Goal: Task Accomplishment & Management: Complete application form

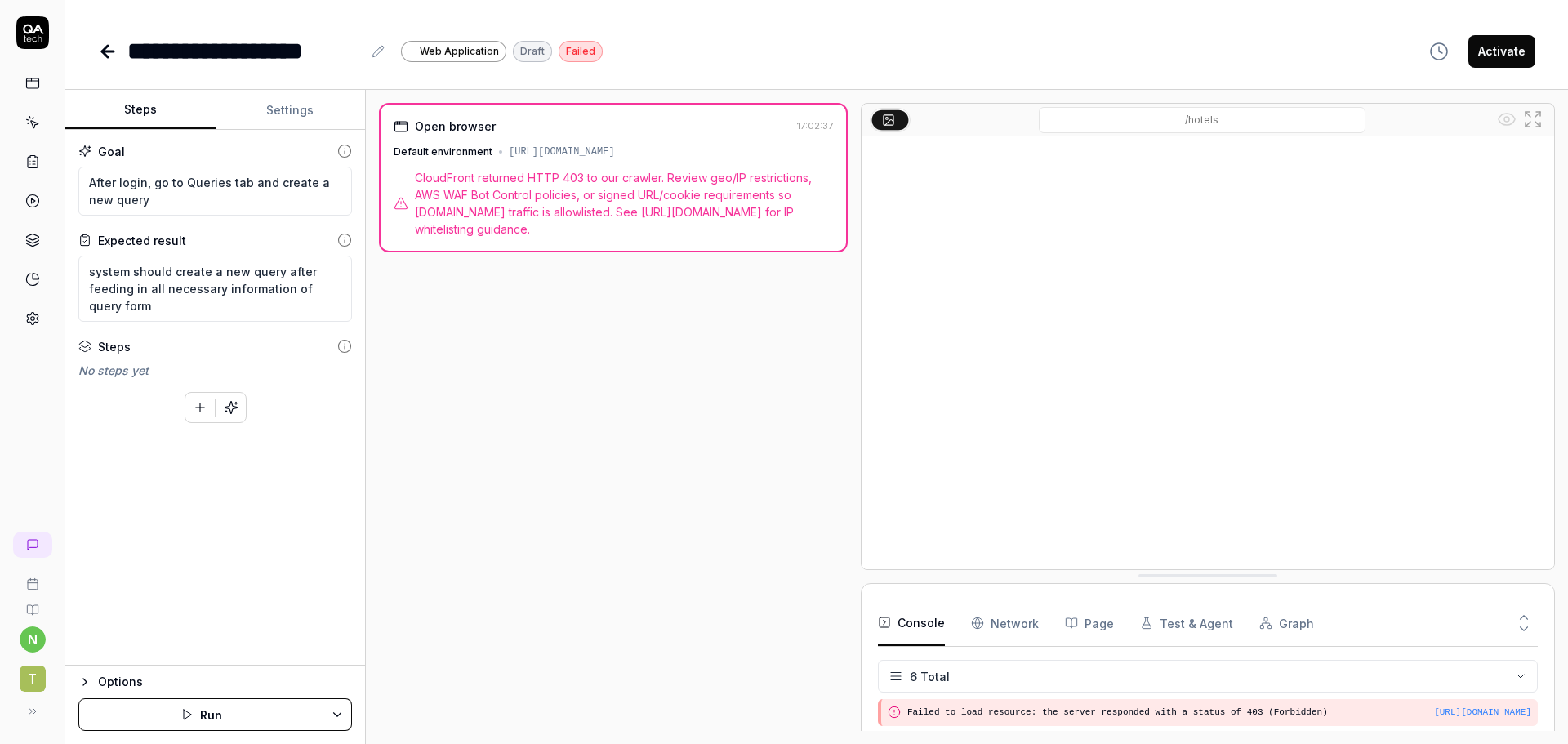
scroll to position [120, 0]
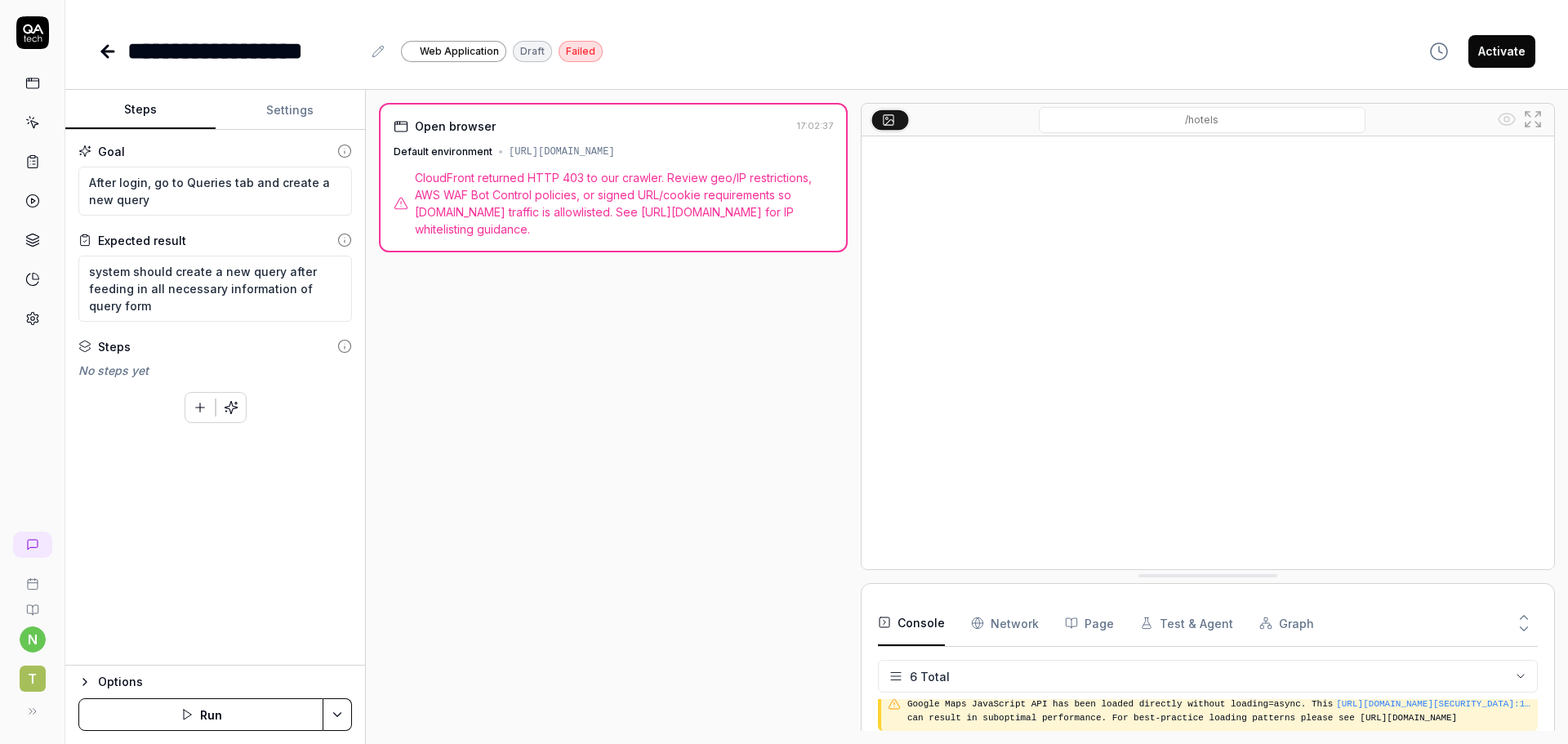
click at [609, 155] on div "[URL][DOMAIN_NAME]" at bounding box center [561, 152] width 106 height 15
copy div "[URL][DOMAIN_NAME]"
type textarea "*"
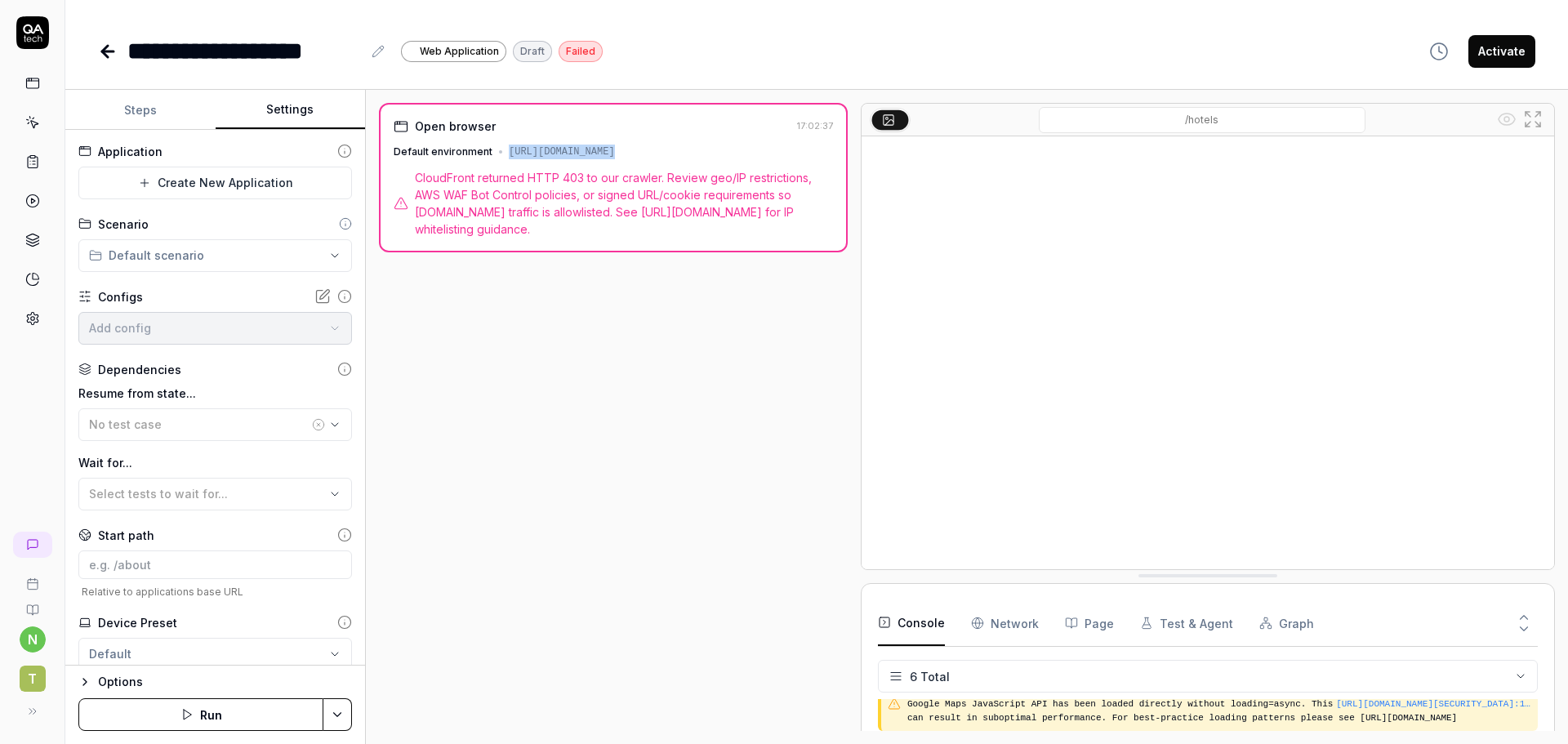
click at [273, 116] on button "Settings" at bounding box center [290, 110] width 150 height 40
click at [144, 558] on input at bounding box center [214, 564] width 273 height 29
paste input "/queries"
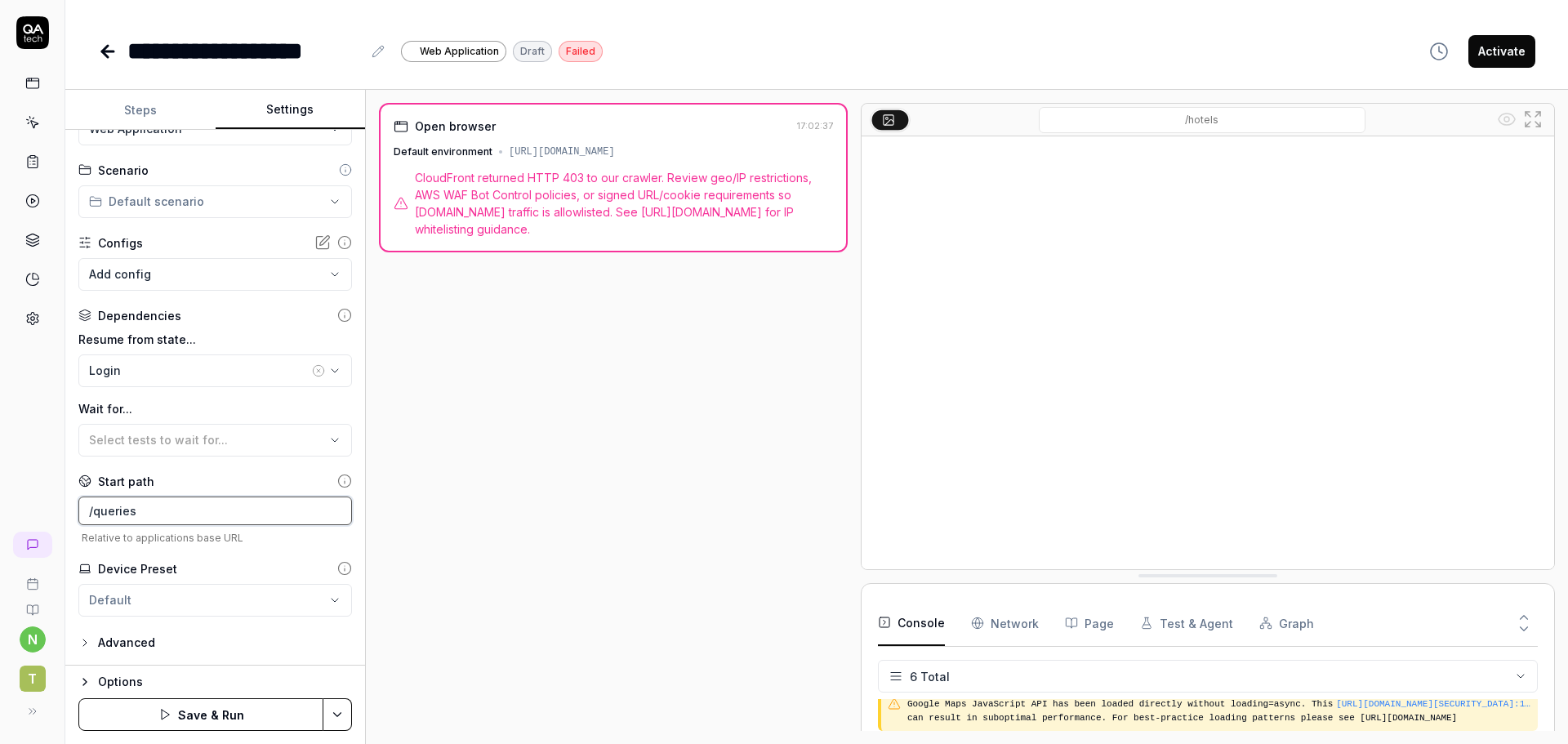
type input "/queries"
click at [226, 700] on button "Save & Run" at bounding box center [200, 715] width 245 height 33
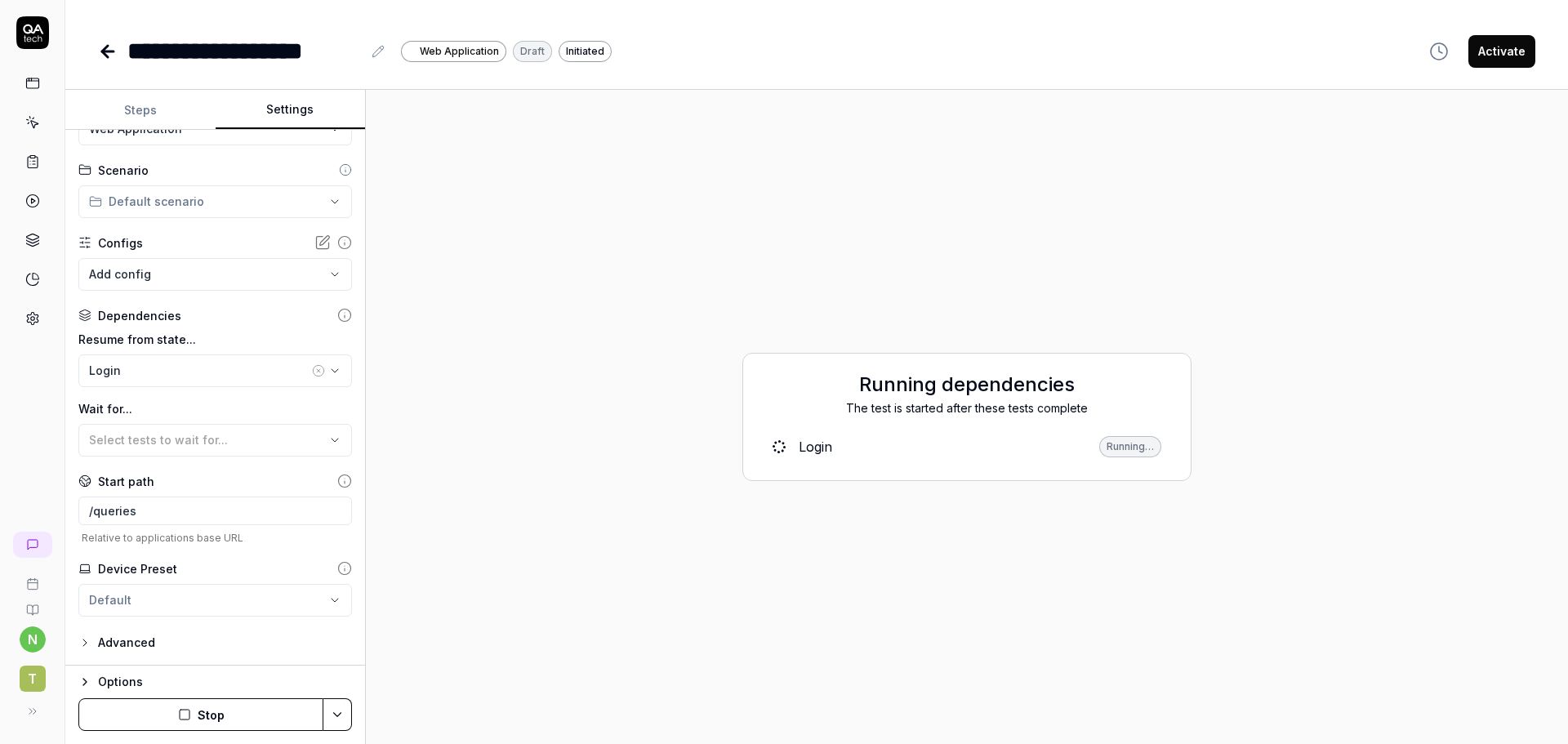
click at [141, 98] on button "Steps" at bounding box center [140, 110] width 150 height 40
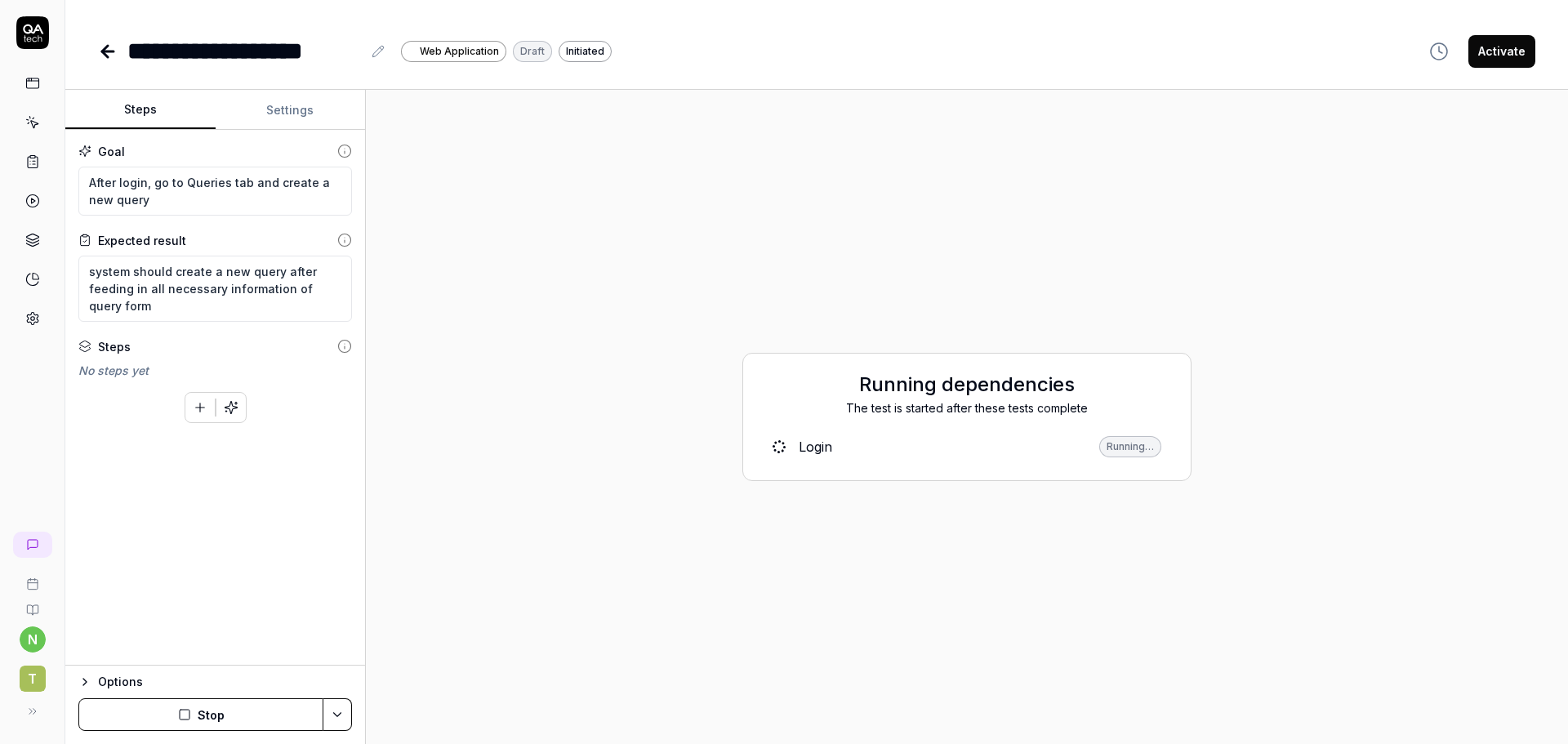
click at [287, 104] on button "Settings" at bounding box center [290, 110] width 150 height 40
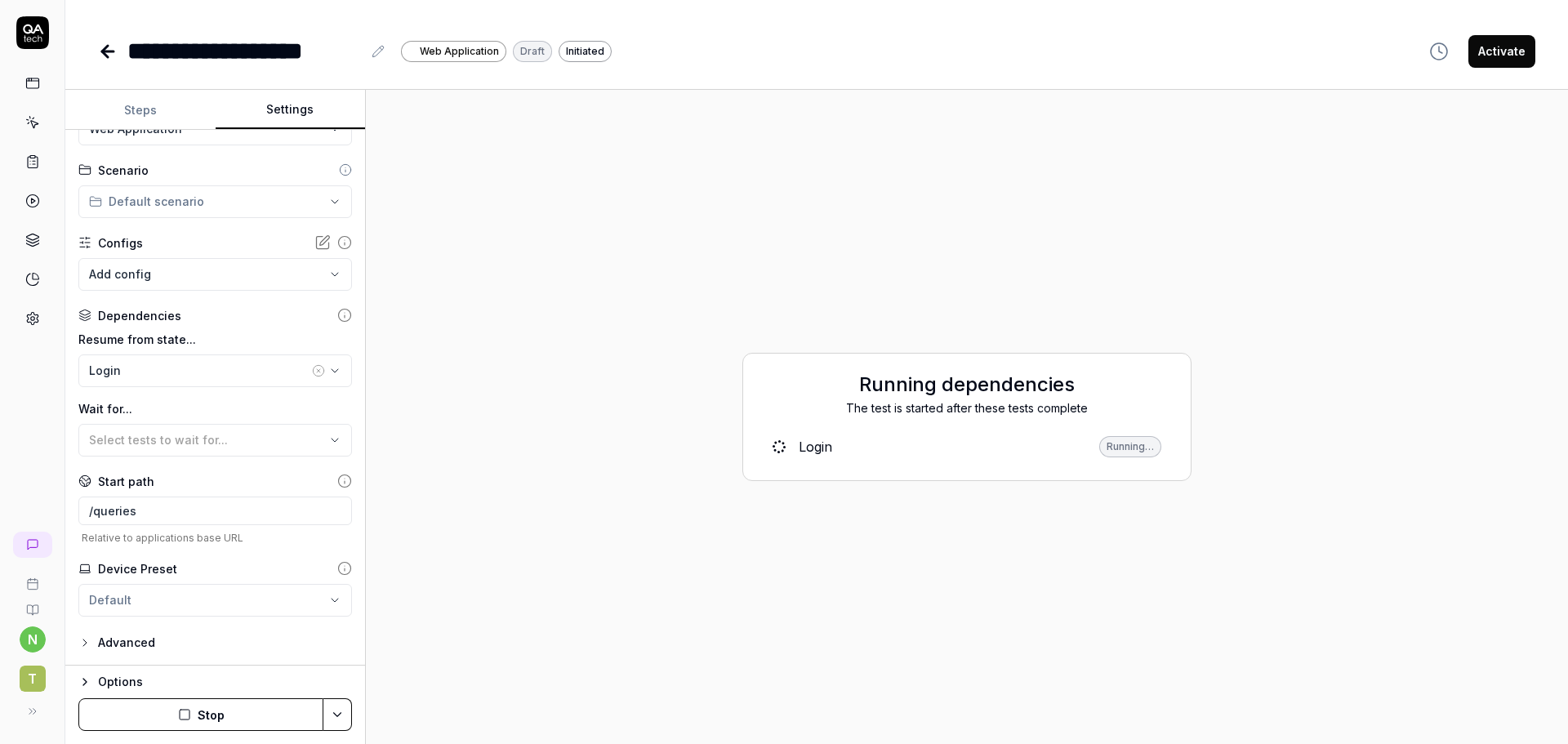
click at [156, 118] on button "Steps" at bounding box center [140, 110] width 150 height 40
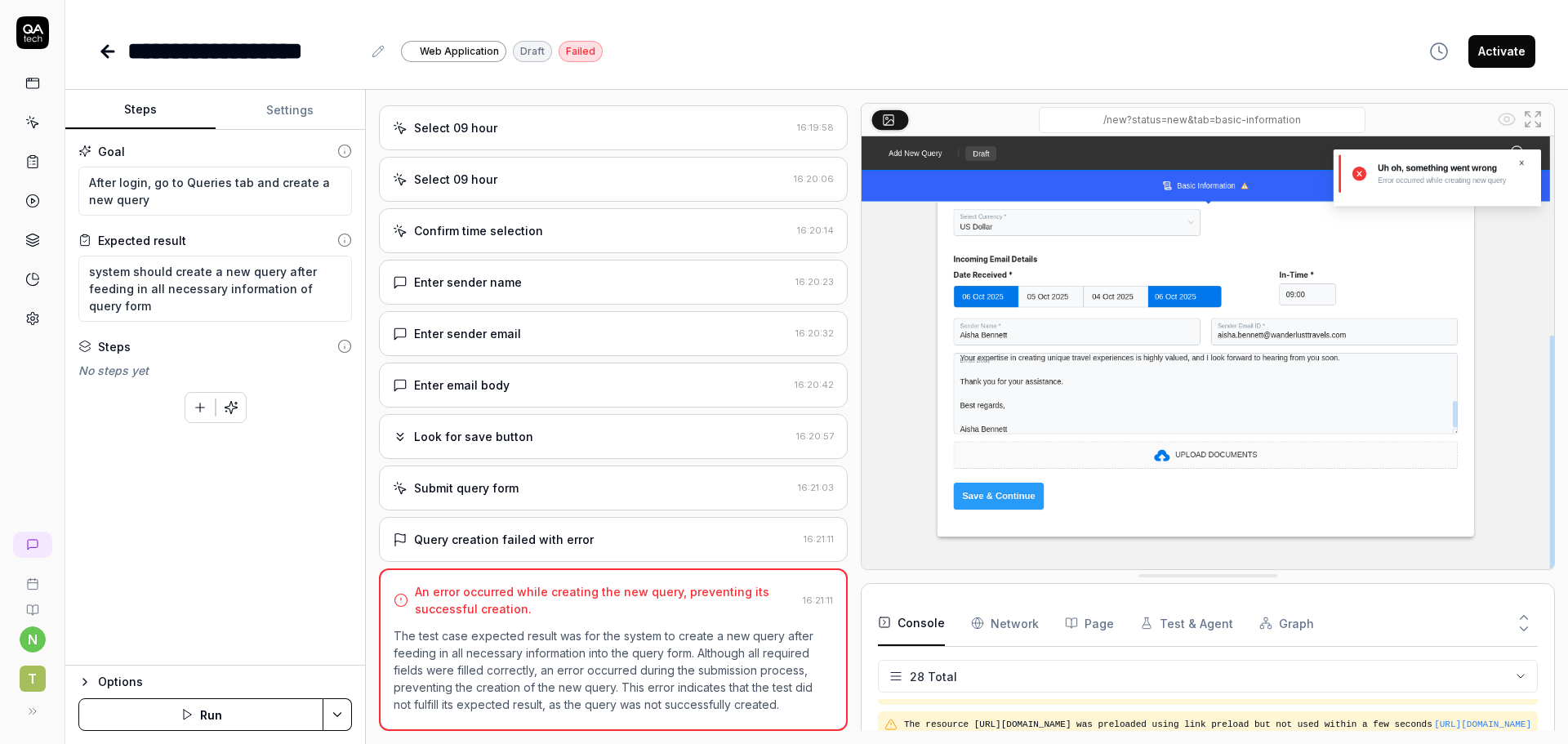
scroll to position [1145, 0]
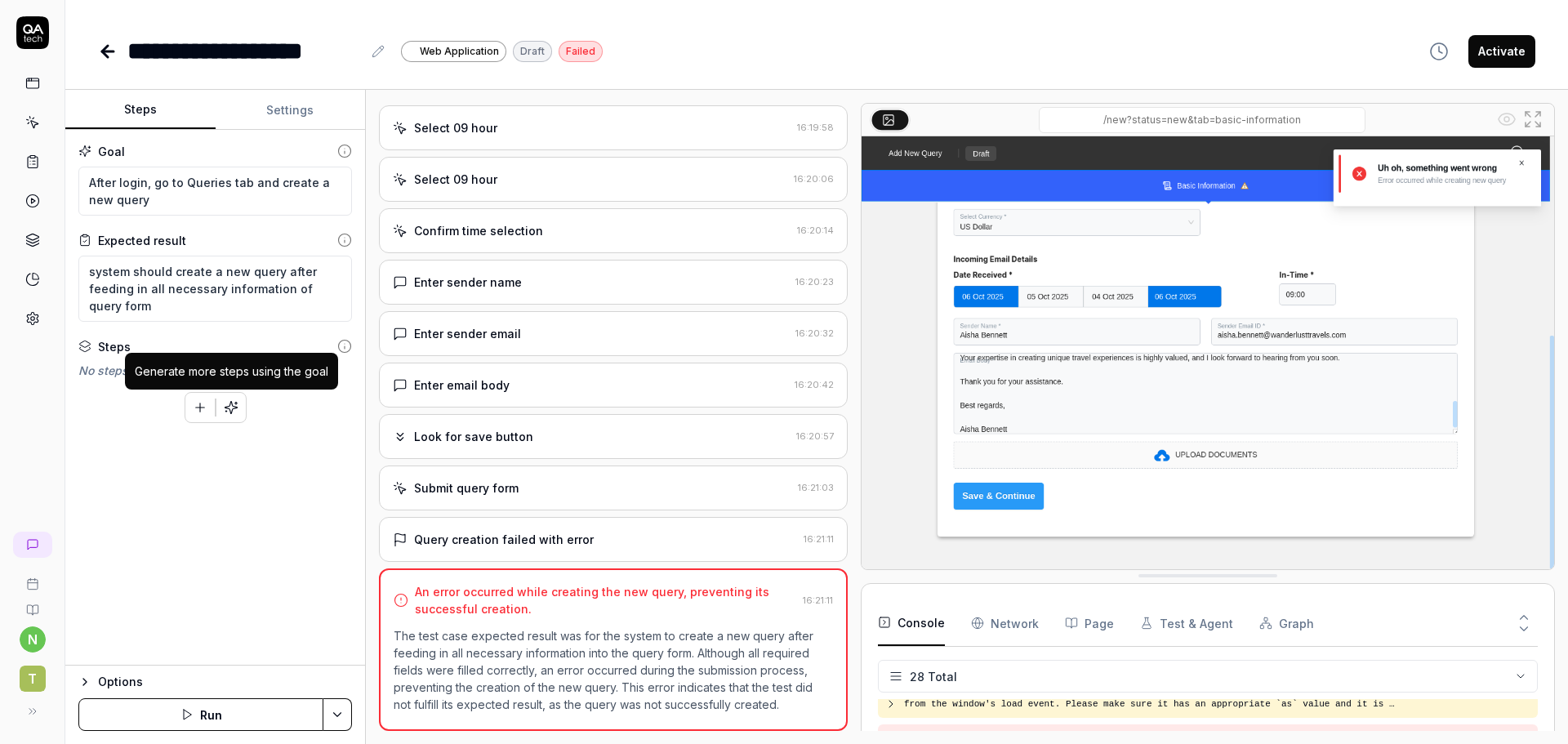
click at [223, 404] on icon "button" at bounding box center [231, 407] width 15 height 15
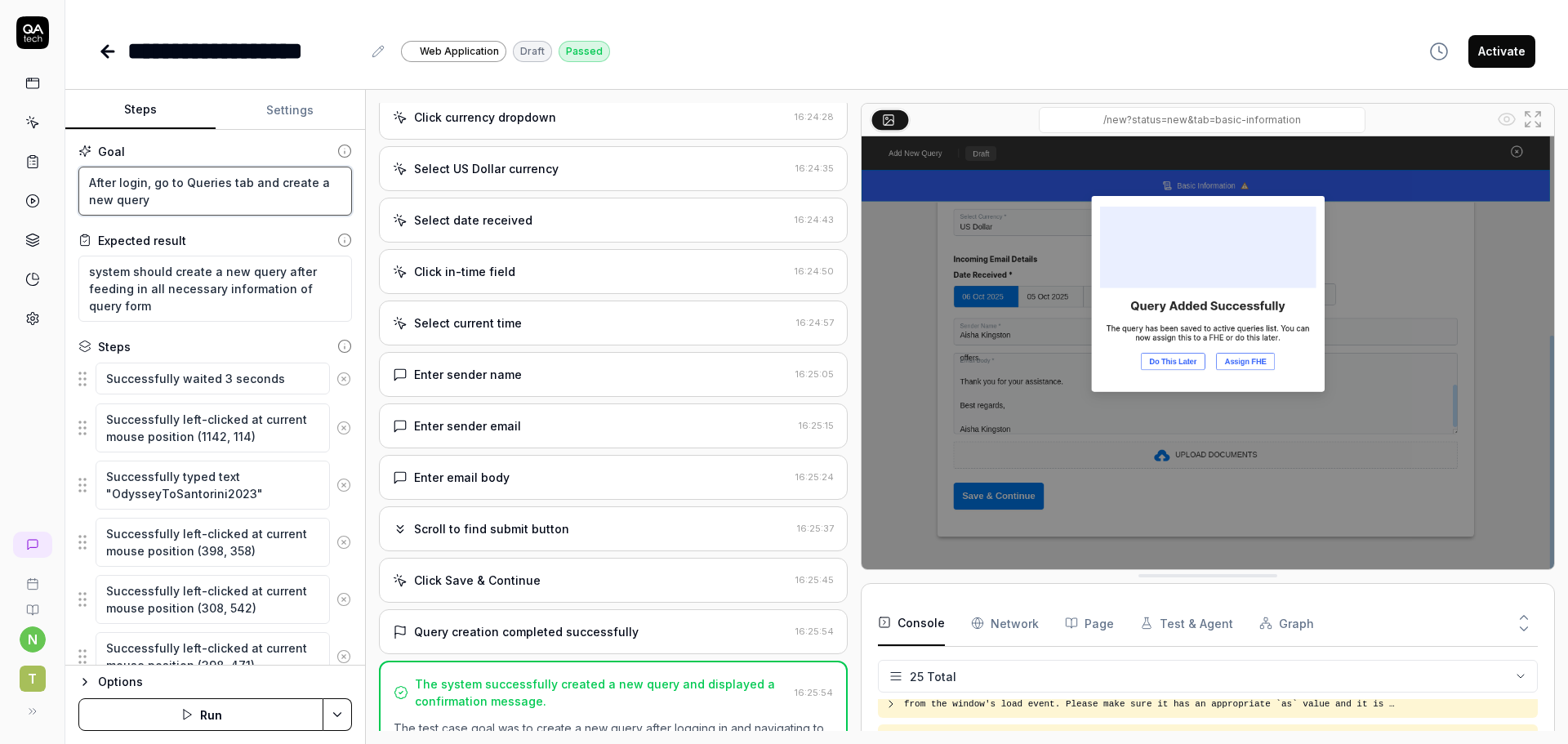
click at [158, 201] on textarea "After login, go to Queries tab and create a new query" at bounding box center [214, 190] width 273 height 49
type textarea "*"
type textarea "After login, go to Queries tab and create a new query"
type textarea "*"
type textarea "After login, go to Queries tab and create a new query a"
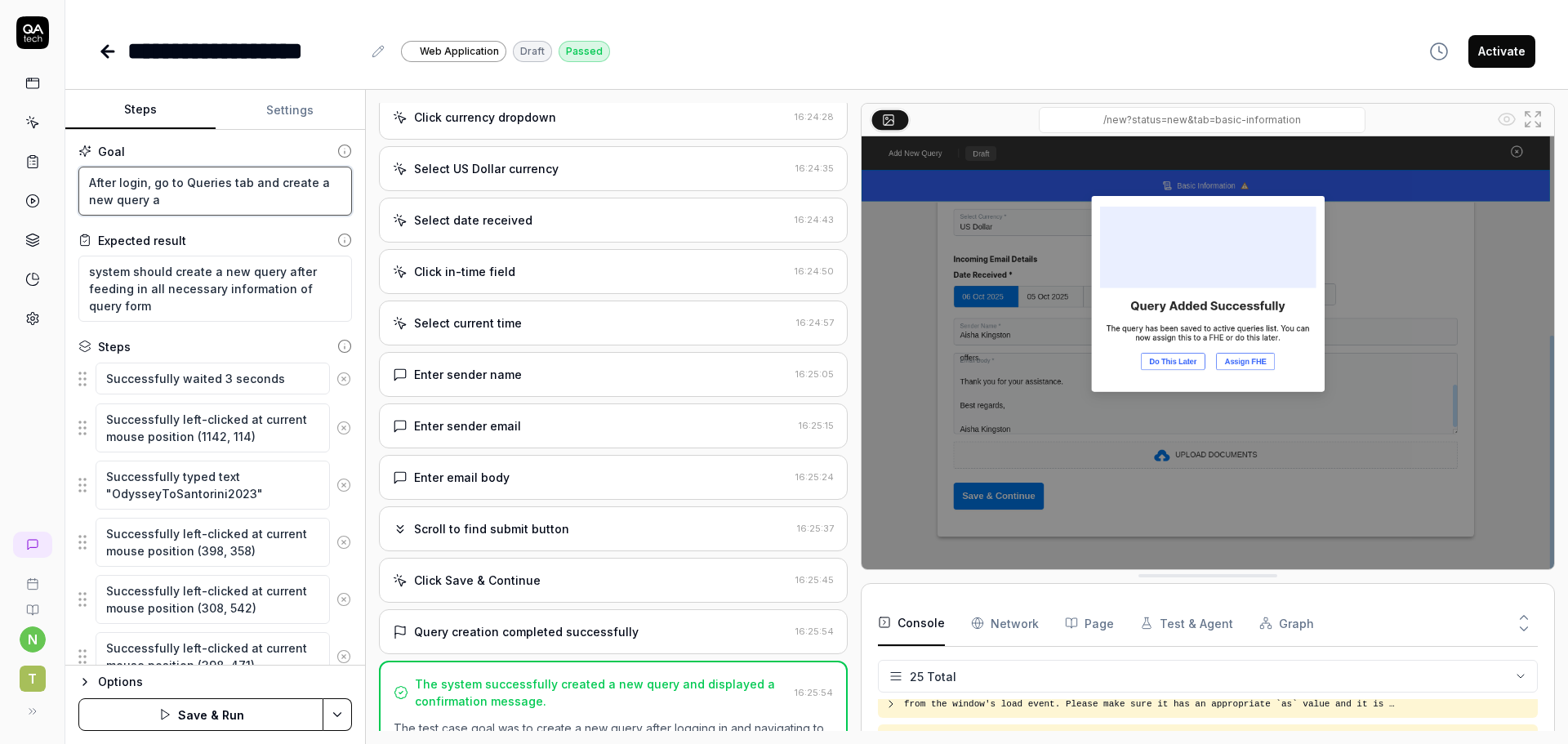
type textarea "*"
type textarea "After login, go to Queries tab and create a new query an"
type textarea "*"
type textarea "After login, go to Queries tab and create a new query and"
type textarea "*"
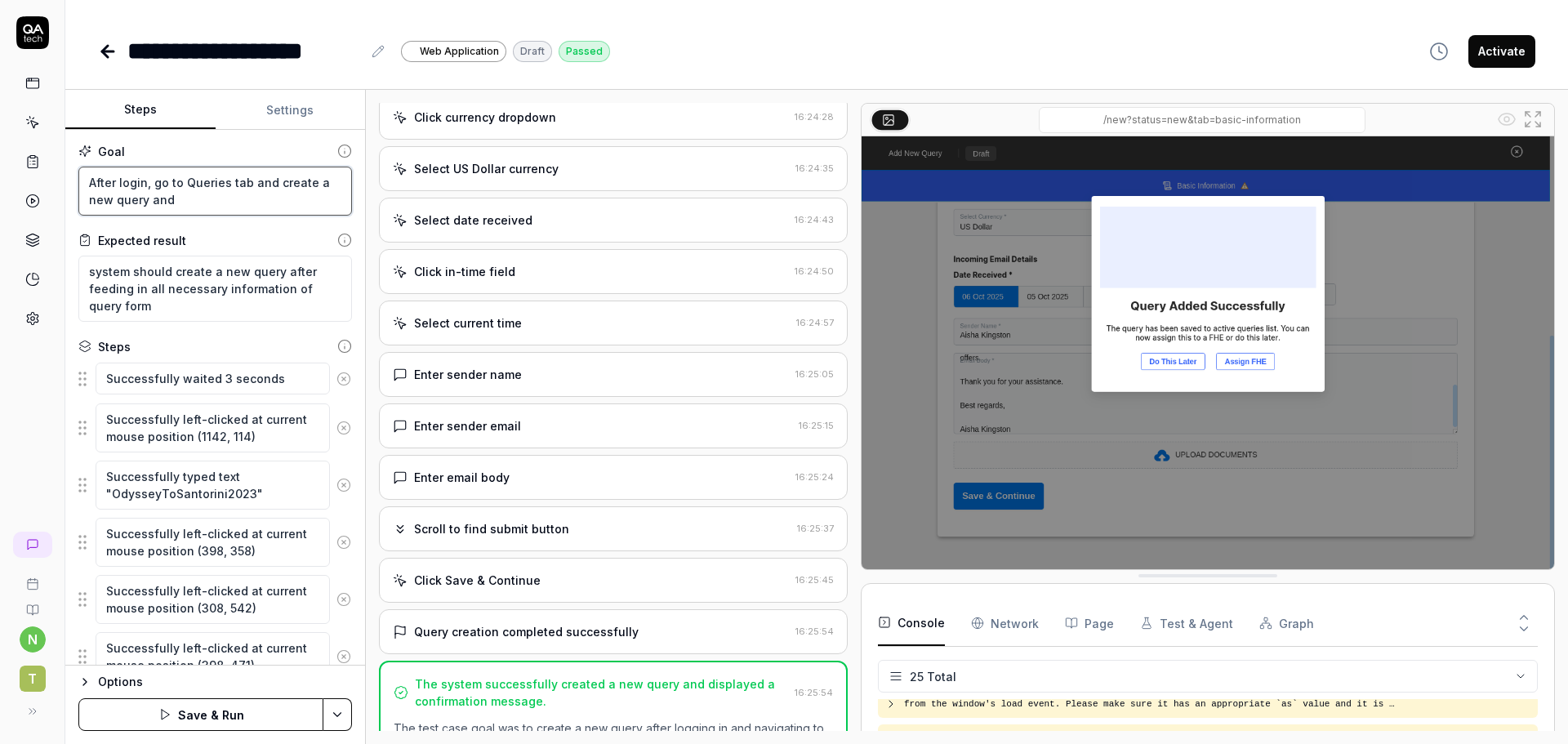
type textarea "After login, go to Queries tab and create a new query and"
type textarea "*"
type textarea "After login, go to Queries tab and create a new query and s"
type textarea "*"
type textarea "After login, go to Queries tab and create a new query and se"
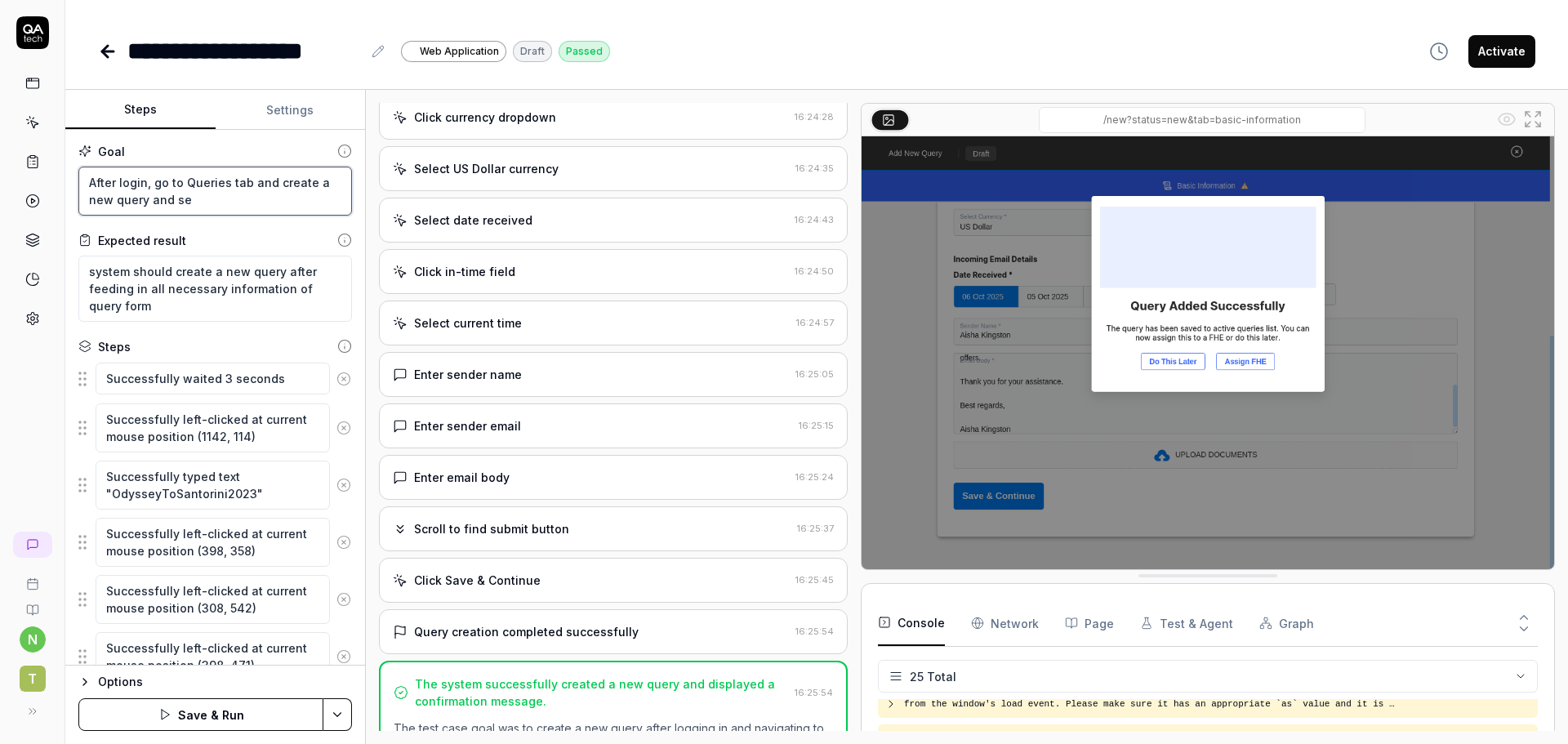
type textarea "*"
type textarea "After login, go to Queries tab and create a new query and sel"
type textarea "*"
type textarea "After login, go to Queries tab and create a new query and self"
type textarea "*"
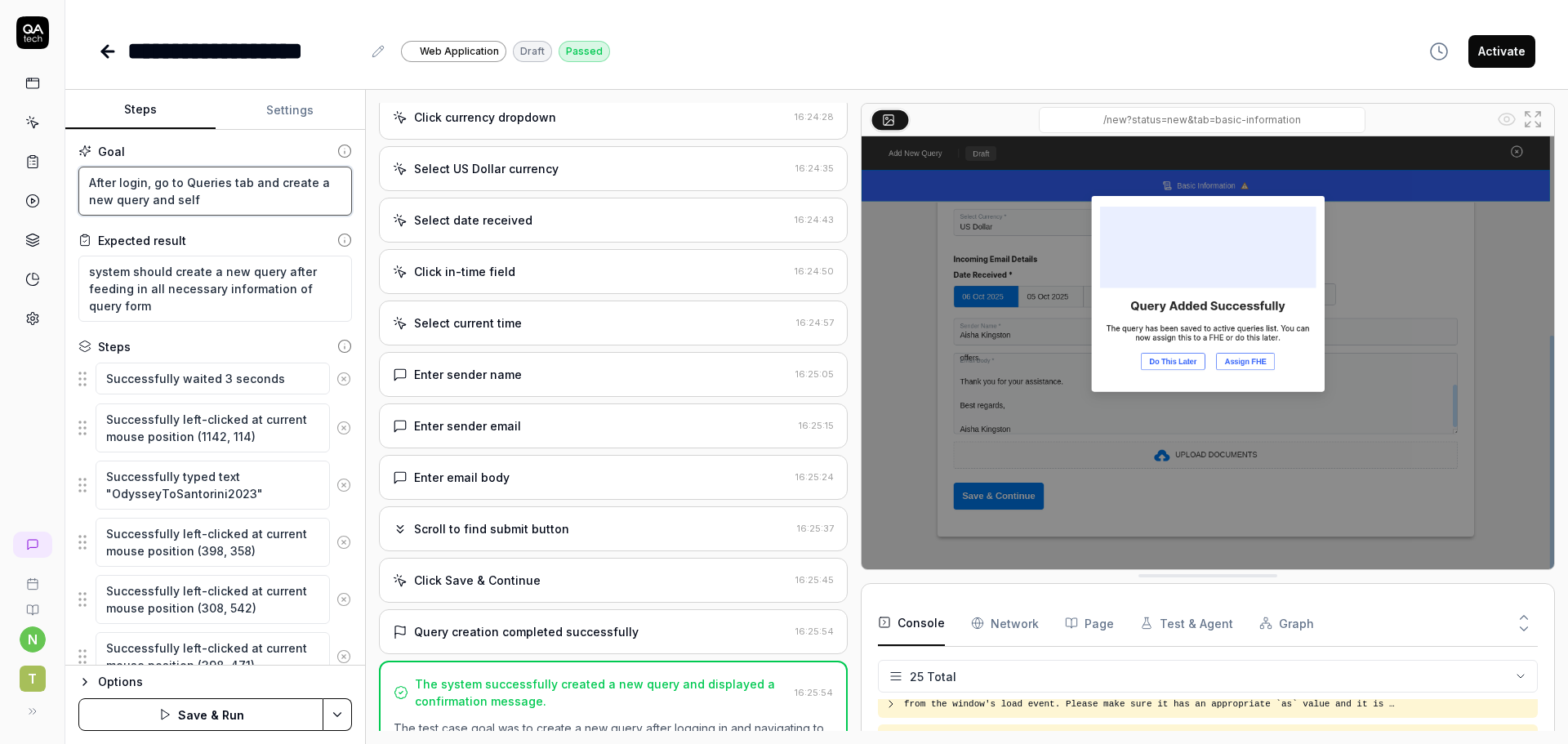
type textarea "After login, go to Queries tab and create a new query and self"
type textarea "*"
type textarea "After login, go to Queries tab and create a new query and self a"
type textarea "*"
type textarea "After login, go to Queries tab and create a new query and self as"
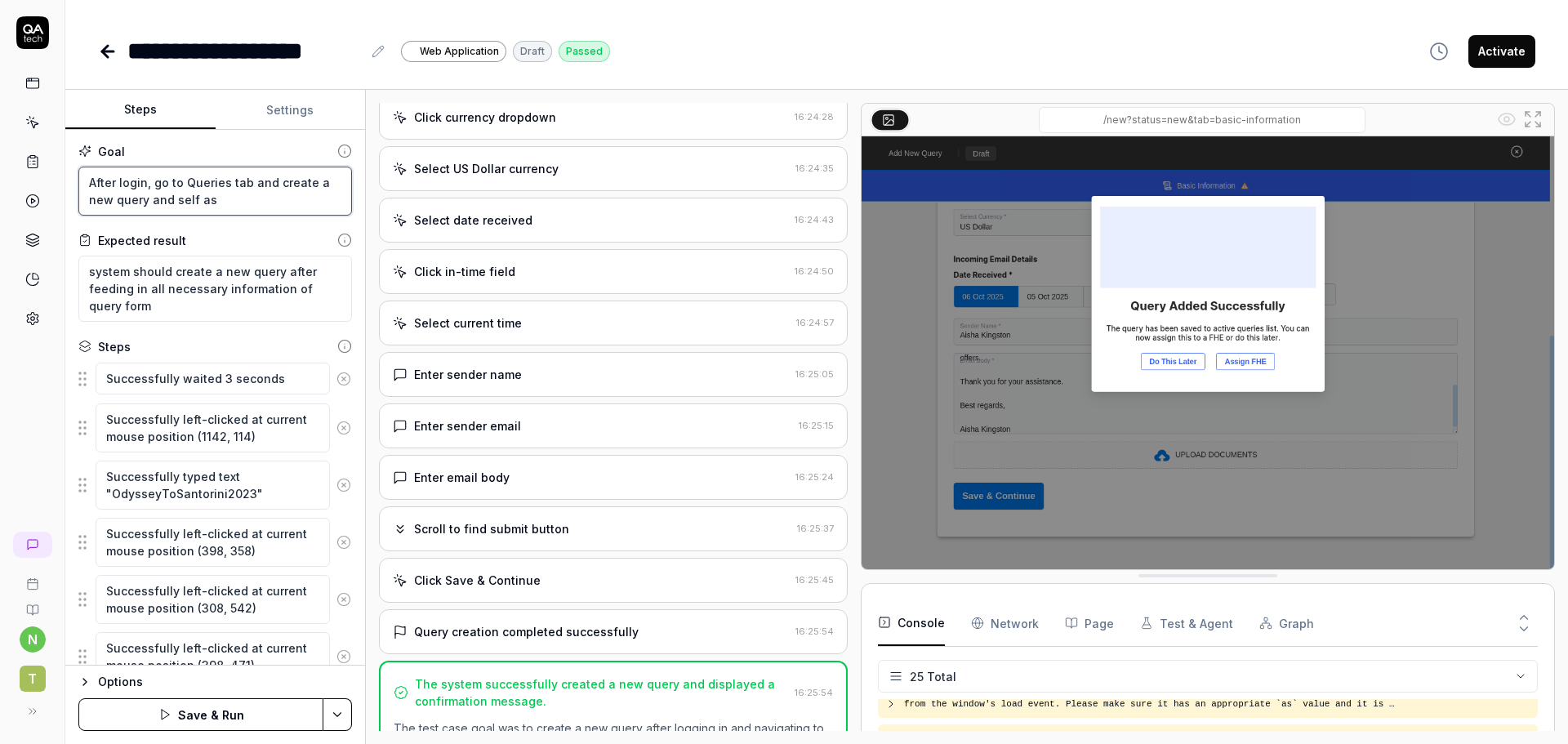
type textarea "*"
type textarea "After login, go to Queries tab and create a new query and self ass"
type textarea "*"
type textarea "After login, go to Queries tab and create a new query and self assi"
type textarea "*"
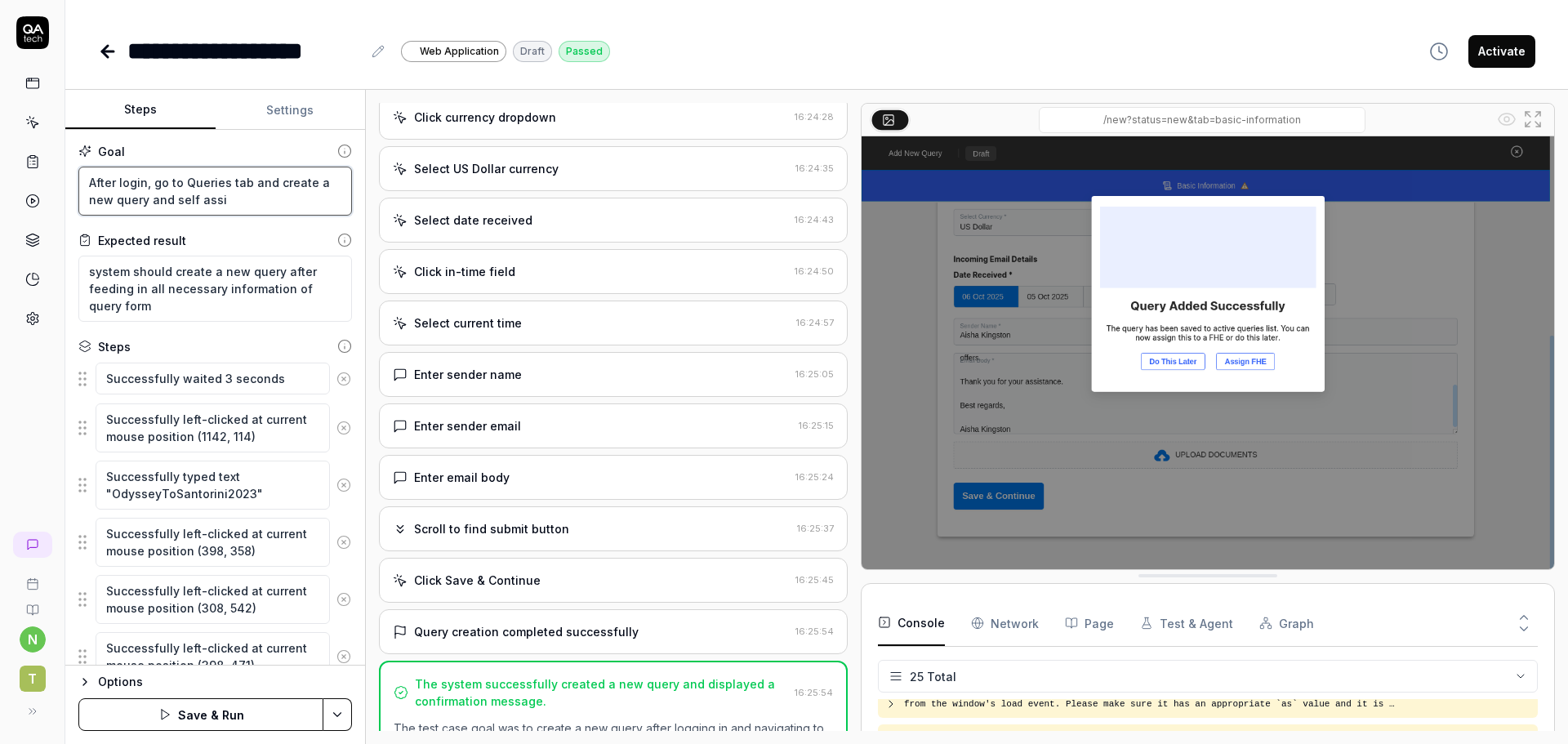
type textarea "After login, go to Queries tab and create a new query and self assig"
type textarea "*"
type textarea "After login, go to Queries tab and create a new query and self assign"
click at [199, 309] on textarea "system should create a new query after feeding in all necessary information of …" at bounding box center [214, 289] width 273 height 66
type textarea "*"
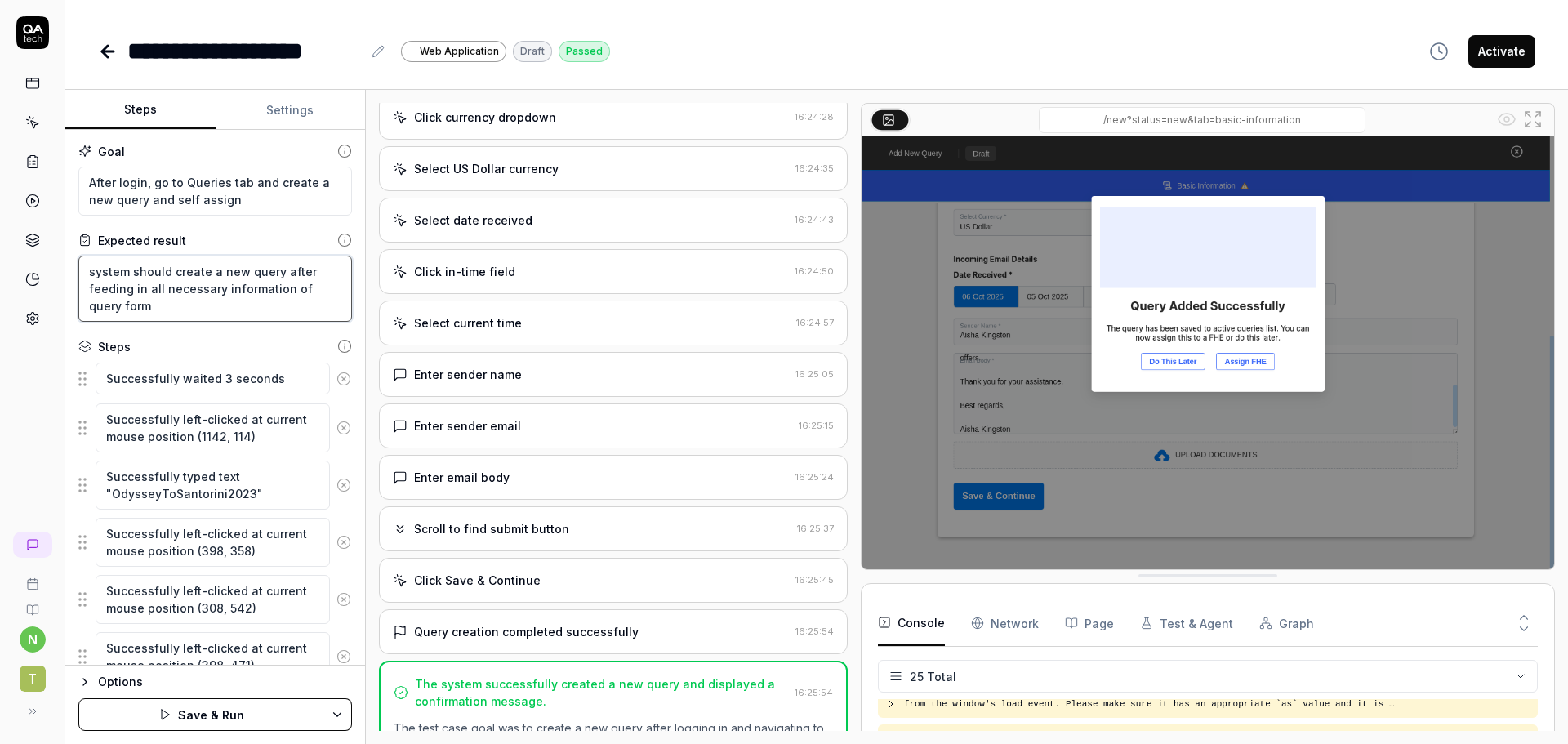
type textarea "system should create a new query after feeding in all necessary information of …"
type textarea "*"
type textarea "system should create a new query after feeding in all necessary information of …"
type textarea "*"
type textarea "system should create a new query after feeding in all necessary information of …"
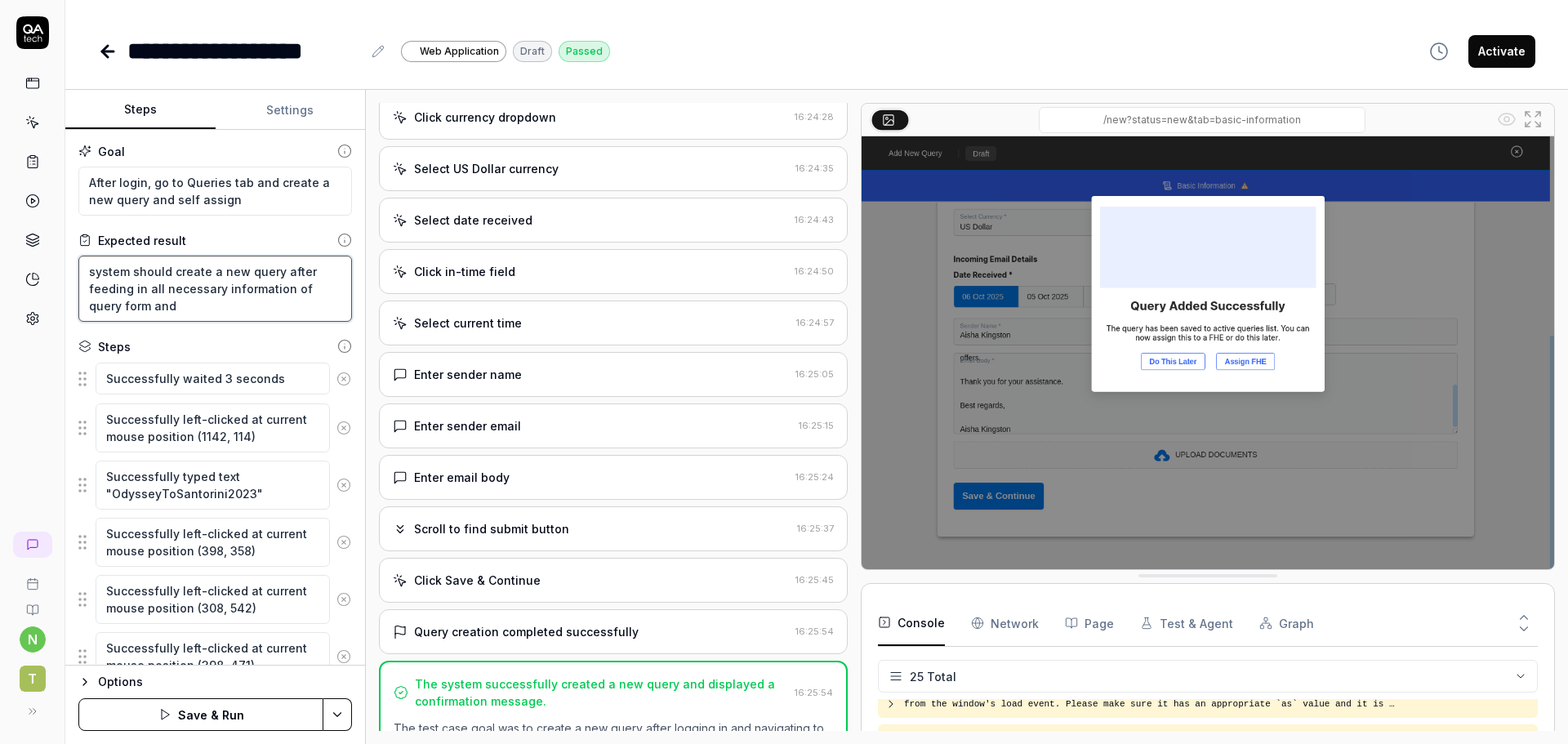
type textarea "*"
type textarea "system should create a new query after feeding in all necessary information of …"
type textarea "*"
type textarea "system should create a new query after feeding in all necessary information of …"
type textarea "*"
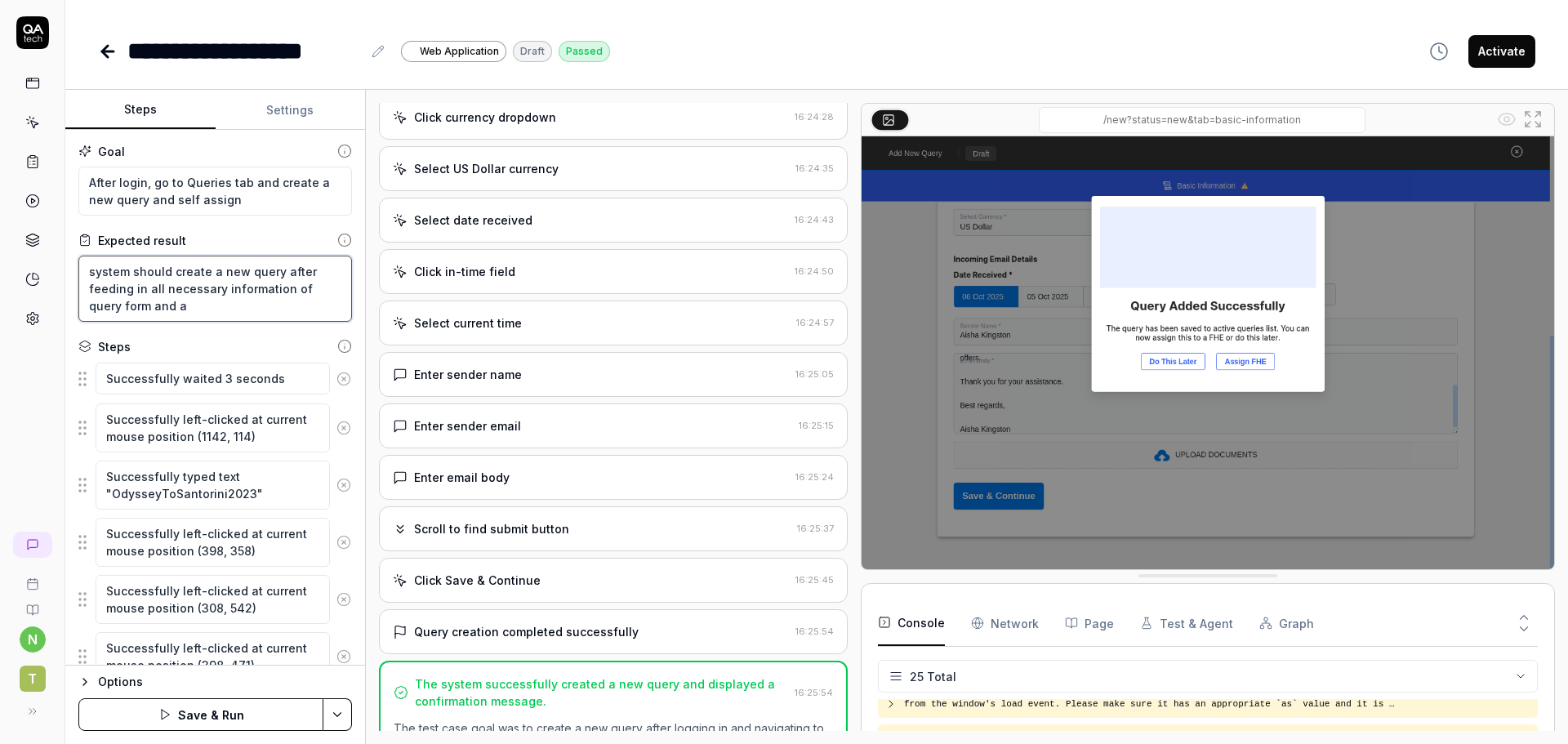
type textarea "system should create a new query after feeding in all necessary information of …"
type textarea "*"
type textarea "system should create a new query after feeding in all necessary information of …"
type textarea "*"
type textarea "system should create a new query after feeding in all necessary information of …"
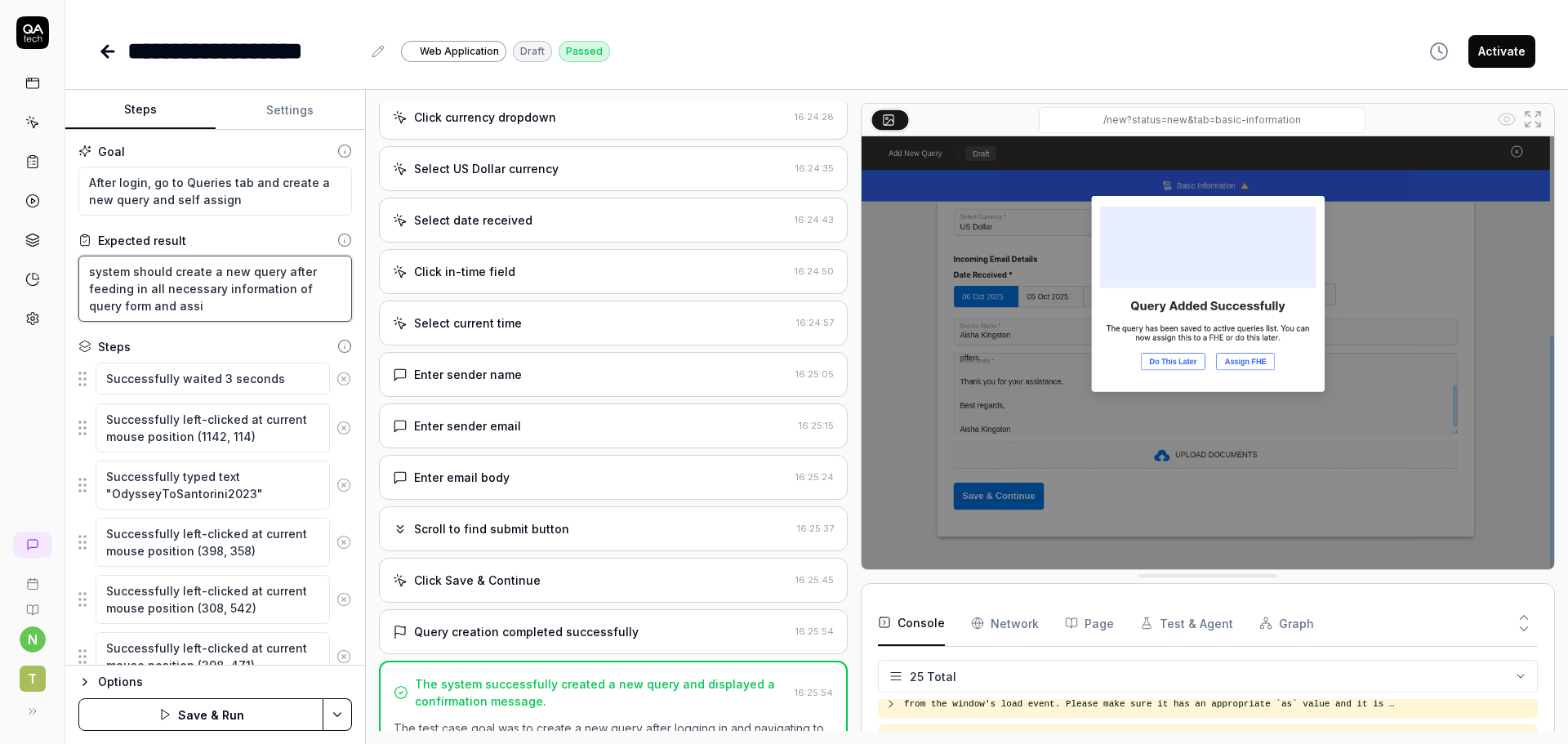
type textarea "*"
type textarea "system should create a new query after feeding in all necessary information of …"
type textarea "*"
type textarea "system should create a new query after feeding in all necessary information of …"
type textarea "*"
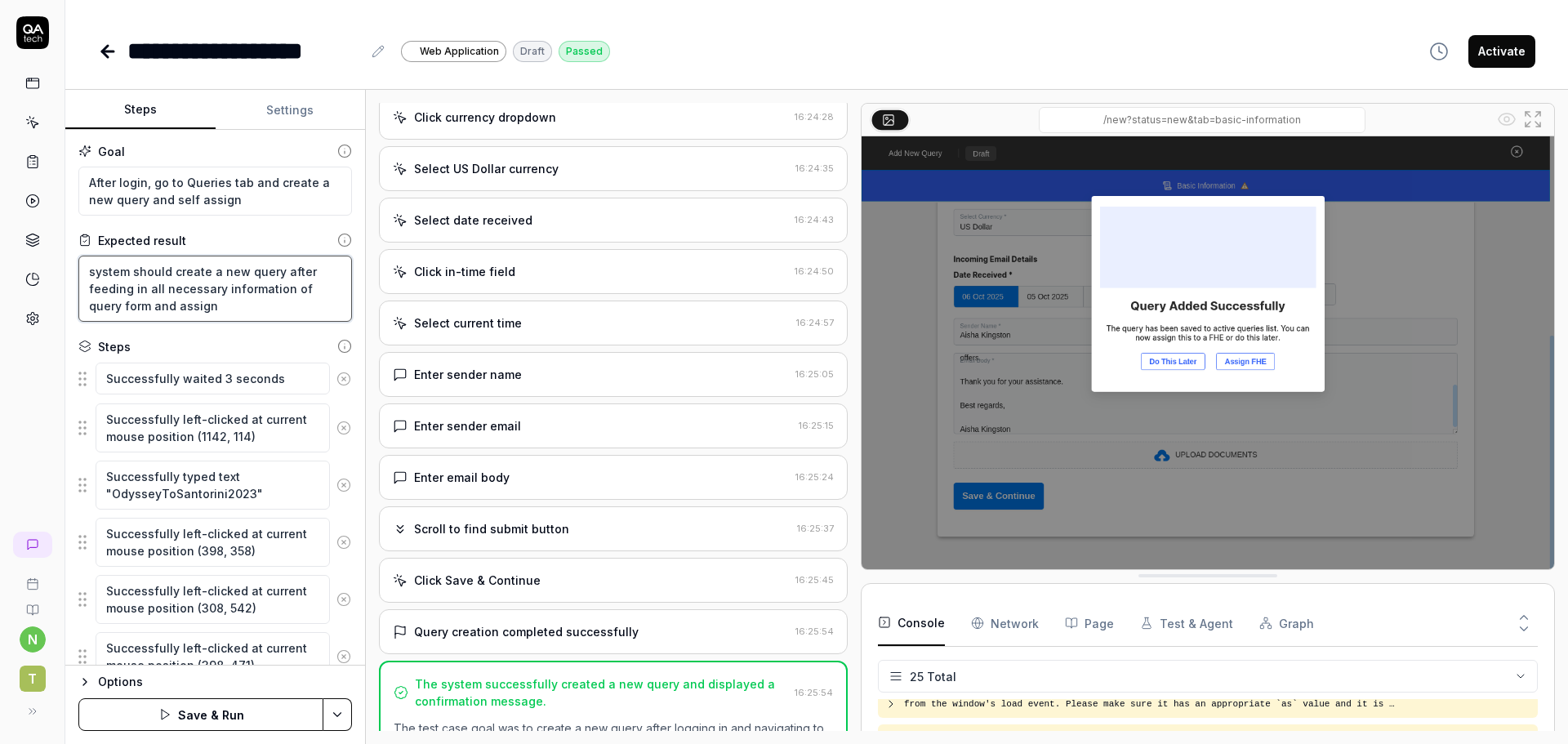
type textarea "system should create a new query after feeding in all necessary information of …"
type textarea "*"
type textarea "system should create a new query after feeding in all necessary information of …"
type textarea "*"
type textarea "system should create a new query after feeding in all necessary information of …"
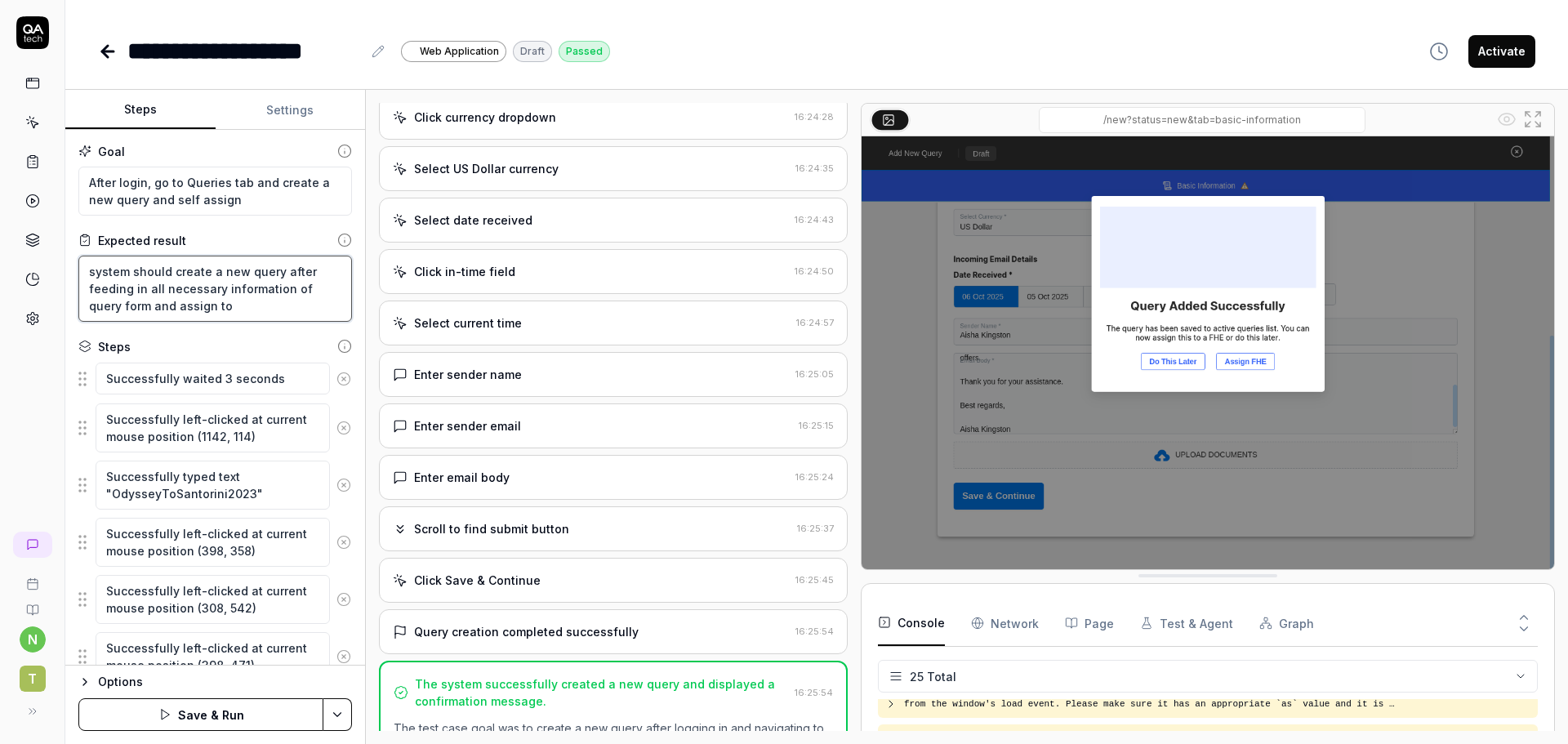
type textarea "*"
type textarea "system should create a new query after feeding in all necessary information of …"
type textarea "*"
type textarea "system should create a new query after feeding in all necessary information of …"
type textarea "*"
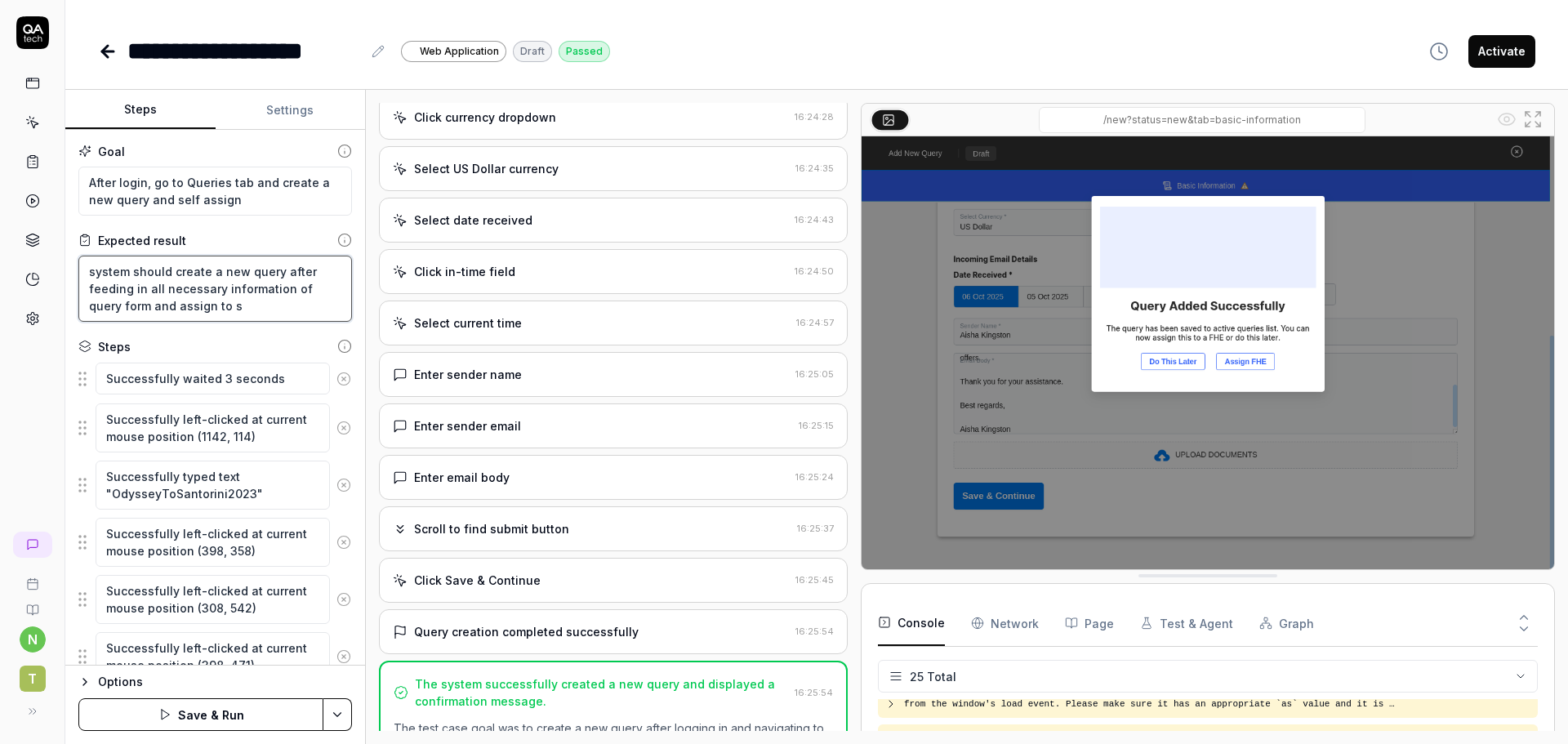
type textarea "system should create a new query after feeding in all necessary information of …"
type textarea "*"
type textarea "system should create a new query after feeding in all necessary information of …"
type textarea "*"
type textarea "system should create a new query after feeding in all necessary information of …"
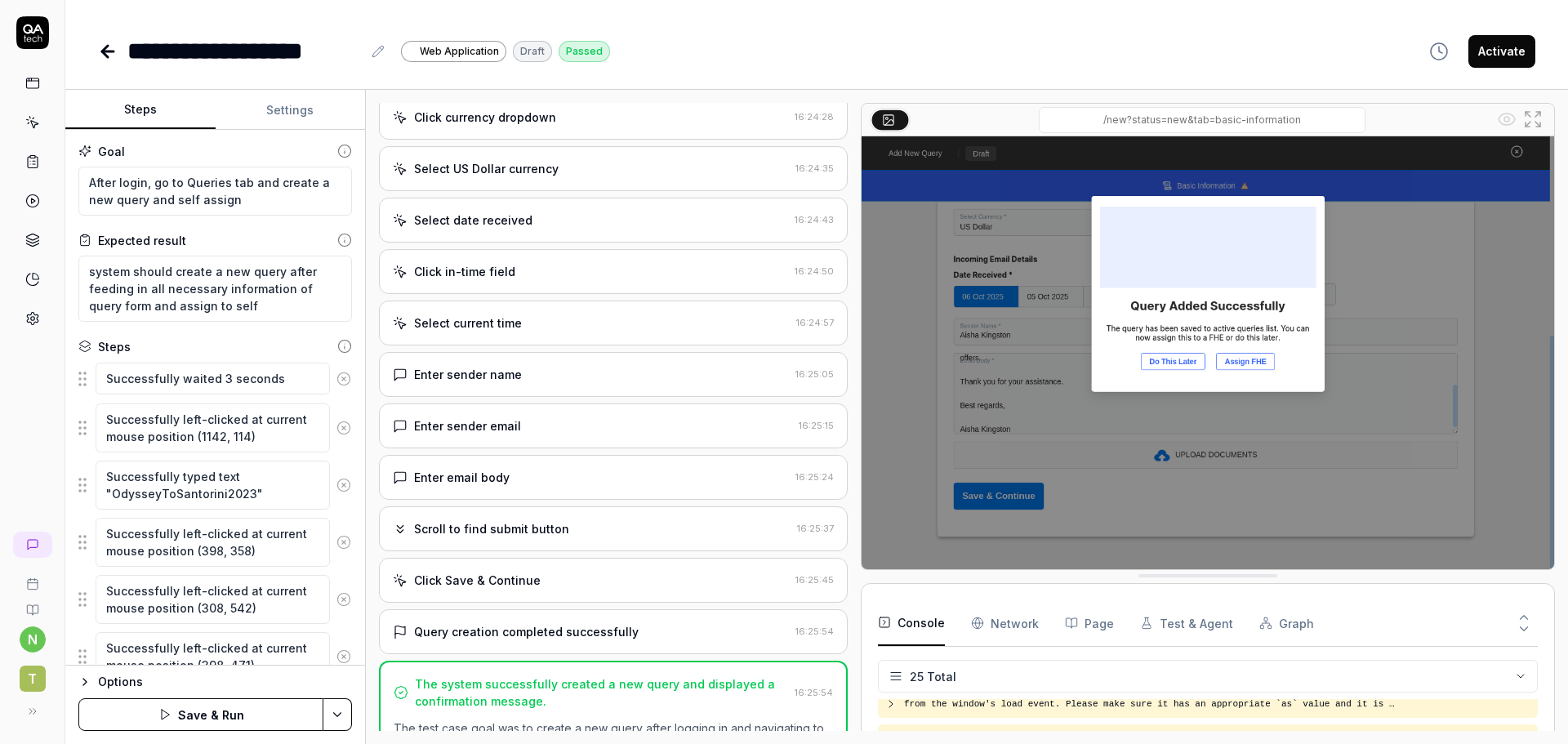
click at [198, 713] on button "Save & Run" at bounding box center [200, 715] width 245 height 33
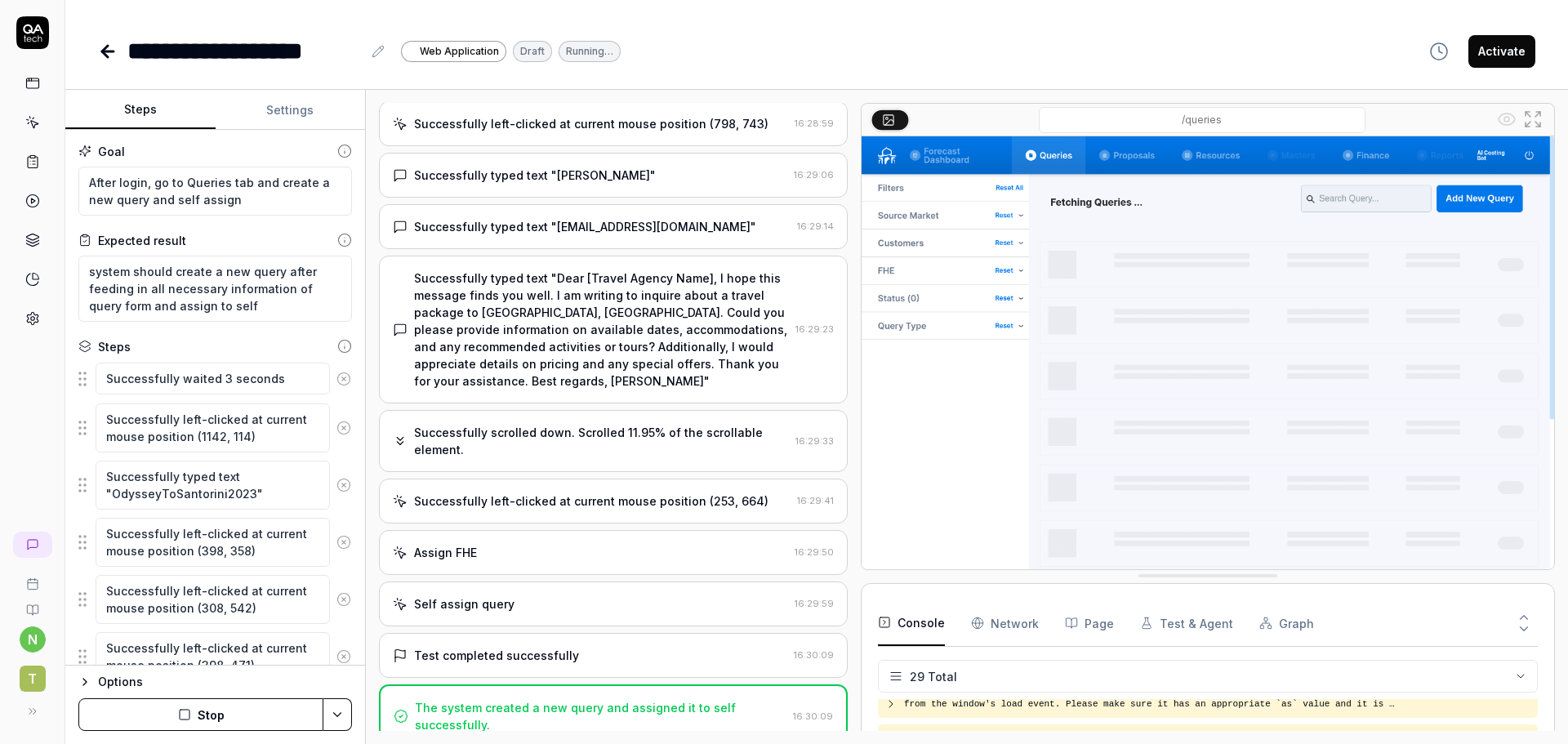
scroll to position [1261, 0]
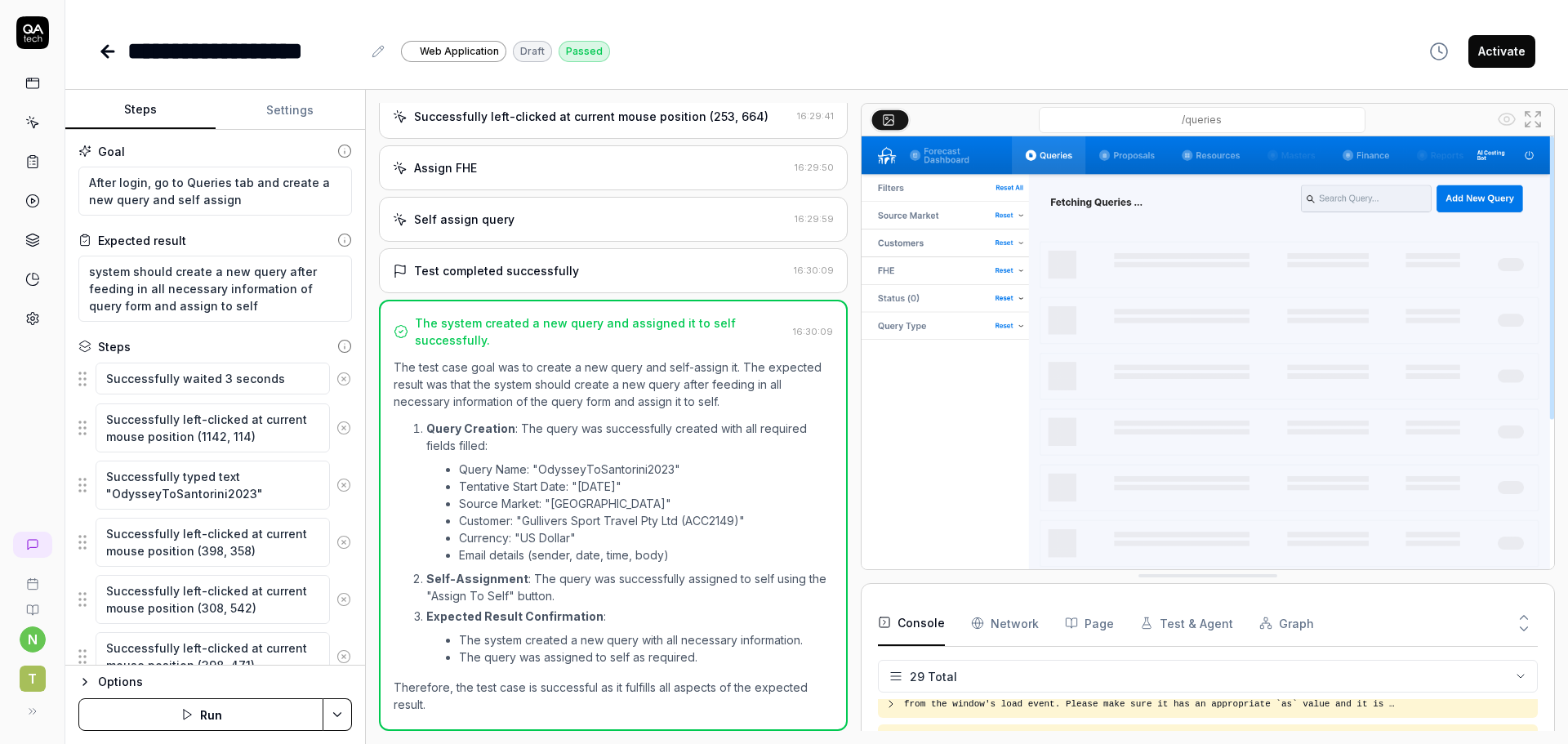
type textarea "*"
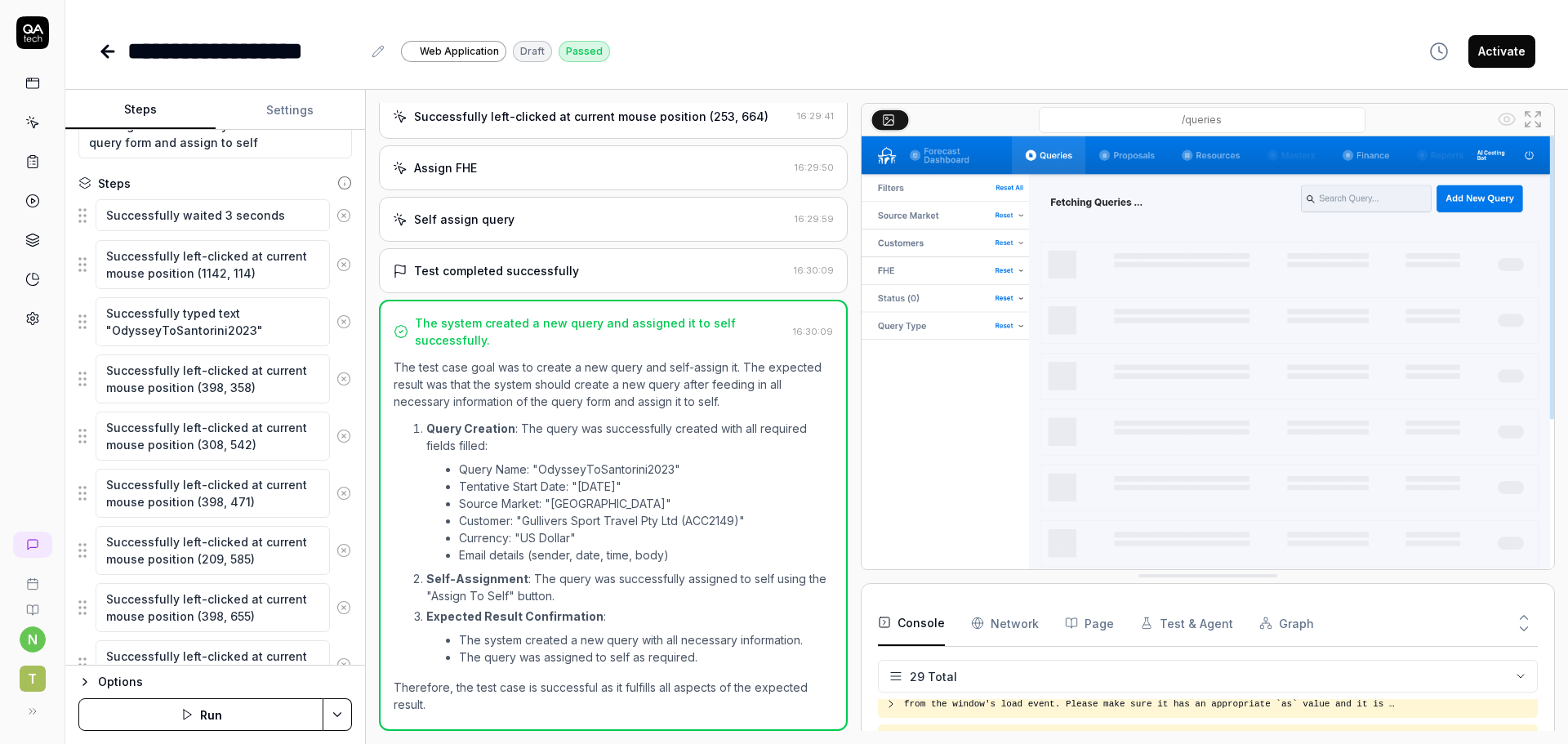
scroll to position [0, 0]
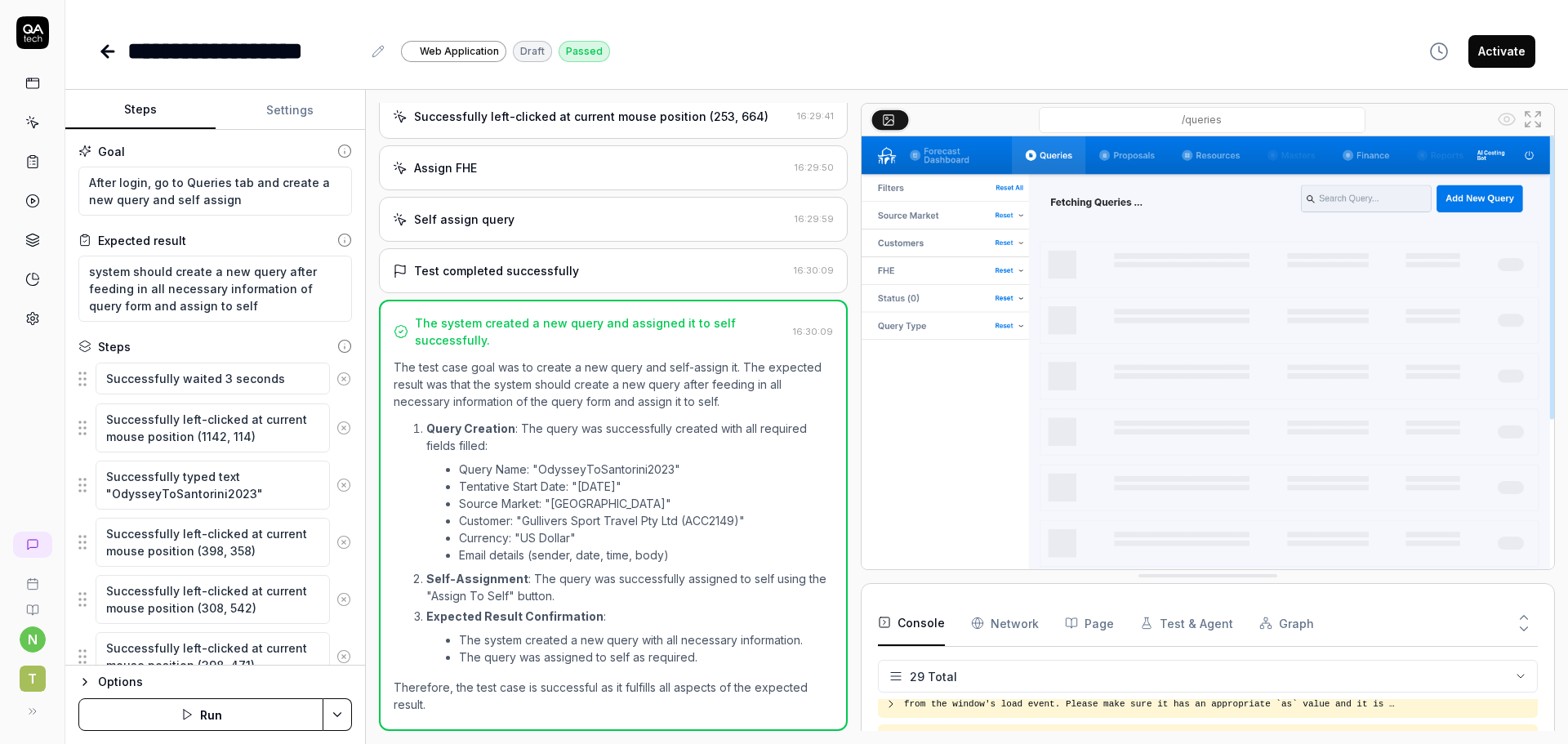
click at [107, 49] on icon at bounding box center [108, 51] width 19 height 19
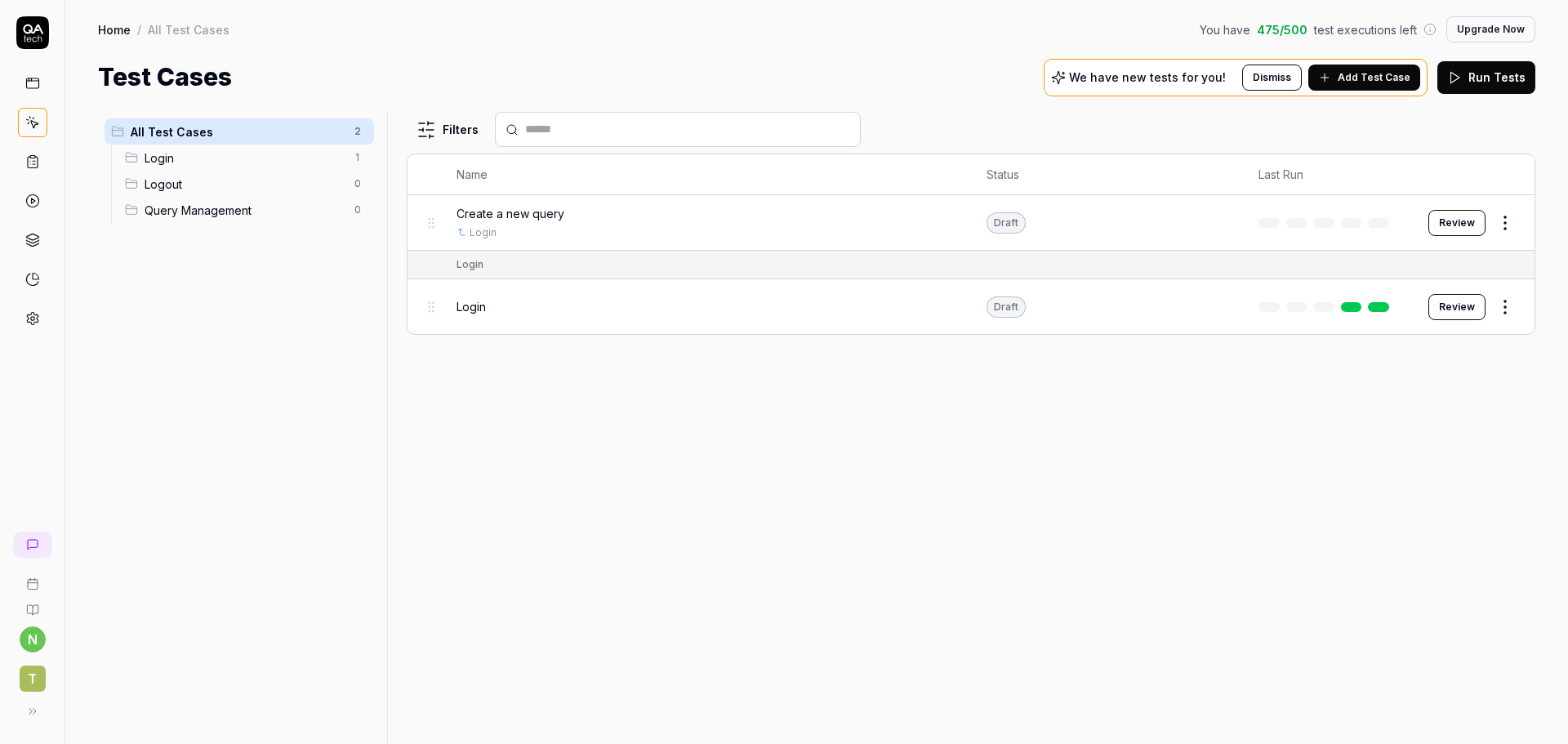
click at [1360, 73] on span "Add Test Case" at bounding box center [1373, 77] width 73 height 15
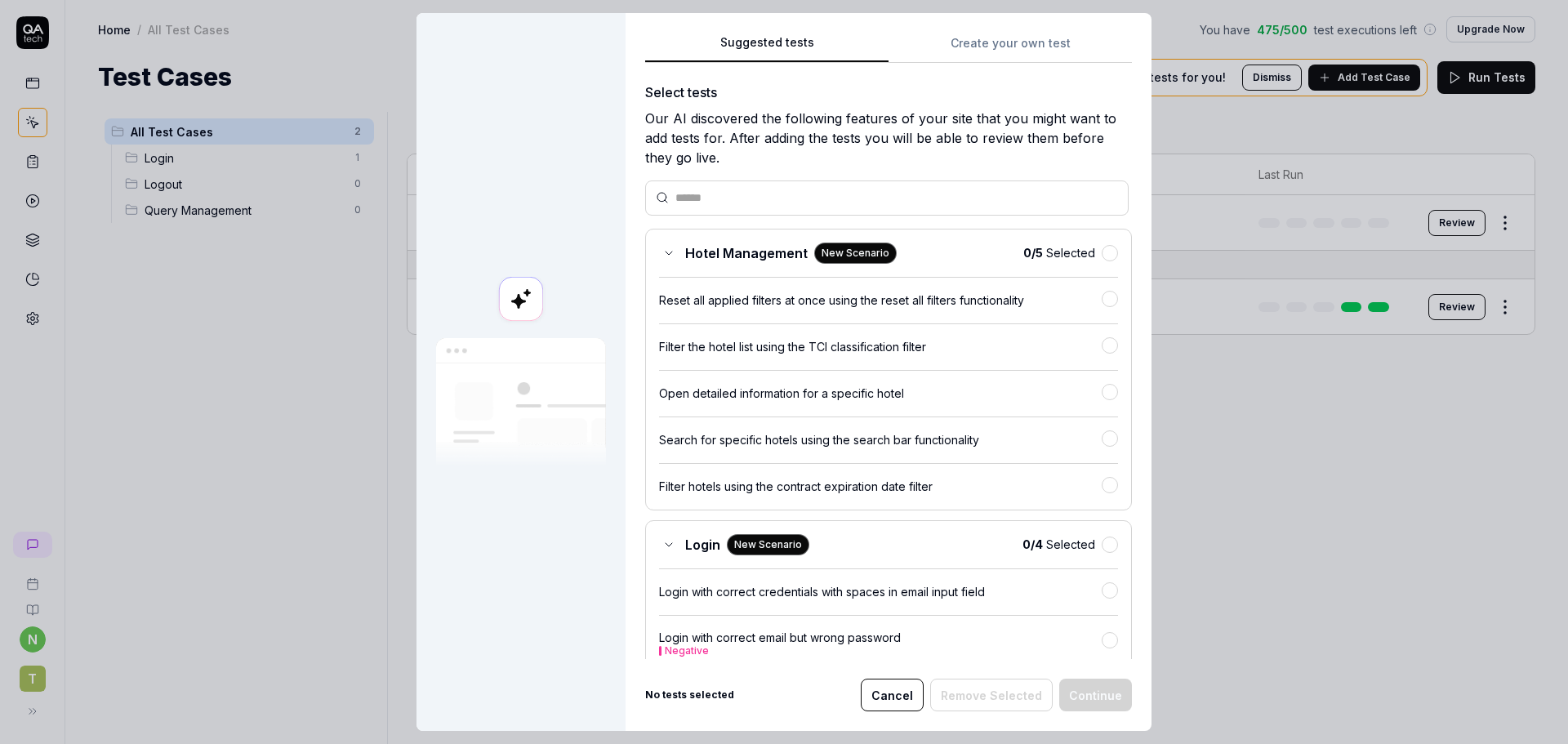
click at [744, 189] on input "text" at bounding box center [896, 198] width 442 height 17
click at [989, 43] on button "Create your own test" at bounding box center [1010, 48] width 244 height 29
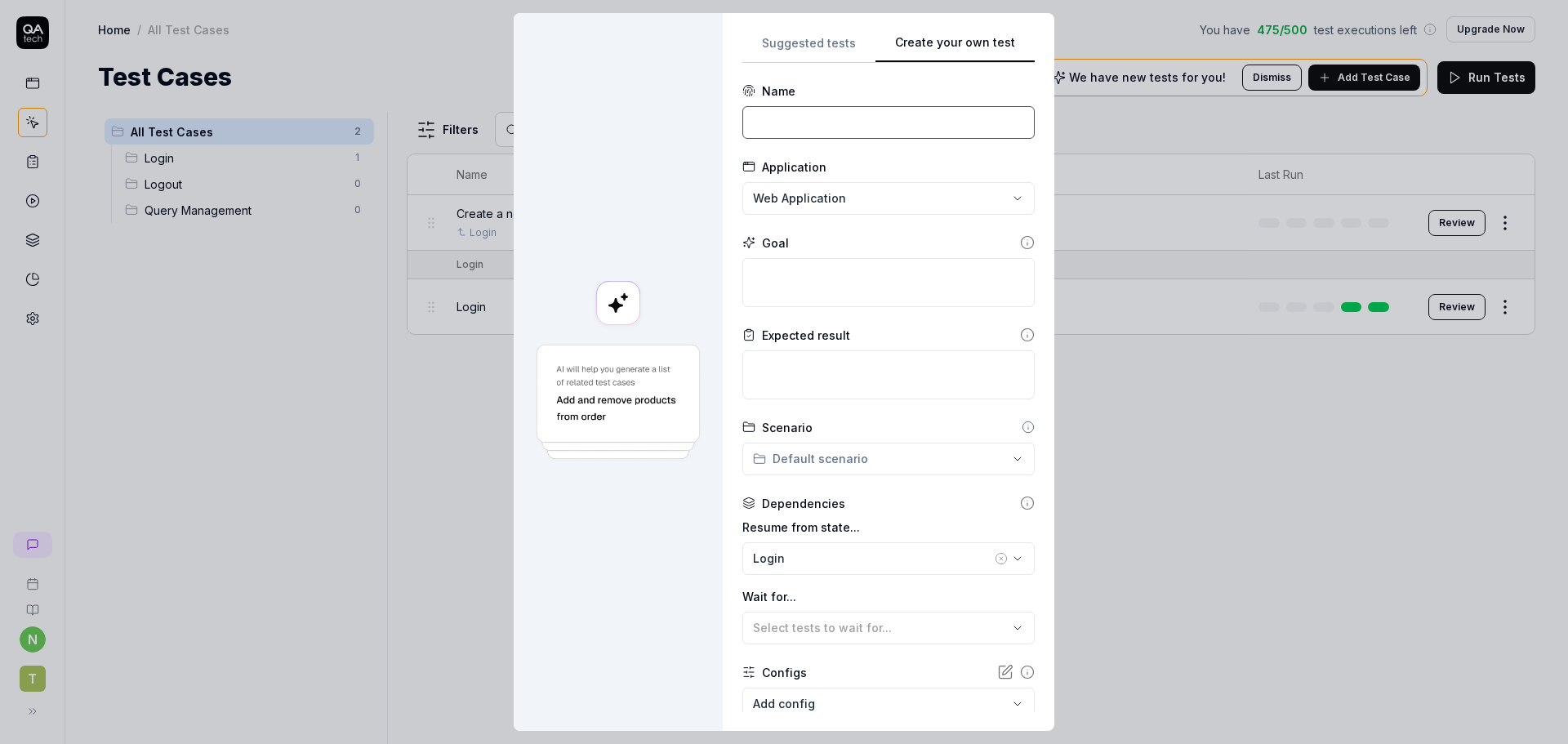
click at [807, 120] on input at bounding box center [888, 122] width 292 height 33
type input "Fill query Form"
click at [829, 261] on textarea at bounding box center [888, 282] width 292 height 49
type textarea "*"
type textarea "a"
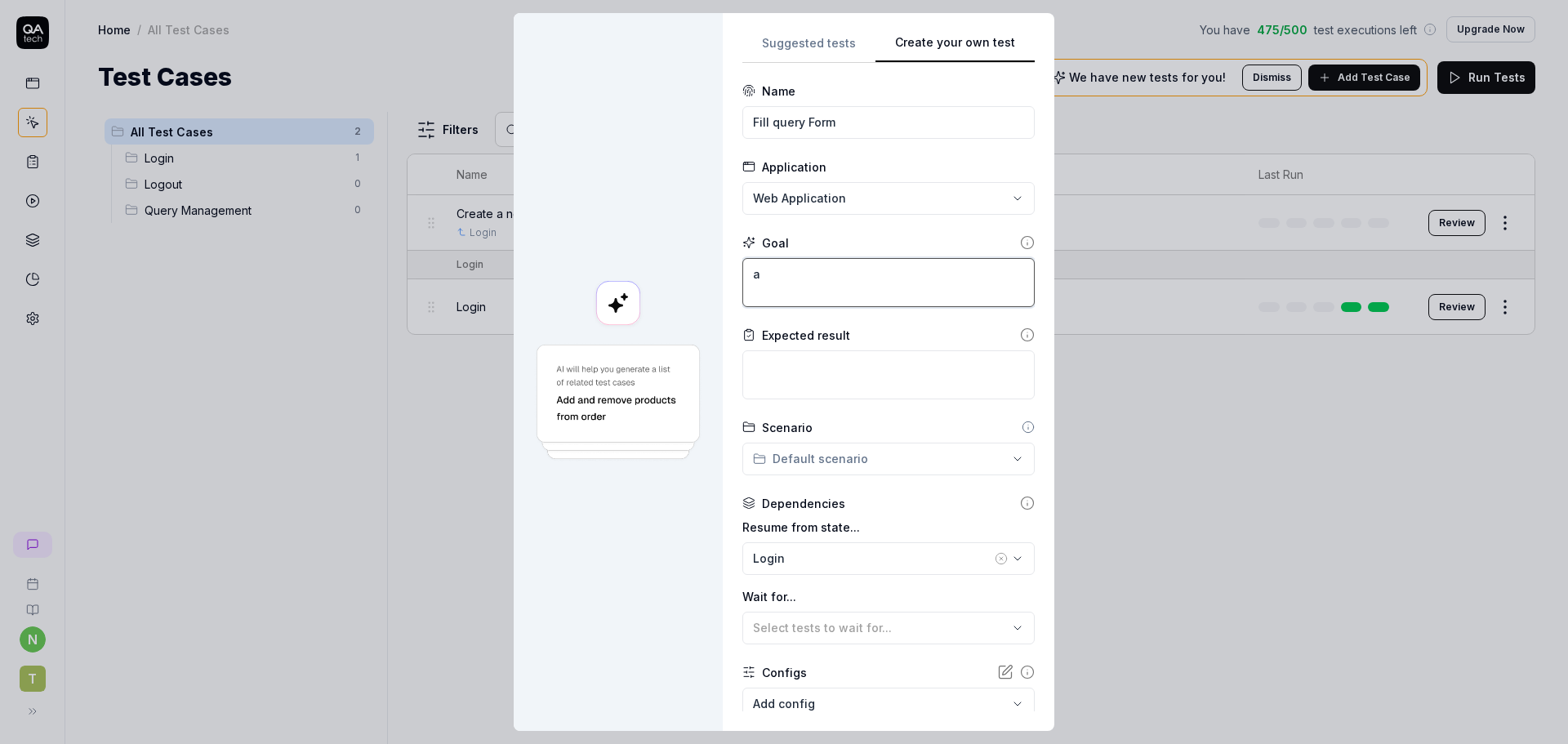
type textarea "*"
type textarea "af"
type textarea "*"
type textarea "aft"
type textarea "*"
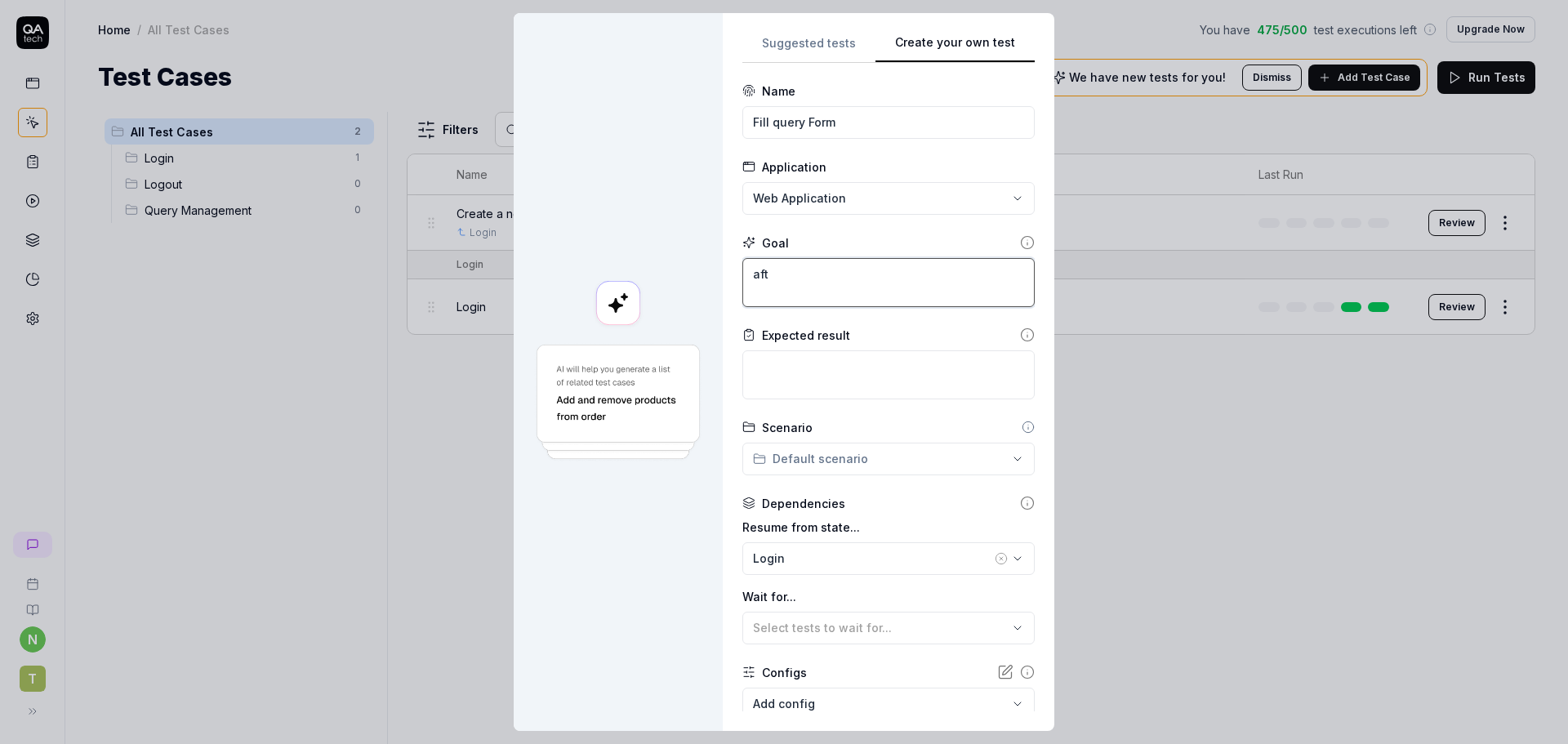
type textarea "afte"
type textarea "*"
type textarea "after"
type textarea "*"
type textarea "after"
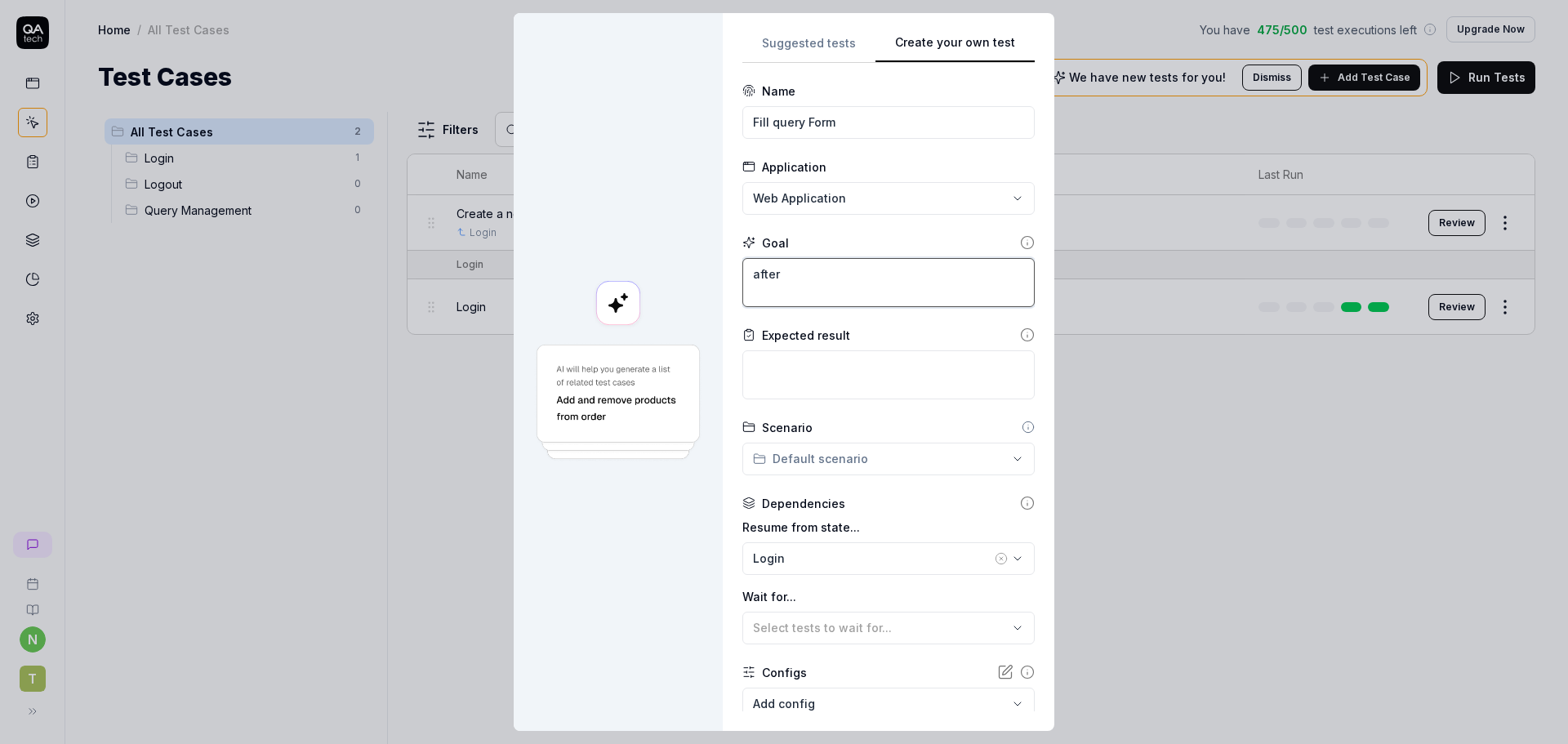
type textarea "*"
type textarea "after c"
type textarea "*"
type textarea "after cr"
type textarea "*"
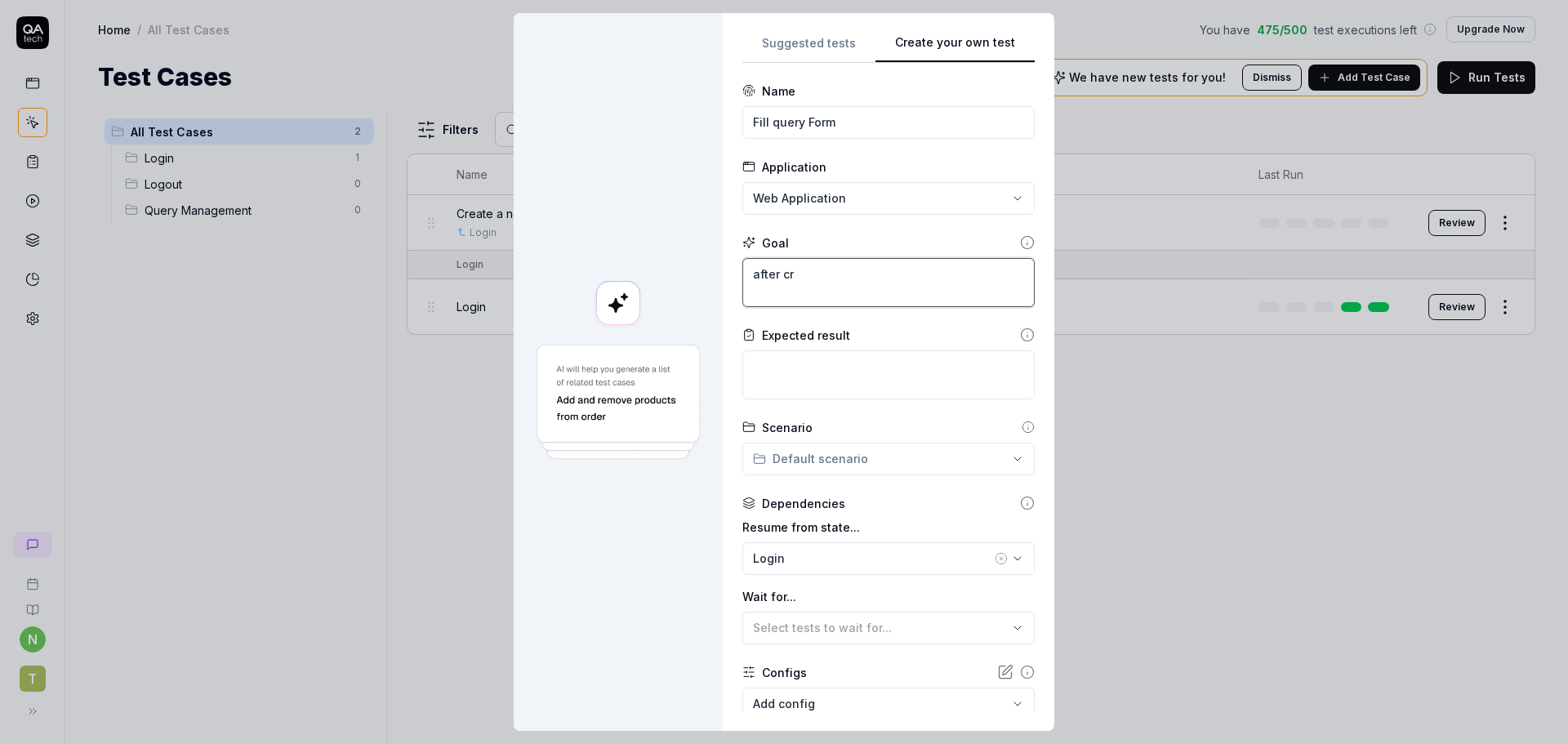
type textarea "after cre"
type textarea "*"
type textarea "after crea"
type textarea "*"
type textarea "after creat"
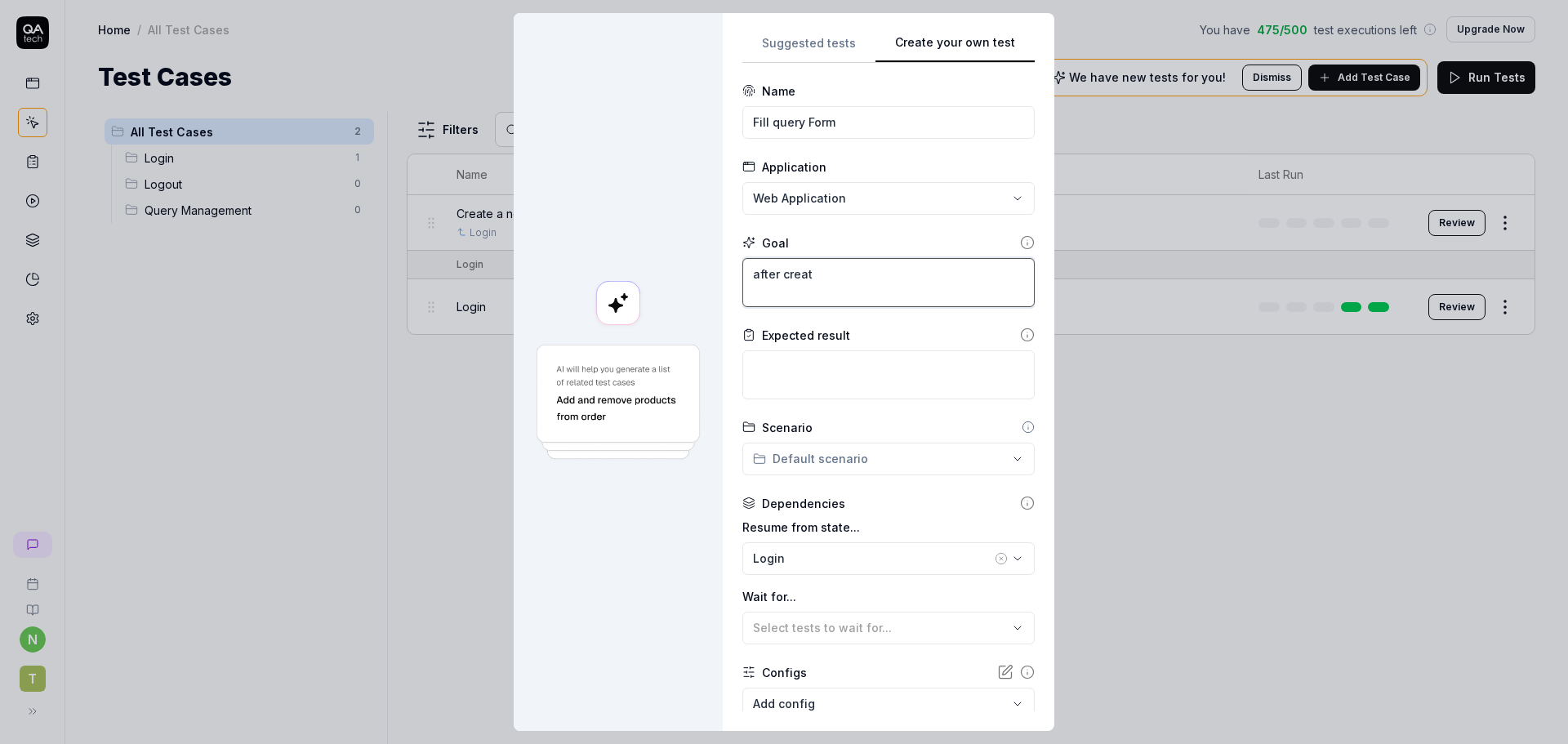
type textarea "*"
type textarea "after creati"
type textarea "*"
type textarea "after creatin"
type textarea "*"
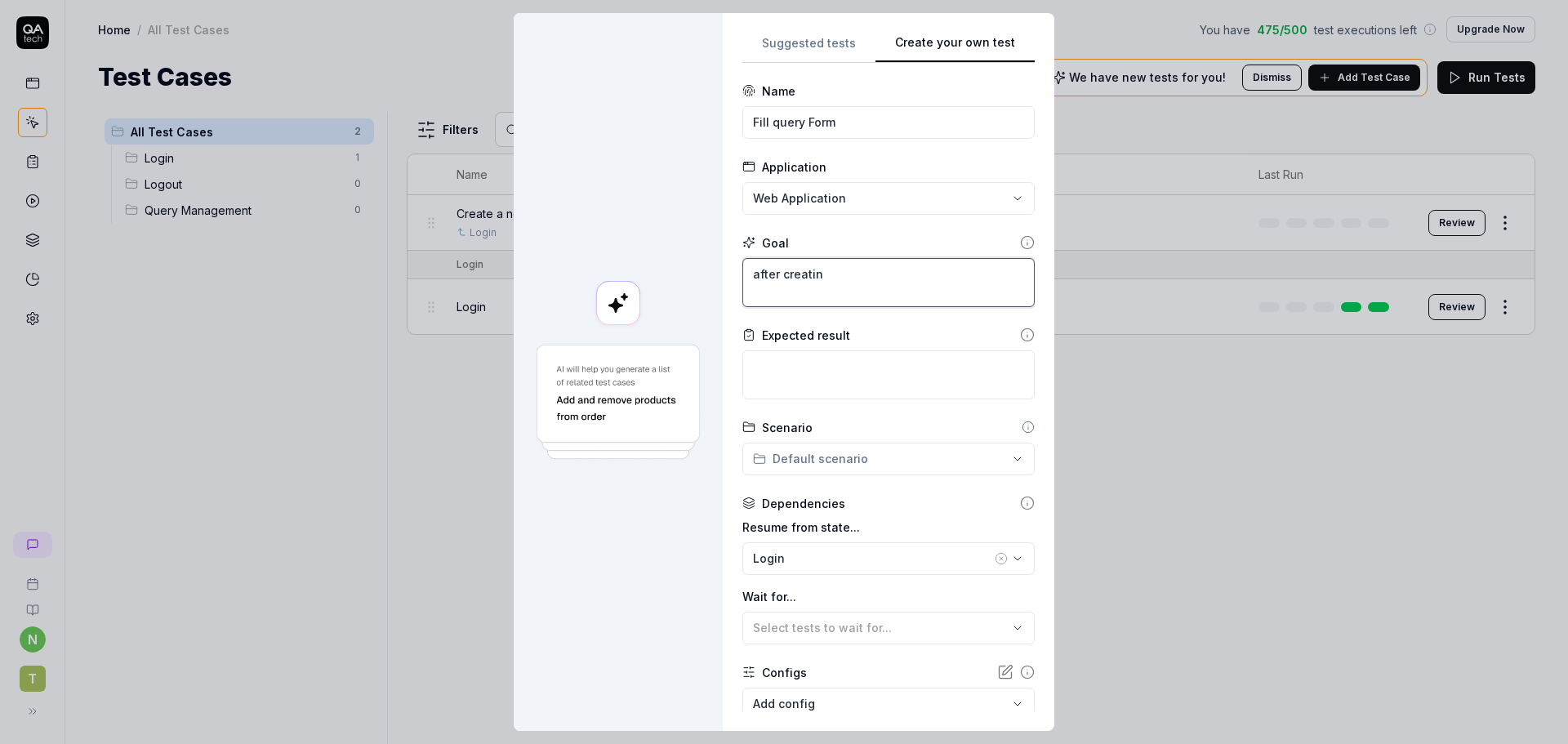
type textarea "after creating"
type textarea "*"
type textarea "after creating"
type textarea "*"
type textarea "after creating a"
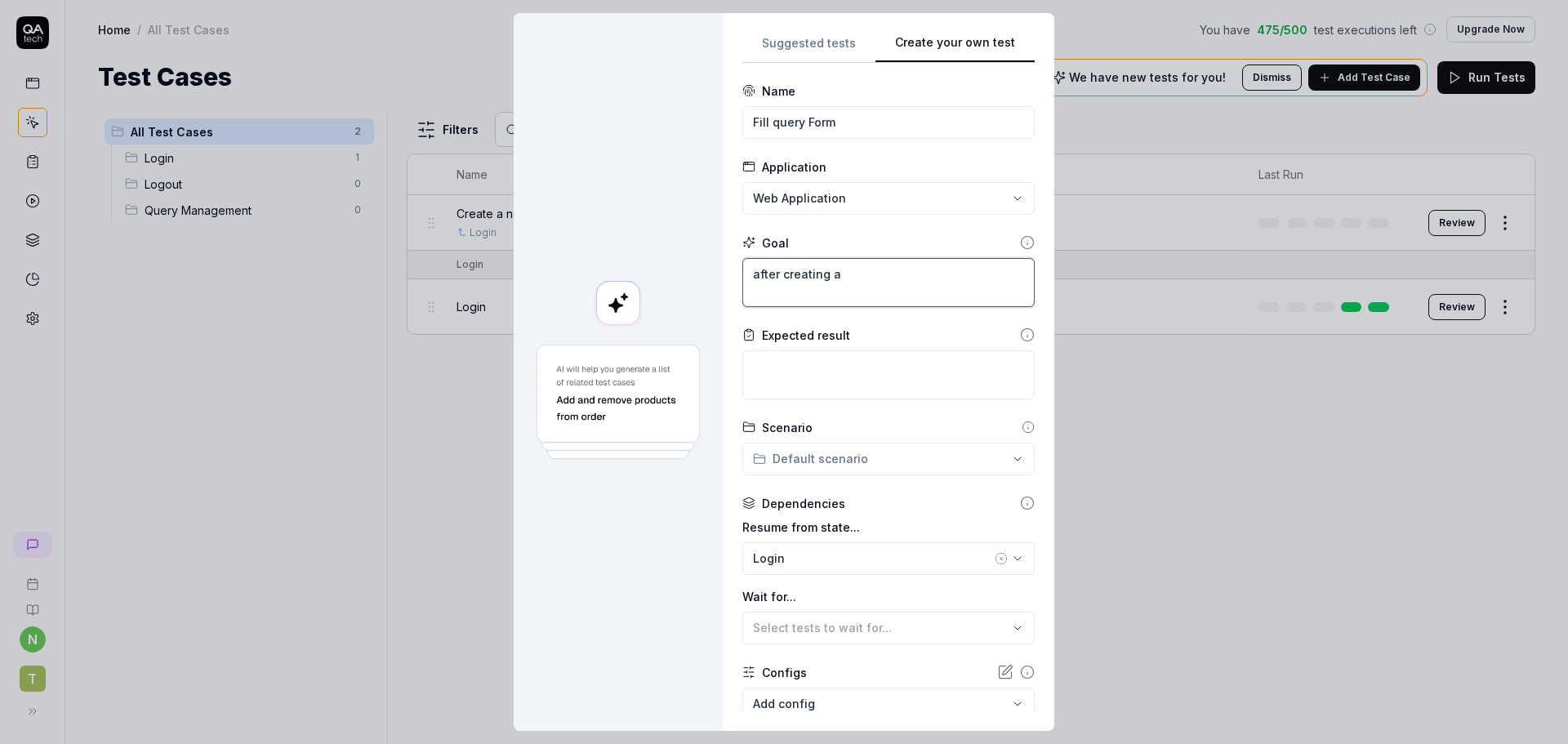
type textarea "*"
type textarea "after creating a"
type textarea "*"
type textarea "after creating a q"
type textarea "*"
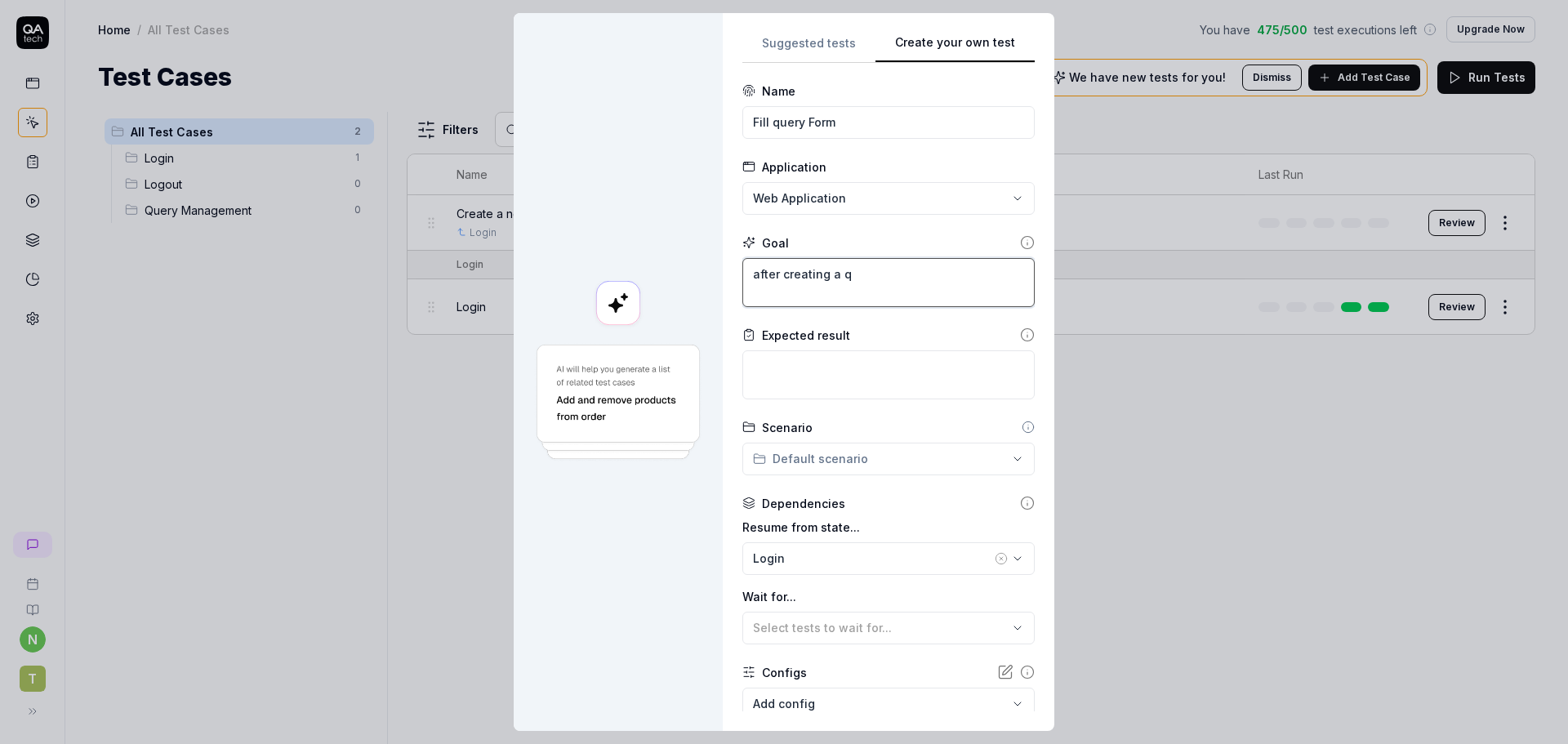
type textarea "after creating a qu"
type textarea "*"
type textarea "after creating a que"
type textarea "*"
type textarea "after creating a quer"
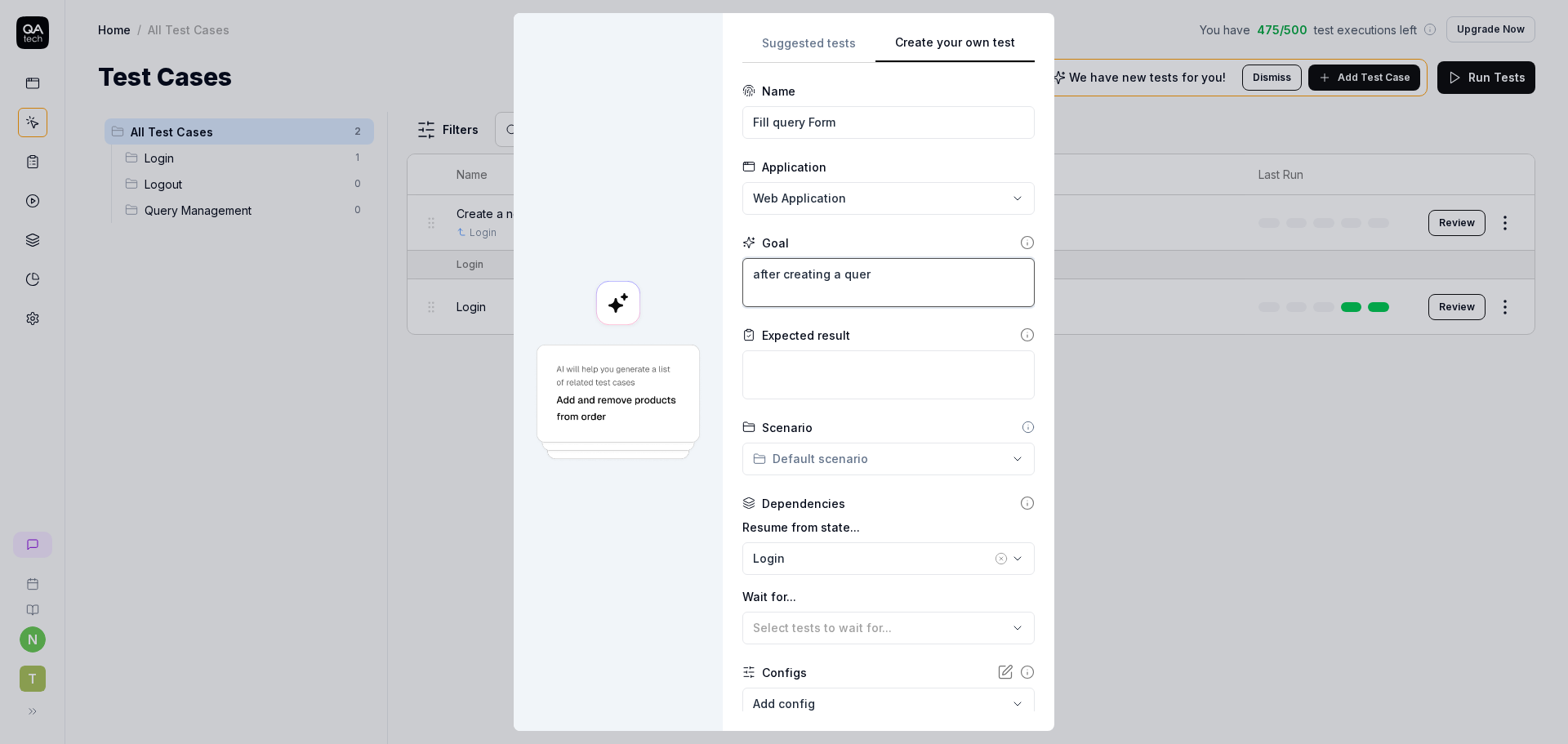
type textarea "*"
type textarea "after creating a query"
type textarea "*"
type textarea "after creating a query,"
type textarea "*"
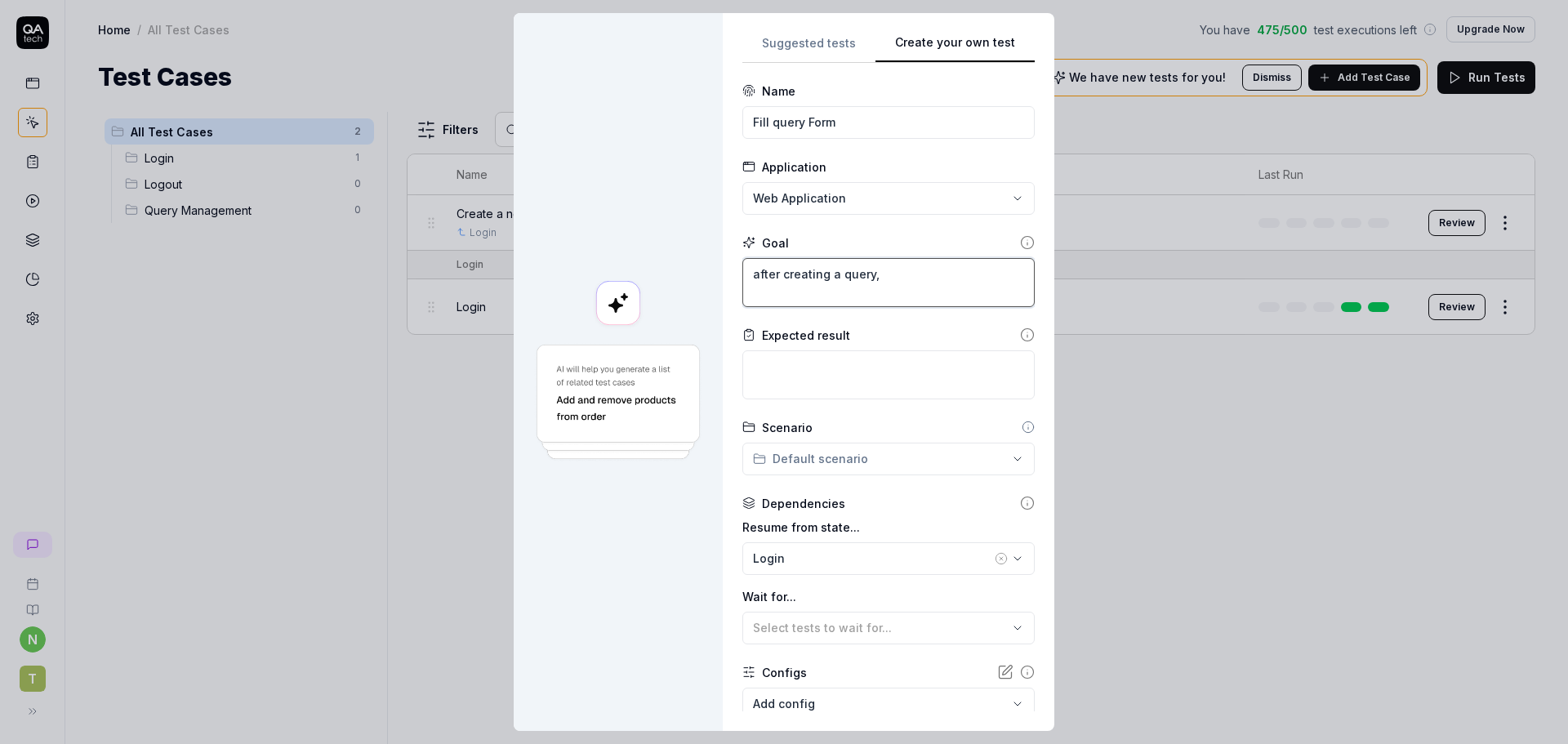
type textarea "after creating a query,"
type textarea "*"
type textarea "after creating a query, f"
type textarea "*"
type textarea "after creating a query, fi"
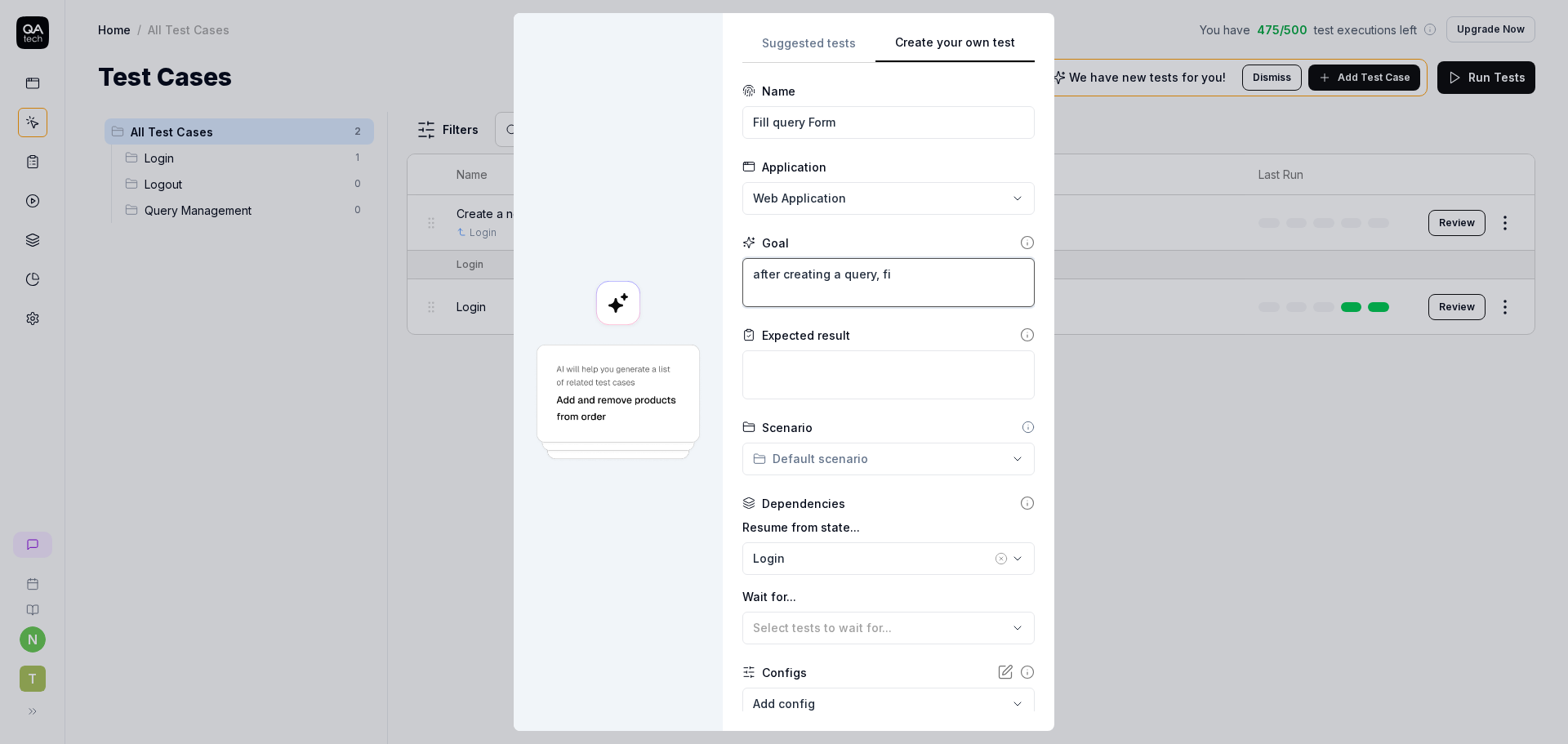
type textarea "*"
type textarea "after creating a query, fil"
type textarea "*"
type textarea "after creating a query, fill"
type textarea "*"
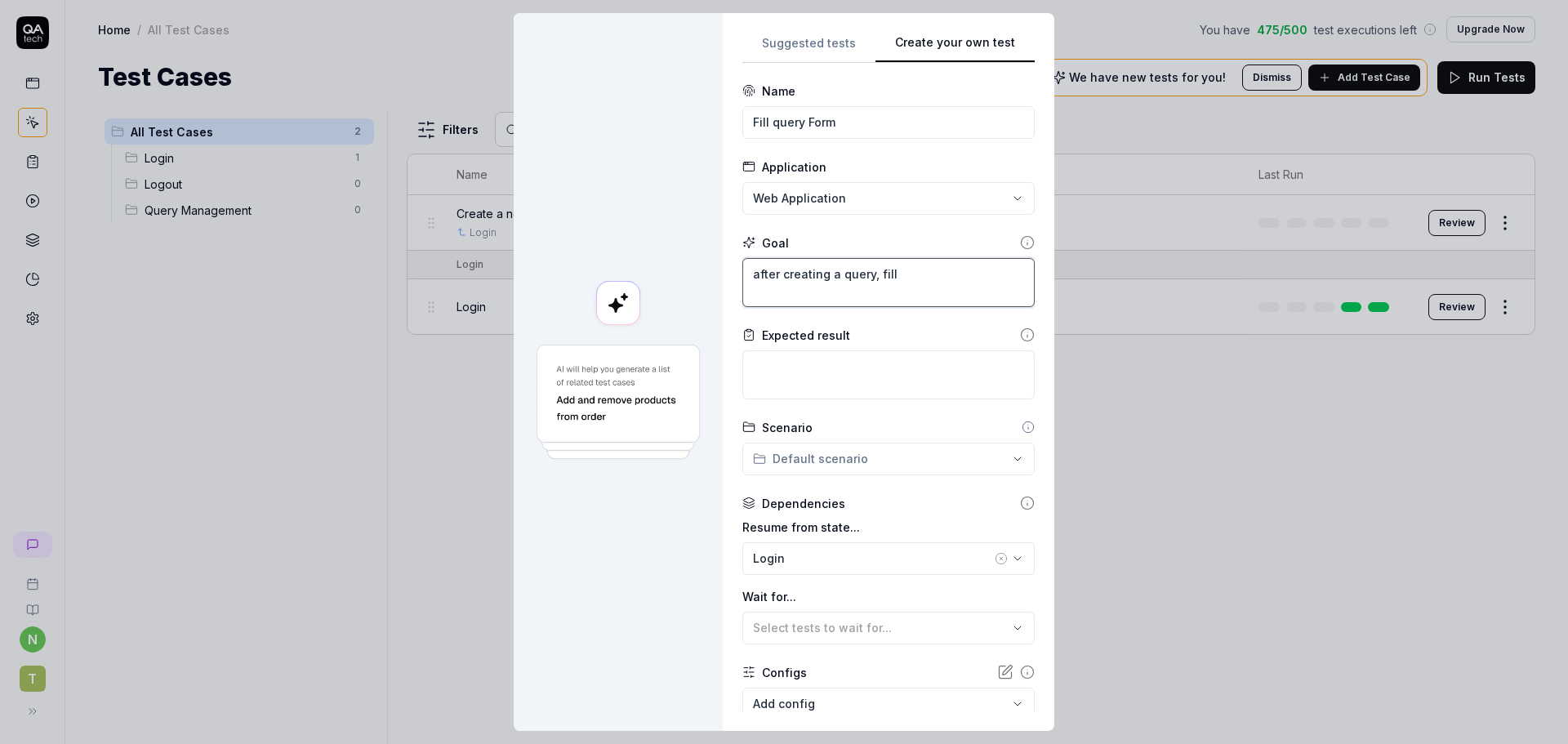
type textarea "after creating a query, fill"
type textarea "*"
type textarea "after creating a query, fill i"
type textarea "*"
type textarea "after creating a query, fill in"
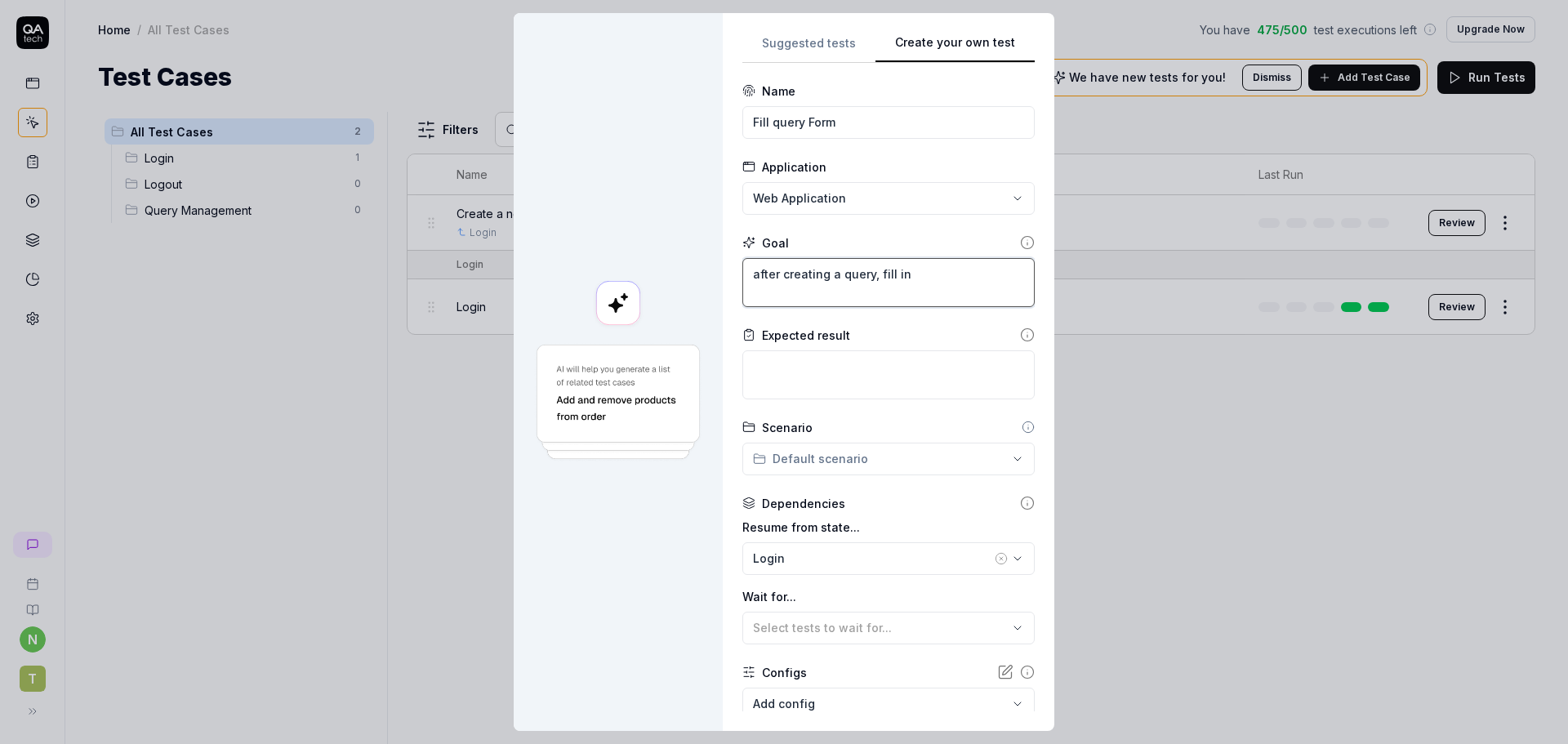
type textarea "*"
type textarea "after creating a query, fill in"
type textarea "*"
type textarea "after creating a query, fill in r"
type textarea "*"
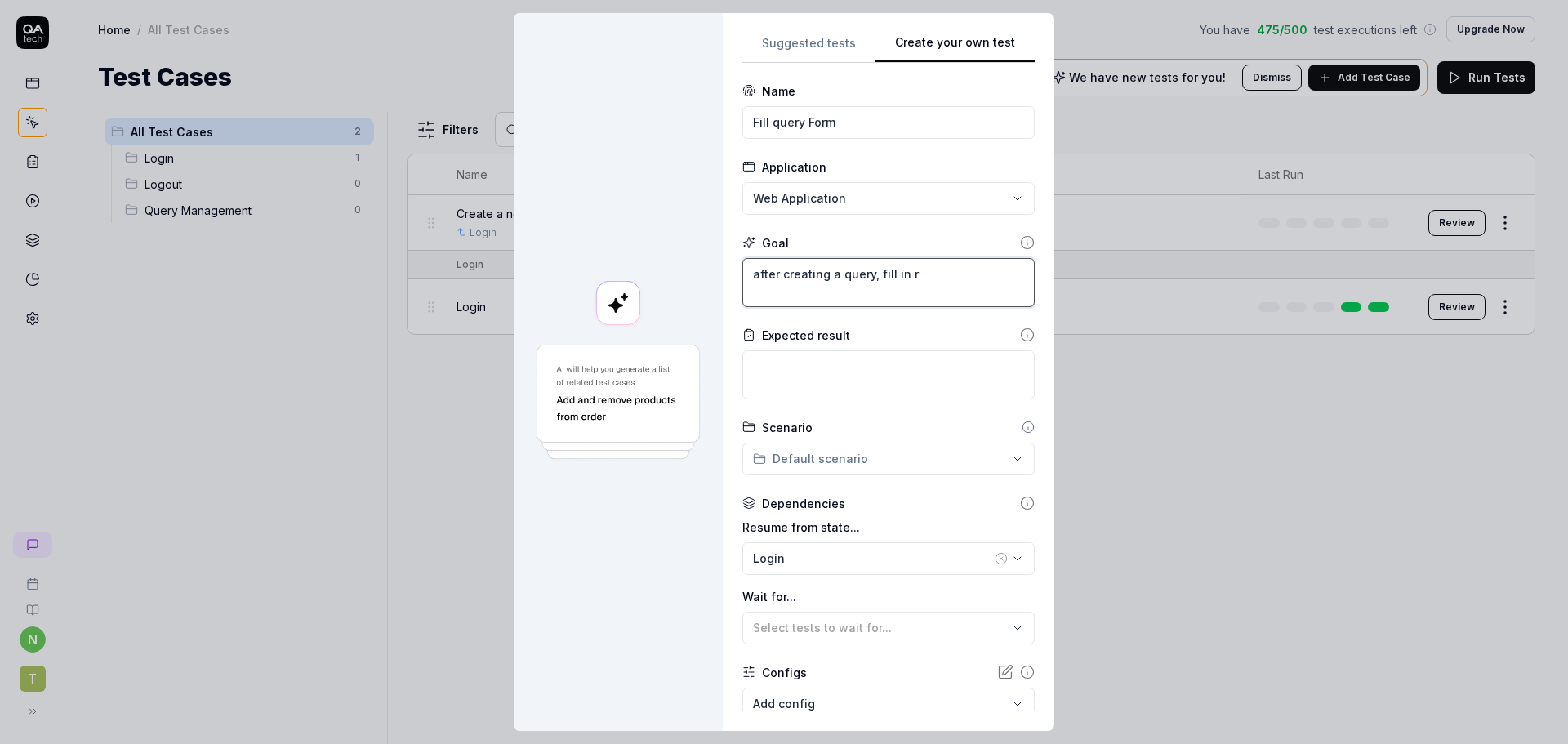
type textarea "after creating a query, fill in re"
type textarea "*"
type textarea "after creating a query, fill in rem"
type textarea "*"
type textarea "after creating a query, fill in rema"
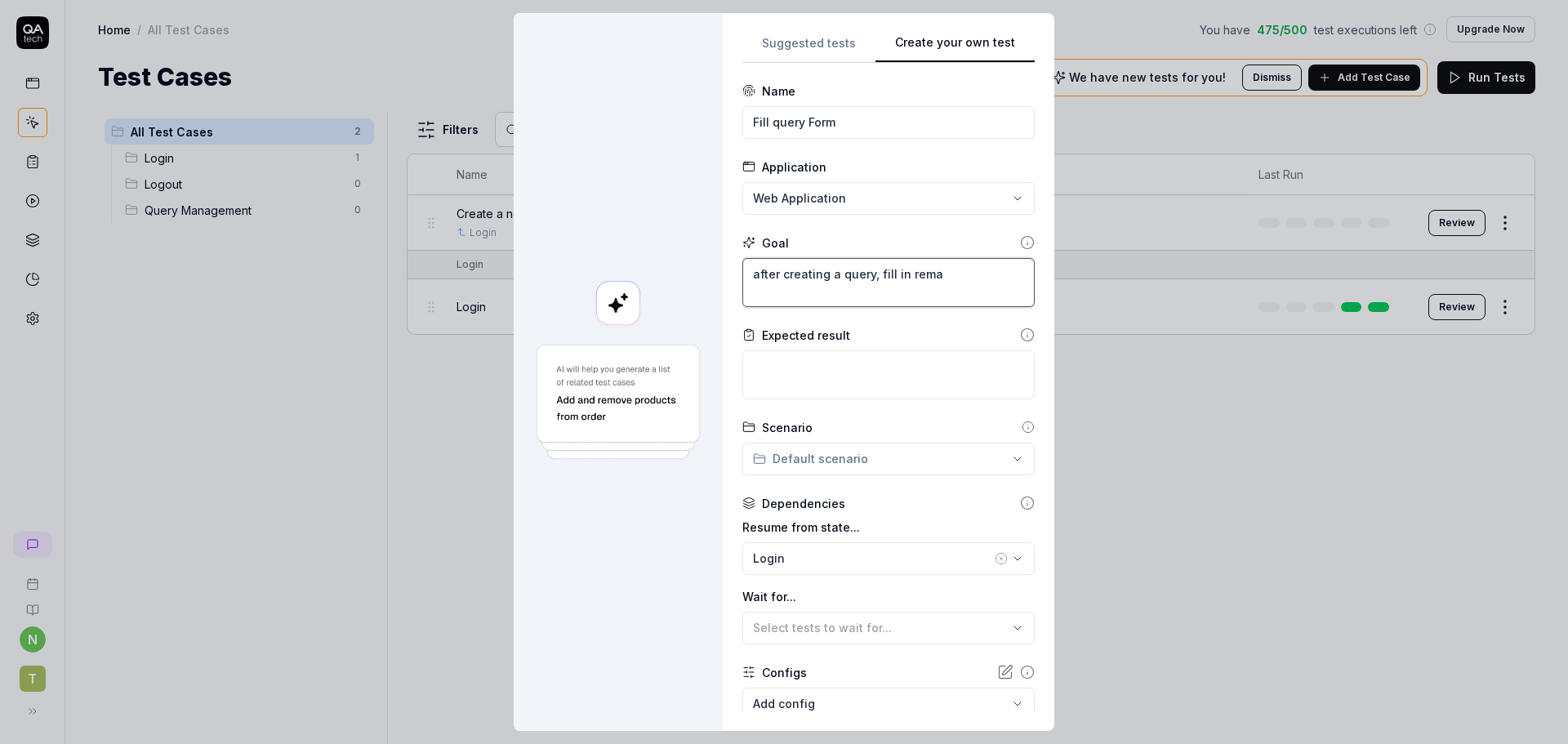
type textarea "*"
type textarea "after creating a query, fill in reman"
type textarea "*"
type textarea "after creating a query, fill in remani"
type textarea "*"
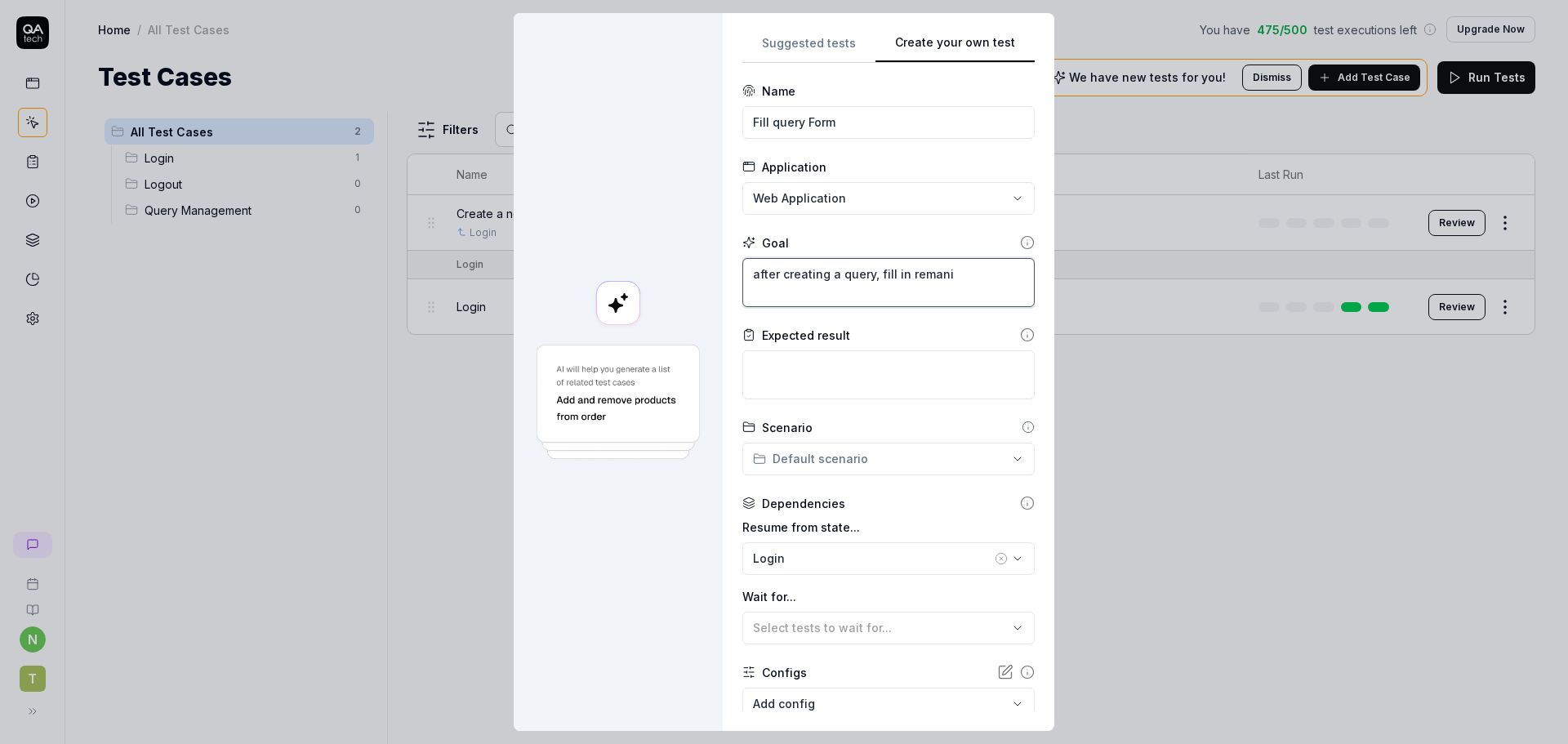
type textarea "after creating a query, fill in remanin"
type textarea "*"
type textarea "after creating a query, fill in remaning"
type textarea "*"
type textarea "after creating a query, fill in remaning"
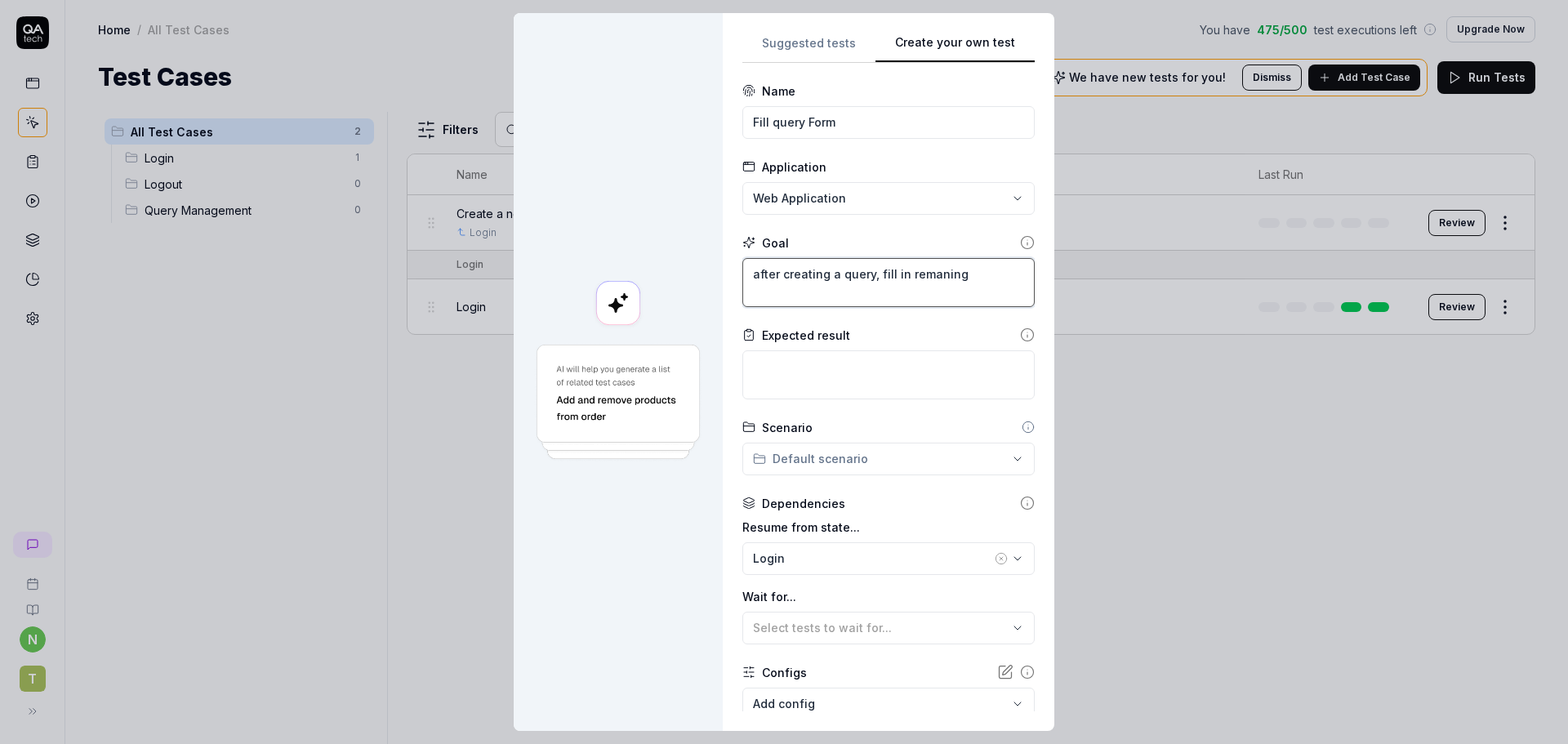
type textarea "*"
type textarea "after creating a query, fill in remianing"
type textarea "*"
type textarea "after creating a query, fill in remianing"
type textarea "*"
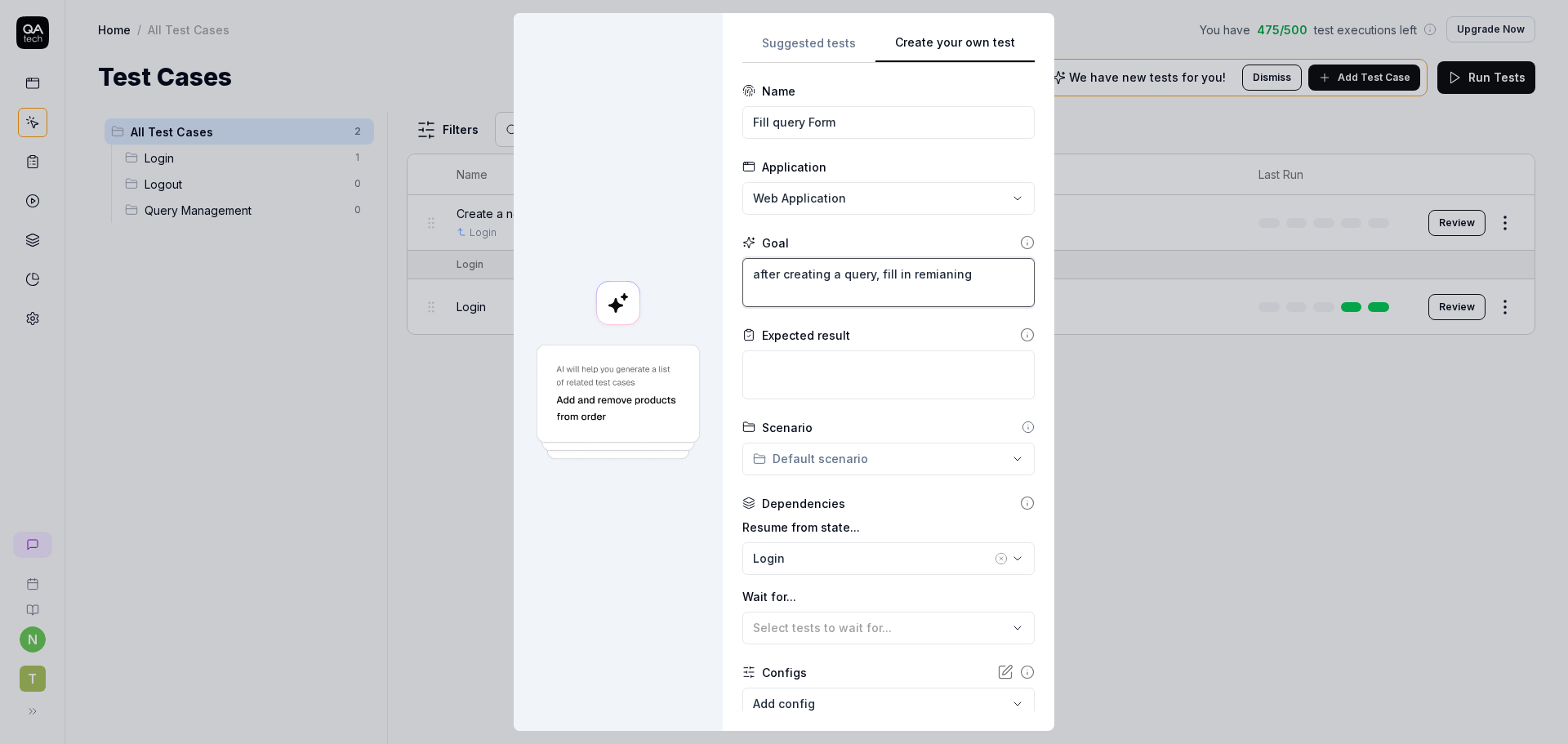
type textarea "after creating a query, fill in remianing p"
type textarea "*"
type textarea "after creating a query, fill in remianing pa"
type textarea "*"
type textarea "after creating a query, fill in remianing pag"
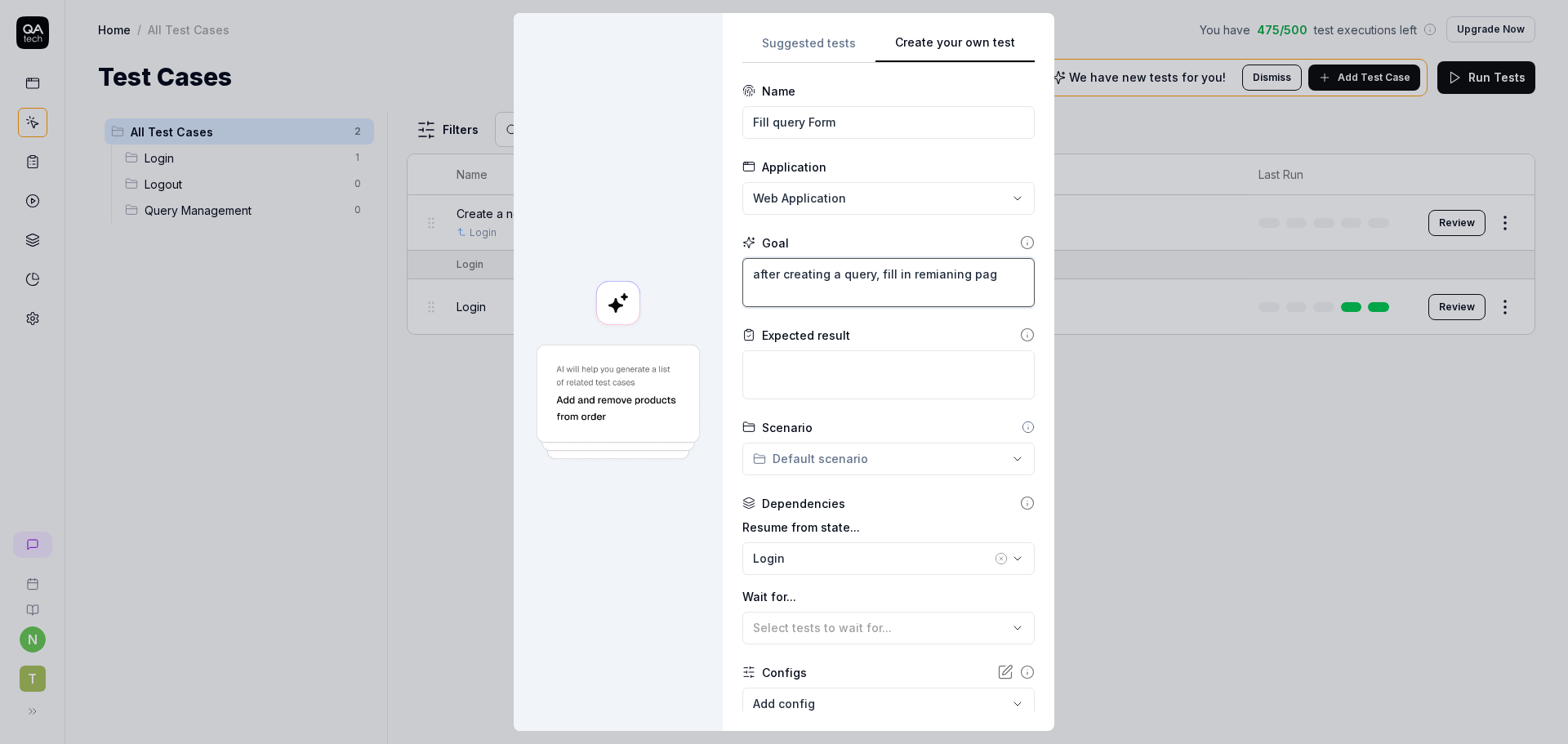
type textarea "*"
type textarea "after creating a query, fill in remianing page"
type textarea "*"
type textarea "after creating a query, fill in remianing pages"
type textarea "*"
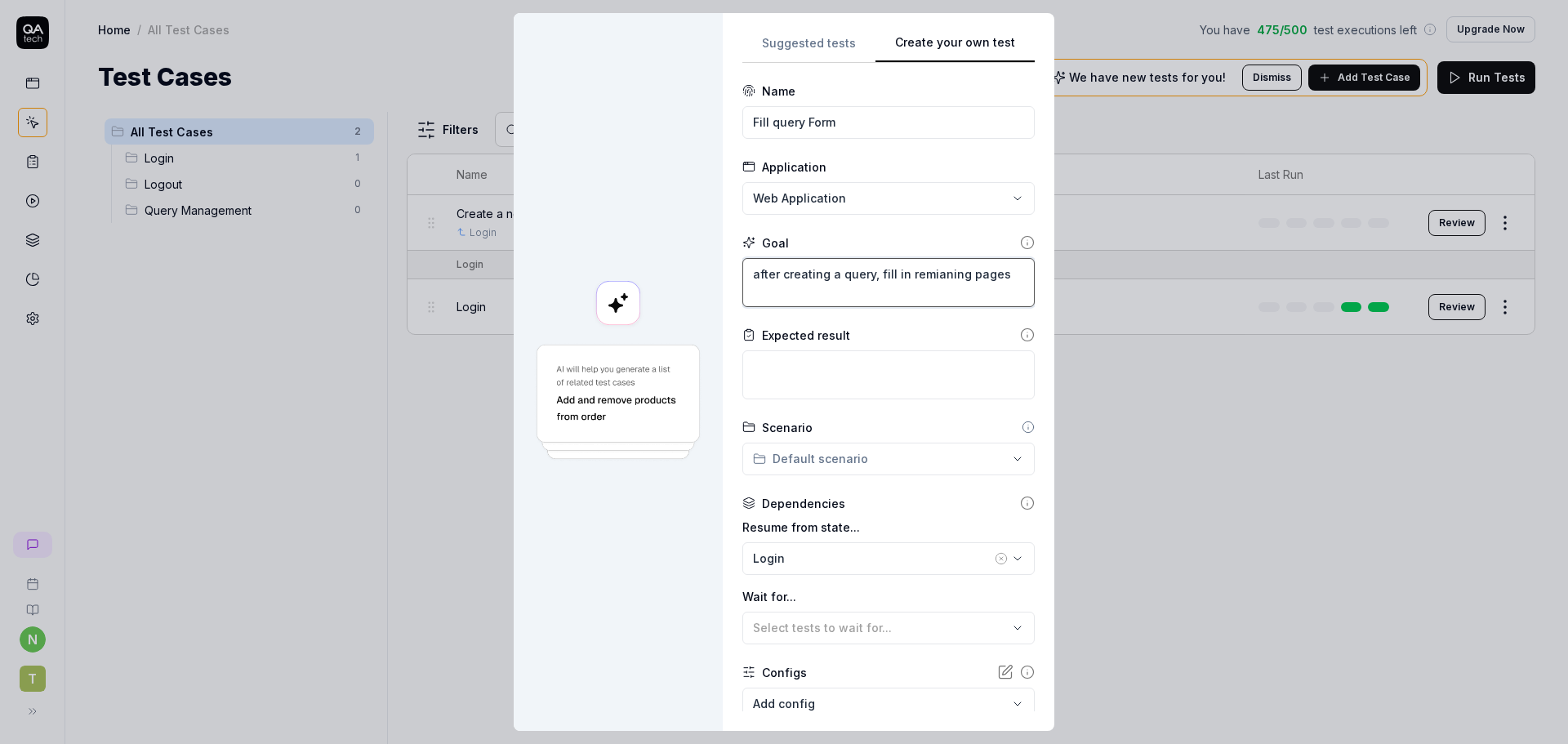
type textarea "after creating a query, fill in remaning pages"
type textarea "*"
type textarea "after creating a query, fill in remaining pages"
type textarea "*"
type textarea "after creating a query, fill in remaining qpages"
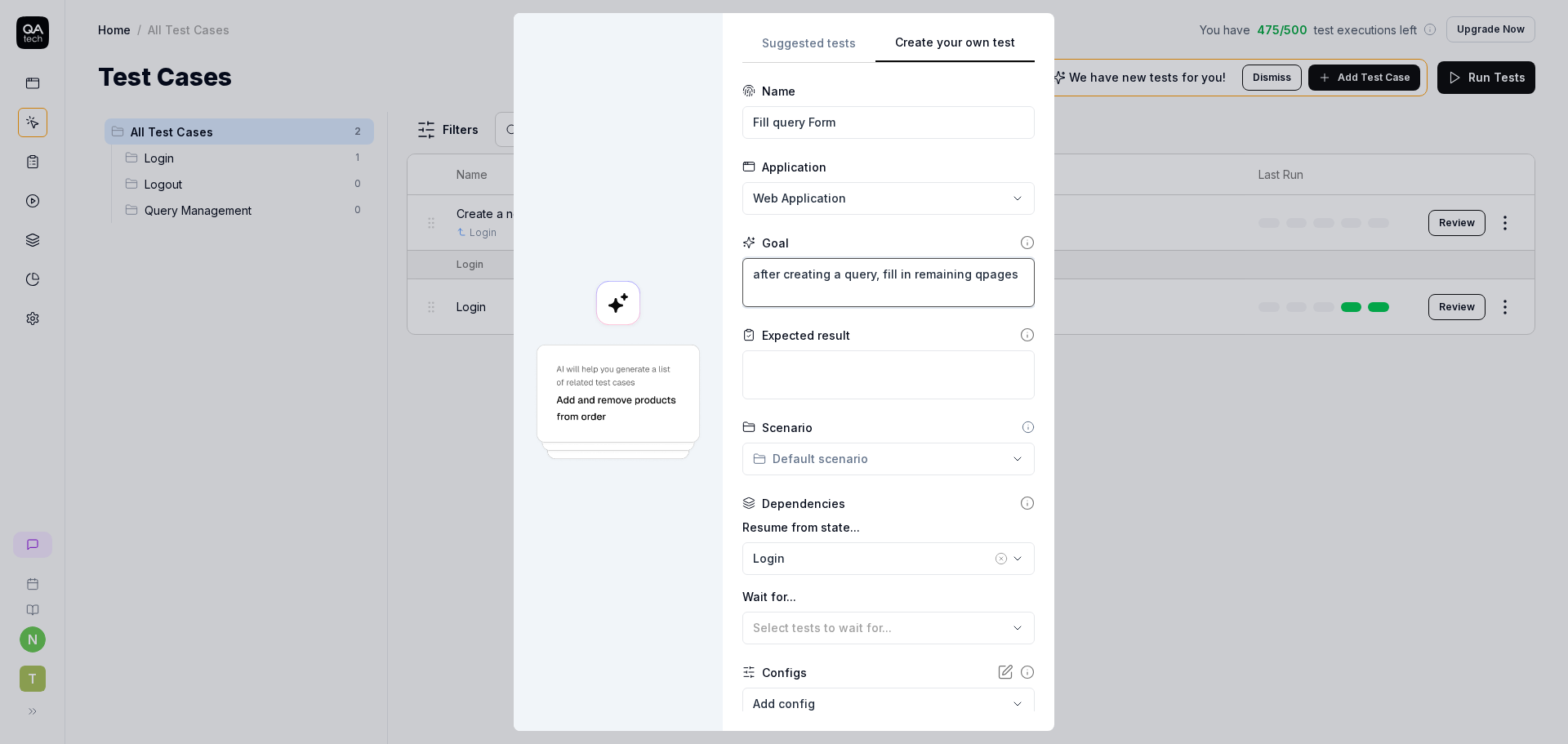
type textarea "*"
type textarea "after creating a query, fill in remaining qupages"
type textarea "*"
type textarea "after creating a query, fill in remaining quepages"
type textarea "*"
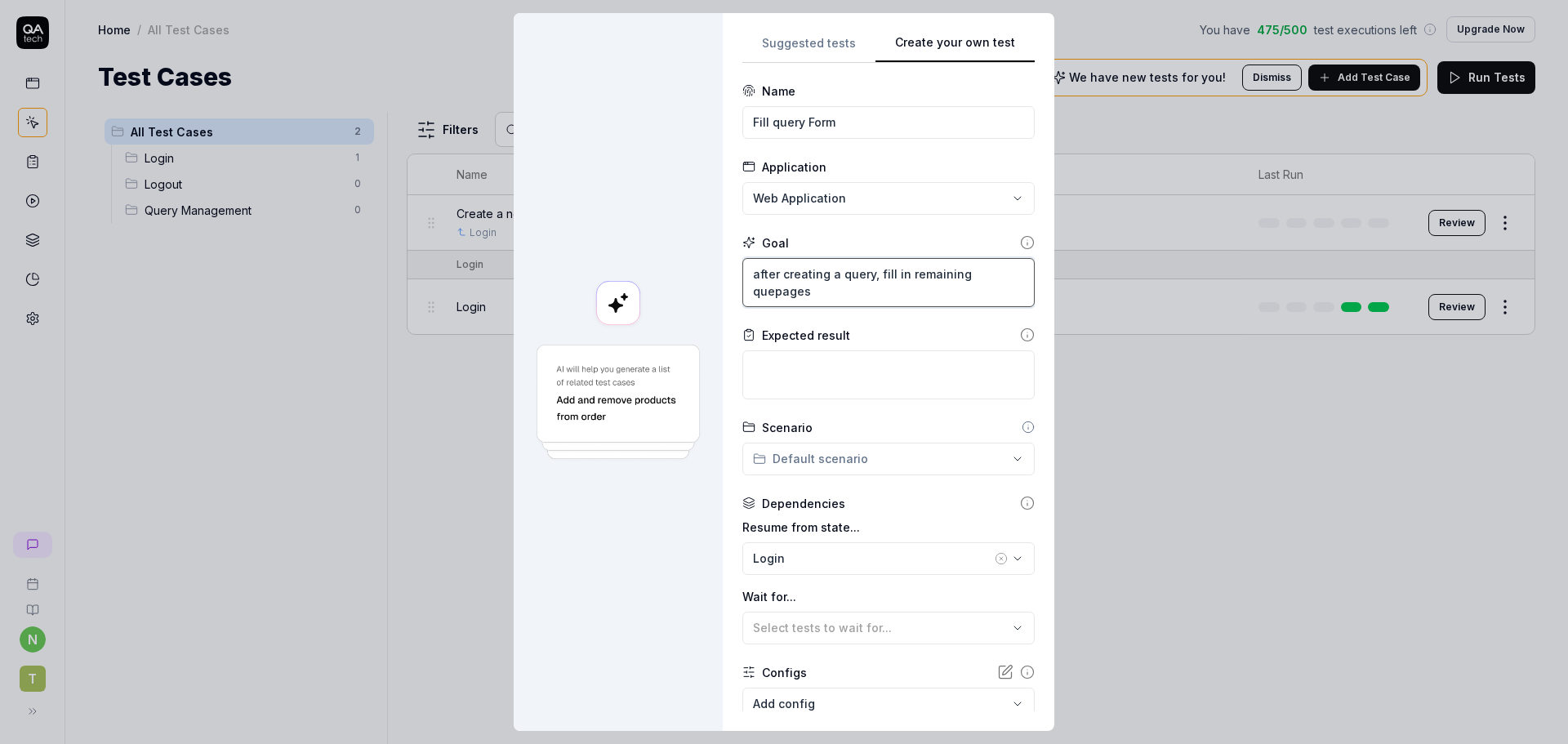
type textarea "after creating a query, fill in remaining querpages"
type textarea "*"
type textarea "after creating a query, fill in remaining querypages"
type textarea "*"
type textarea "after creating a query, fill in remaining query pages"
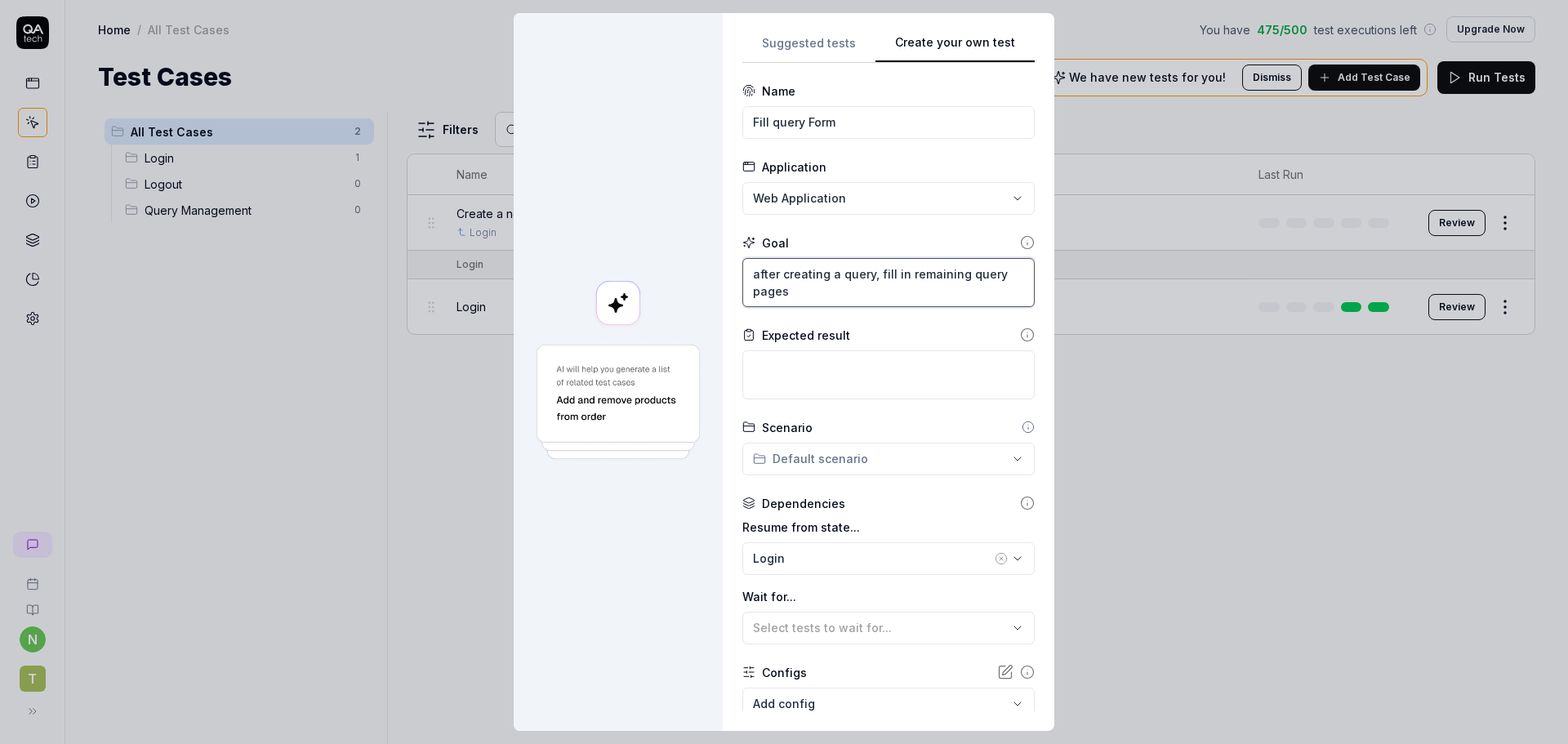
type textarea "*"
type textarea "after creating a query, fill in remaining query fpages"
type textarea "*"
type textarea "after creating a query, fill in remaining query fopages"
type textarea "*"
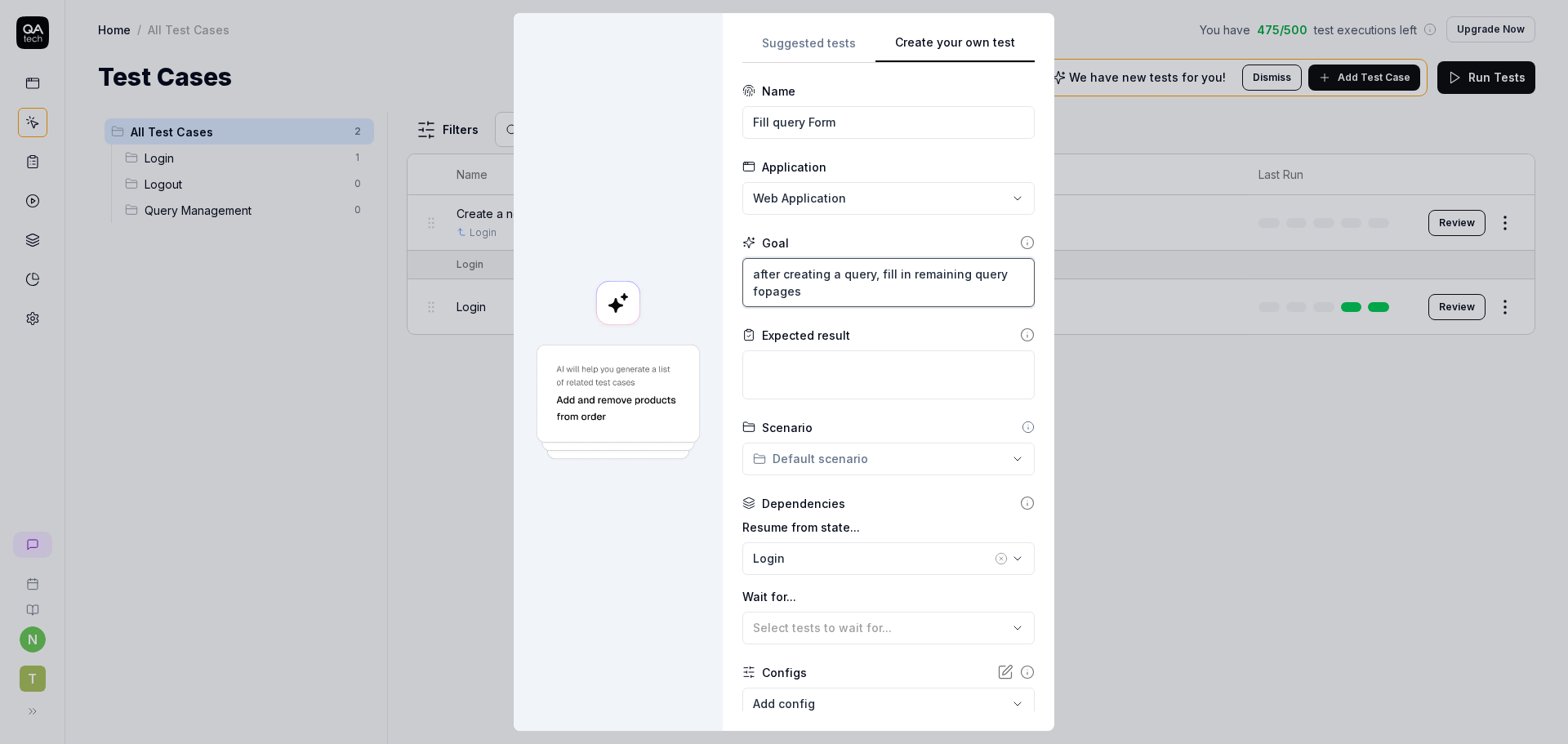
type textarea "after creating a query, fill in remaining query forpages"
type textarea "*"
type textarea "after creating a query, fill in remaining query formpages"
type textarea "*"
type textarea "after creating a query, fill in remaining query formspages"
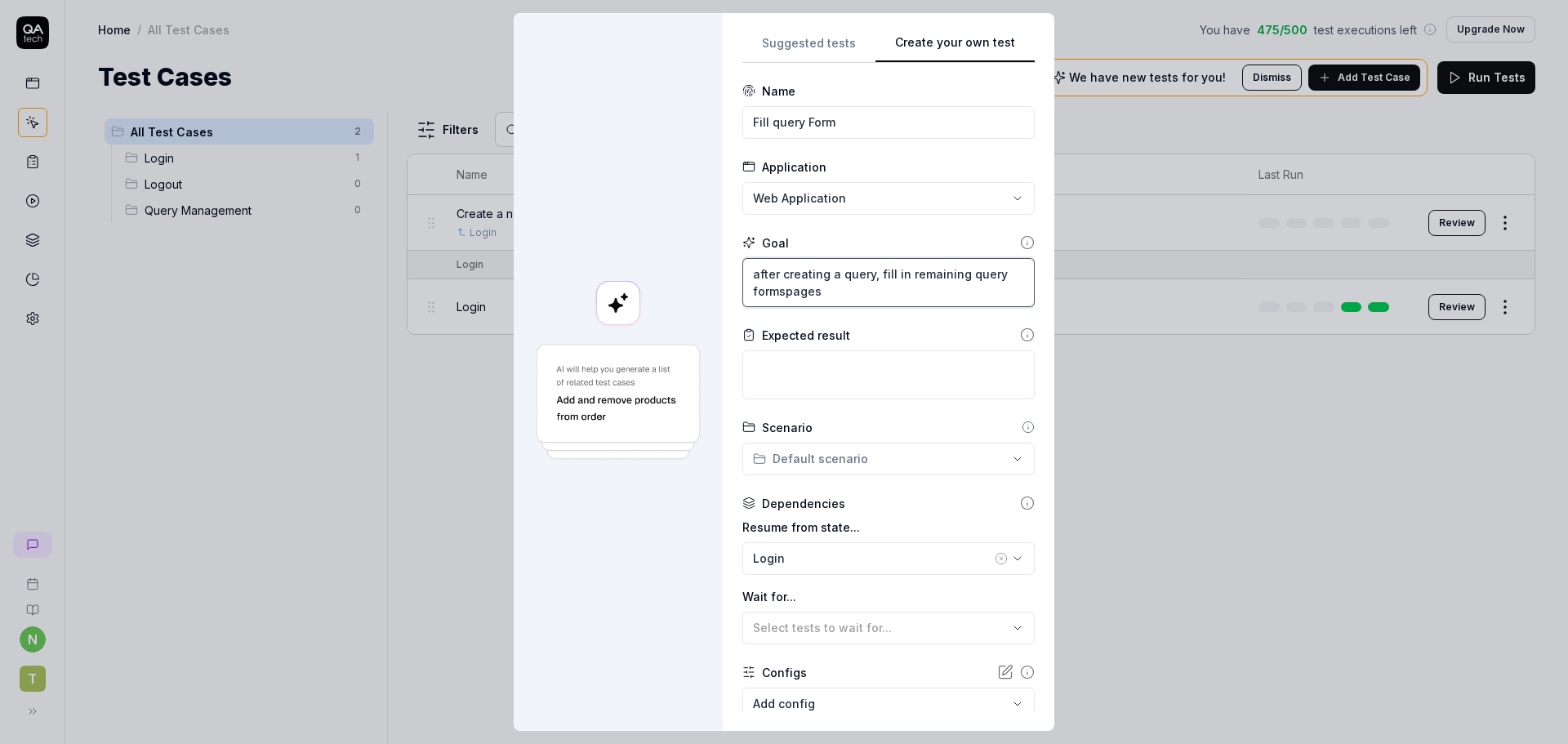
type textarea "*"
type textarea "after creating a query, fill in remaining query forms pages"
type textarea "*"
type textarea "after creating a query, fill in remaining query forms apages"
type textarea "*"
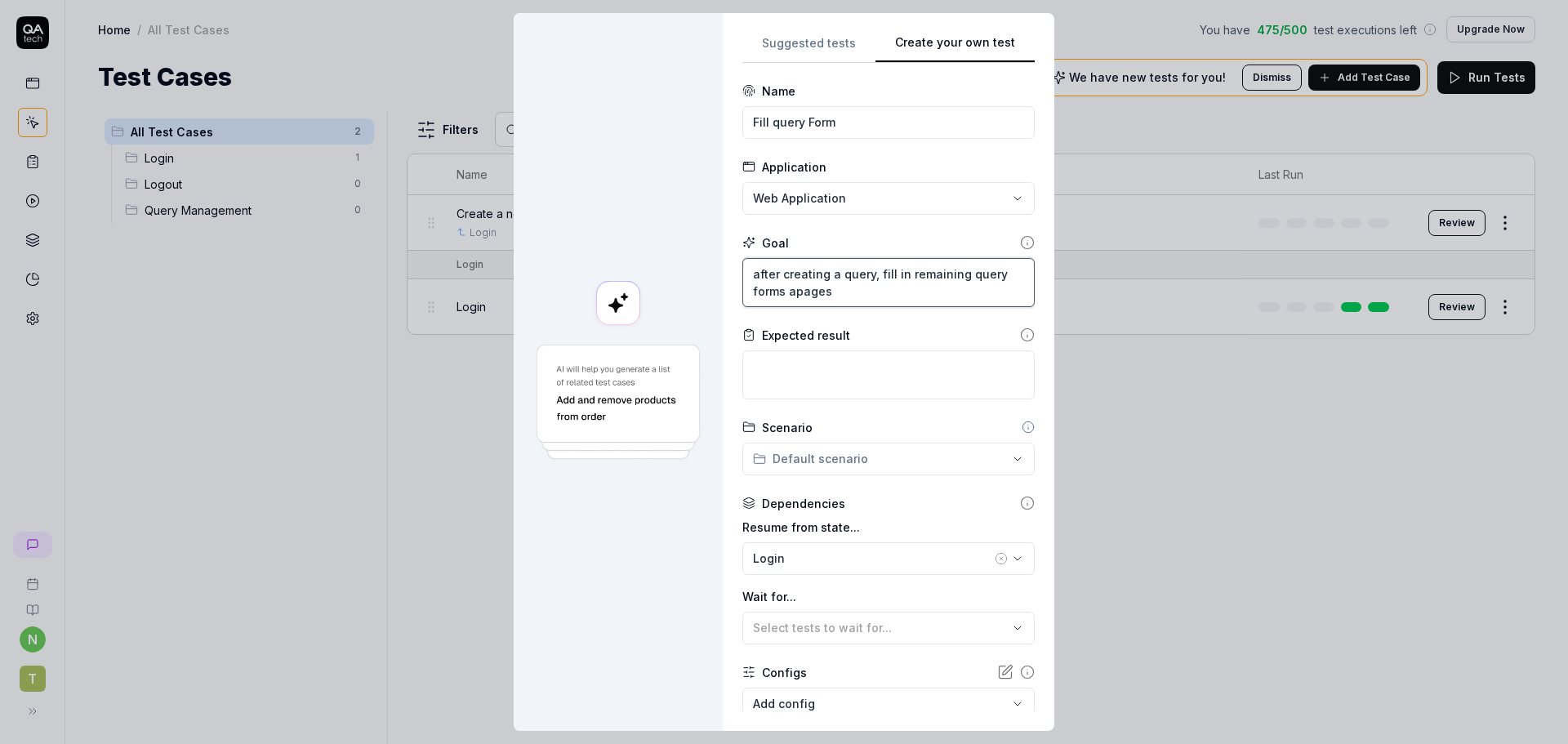
type textarea "after creating a query, fill in remaining query forms anpages"
click at [801, 361] on textarea at bounding box center [888, 374] width 292 height 49
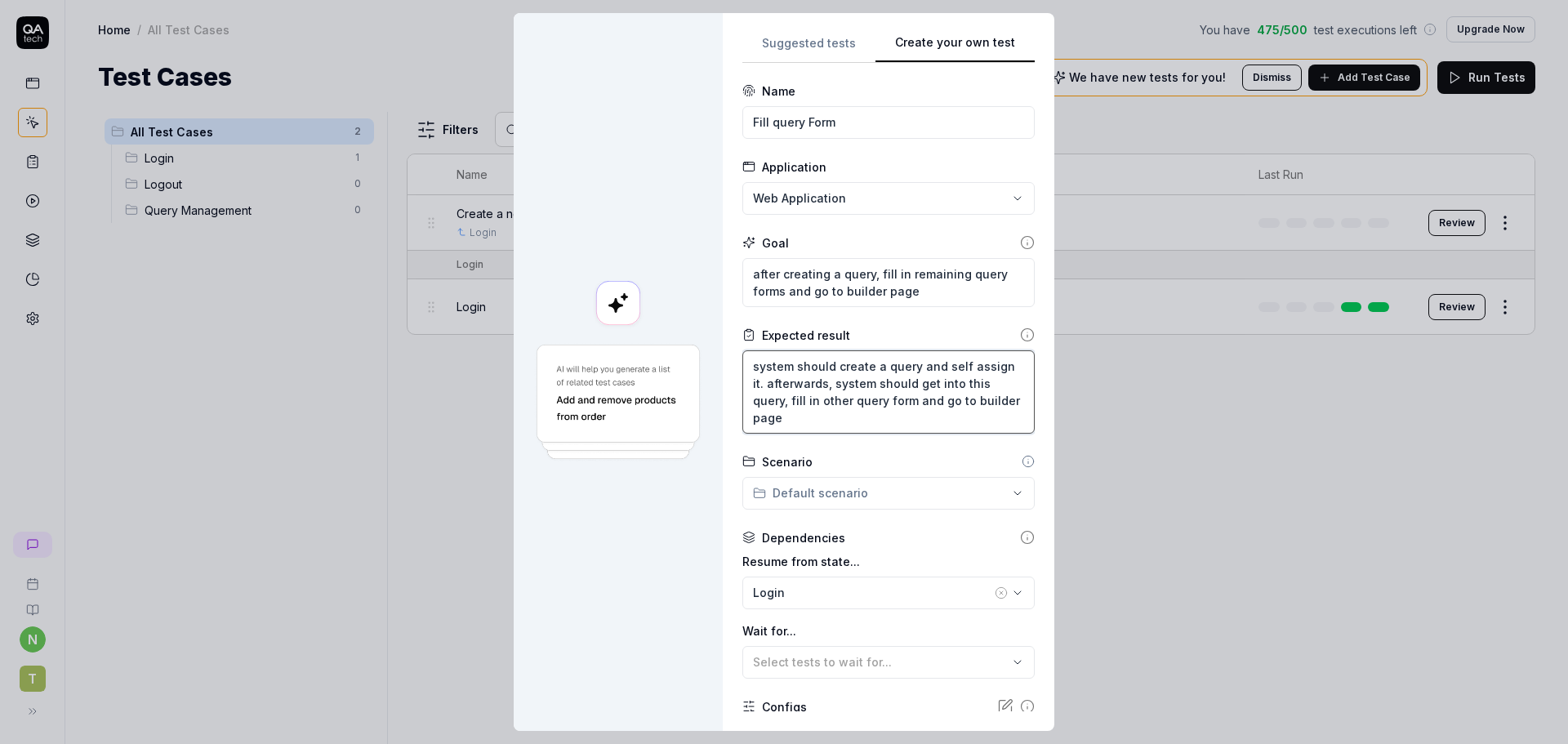
scroll to position [135, 0]
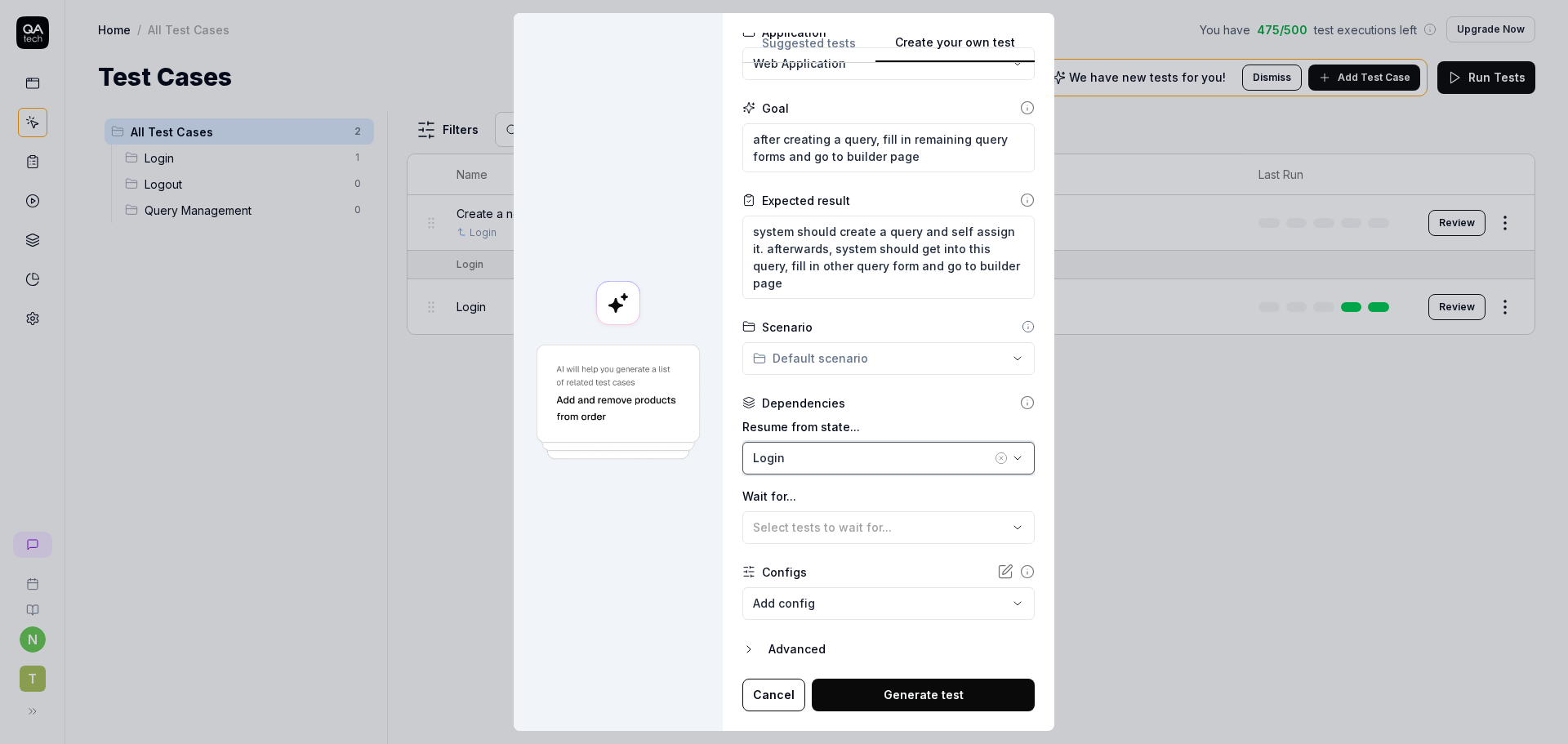
click at [908, 465] on div "Login" at bounding box center [872, 457] width 238 height 17
click at [831, 547] on div "Create a new query Web Application (disabled)" at bounding box center [887, 550] width 295 height 29
click at [804, 548] on div "Create a new query Web Application (disabled)" at bounding box center [887, 550] width 295 height 29
click at [881, 423] on label "Resume from state..." at bounding box center [888, 427] width 292 height 17
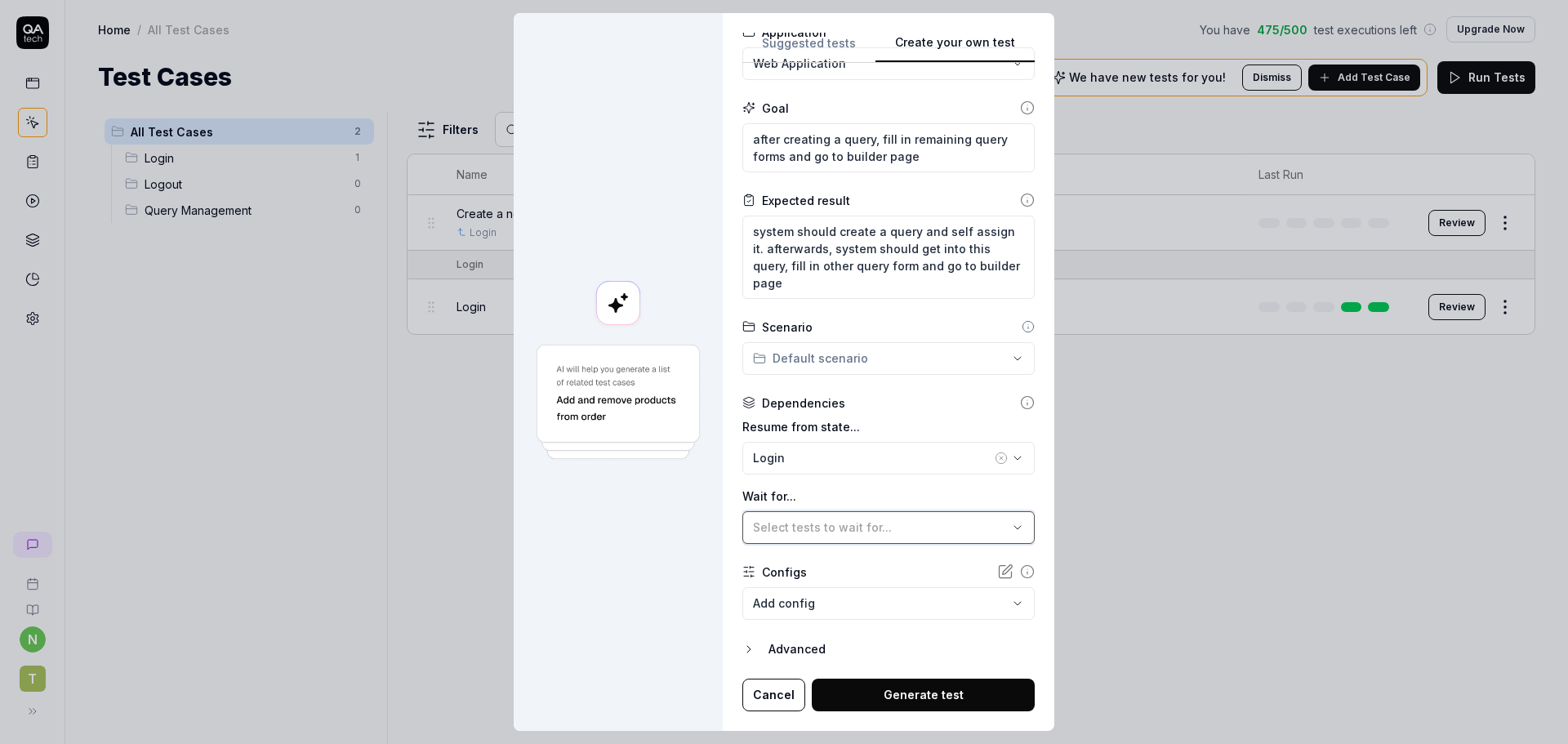
click at [926, 531] on div "Select tests to wait for..." at bounding box center [880, 527] width 255 height 17
click at [851, 627] on div "Create a new query Web Application (disabled)" at bounding box center [887, 620] width 295 height 29
click at [886, 493] on label "Wait for..." at bounding box center [888, 496] width 292 height 17
click at [1000, 456] on icon "button" at bounding box center [1001, 458] width 4 height 4
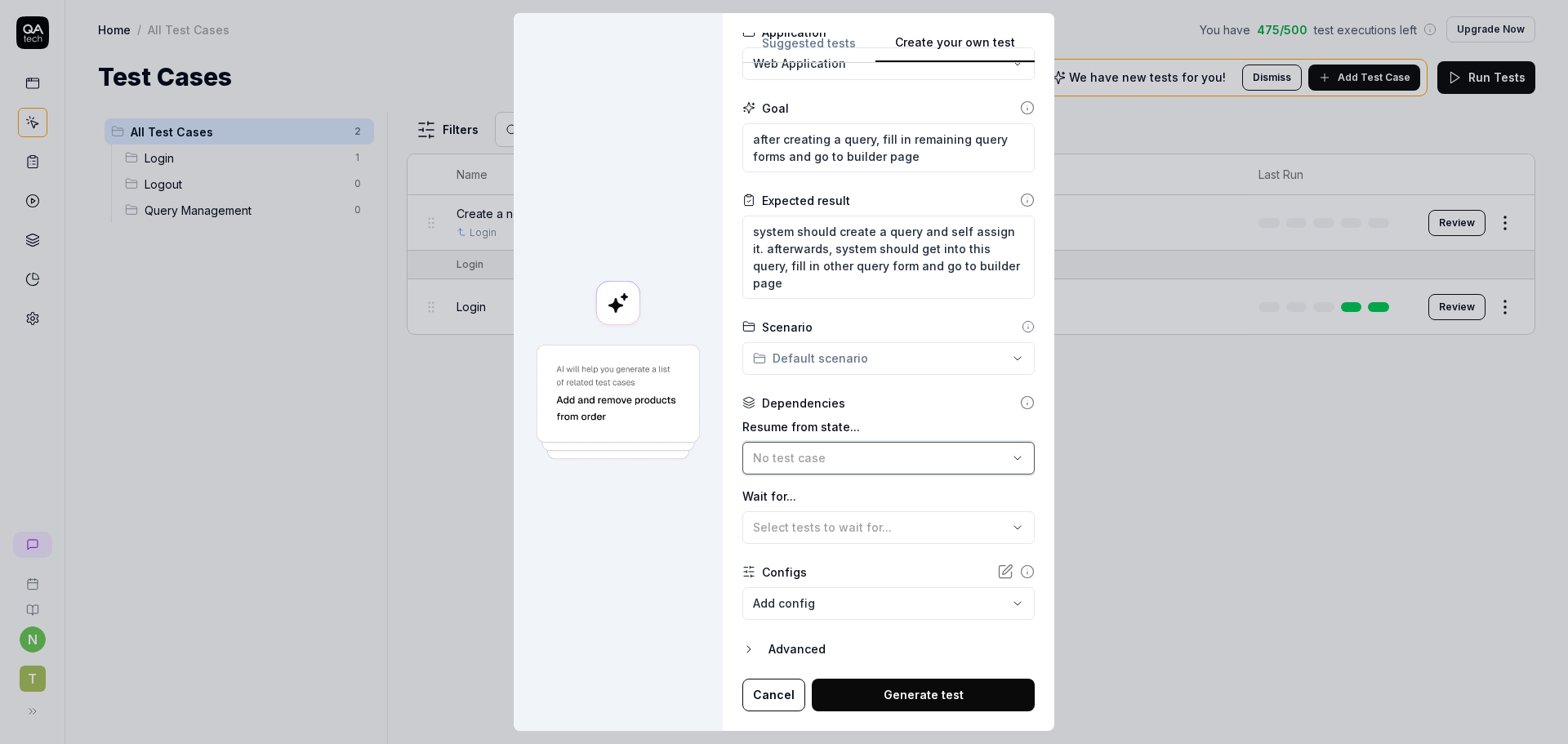
click at [905, 458] on div "No test case" at bounding box center [880, 457] width 255 height 17
click at [936, 546] on div "Create a new query Web Application (disabled)" at bounding box center [887, 550] width 295 height 29
click at [841, 553] on div "Create a new query Web Application (disabled)" at bounding box center [887, 550] width 295 height 29
click at [874, 419] on label "Resume from state..." at bounding box center [888, 427] width 292 height 17
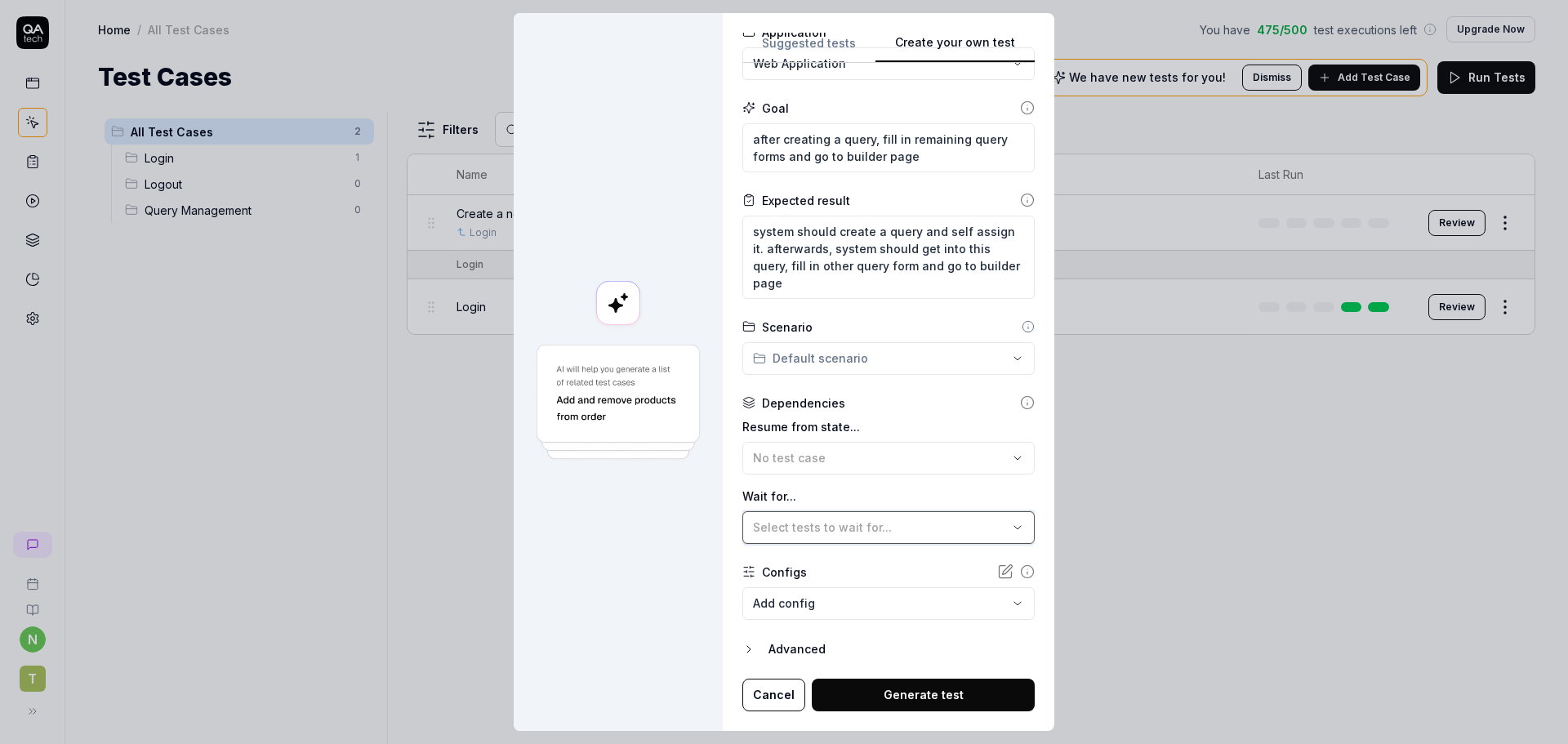
click at [849, 540] on button "Select tests to wait for..." at bounding box center [888, 528] width 292 height 33
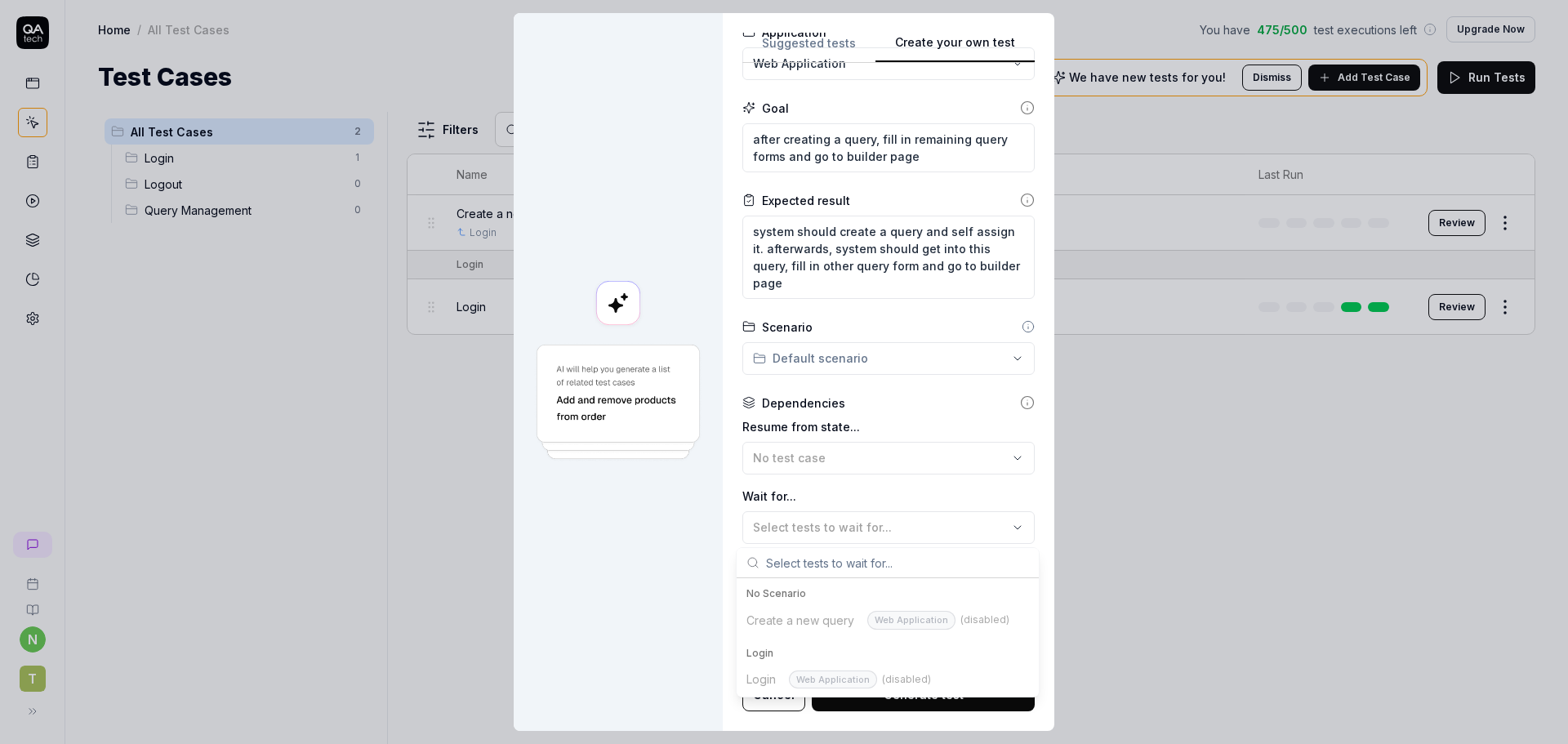
click at [845, 624] on div "Create a new query Web Application (disabled)" at bounding box center [887, 620] width 295 height 29
click at [973, 624] on div "Create a new query Web Application (disabled)" at bounding box center [887, 620] width 295 height 29
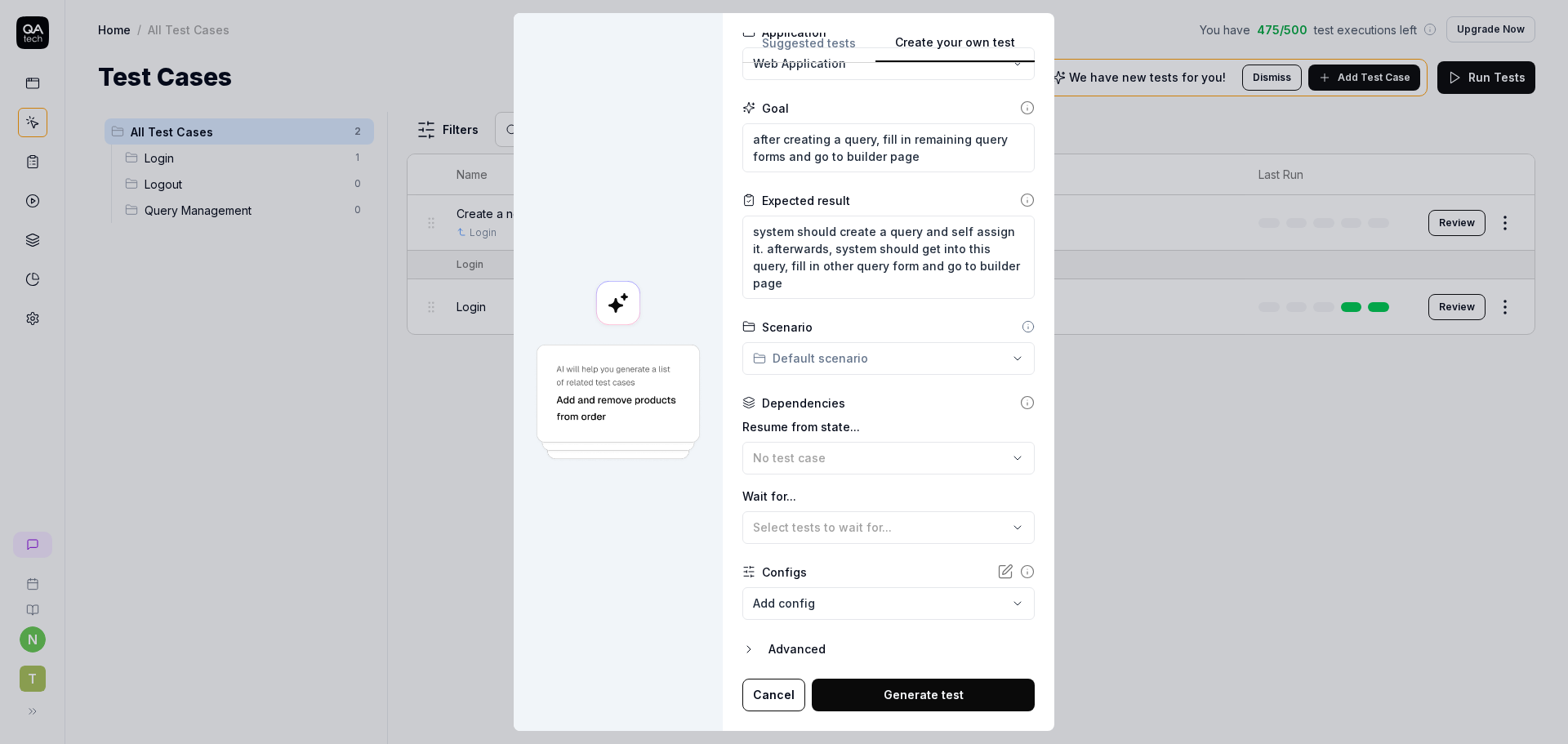
click at [742, 500] on label "Wait for..." at bounding box center [888, 496] width 292 height 17
click at [1020, 402] on icon at bounding box center [1027, 403] width 15 height 15
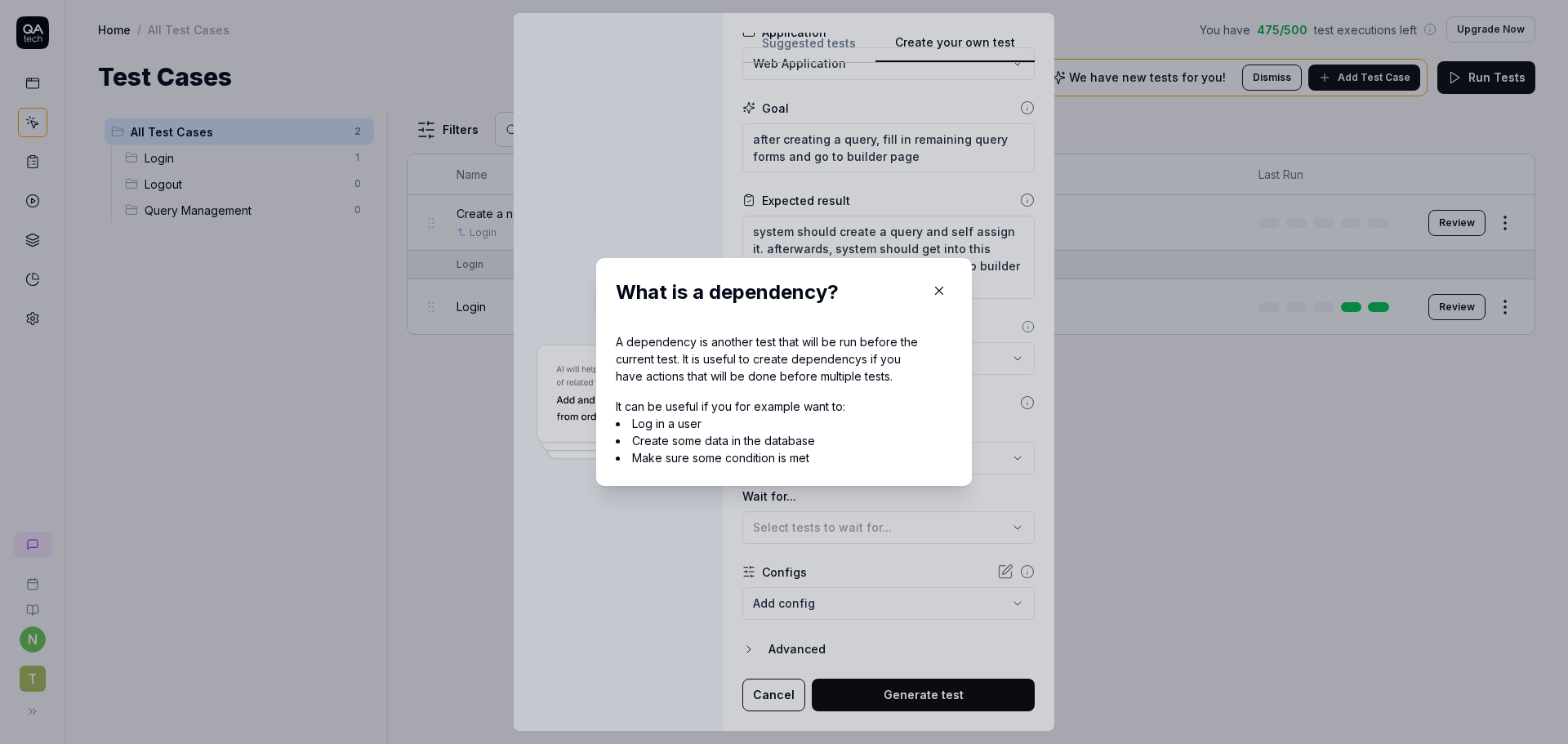
click at [940, 292] on icon "button" at bounding box center [939, 291] width 15 height 15
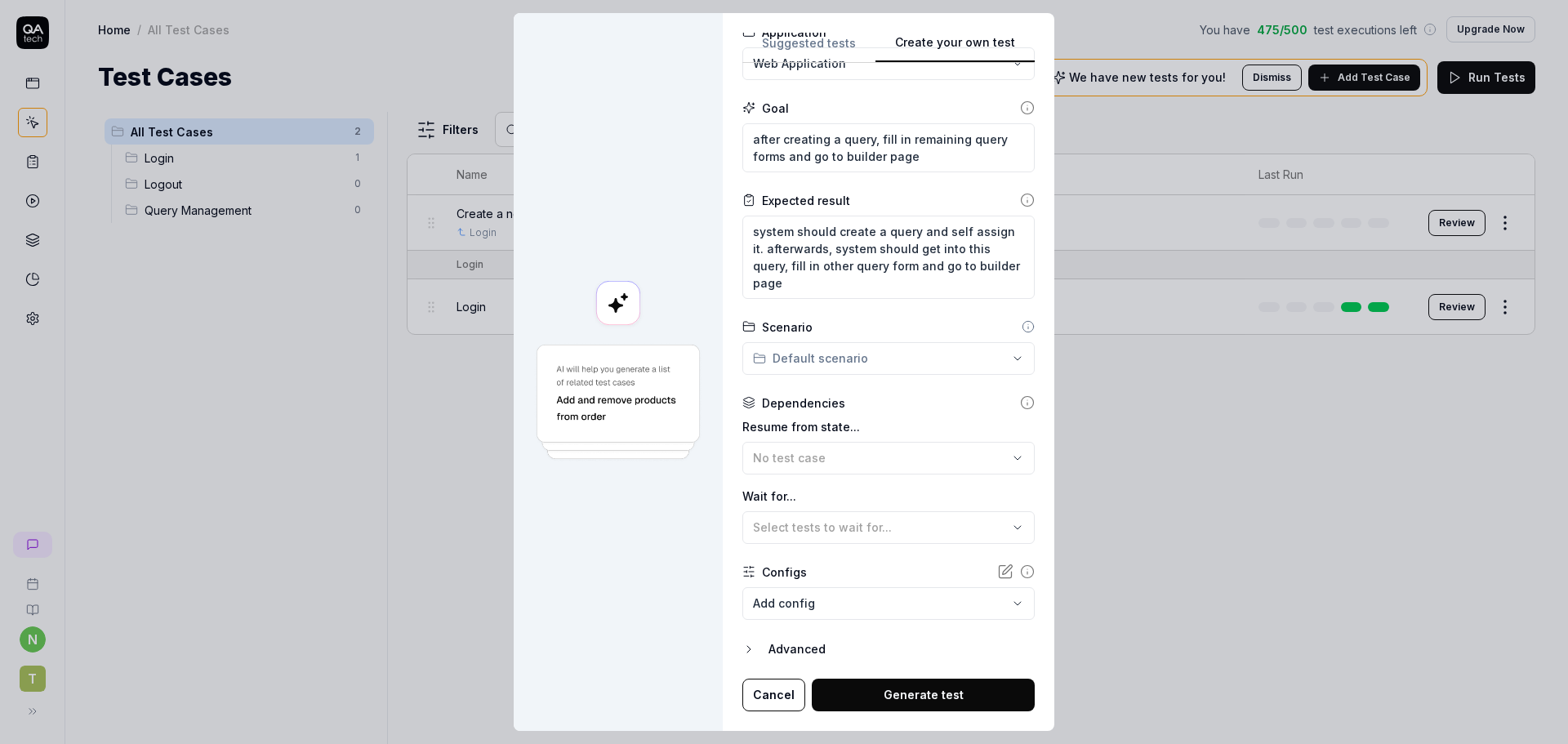
click at [802, 643] on div "Advanced" at bounding box center [901, 648] width 266 height 19
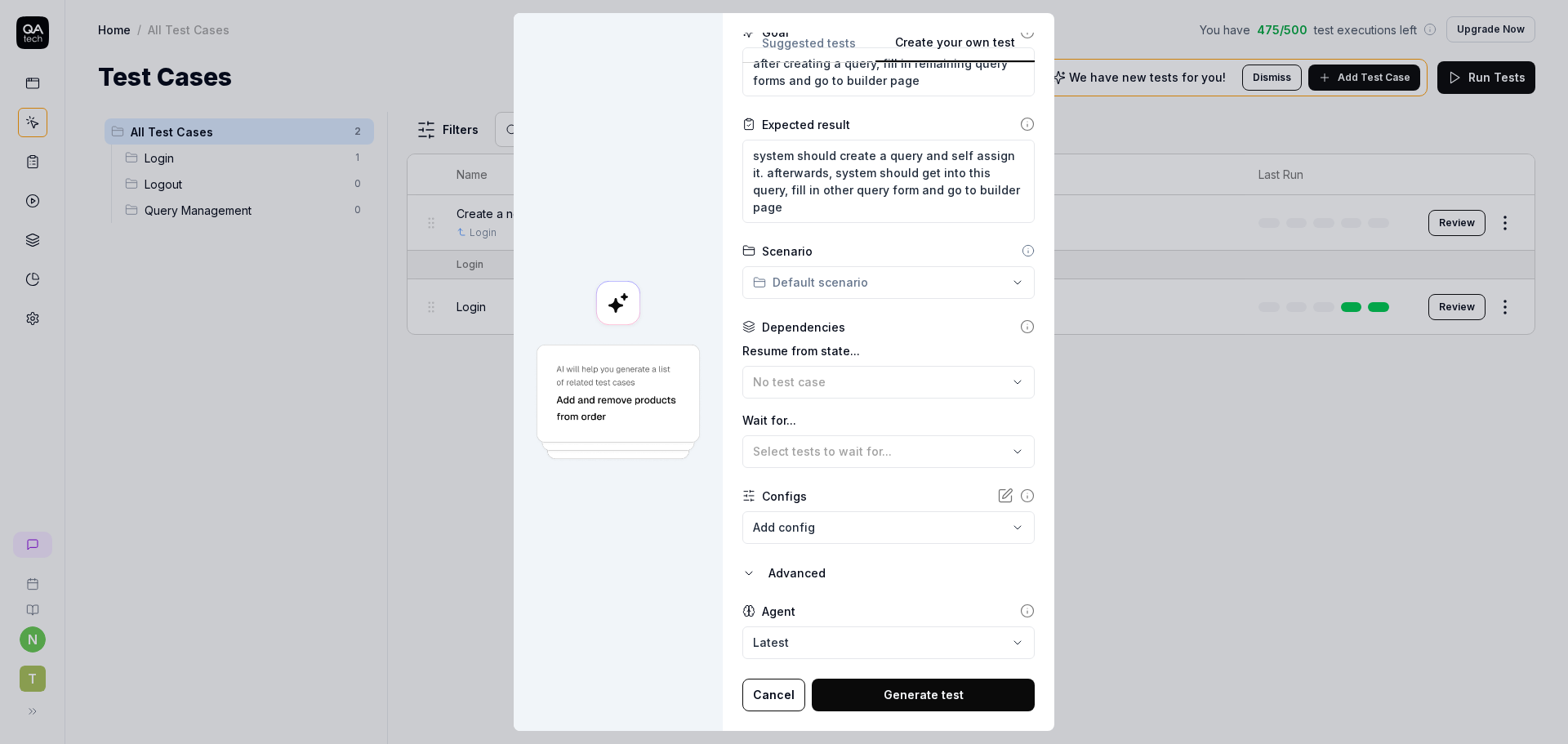
click at [864, 687] on button "Generate test" at bounding box center [923, 695] width 223 height 33
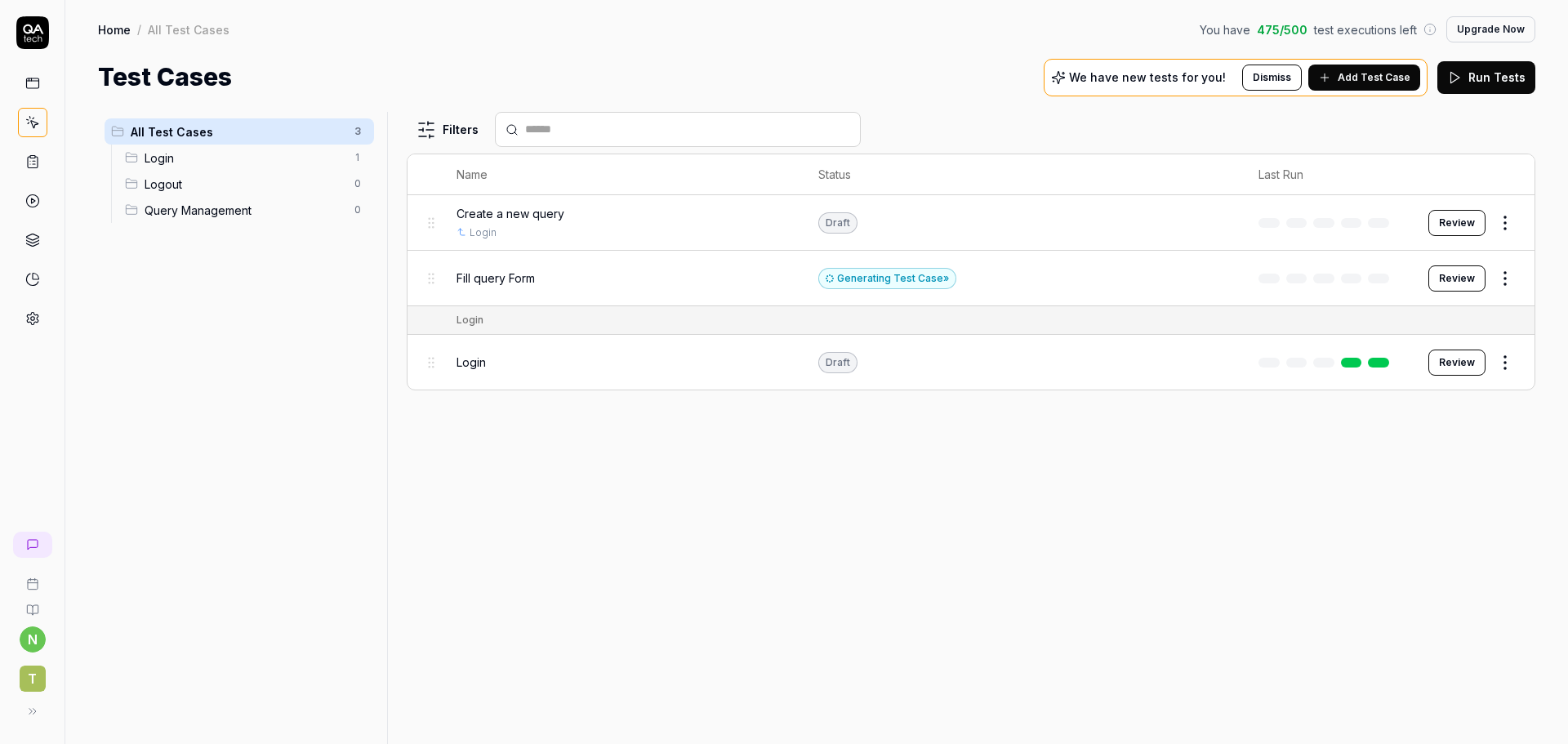
click at [1506, 278] on html "n T Home / All Test Cases You have 475 / 500 test executions left Upgrade Now H…" at bounding box center [784, 372] width 1568 height 744
click at [1401, 426] on div "Edit" at bounding box center [1436, 420] width 155 height 36
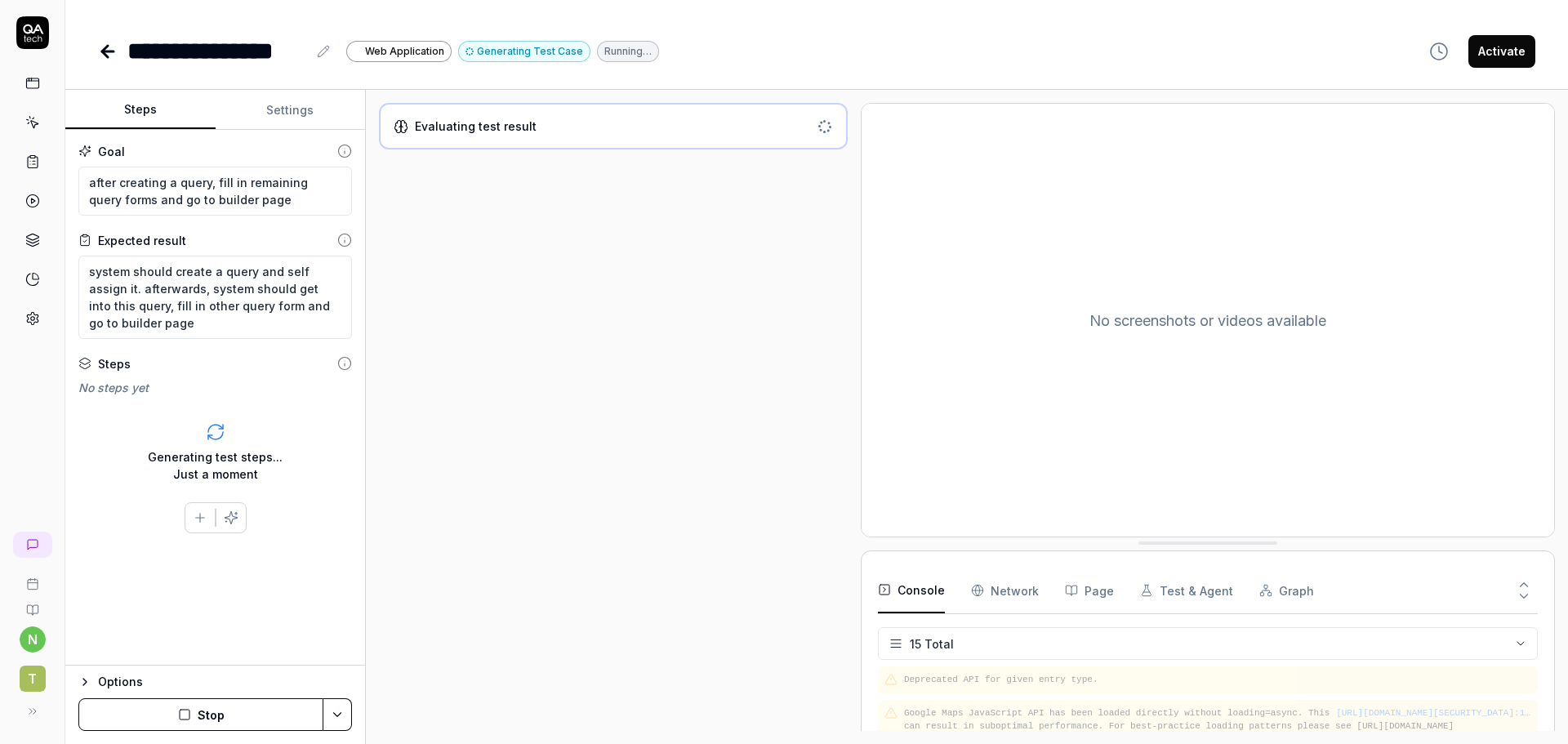
scroll to position [445, 0]
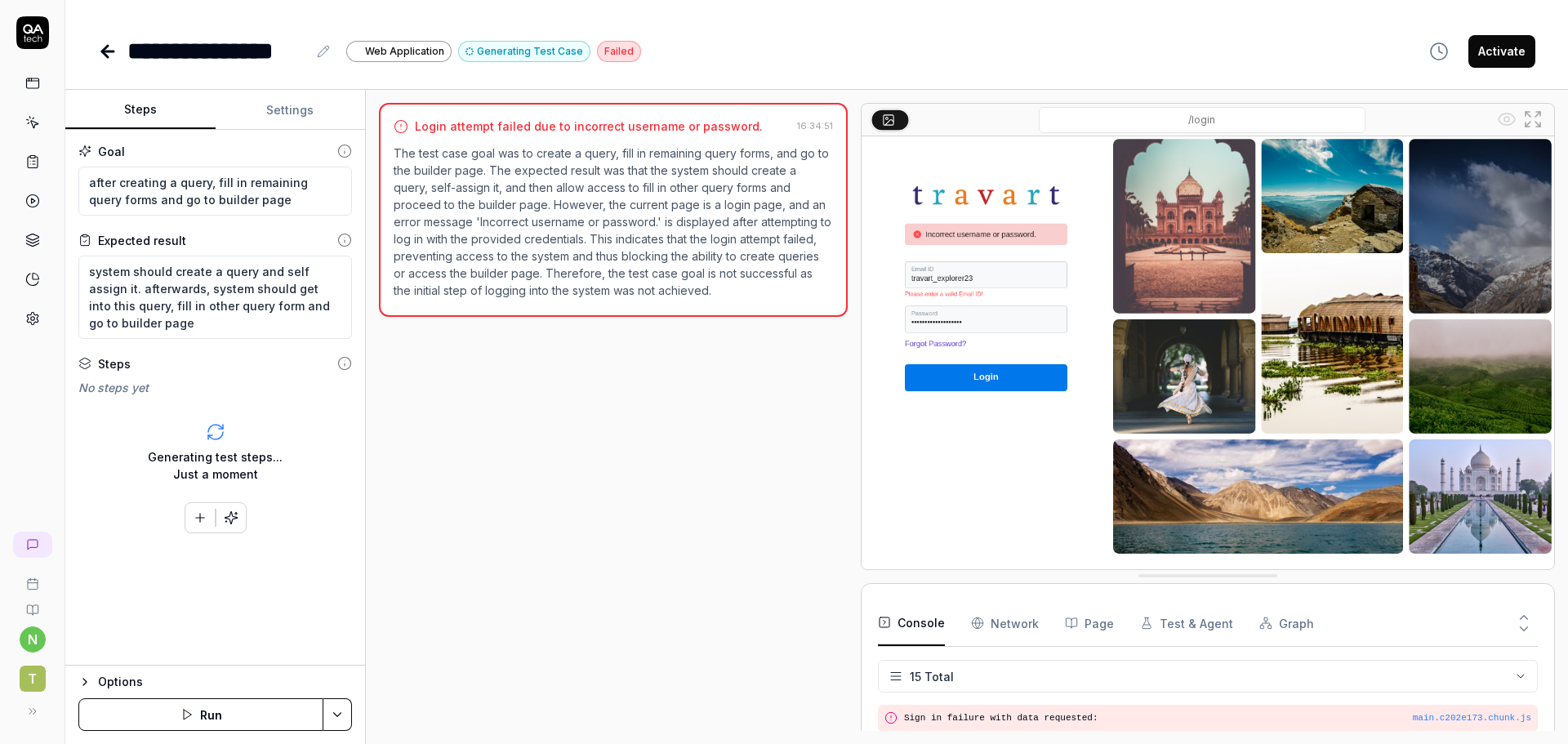
click at [317, 98] on button "Settings" at bounding box center [290, 110] width 150 height 40
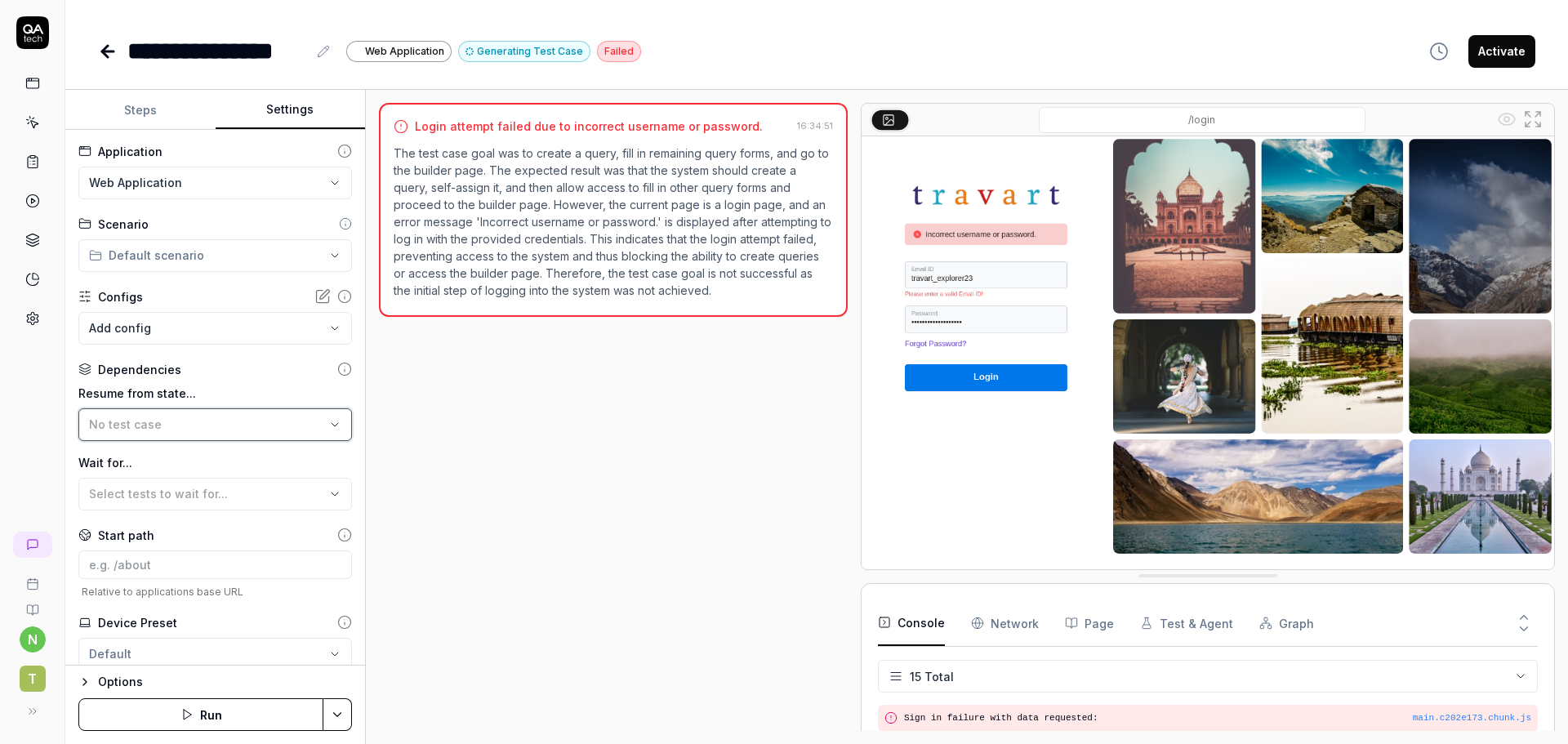
click at [240, 431] on div "No test case" at bounding box center [207, 424] width 236 height 17
click at [168, 578] on div "Login Web Application (disabled)" at bounding box center [230, 577] width 295 height 29
click at [127, 578] on div "Login Web Application (disabled)" at bounding box center [230, 577] width 295 height 29
click at [167, 573] on div "Login Web Application (disabled)" at bounding box center [230, 577] width 295 height 29
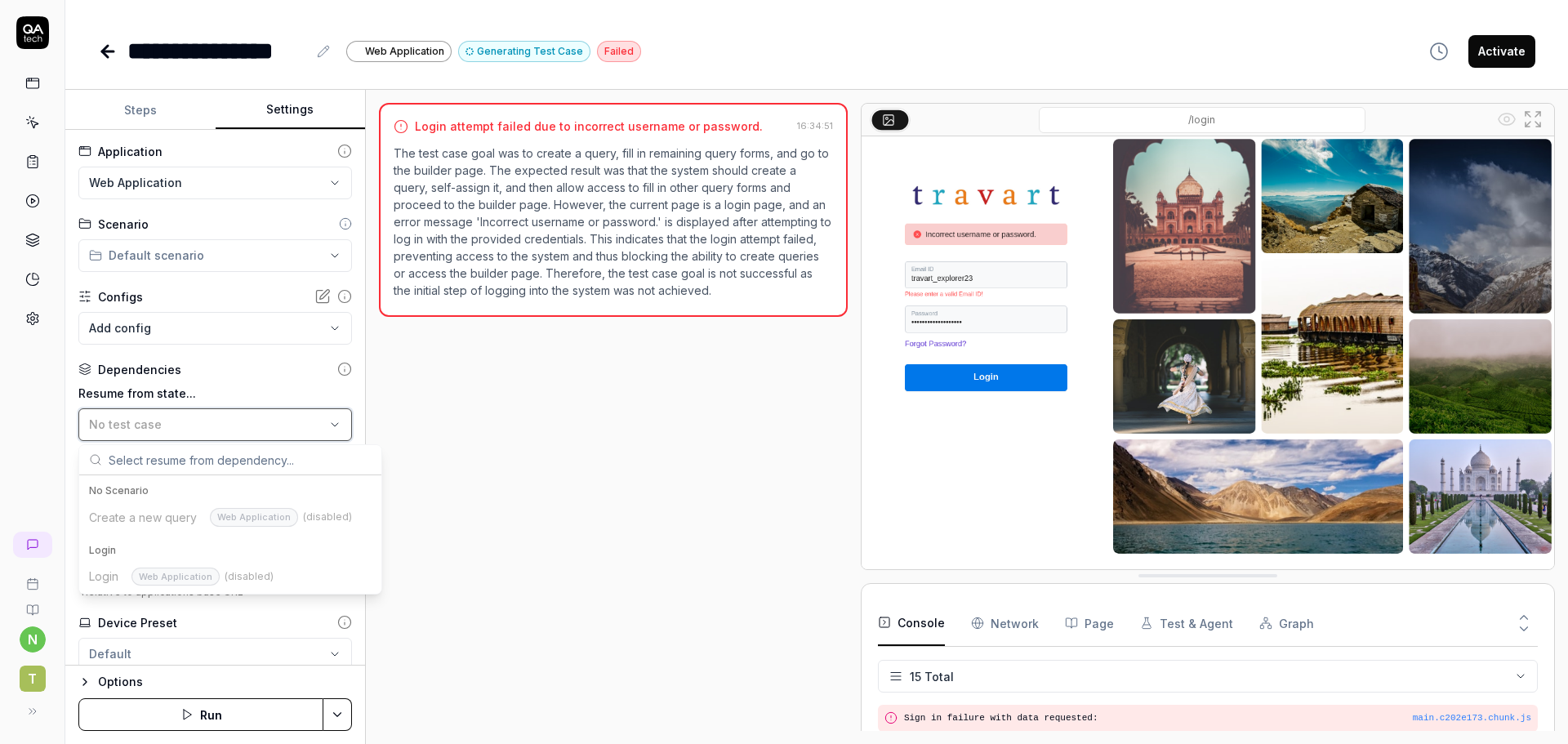
click at [196, 419] on div "No test case" at bounding box center [207, 424] width 236 height 17
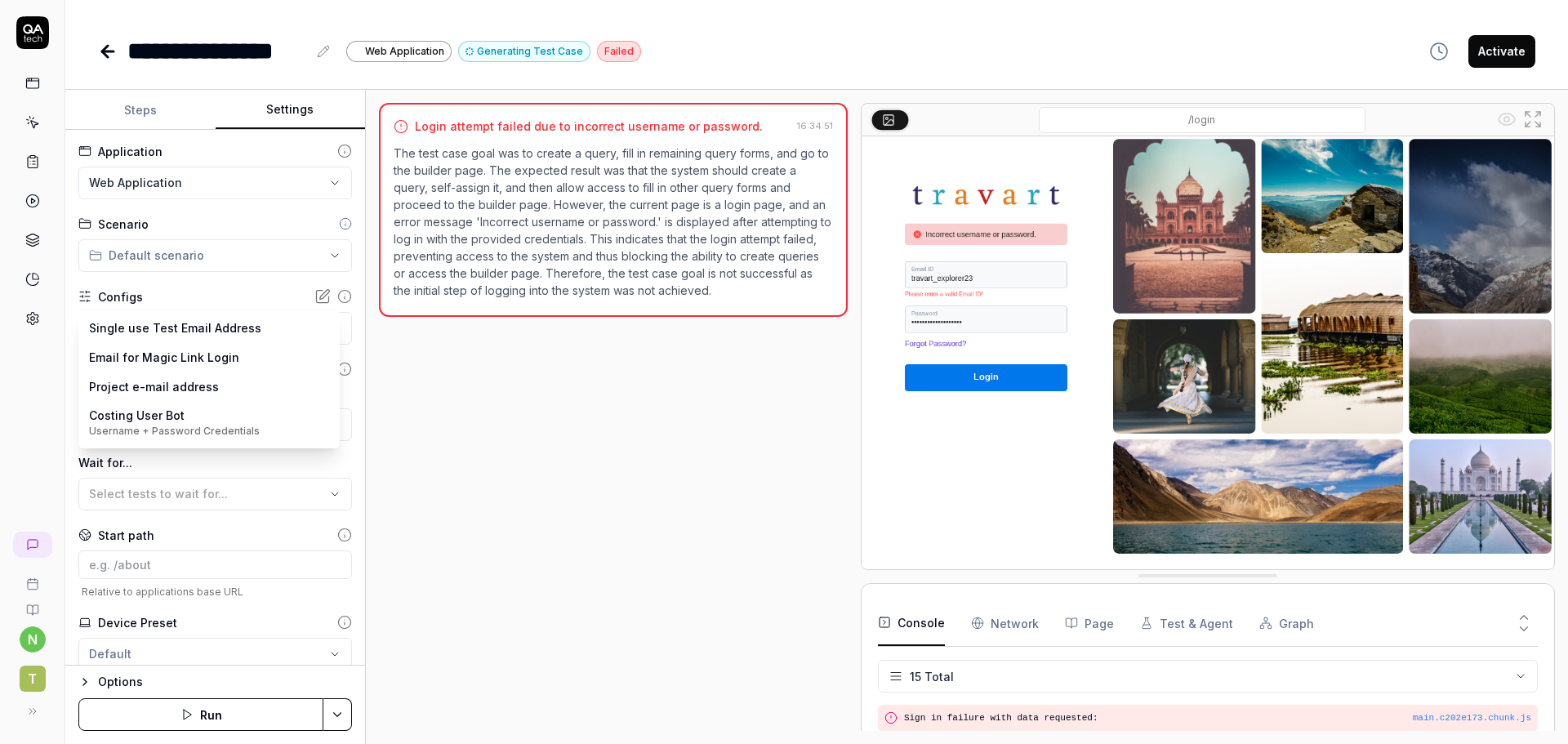
click at [211, 332] on body "**********" at bounding box center [784, 372] width 1568 height 744
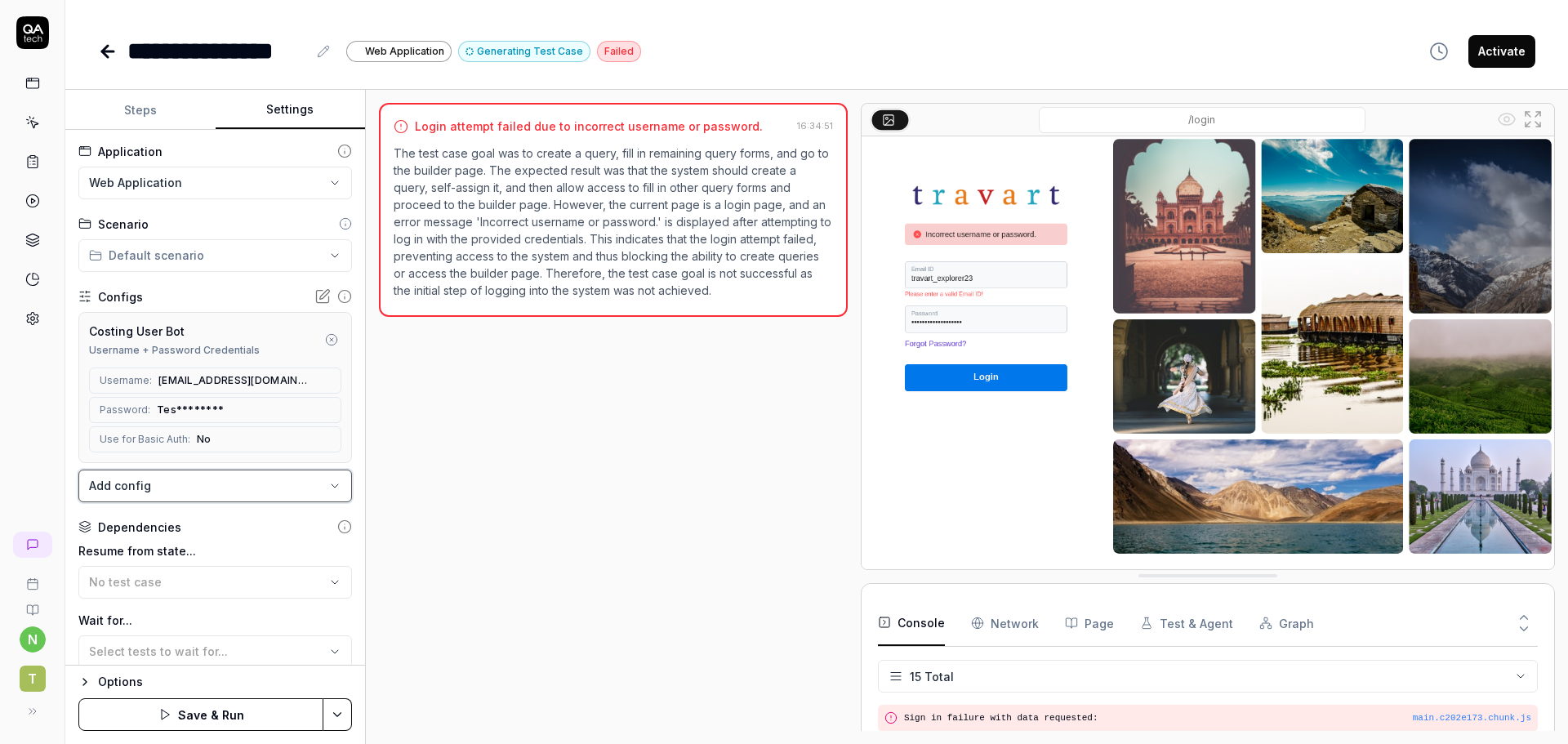
scroll to position [212, 0]
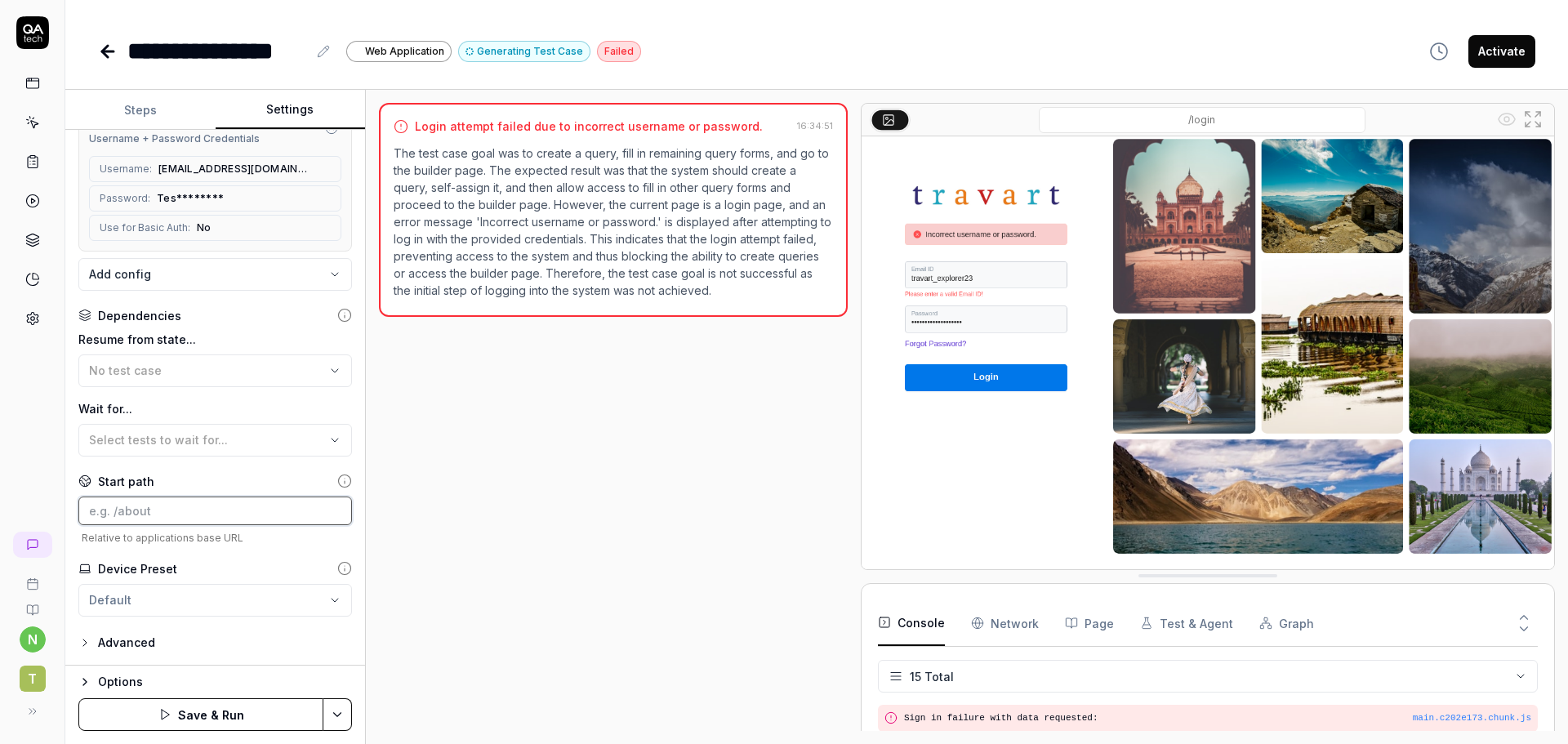
click at [170, 514] on input at bounding box center [214, 510] width 273 height 29
click at [218, 719] on button "Save & Run" at bounding box center [200, 715] width 245 height 33
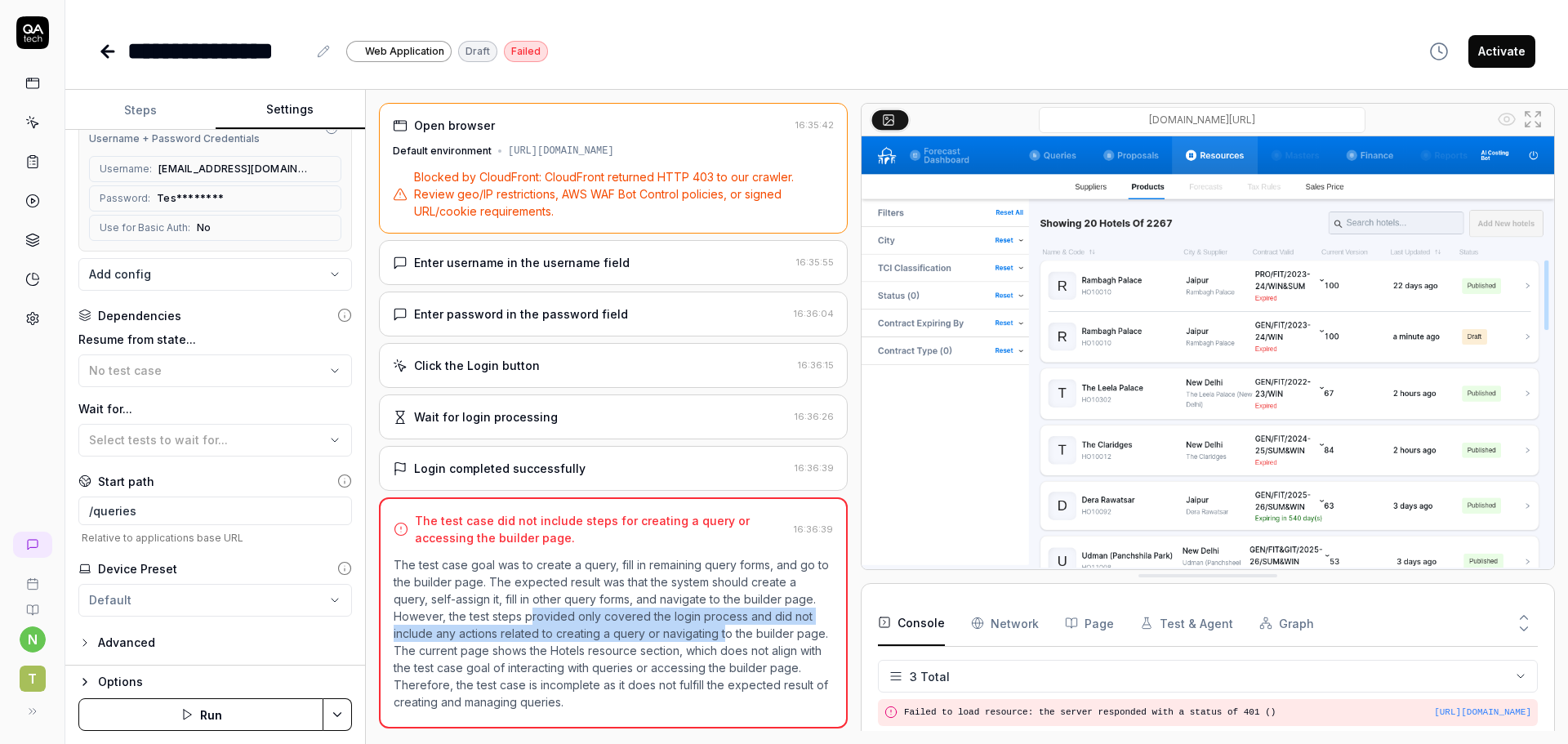
drag, startPoint x: 530, startPoint y: 622, endPoint x: 724, endPoint y: 628, distance: 194.1
click at [724, 628] on p "The test case goal was to create a query, fill in remaining query forms, and go…" at bounding box center [613, 634] width 440 height 155
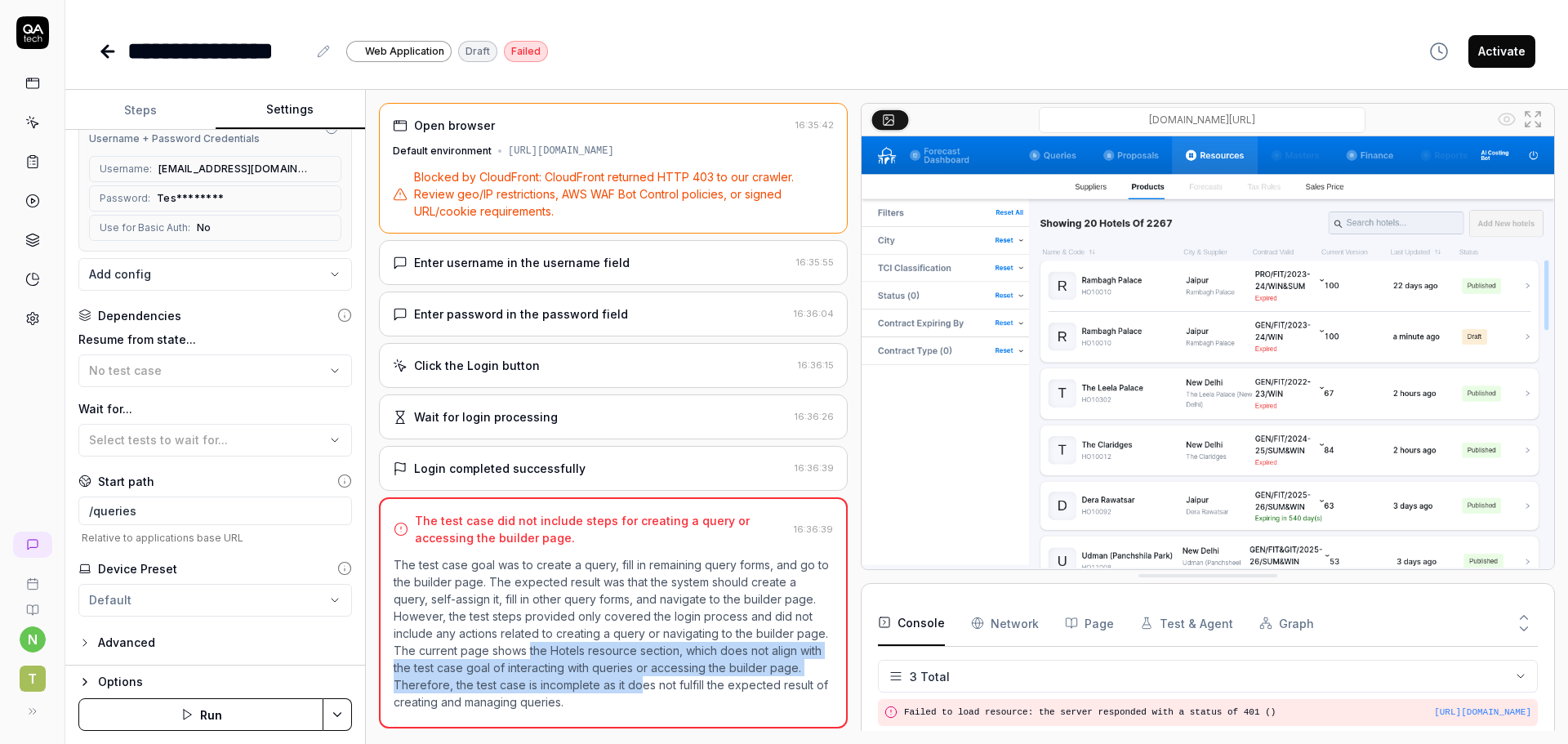
drag, startPoint x: 607, startPoint y: 670, endPoint x: 643, endPoint y: 692, distance: 42.2
click at [643, 692] on p "The test case goal was to create a query, fill in remaining query forms, and go…" at bounding box center [613, 634] width 440 height 155
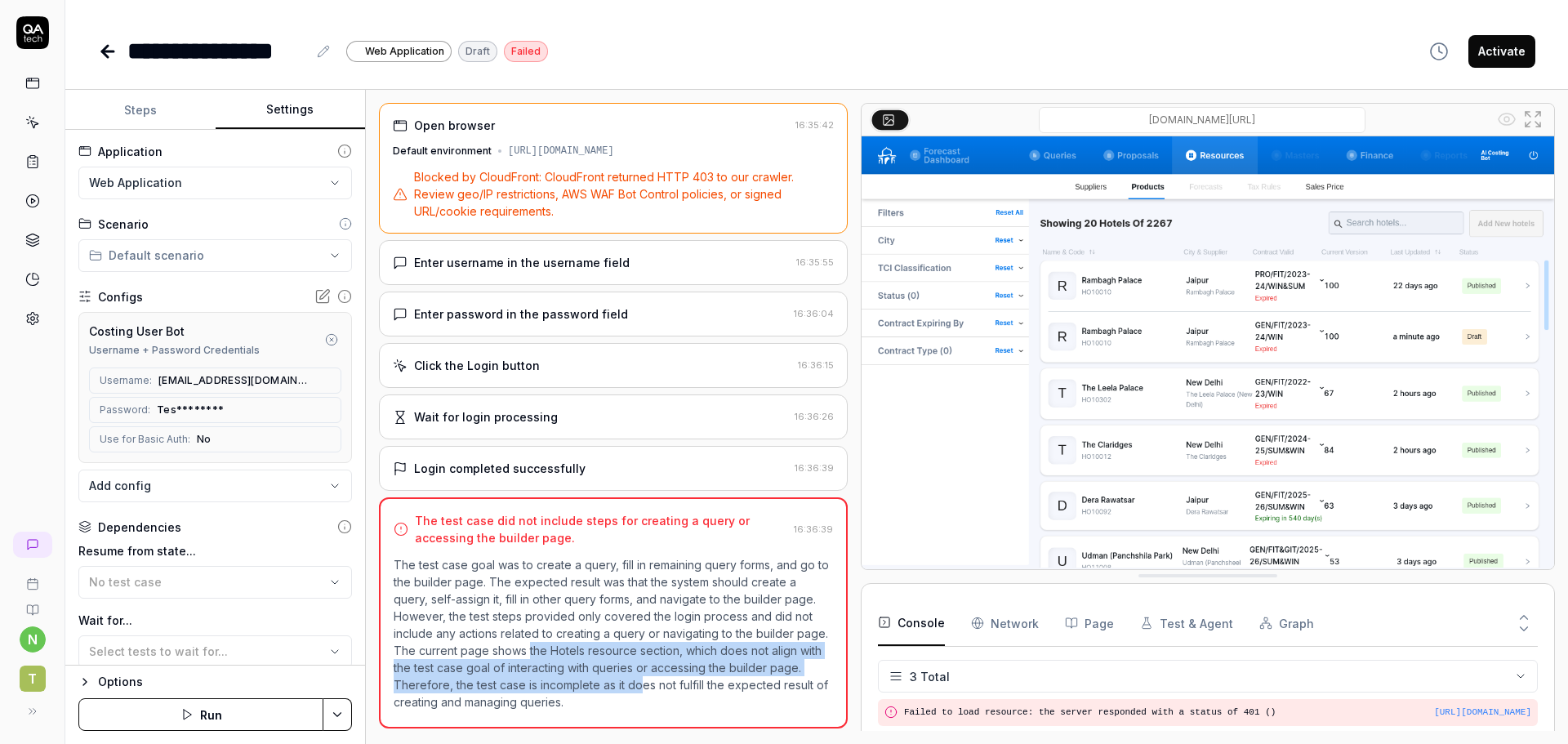
scroll to position [82, 0]
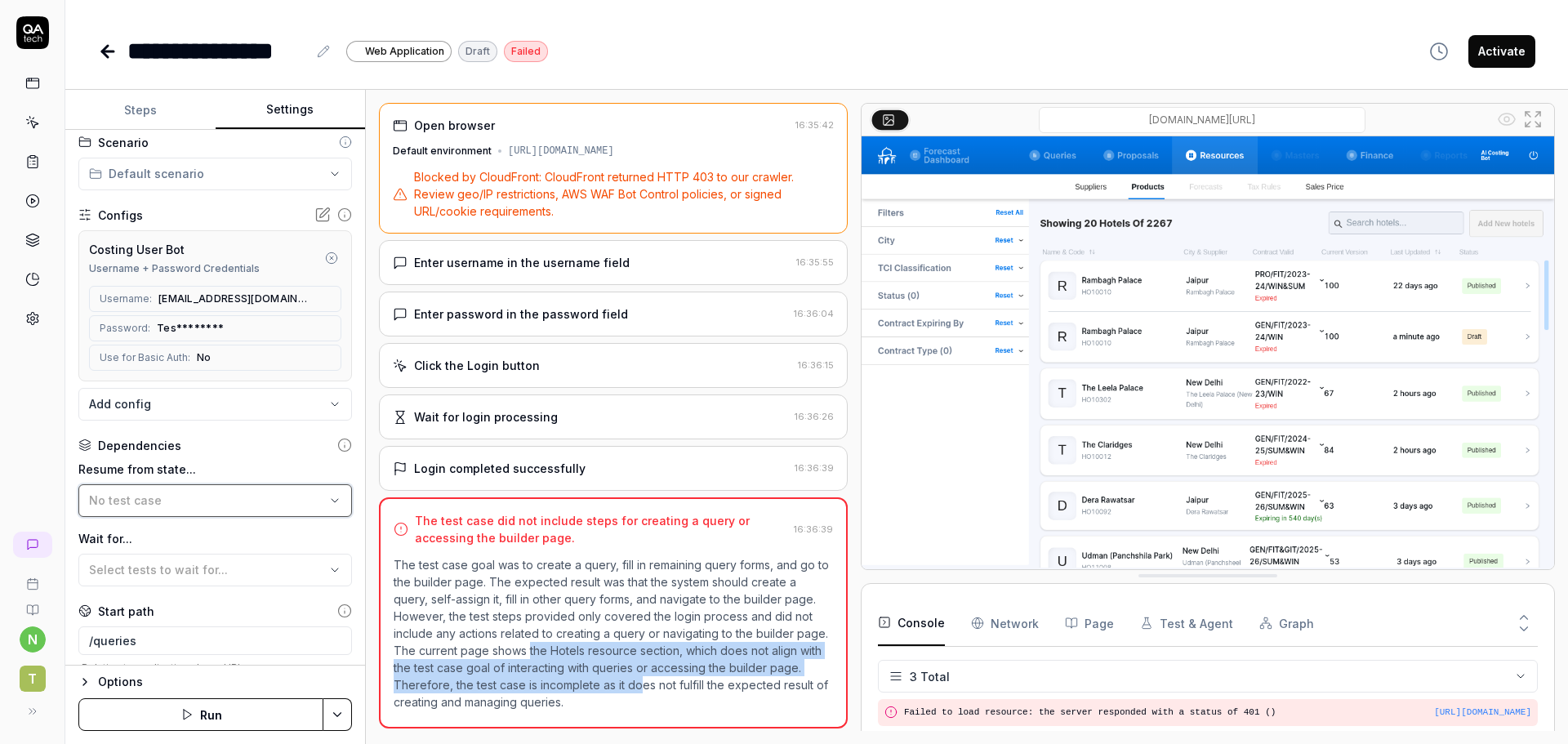
click at [183, 490] on button "No test case" at bounding box center [214, 501] width 273 height 33
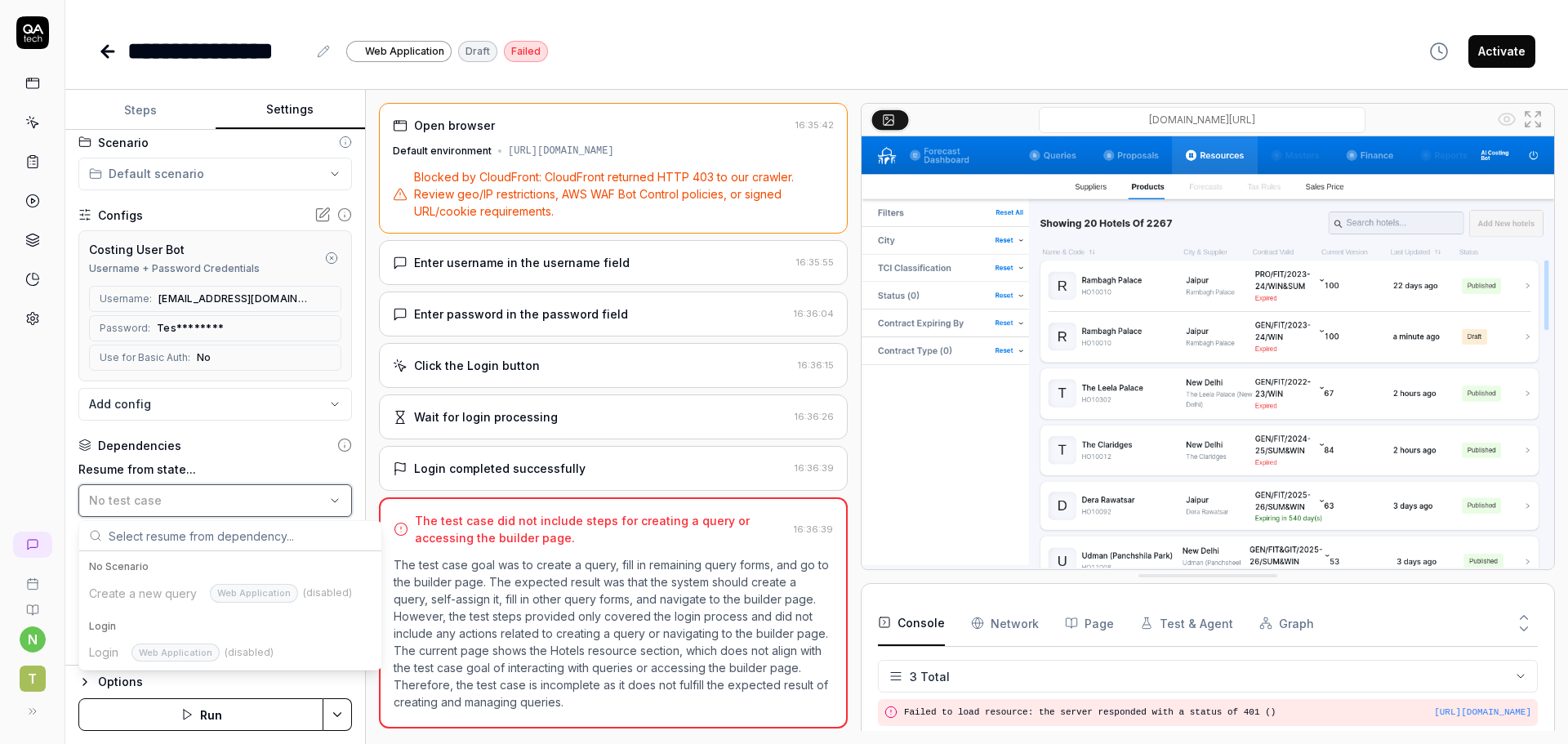
click at [175, 503] on div "No test case" at bounding box center [207, 500] width 236 height 17
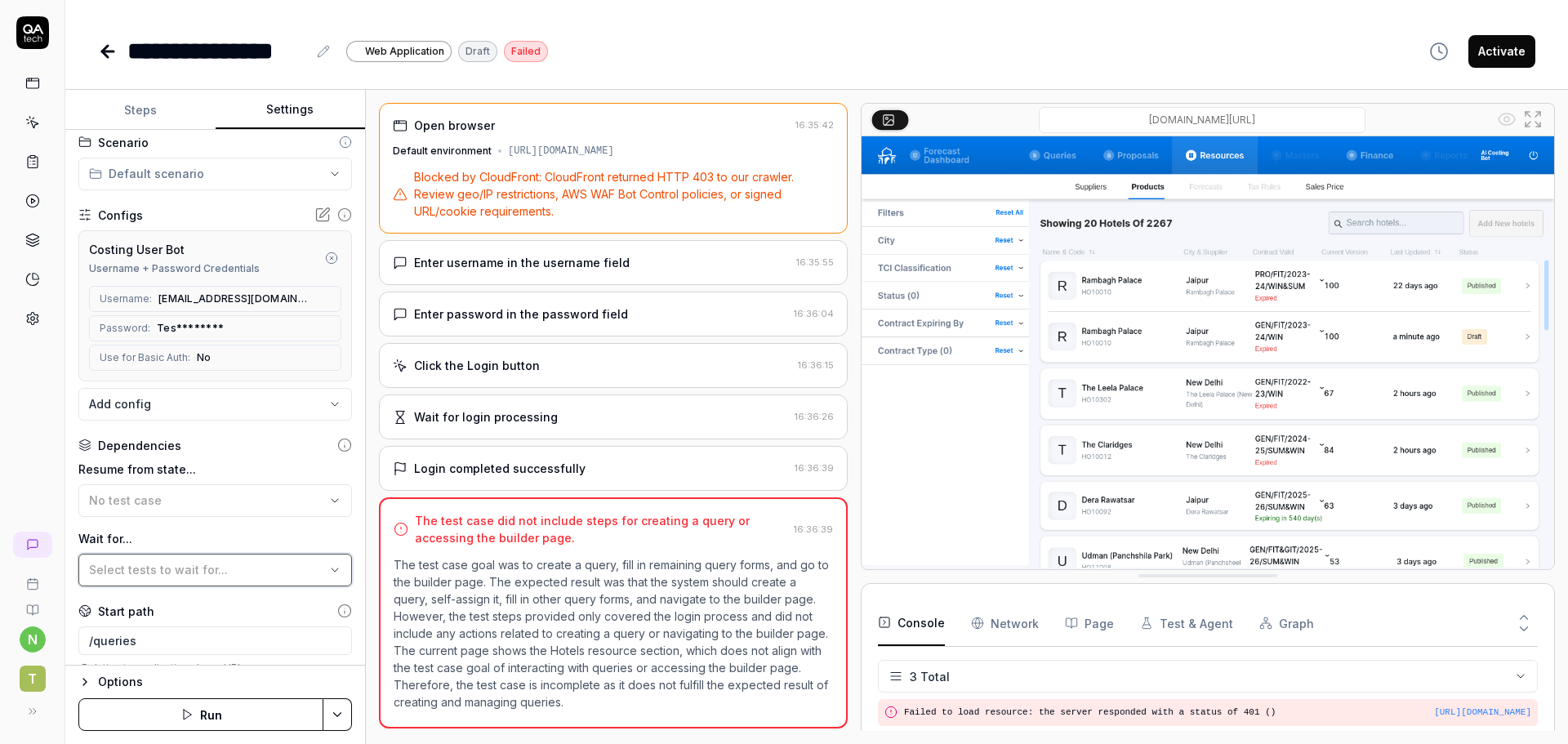
click at [186, 572] on span "Select tests to wait for..." at bounding box center [158, 569] width 139 height 14
click at [196, 499] on div "No test case" at bounding box center [207, 500] width 236 height 17
click at [178, 656] on div "Login Web Application (disabled)" at bounding box center [230, 652] width 295 height 29
click at [76, 650] on div "**********" at bounding box center [215, 397] width 300 height 535
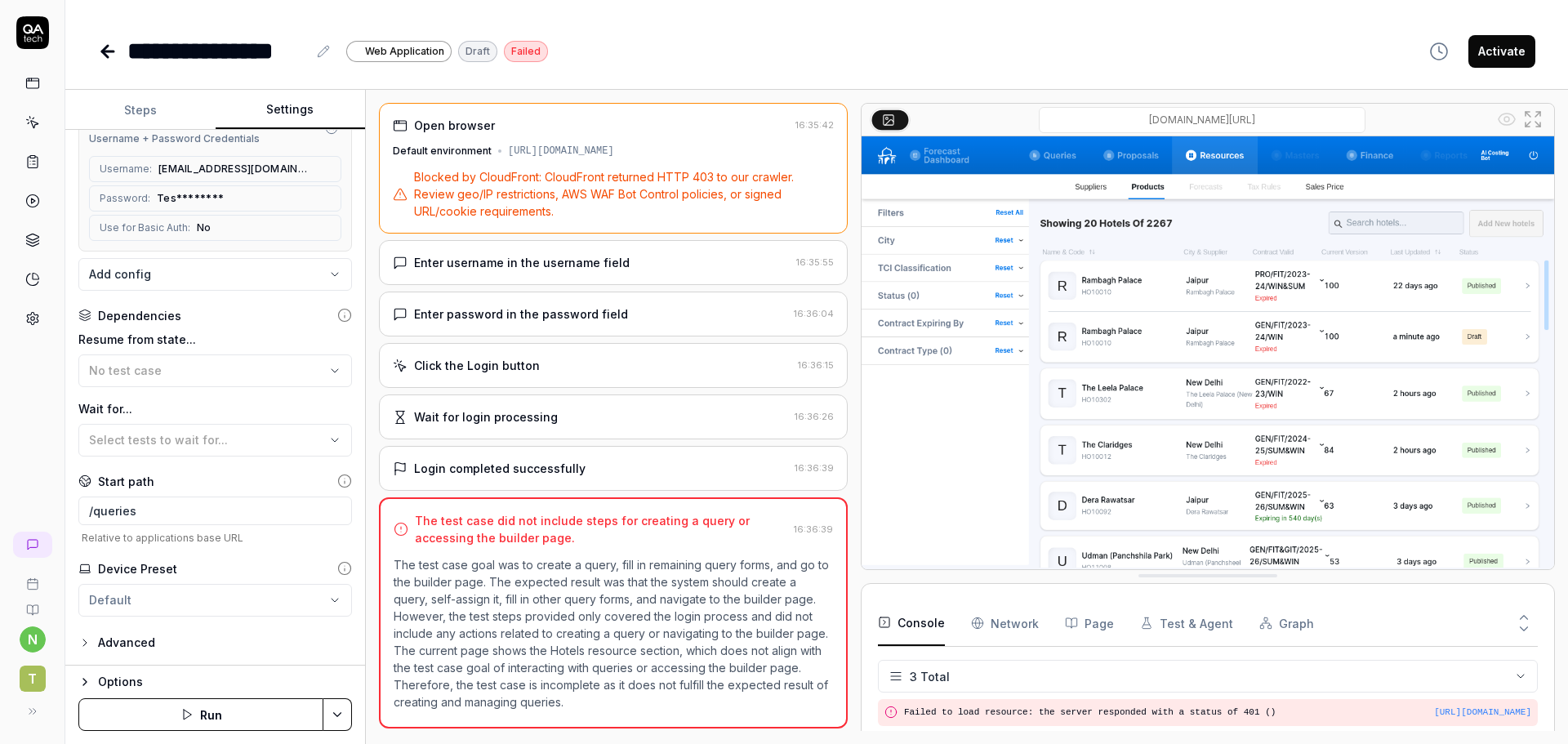
click at [147, 650] on div "Advanced" at bounding box center [127, 642] width 57 height 19
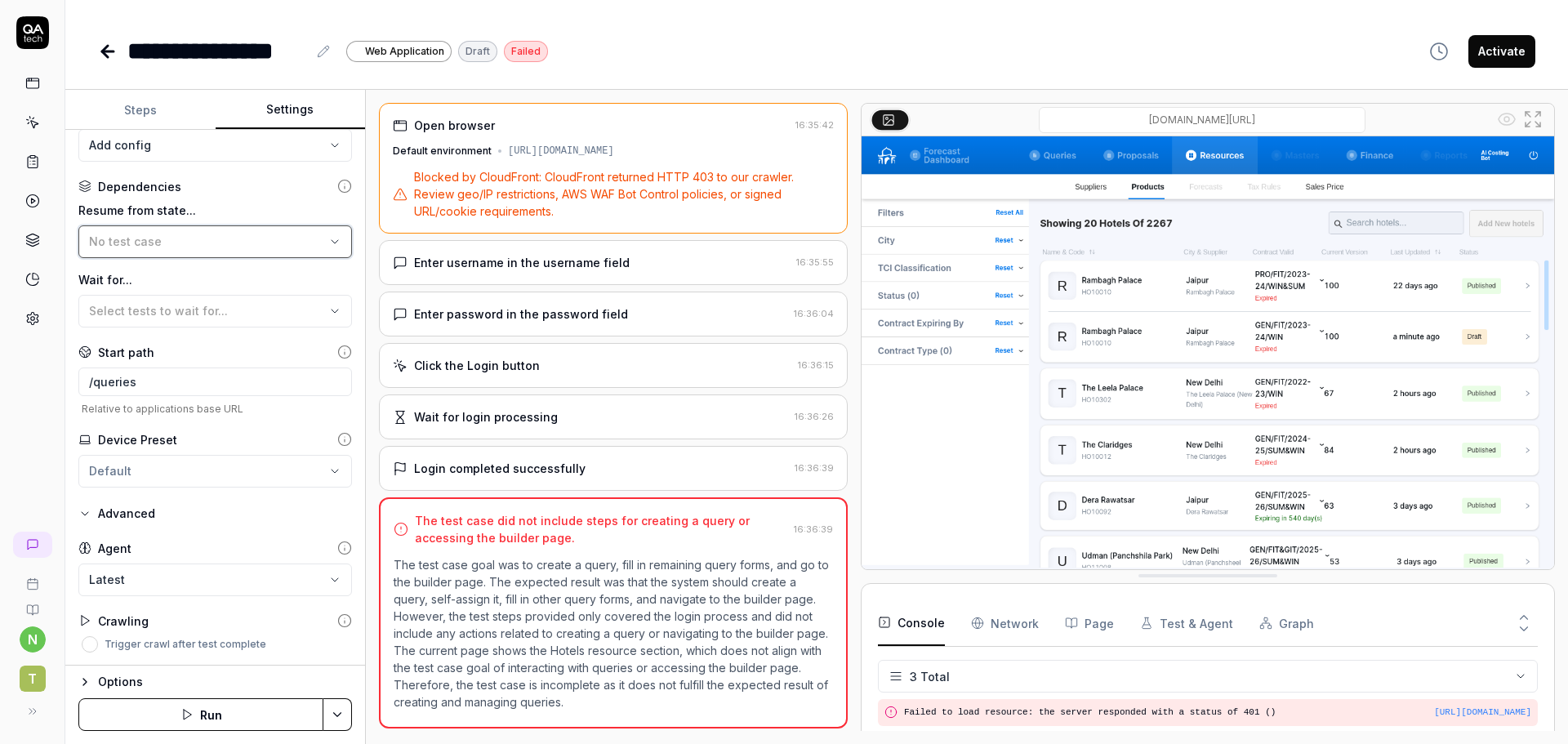
click at [206, 245] on div "No test case" at bounding box center [207, 241] width 236 height 17
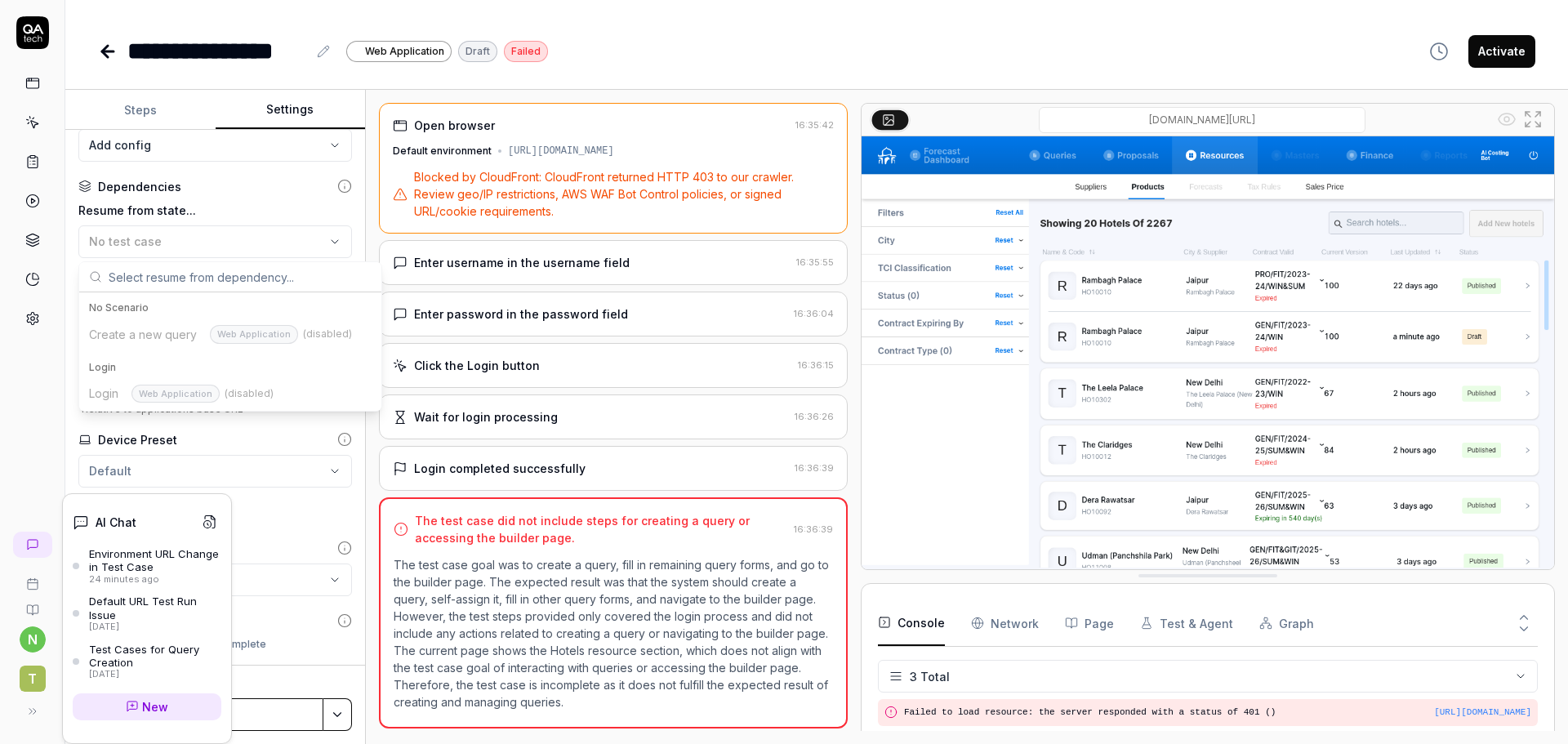
click at [147, 704] on span "New" at bounding box center [155, 706] width 26 height 17
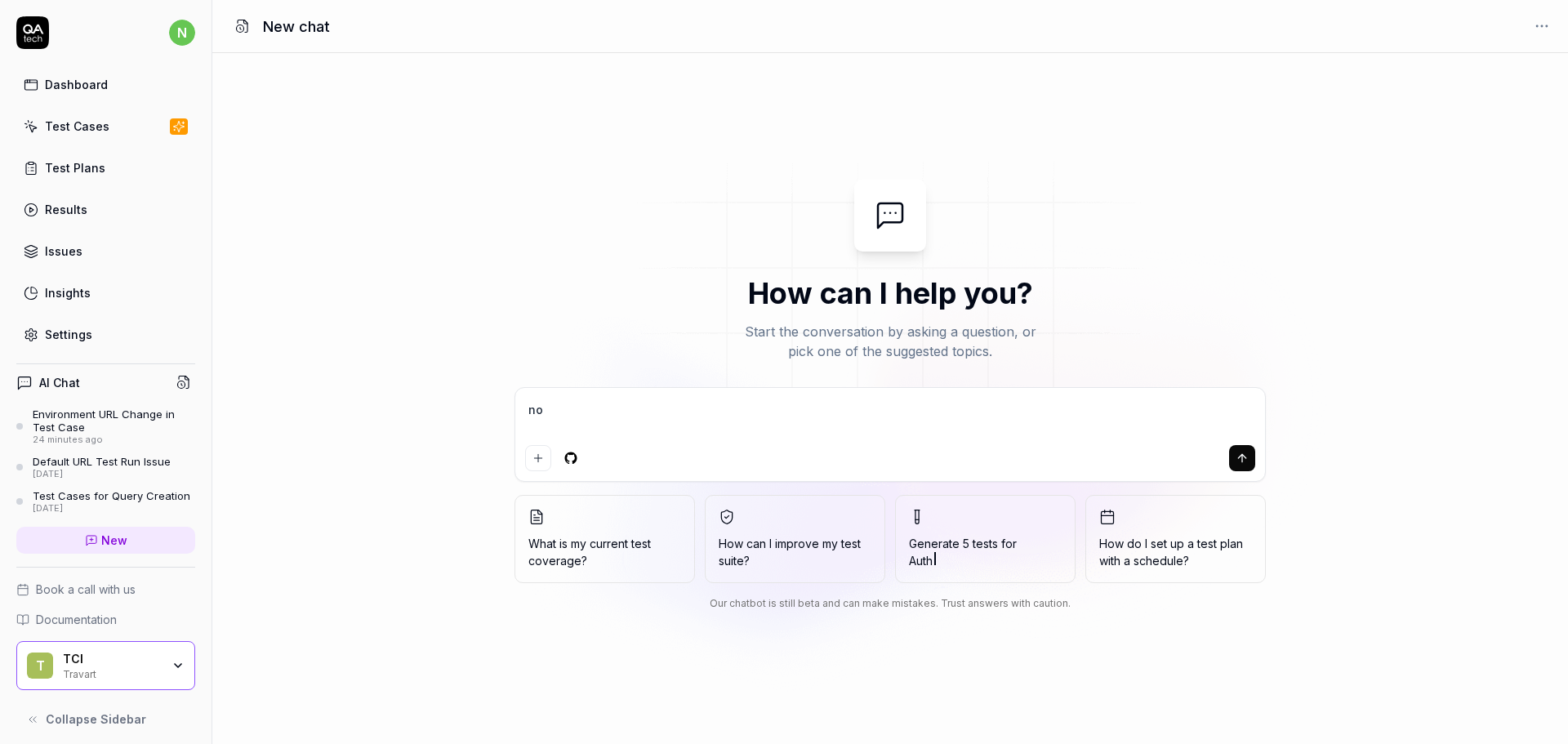
type textarea "not"
type textarea "*"
type textarea "not"
type textarea "*"
type textarea "not a"
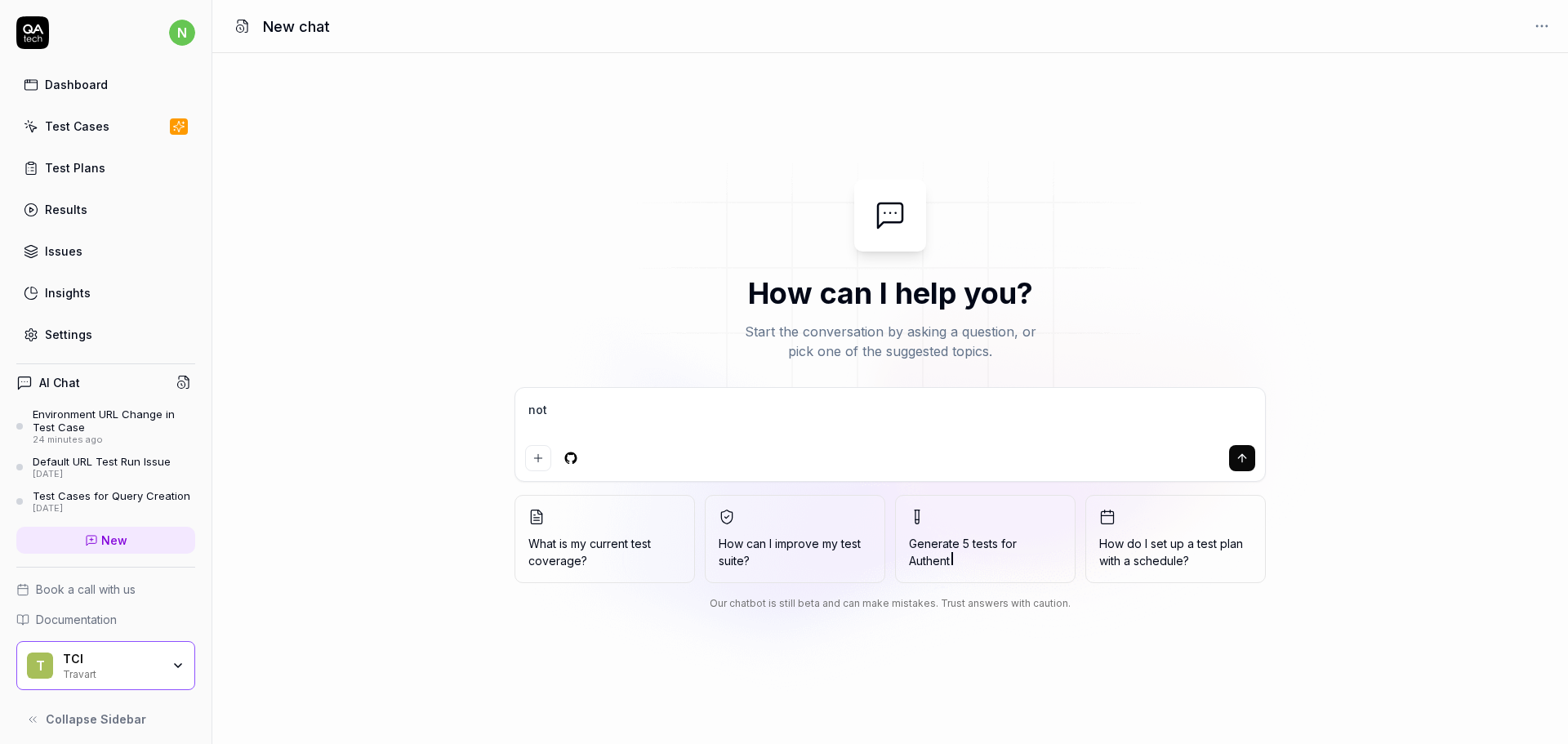
type textarea "*"
type textarea "not ab"
type textarea "*"
type textarea "not abl"
type textarea "*"
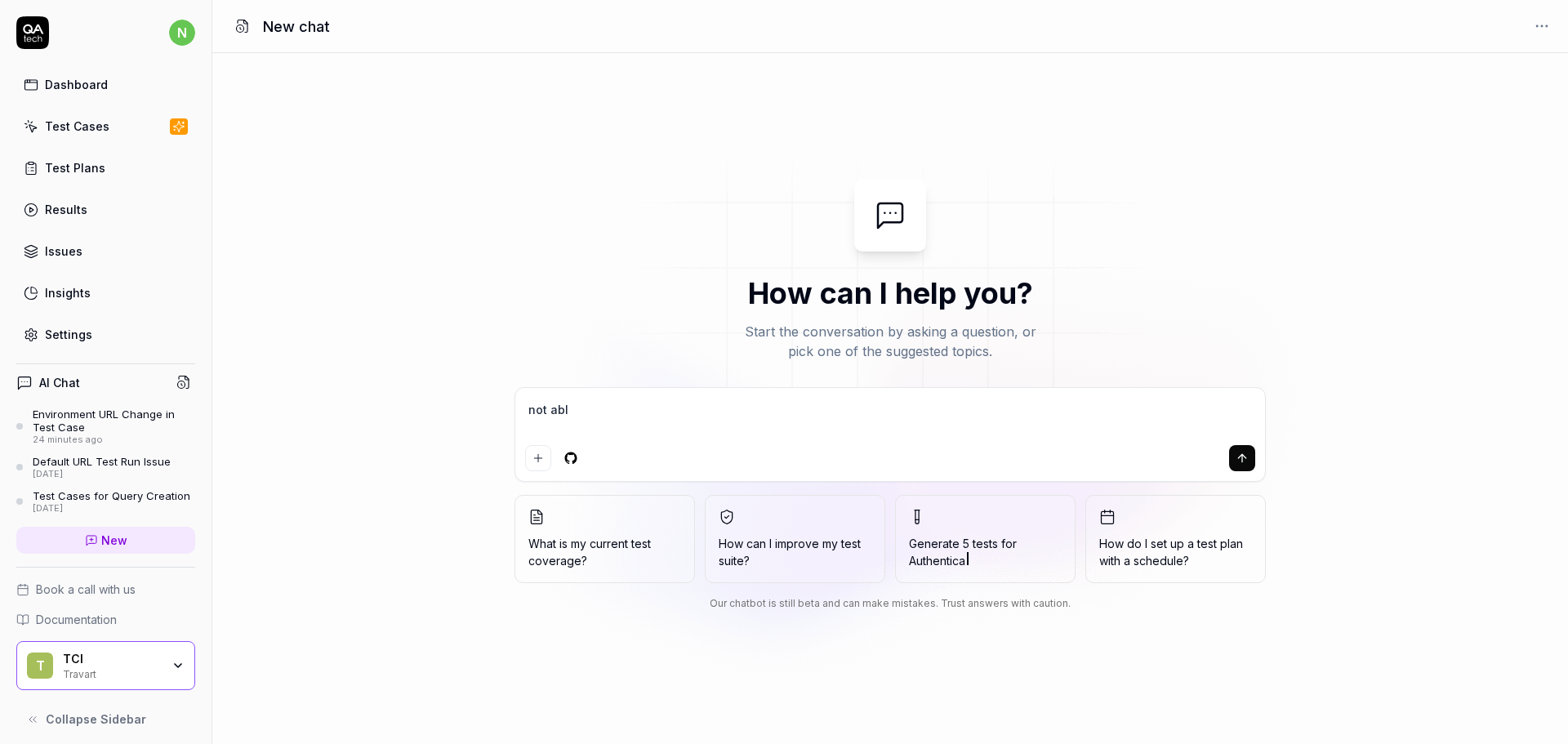
type textarea "not able"
type textarea "*"
type textarea "not able"
type textarea "*"
type textarea "not able t"
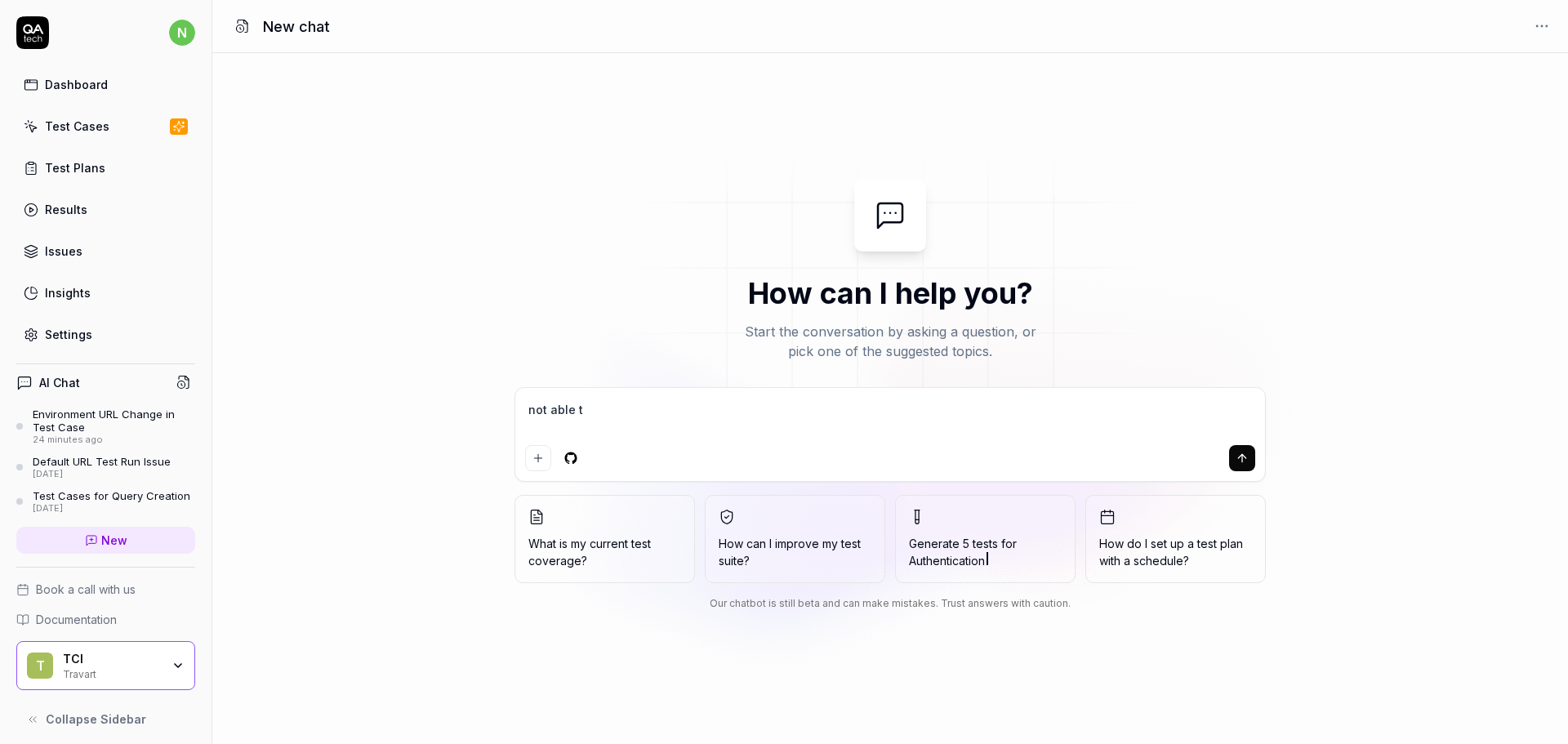
type textarea "*"
type textarea "not able to"
type textarea "*"
type textarea "not able to"
type textarea "*"
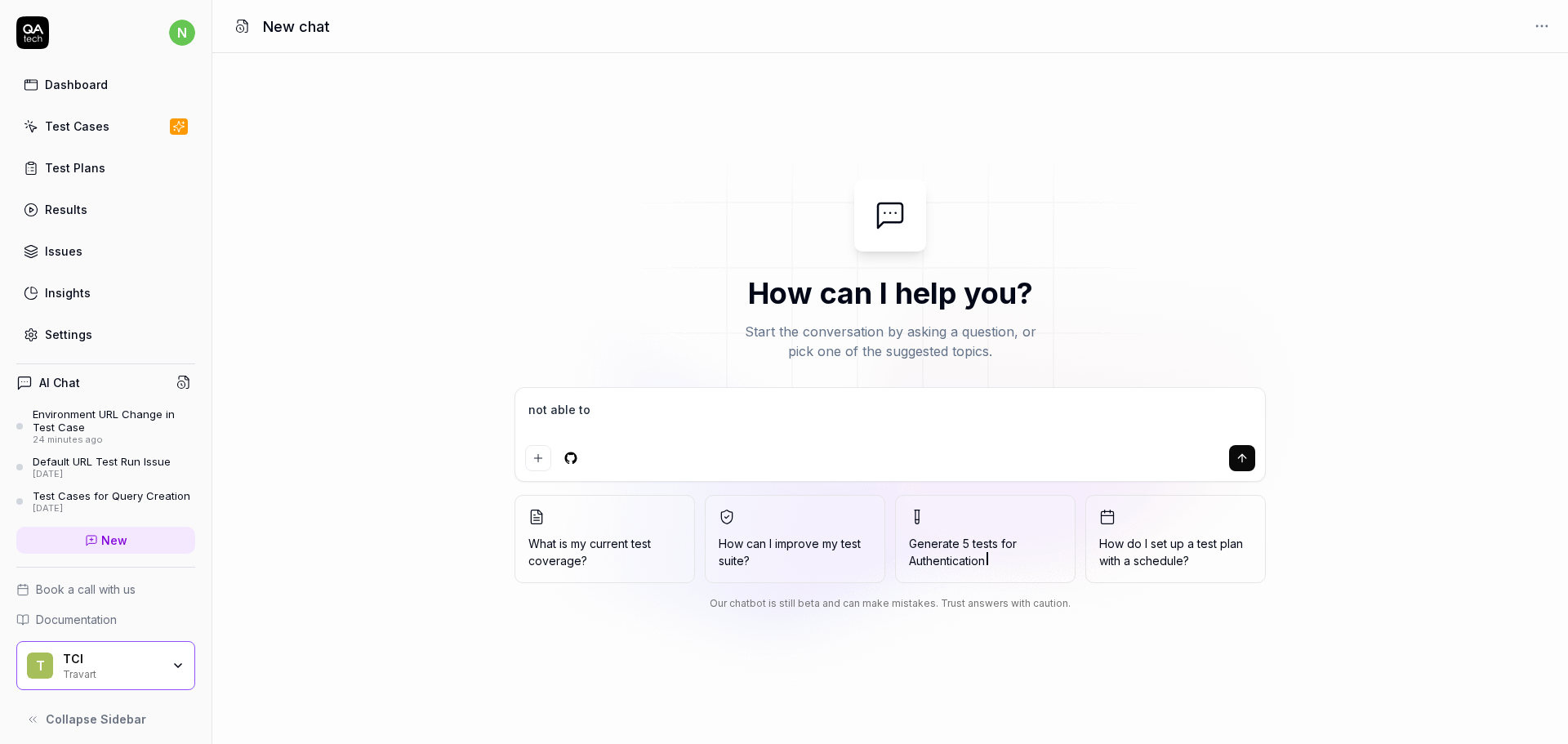
type textarea "not able to s"
type textarea "*"
type textarea "not able to se"
type textarea "*"
type textarea "not able to sel"
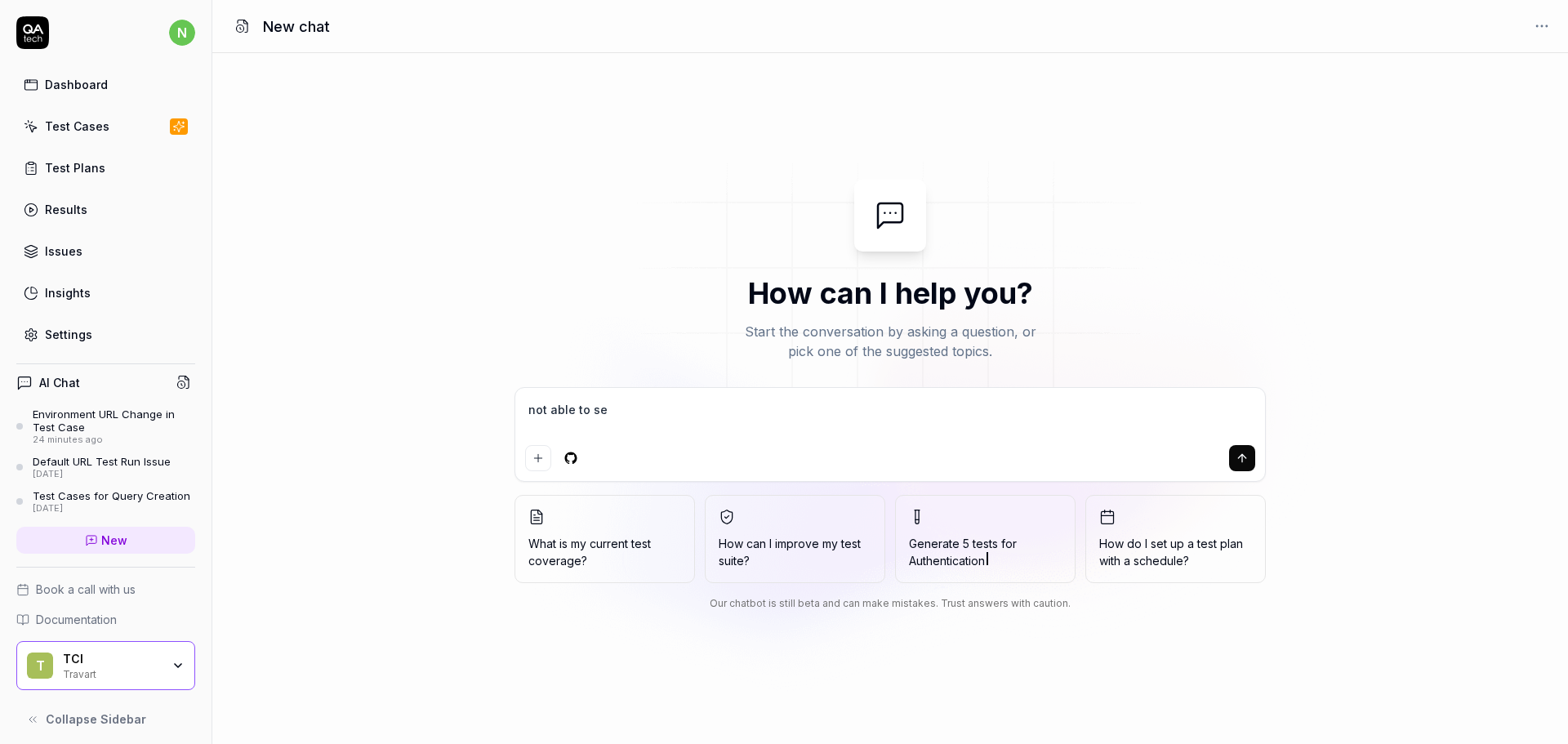
type textarea "*"
type textarea "not able to sele"
type textarea "*"
type textarea "not able to selec"
type textarea "*"
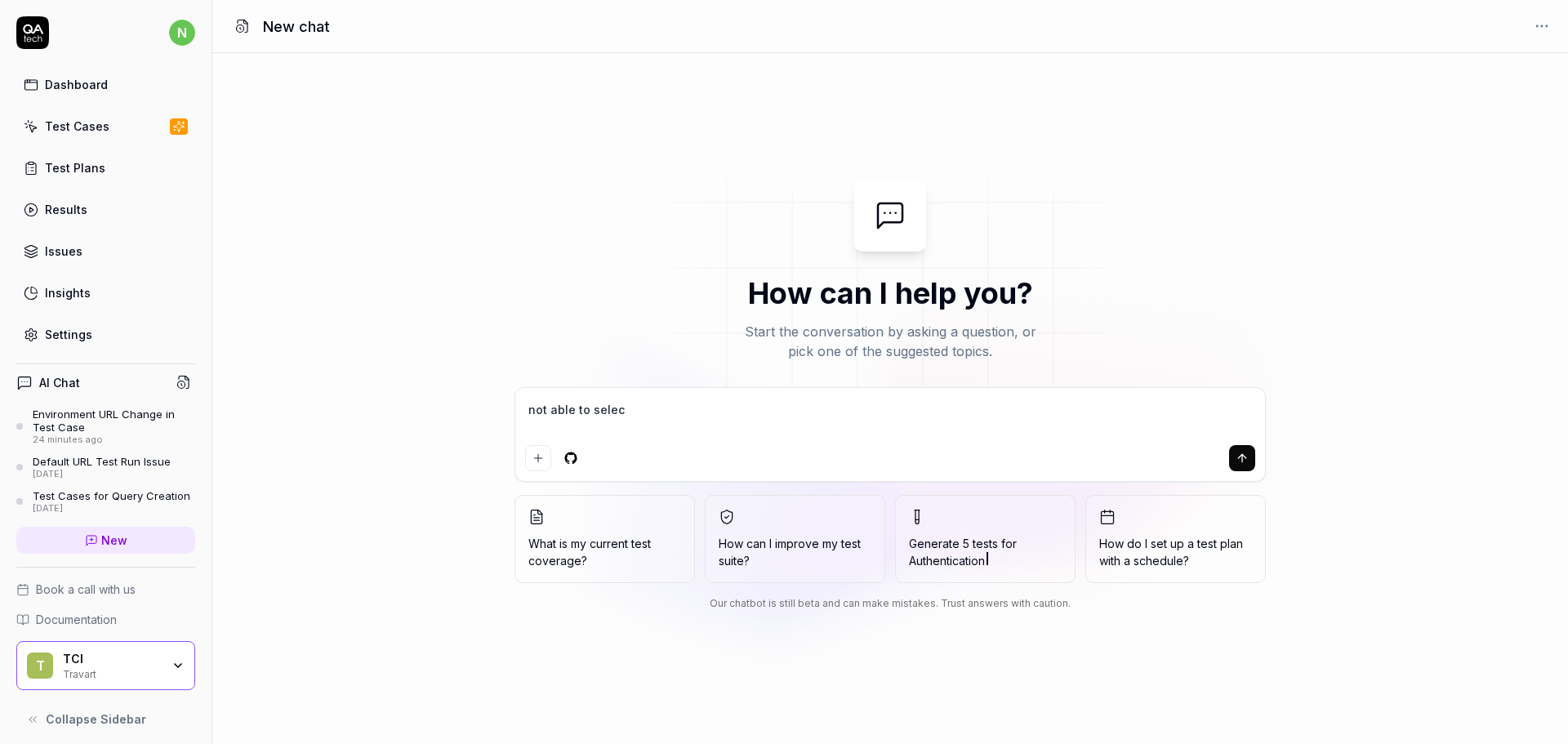
type textarea "not able to select"
type textarea "*"
type textarea "not able to select"
type textarea "*"
type textarea "not able to select d"
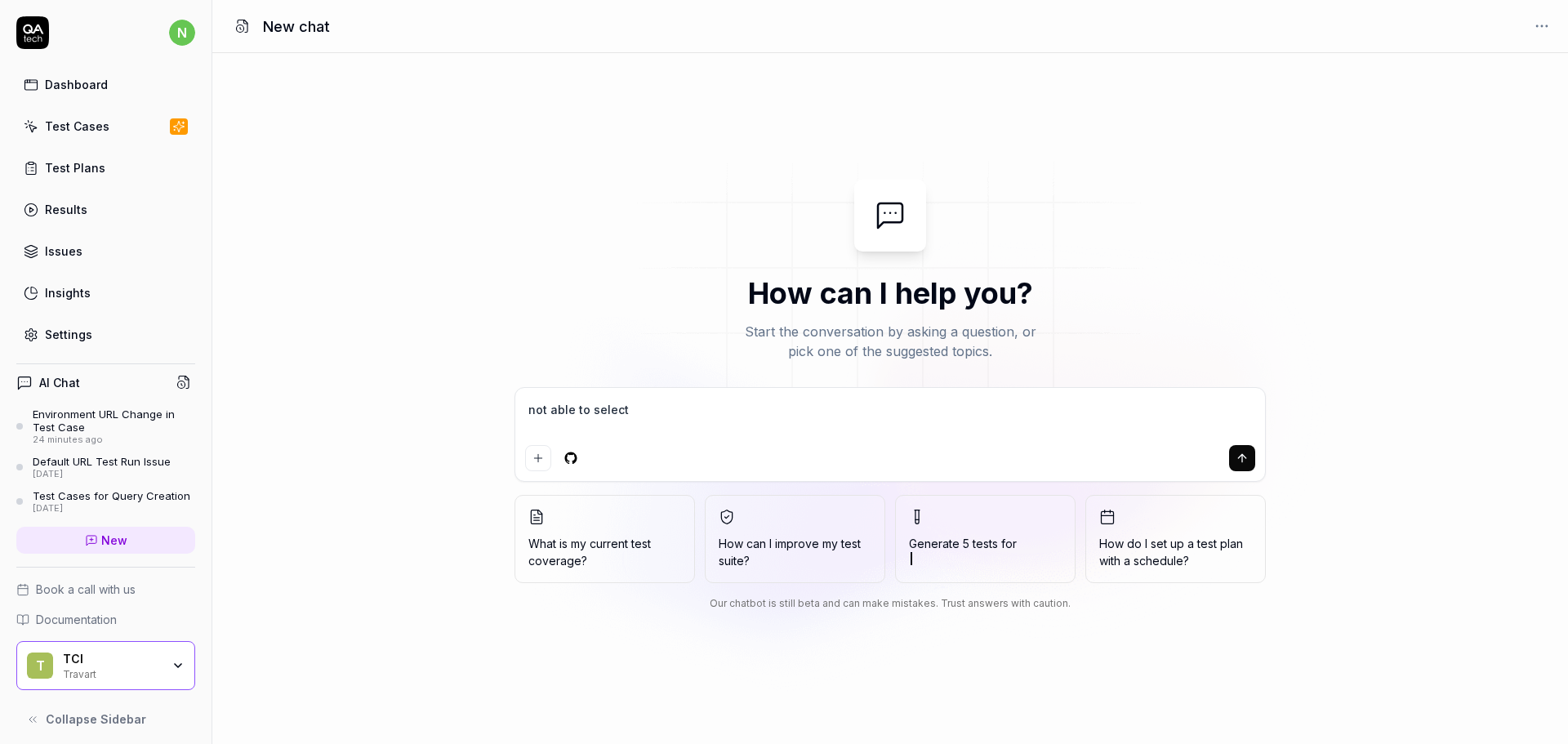
type textarea "*"
type textarea "not able to select de"
type textarea "*"
type textarea "not able to select dep"
type textarea "*"
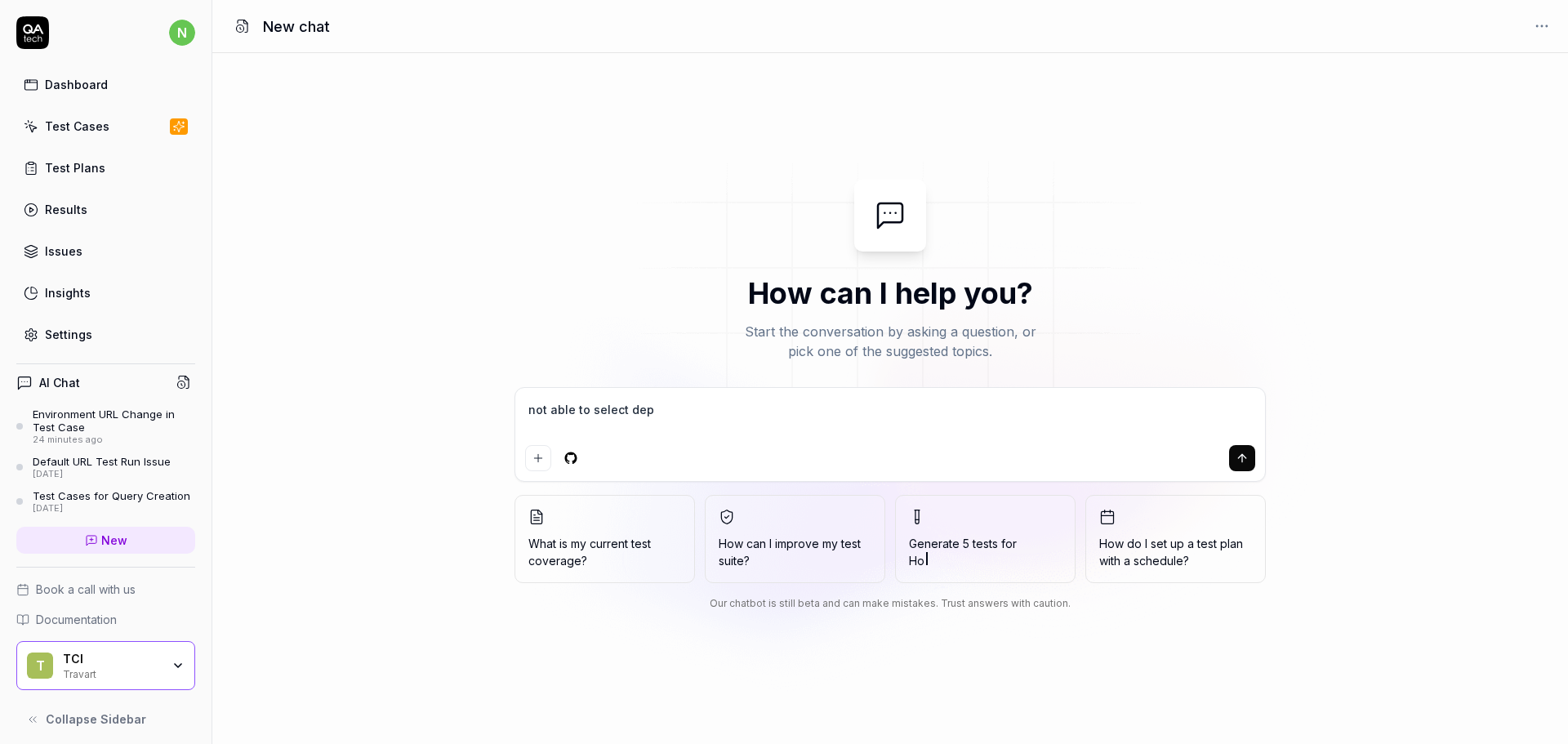
type textarea "not able to select depe"
type textarea "*"
type textarea "not able to select depen"
type textarea "*"
type textarea "not able to select depend"
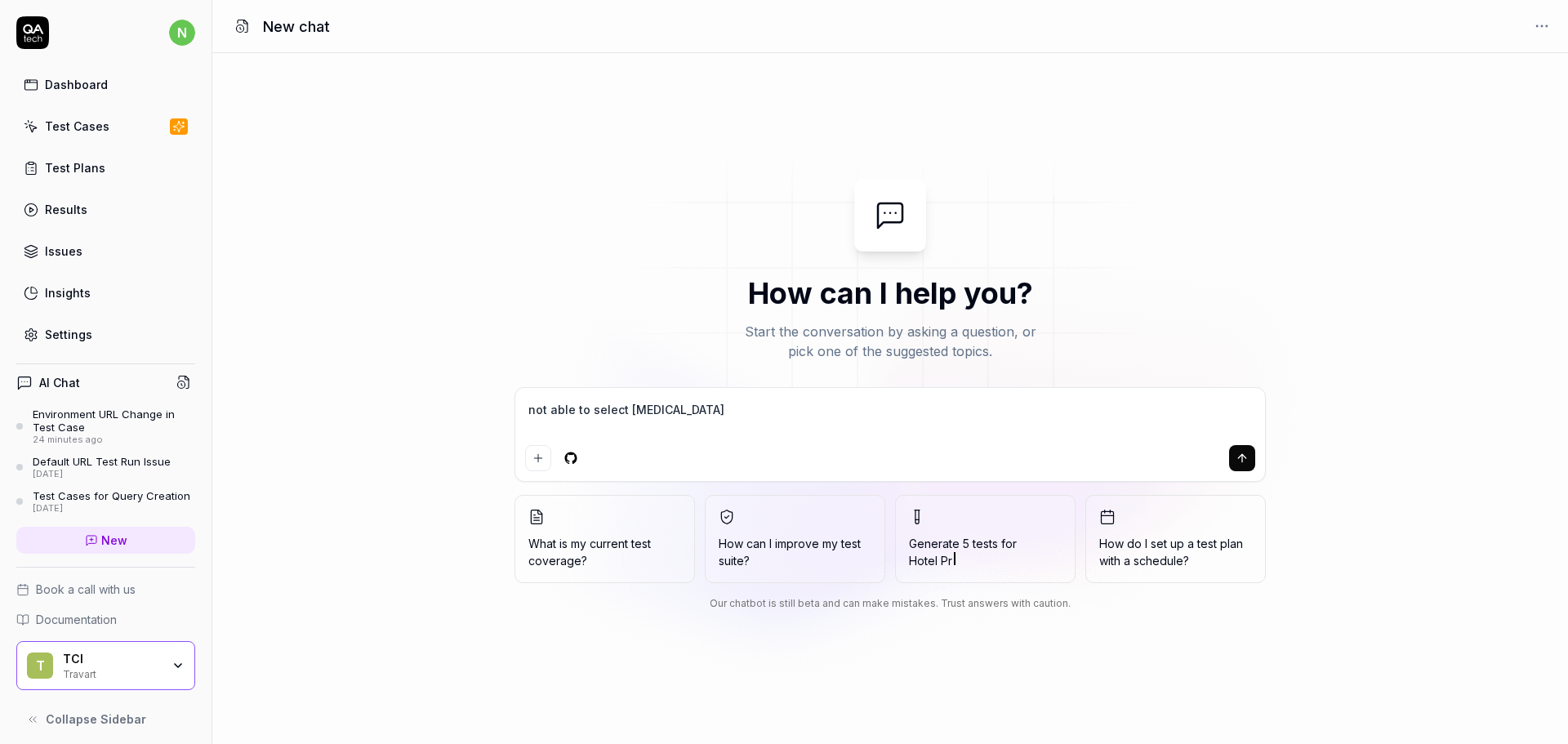
type textarea "*"
type textarea "not able to select depende"
type textarea "*"
type textarea "not able to select dependen"
type textarea "*"
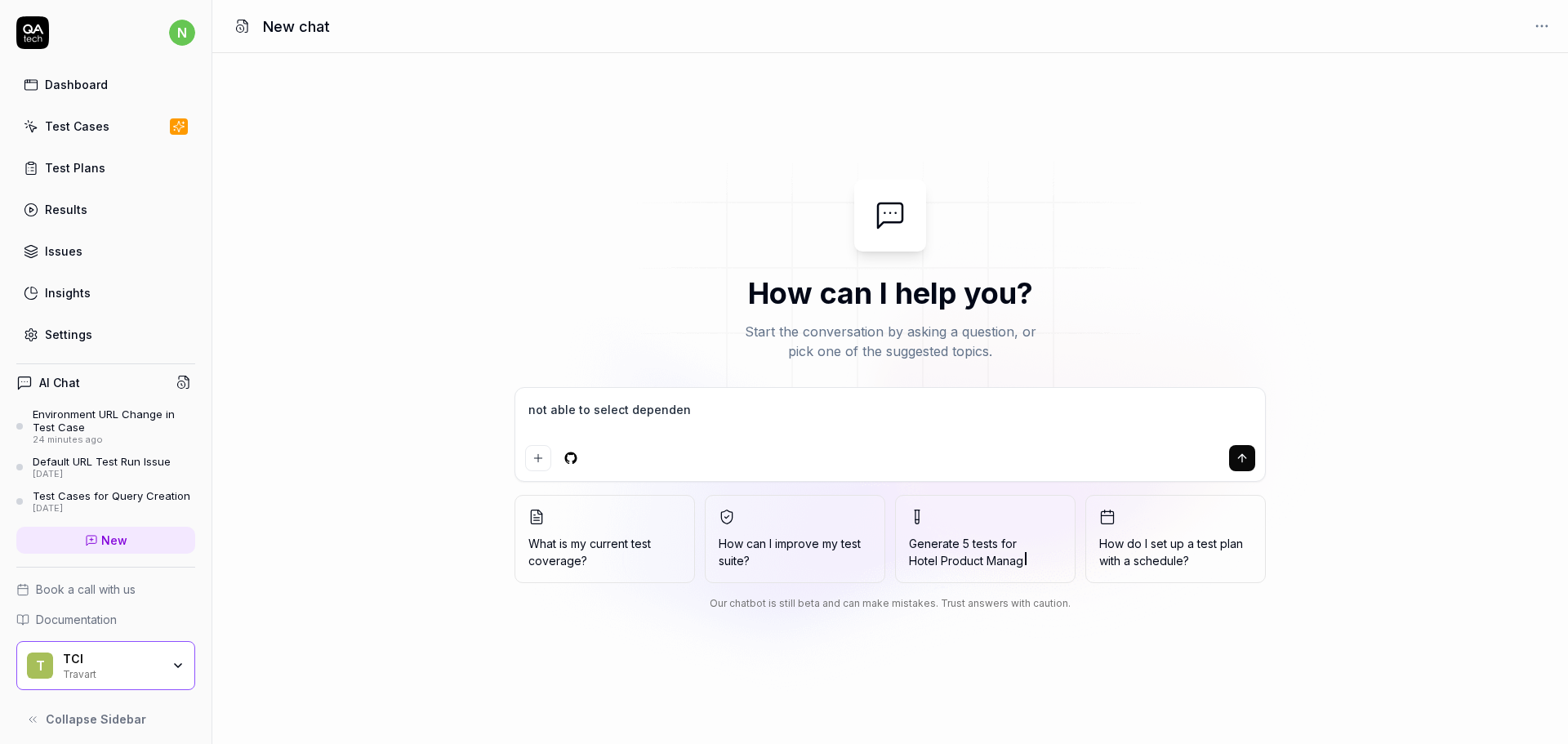
type textarea "not able to select dependenc"
type textarea "*"
type textarea "not able to select dependenci"
type textarea "*"
type textarea "not able to select dependencie"
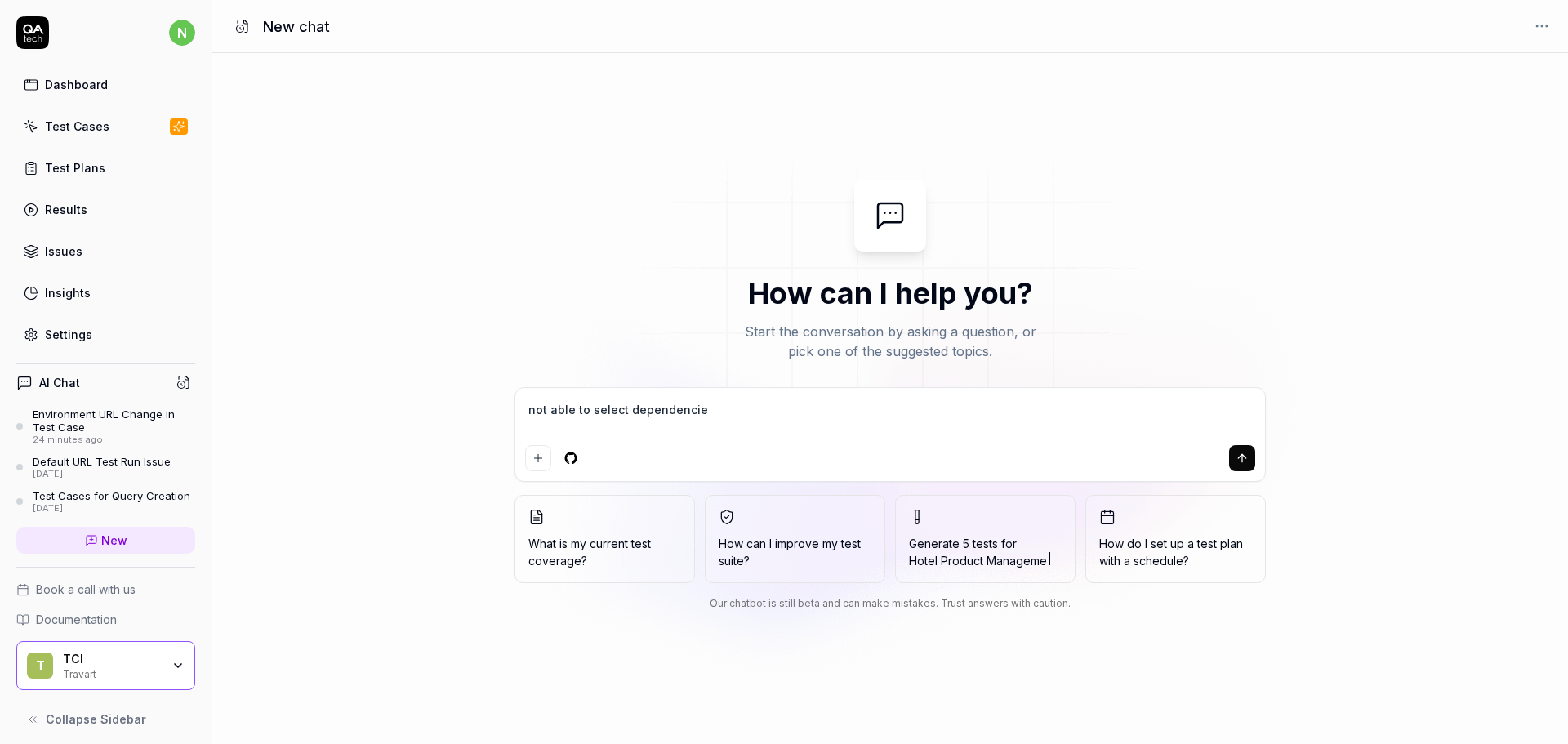
type textarea "*"
type textarea "not able to select dependencies"
type textarea "*"
type textarea "not able to select dependencies"
type textarea "*"
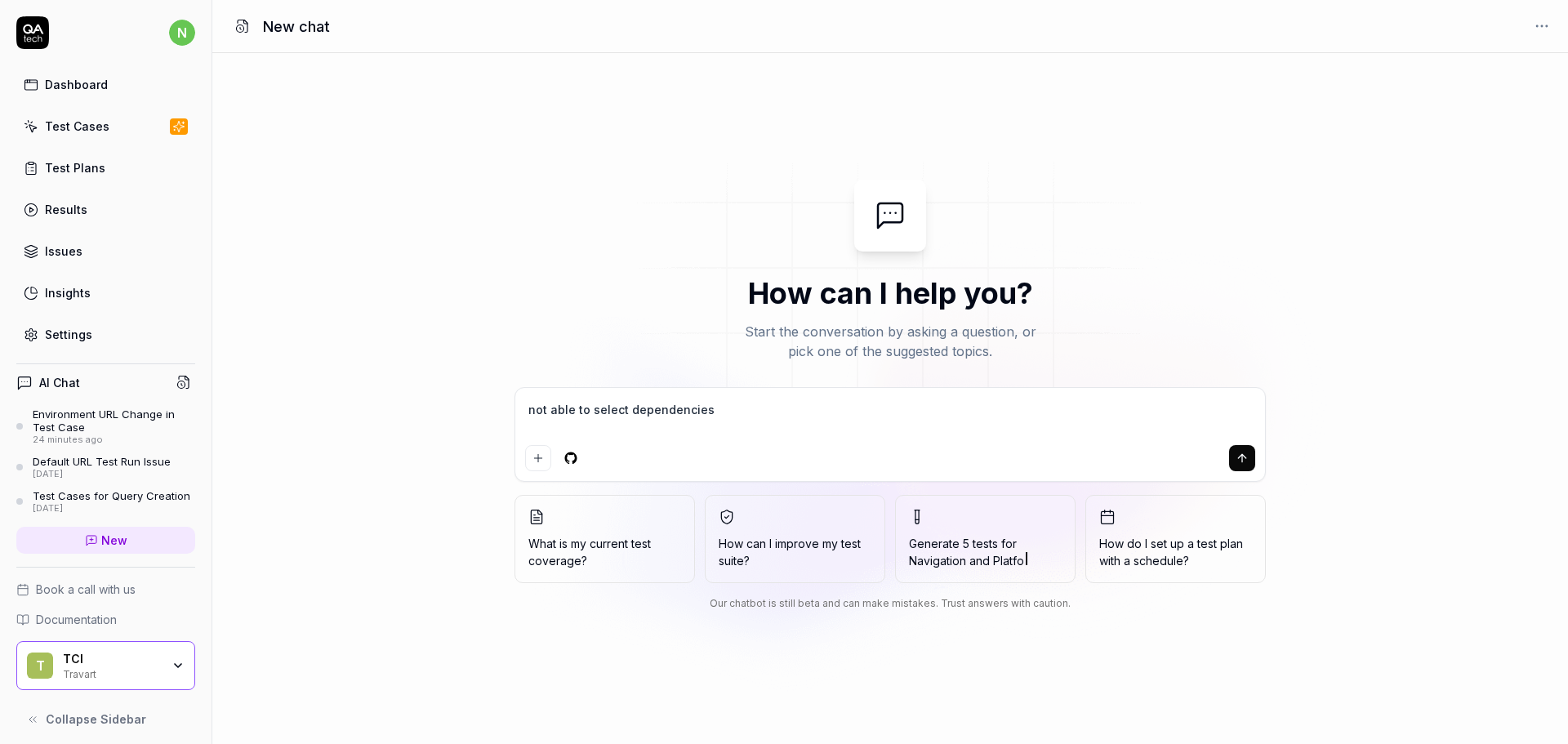
type textarea "not able to select dependencies ("
type textarea "*"
type textarea "not able to select dependencies (r"
type textarea "*"
type textarea "not able to select dependencies (re"
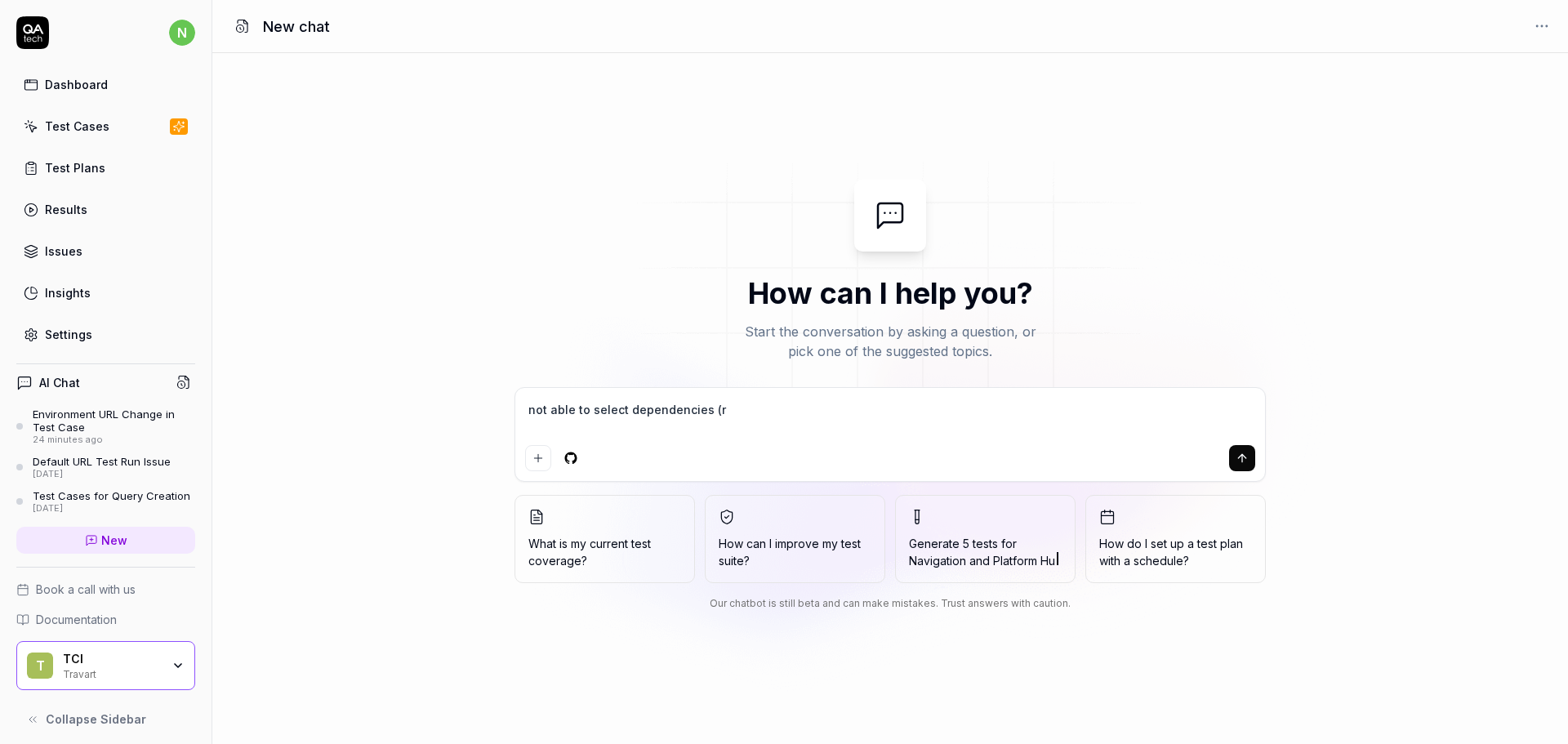
type textarea "*"
type textarea "not able to select dependencies (res"
type textarea "*"
type textarea "not able to select dependencies (resu"
type textarea "*"
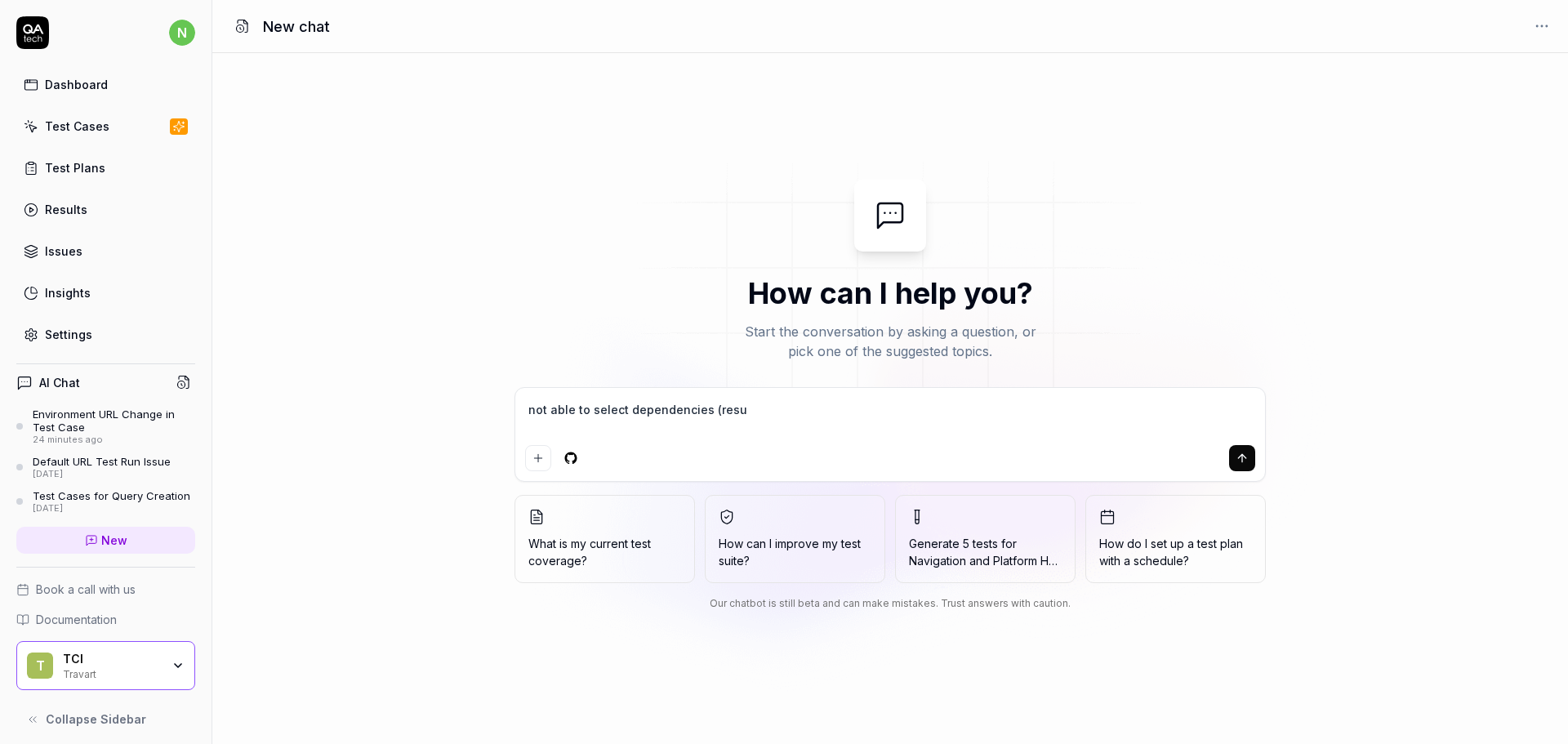
type textarea "not able to select dependencies (resum"
type textarea "*"
type textarea "not able to select dependencies (resume"
type textarea "*"
type textarea "not able to select dependencies (resume"
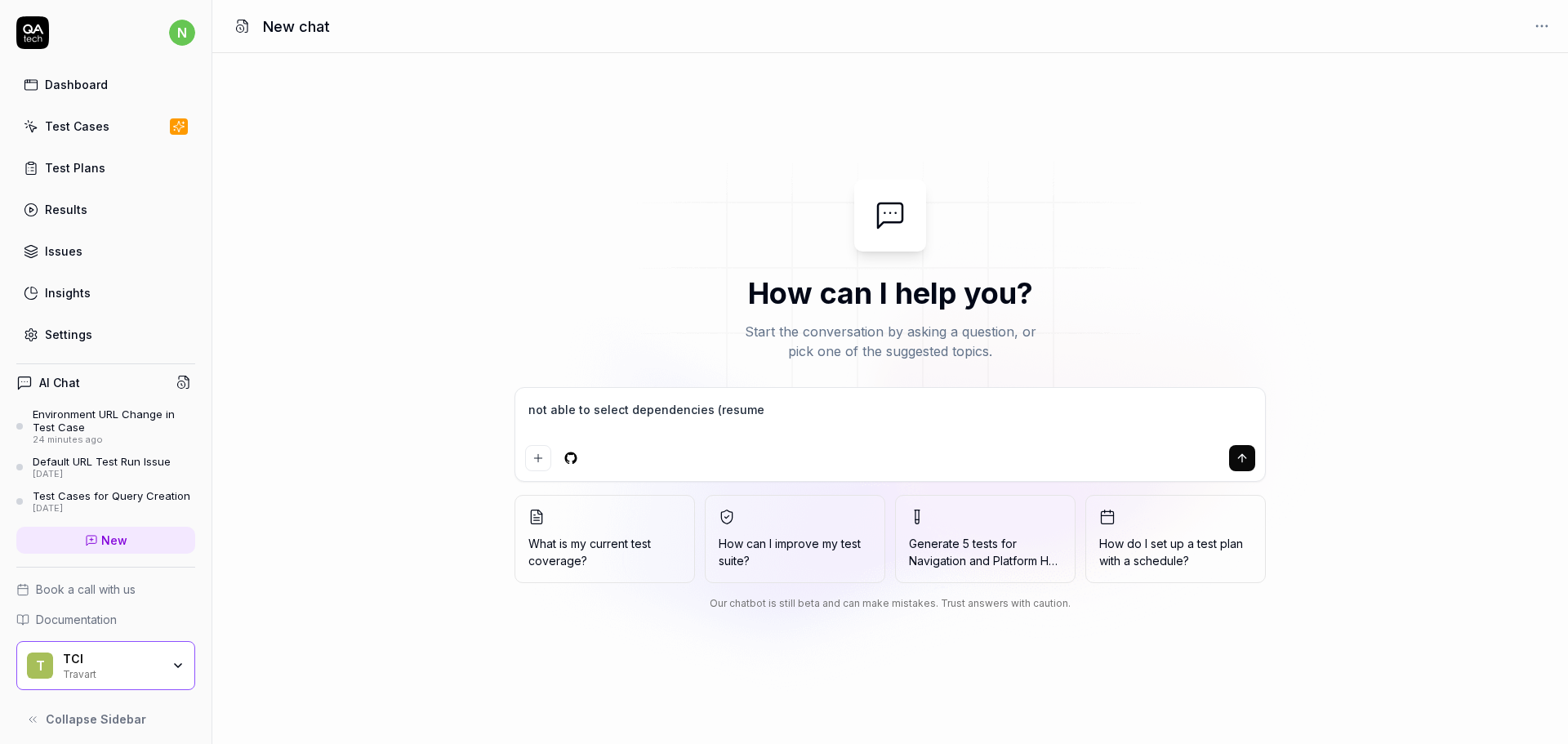
type textarea "*"
type textarea "not able to select dependencies (resume f"
type textarea "*"
type textarea "not able to select dependencies (resume fr"
type textarea "*"
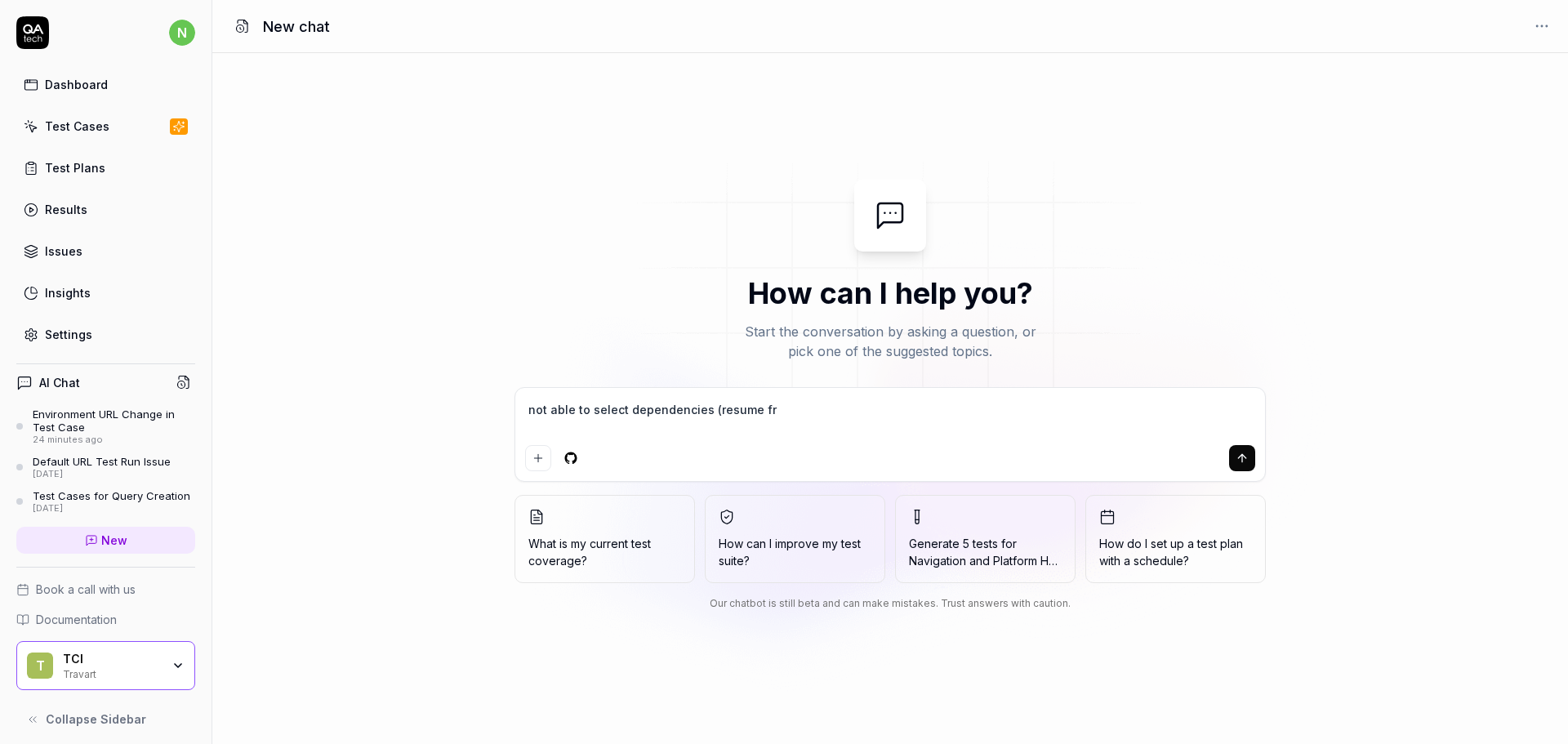
type textarea "not able to select dependencies (resume fro"
type textarea "*"
type textarea "not able to select dependencies (resume from"
type textarea "*"
type textarea "not able to select dependencies (resume from"
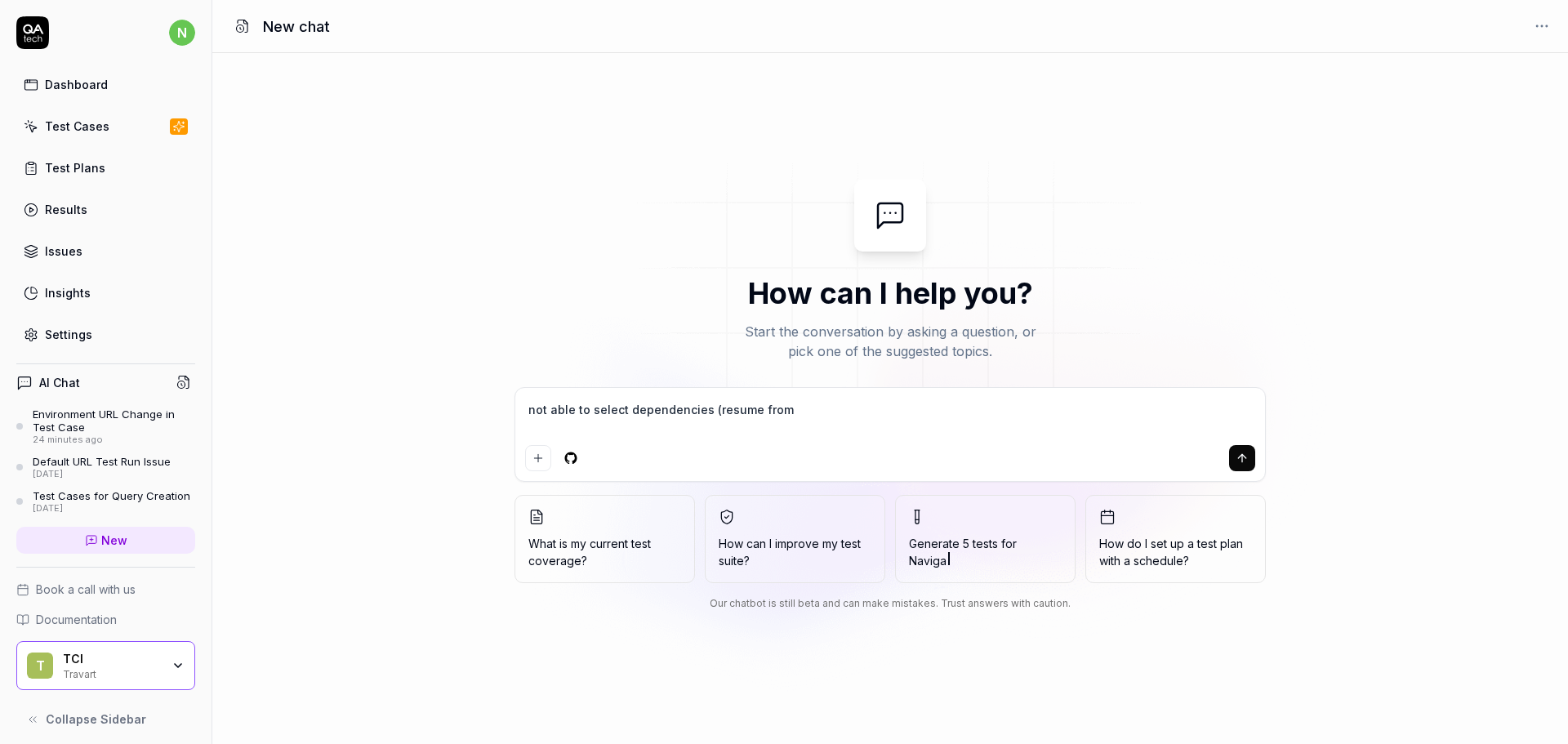
type textarea "*"
type textarea "not able to select dependencies (resume from c"
type textarea "*"
type textarea "not able to select dependencies (resume from cu"
type textarea "*"
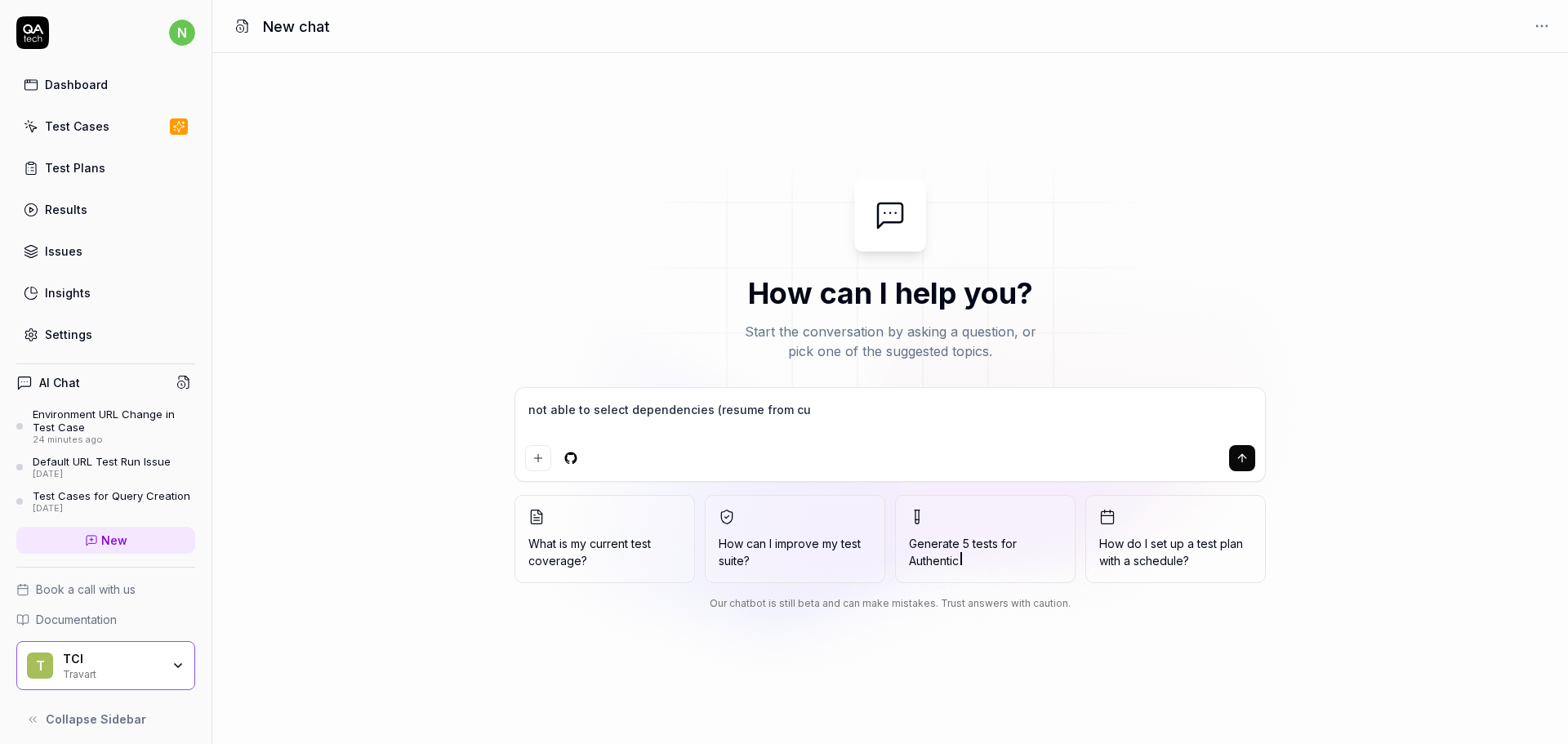
type textarea "not able to select dependencies (resume from cur"
type textarea "*"
type textarea "not able to select dependencies (resume from curr"
type textarea "*"
type textarea "not able to select dependencies (resume from curre"
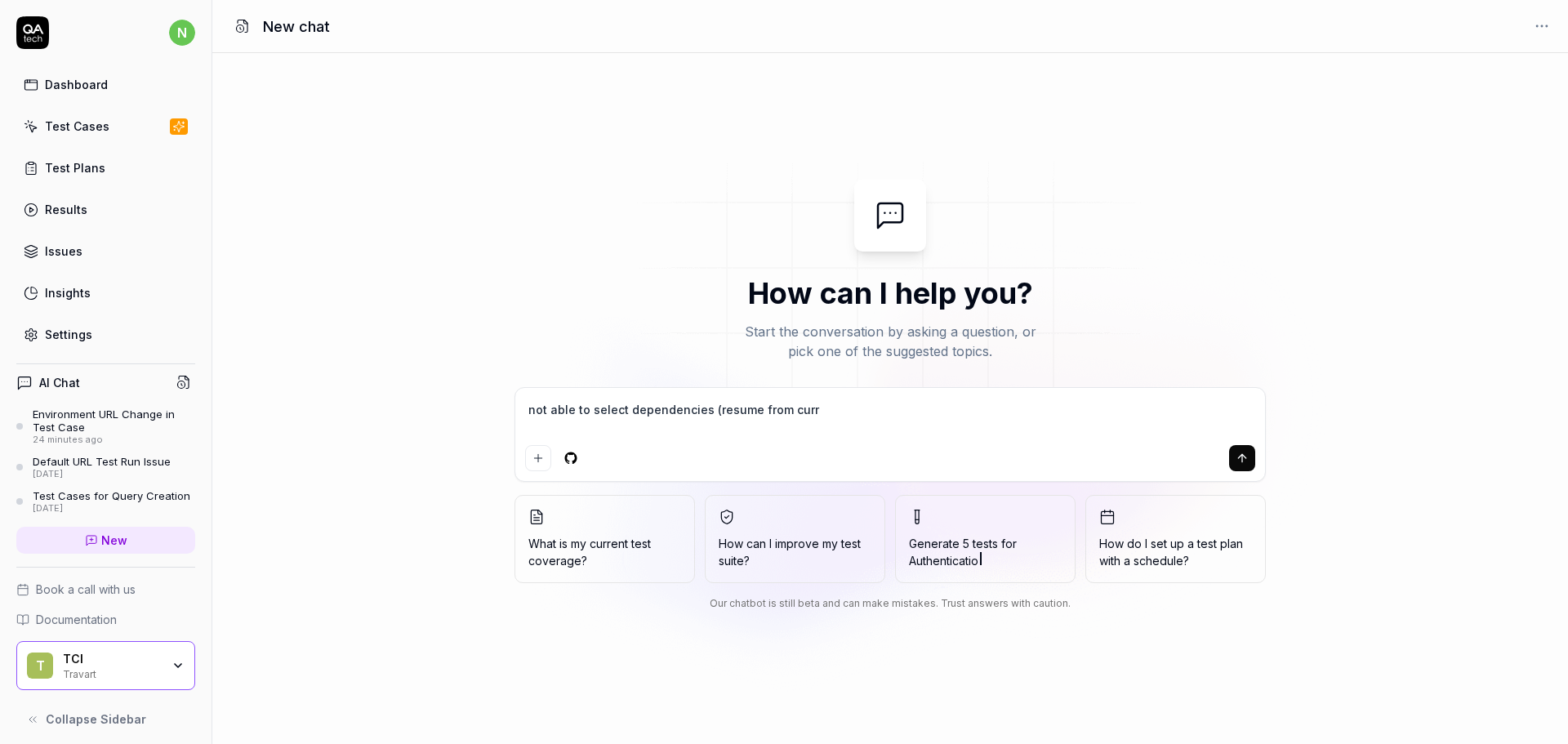
type textarea "*"
type textarea "not able to select dependencies (resume from curren"
type textarea "*"
type textarea "not able to select dependencies (resume from current"
type textarea "*"
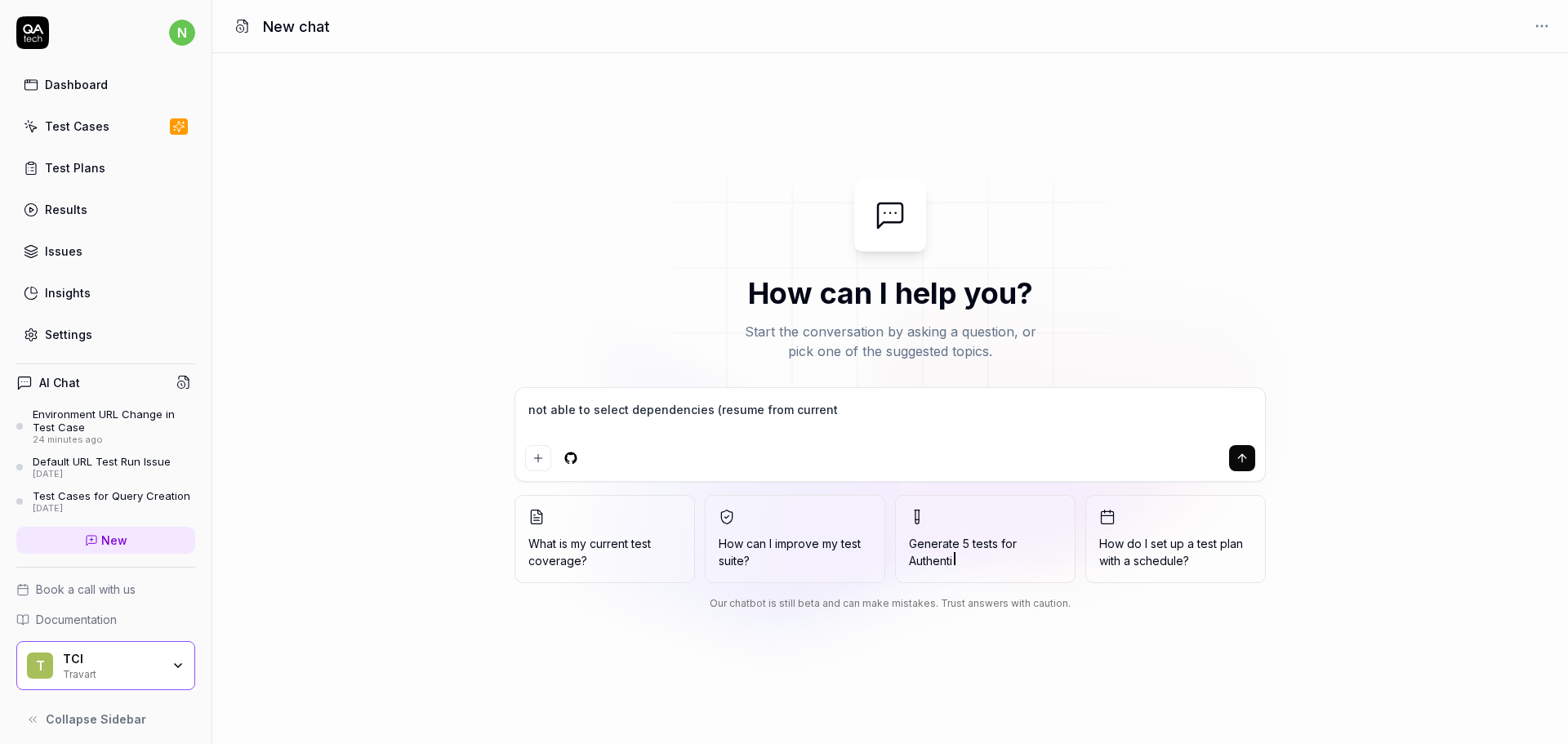
type textarea "not able to select dependencies (resume from current"
type textarea "*"
type textarea "not able to select dependencies (resume from current"
type textarea "*"
type textarea "not able to select dependencies (resume from current s"
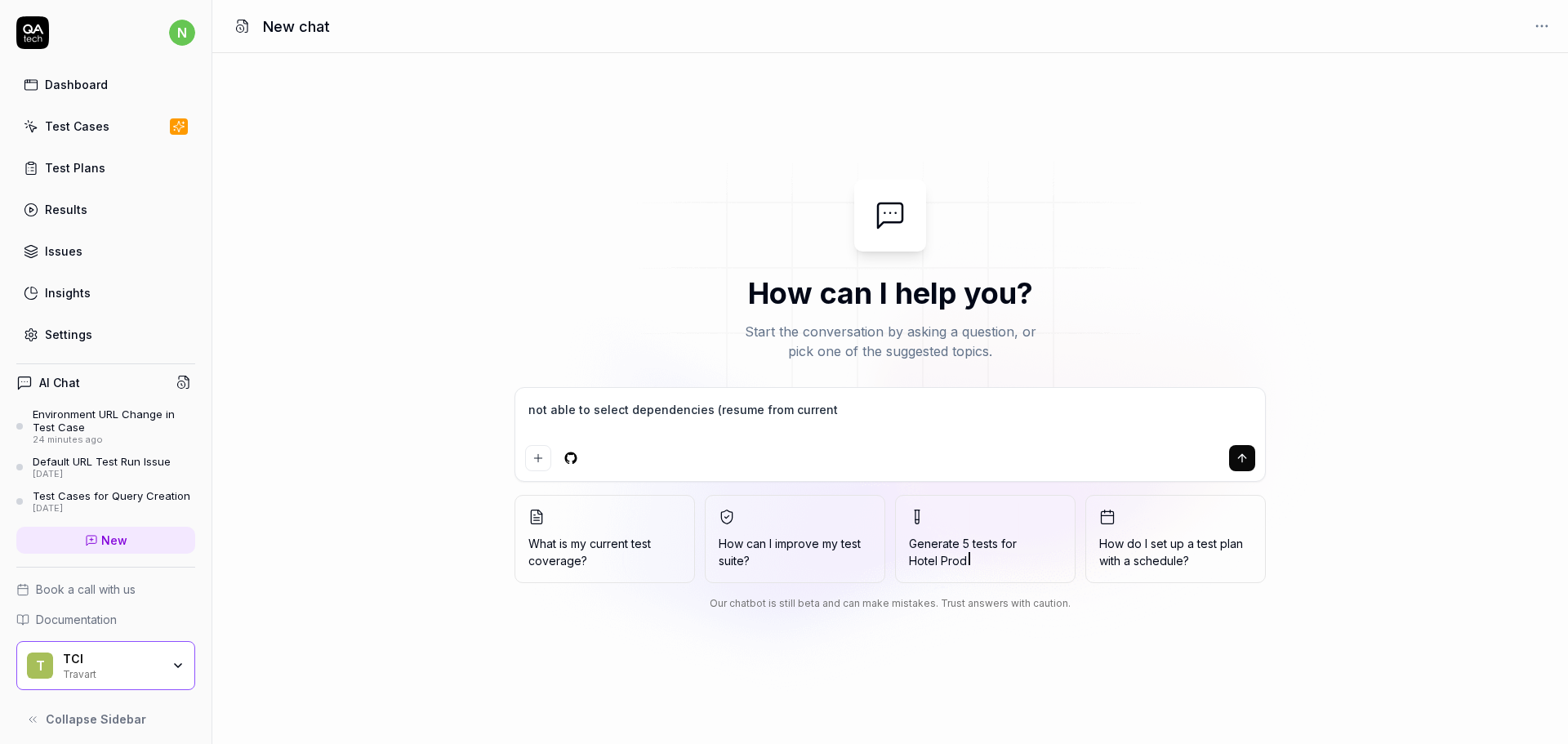
type textarea "*"
type textarea "not able to select dependencies (resume from current st"
type textarea "*"
type textarea "not able to select dependencies (resume from current sta"
type textarea "*"
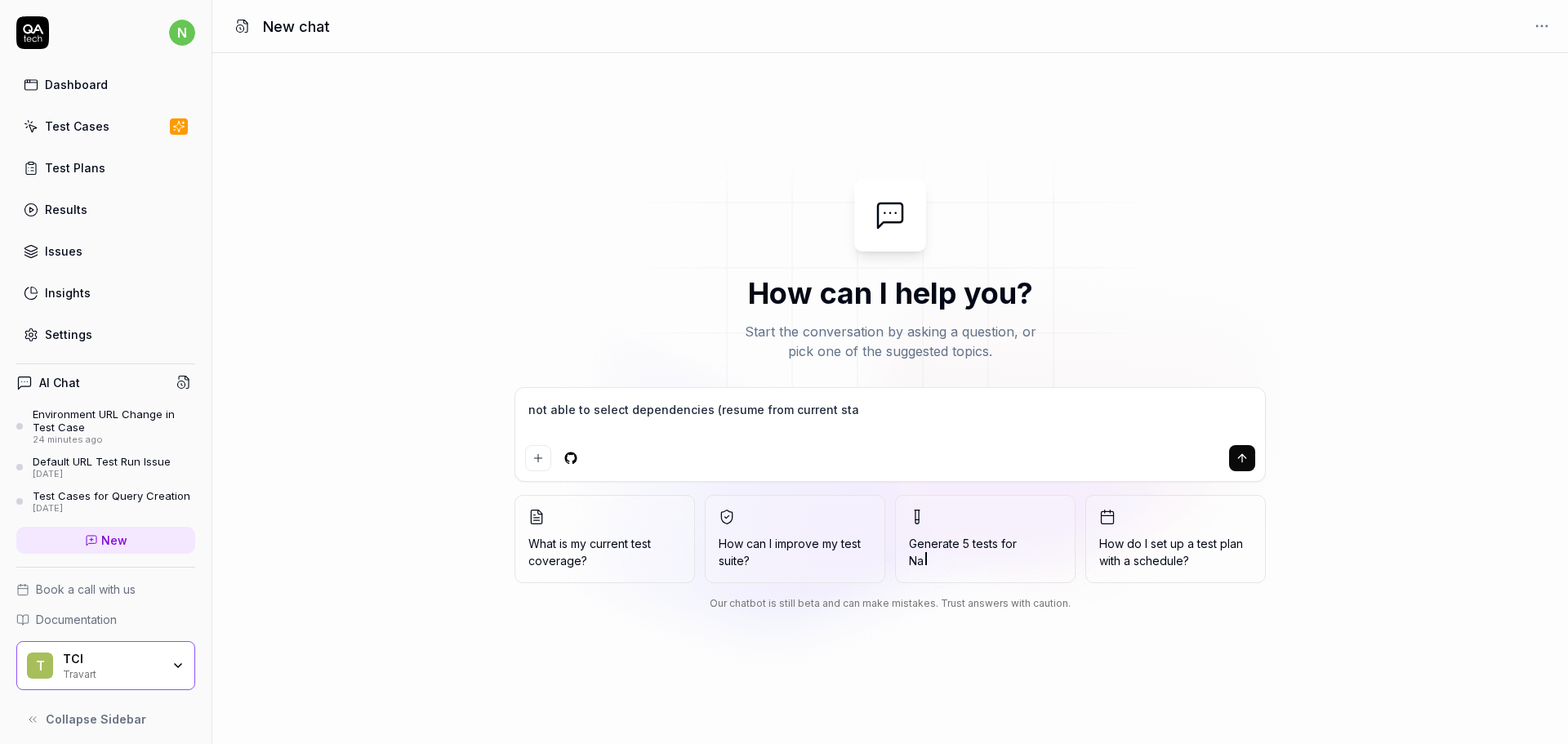
type textarea "not able to select dependencies (resume from current stat"
type textarea "*"
type textarea "not able to select dependencies (resume from current state"
type textarea "*"
type textarea "not able to select dependencies (resume from current state)"
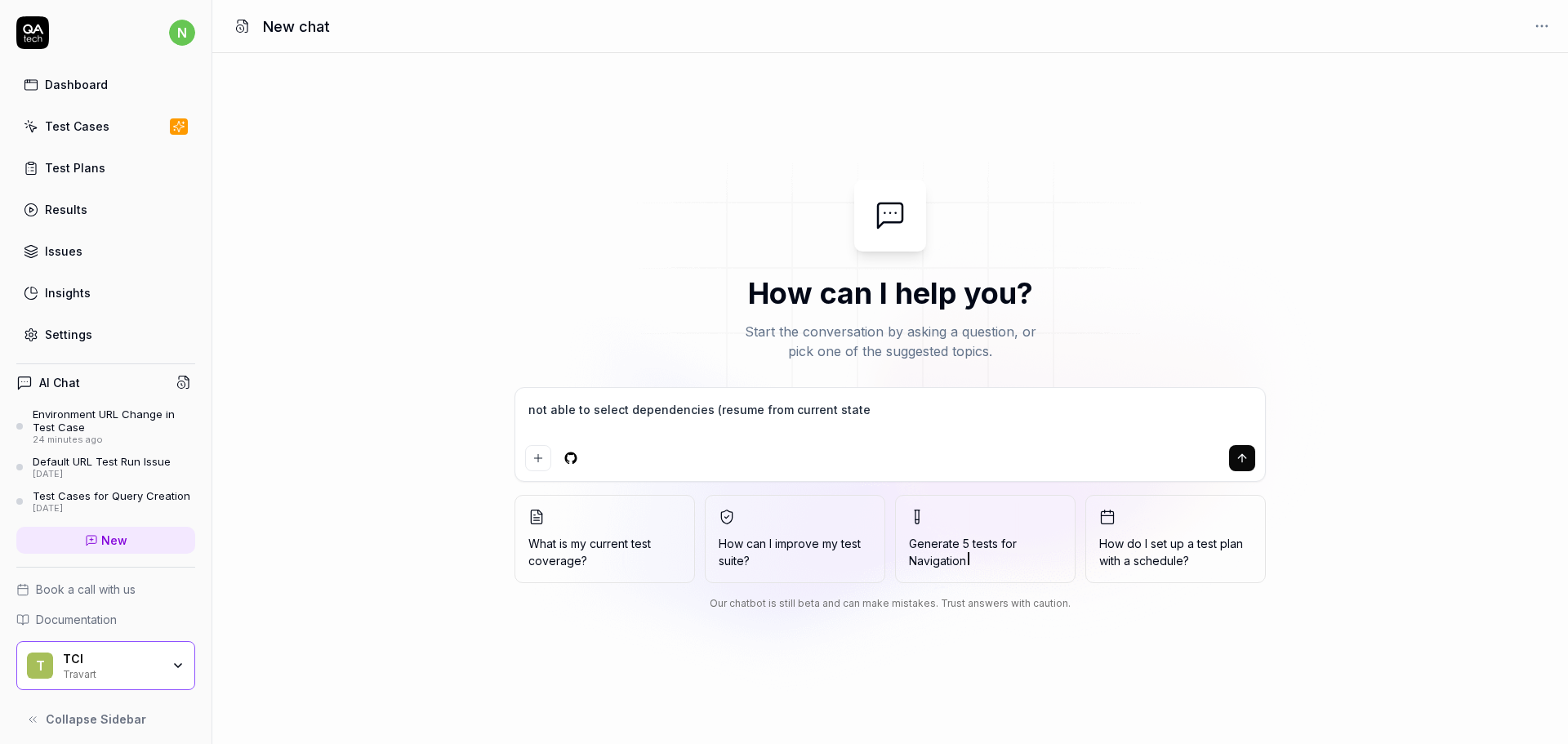
type textarea "*"
type textarea "not able to select dependencies (resume from current state)"
type textarea "*"
type textarea "not able to select dependencies (resume from current state) s"
type textarea "*"
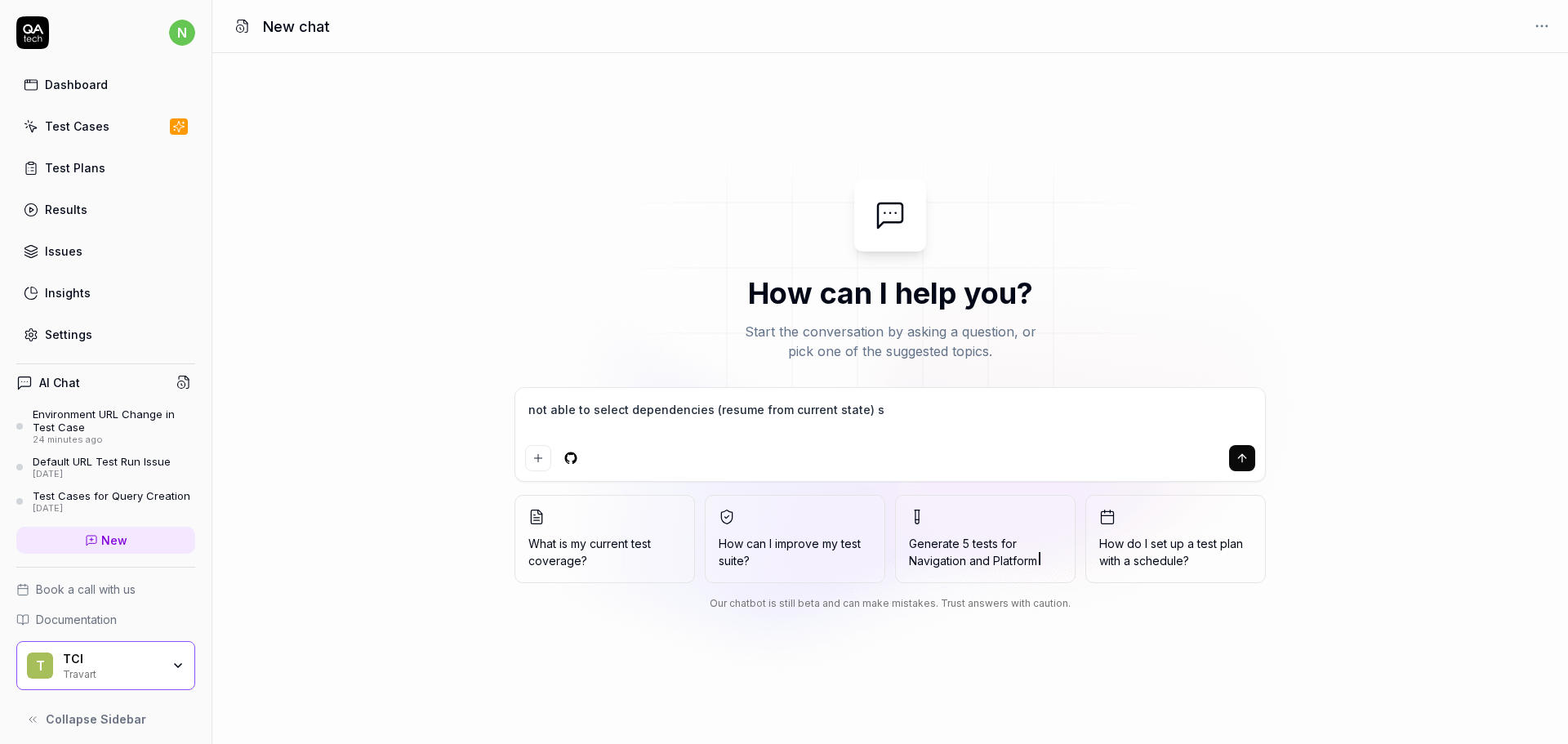
type textarea "not able to select dependencies (resume from current state)"
type textarea "*"
type textarea "not able to select dependencies (resume from current state) ."
type textarea "*"
type textarea "not able to select dependencies (resume from current state) ."
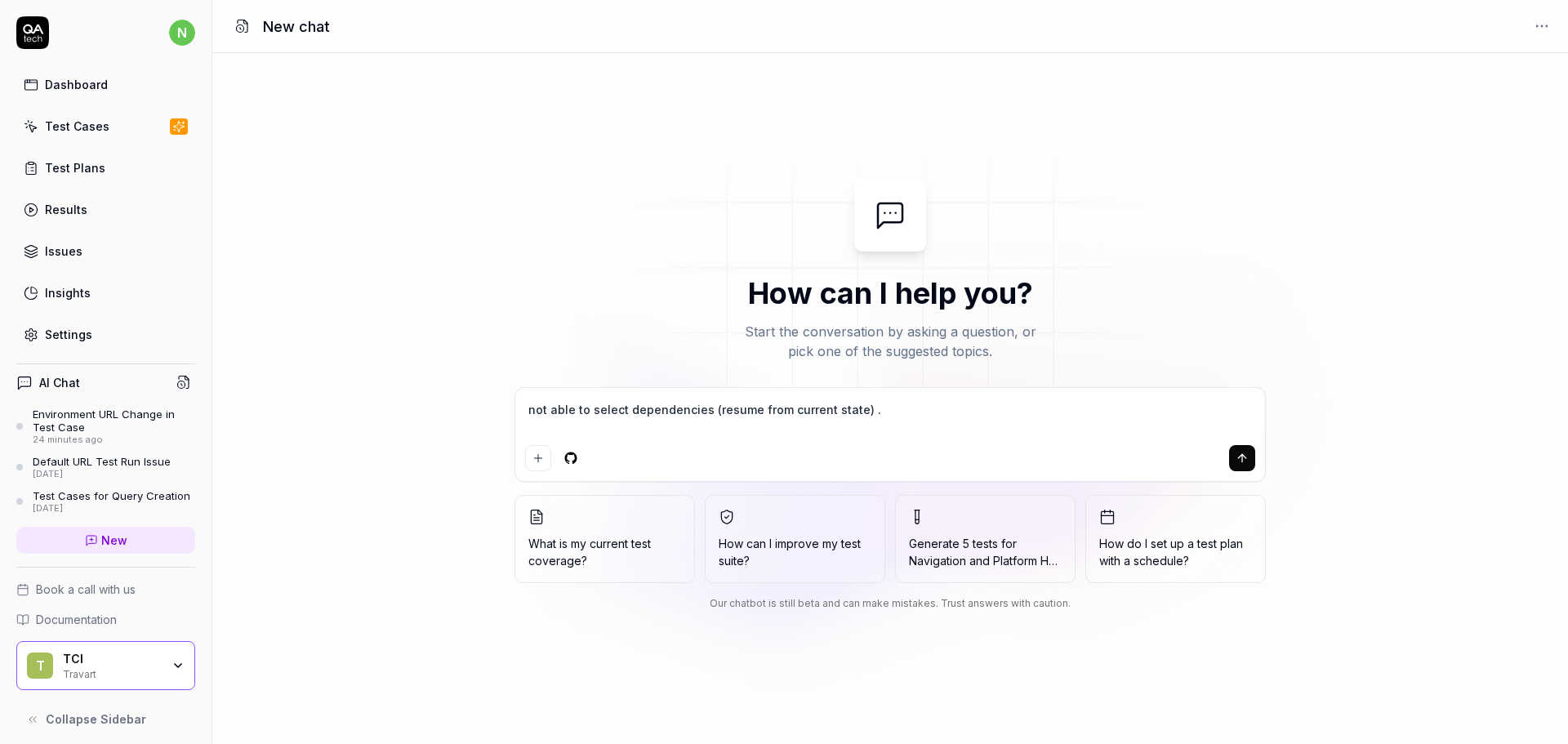
type textarea "*"
type textarea "not able to select dependencies (resume from current state) . e"
type textarea "*"
type textarea "not able to select dependencies (resume from current state) . ex"
type textarea "*"
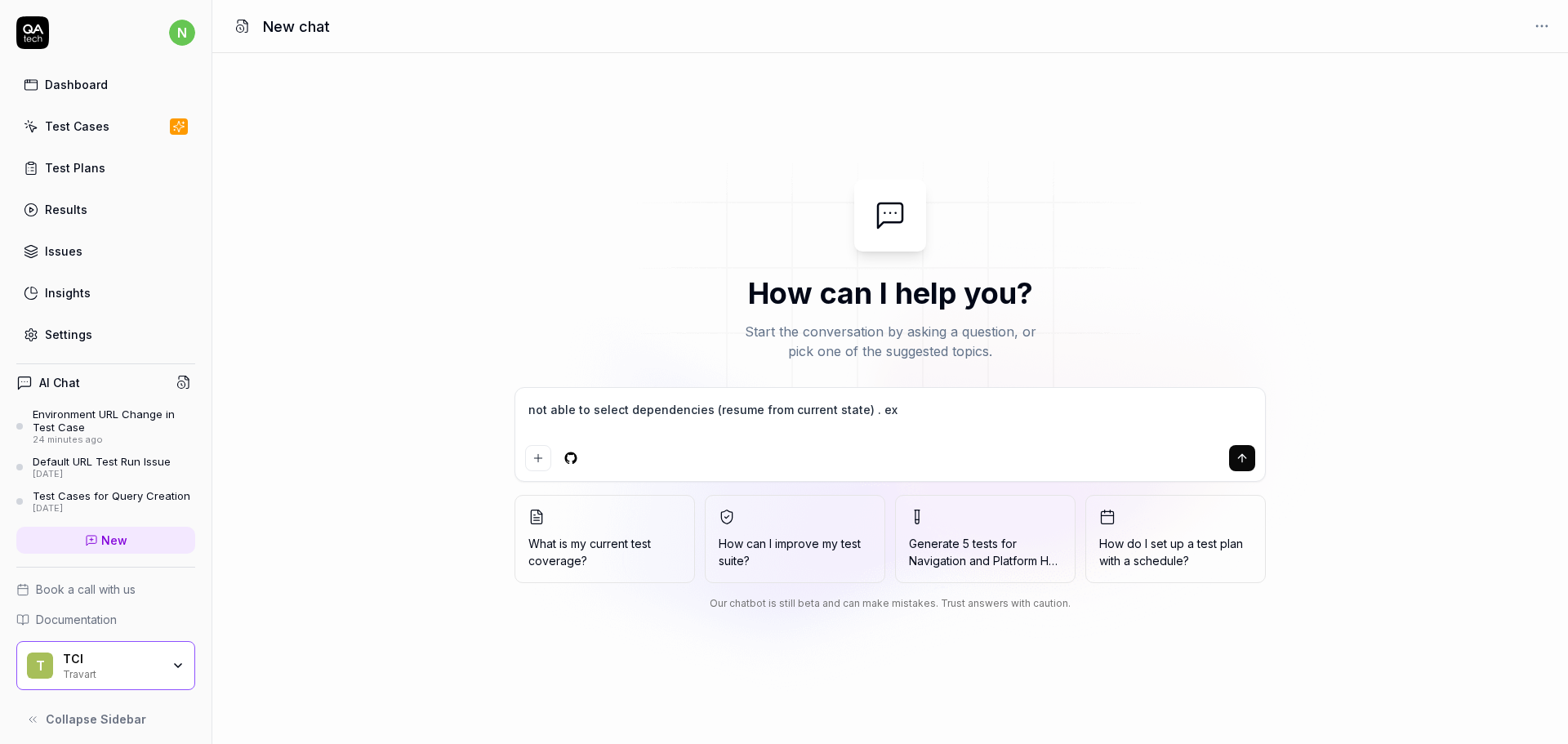
type textarea "not able to select dependencies (resume from current state) . exi"
type textarea "*"
type textarea "not able to select dependencies (resume from current state) . exis"
type textarea "*"
type textarea "not able to select dependencies (resume from current state) . exist"
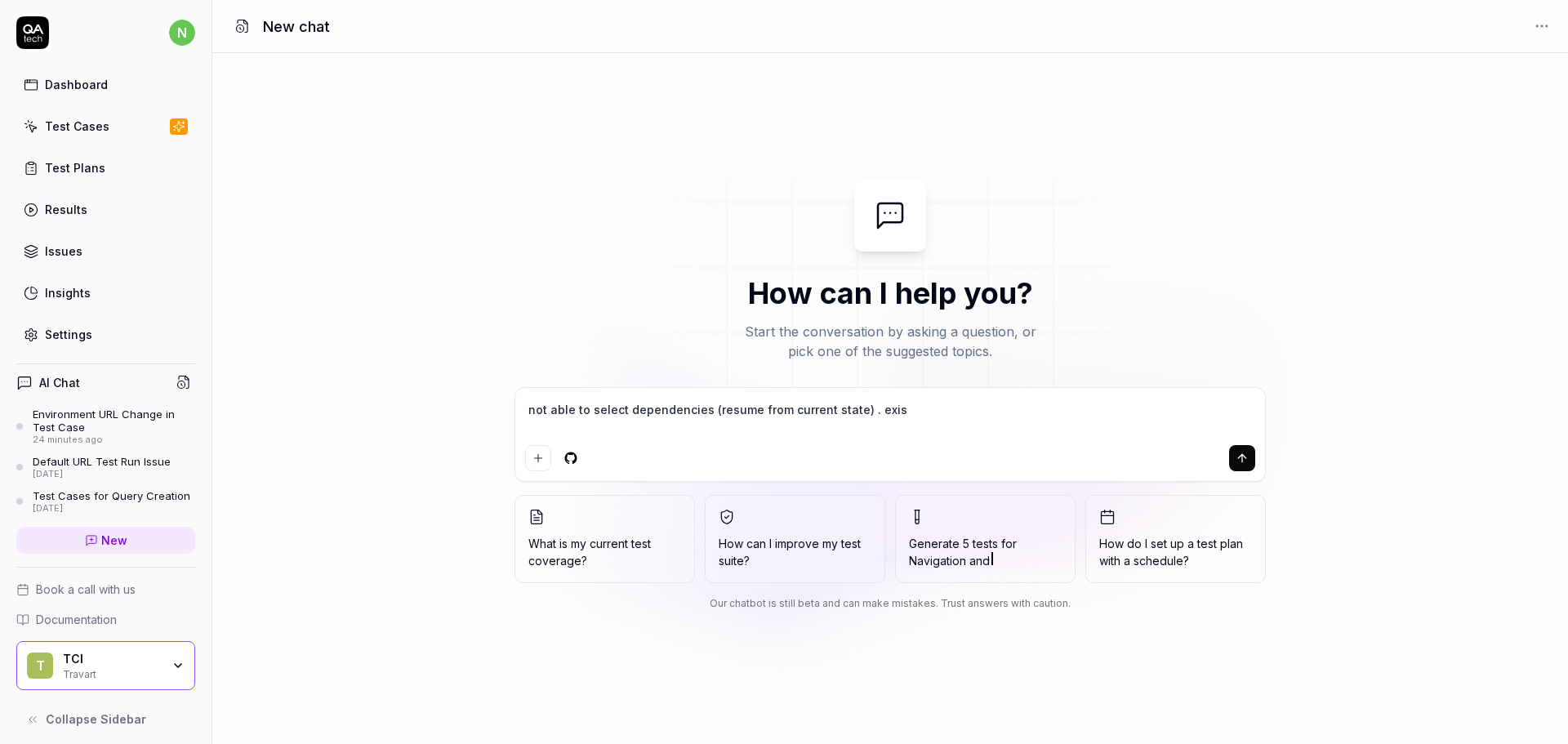
type textarea "*"
type textarea "not able to select dependencies (resume from current state) . existi"
type textarea "*"
type textarea "not able to select dependencies (resume from current state) . existin"
type textarea "*"
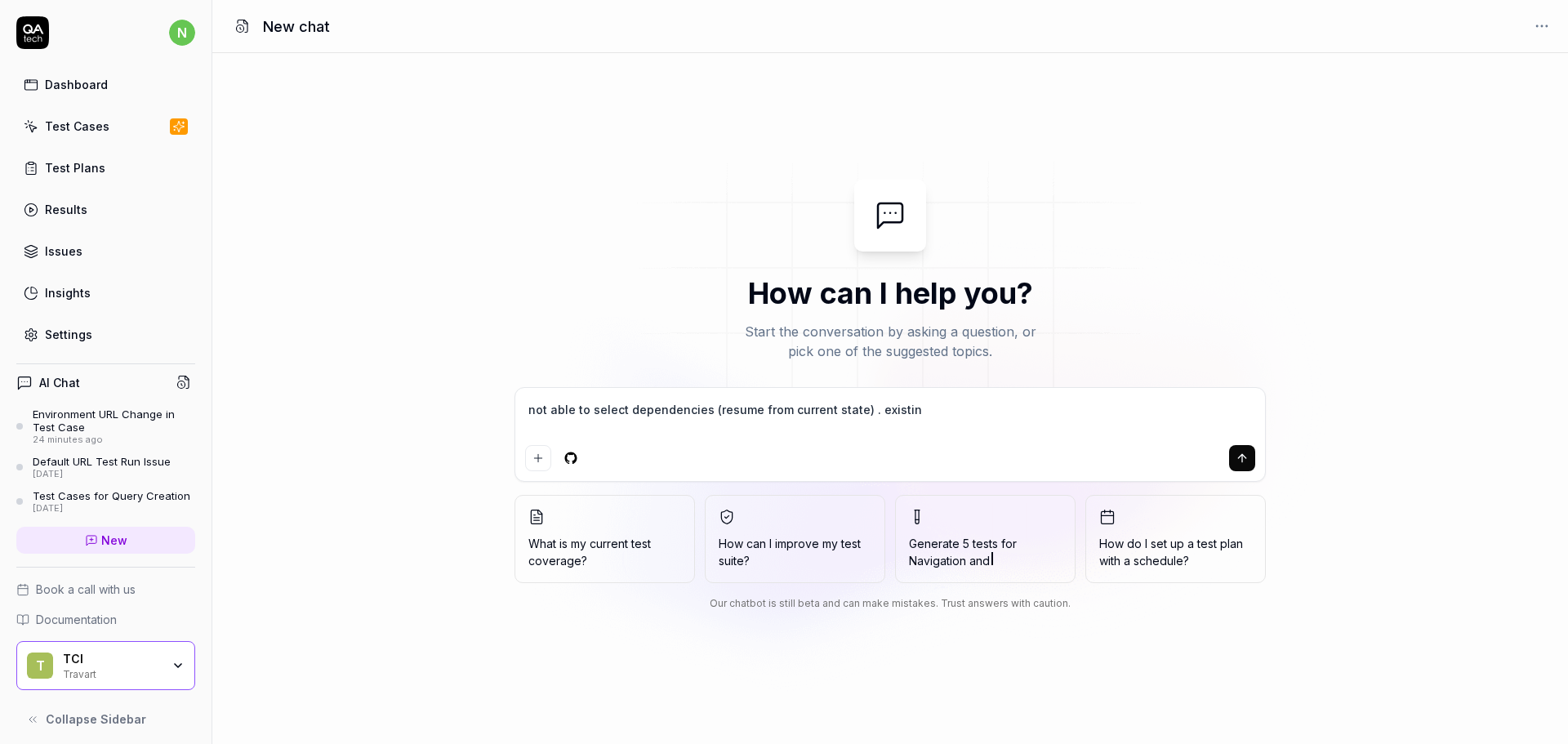
type textarea "not able to select dependencies (resume from current state) . existing"
type textarea "*"
type textarea "not able to select dependencies (resume from current state) . existing"
type textarea "*"
type textarea "not able to select dependencies (resume from current state) . existing t"
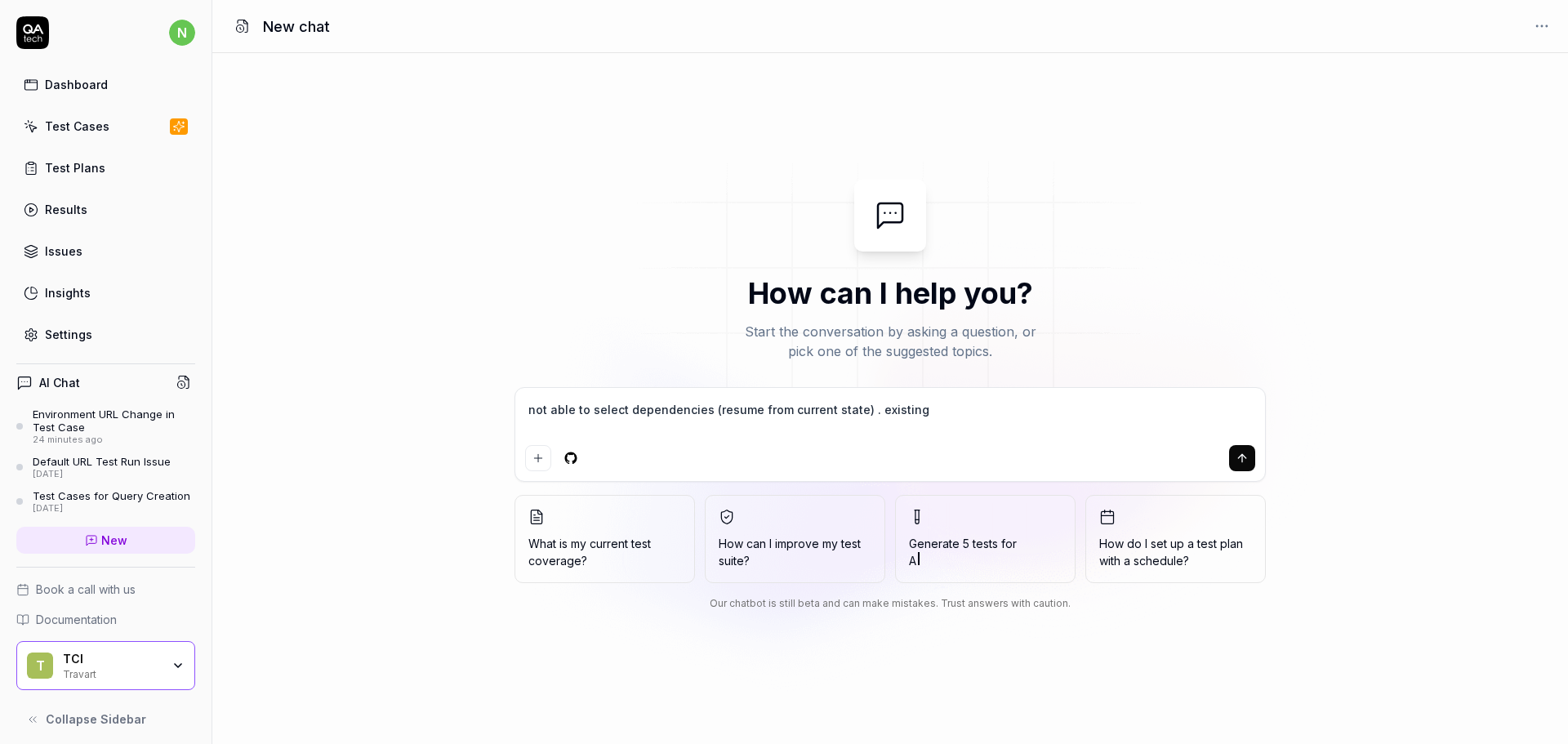
type textarea "*"
type textarea "not able to select dependencies (resume from current state) . existing te"
type textarea "*"
type textarea "not able to select dependencies (resume from current state) . existing tes"
type textarea "*"
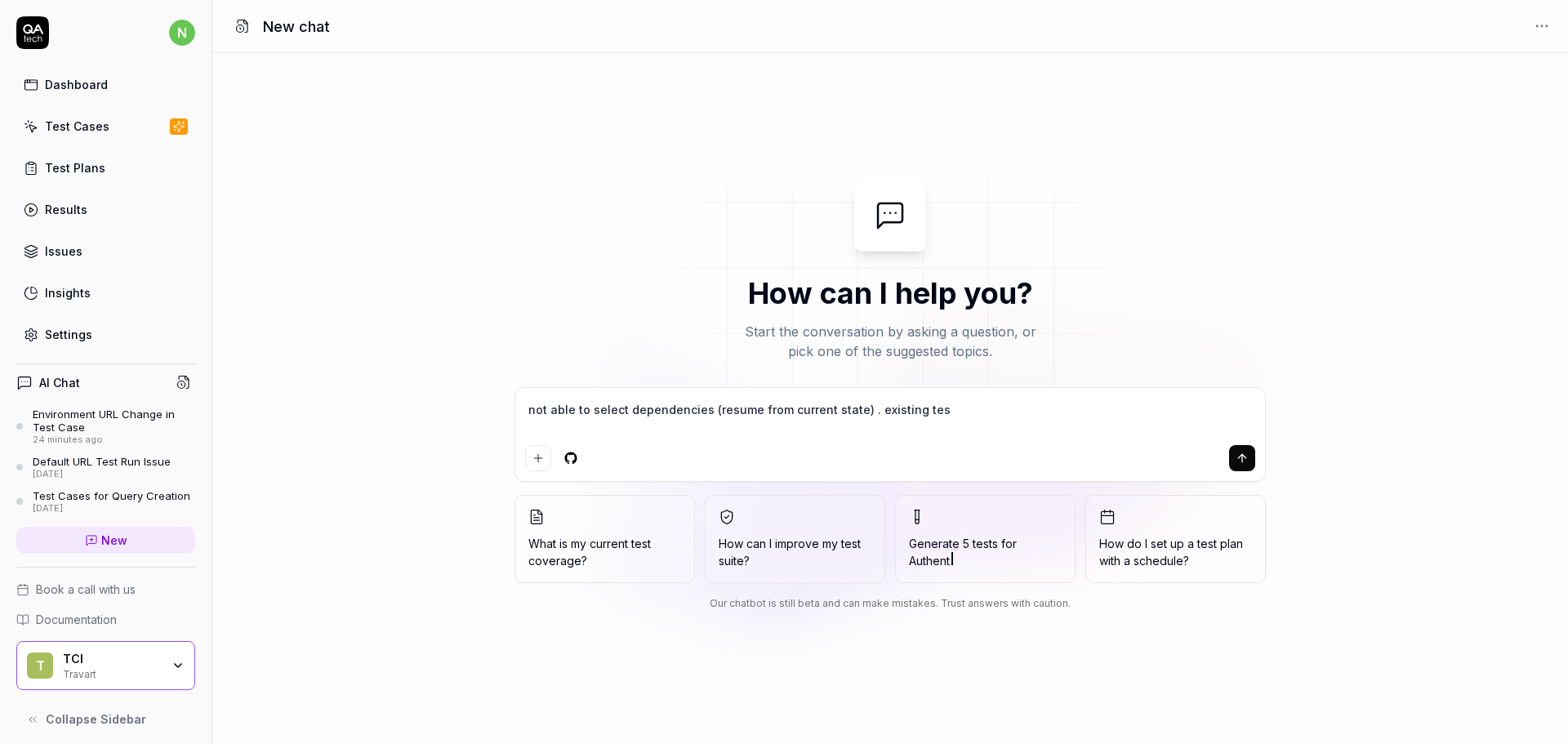
type textarea "not able to select dependencies (resume from current state) . existing test"
type textarea "*"
type textarea "not able to select dependencies (resume from current state) . existing test"
type textarea "*"
type textarea "not able to select dependencies (resume from current state) . existing test c"
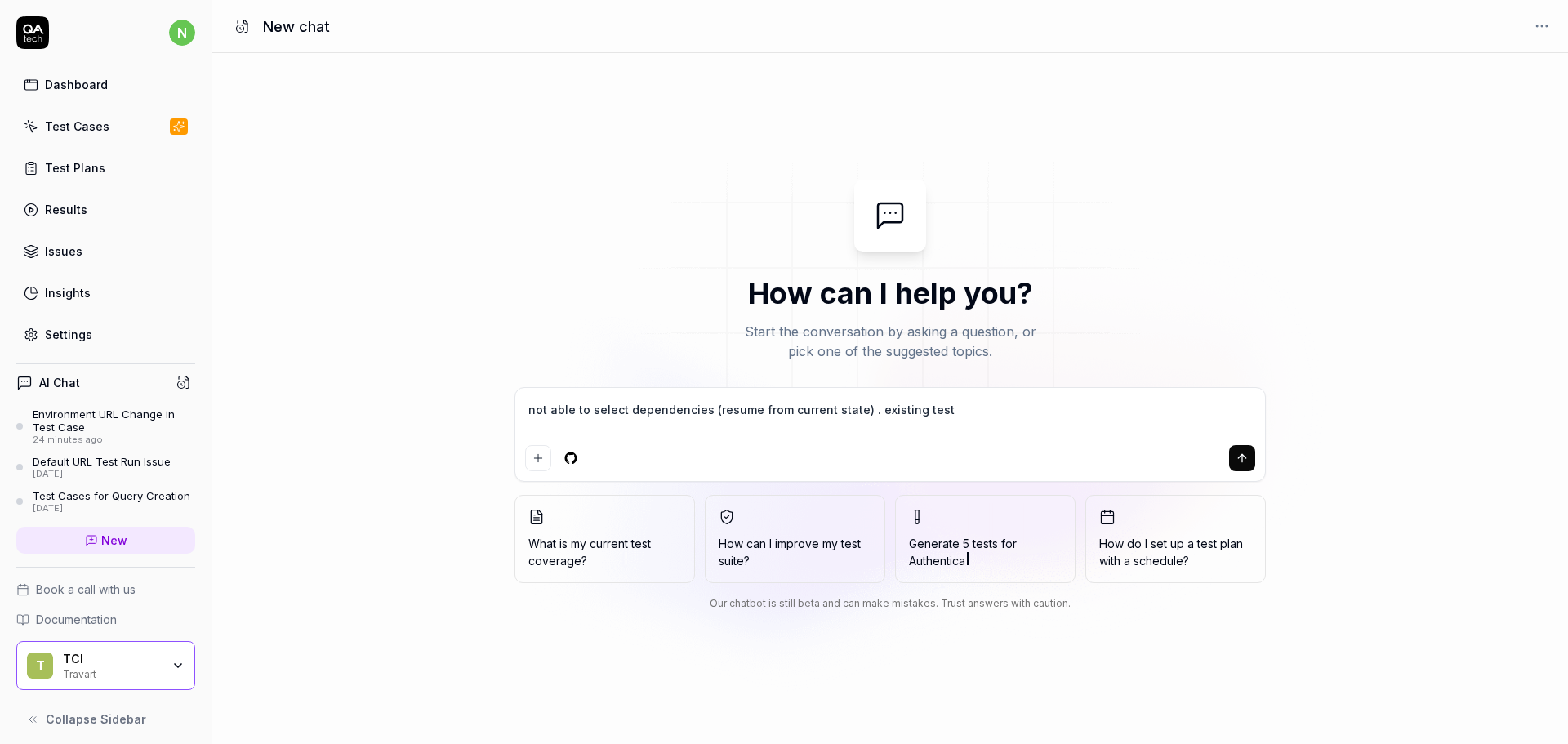
type textarea "*"
type textarea "not able to select dependencies (resume from current state) . existing test ca"
type textarea "*"
type textarea "not able to select dependencies (resume from current state) . existing test cas"
type textarea "*"
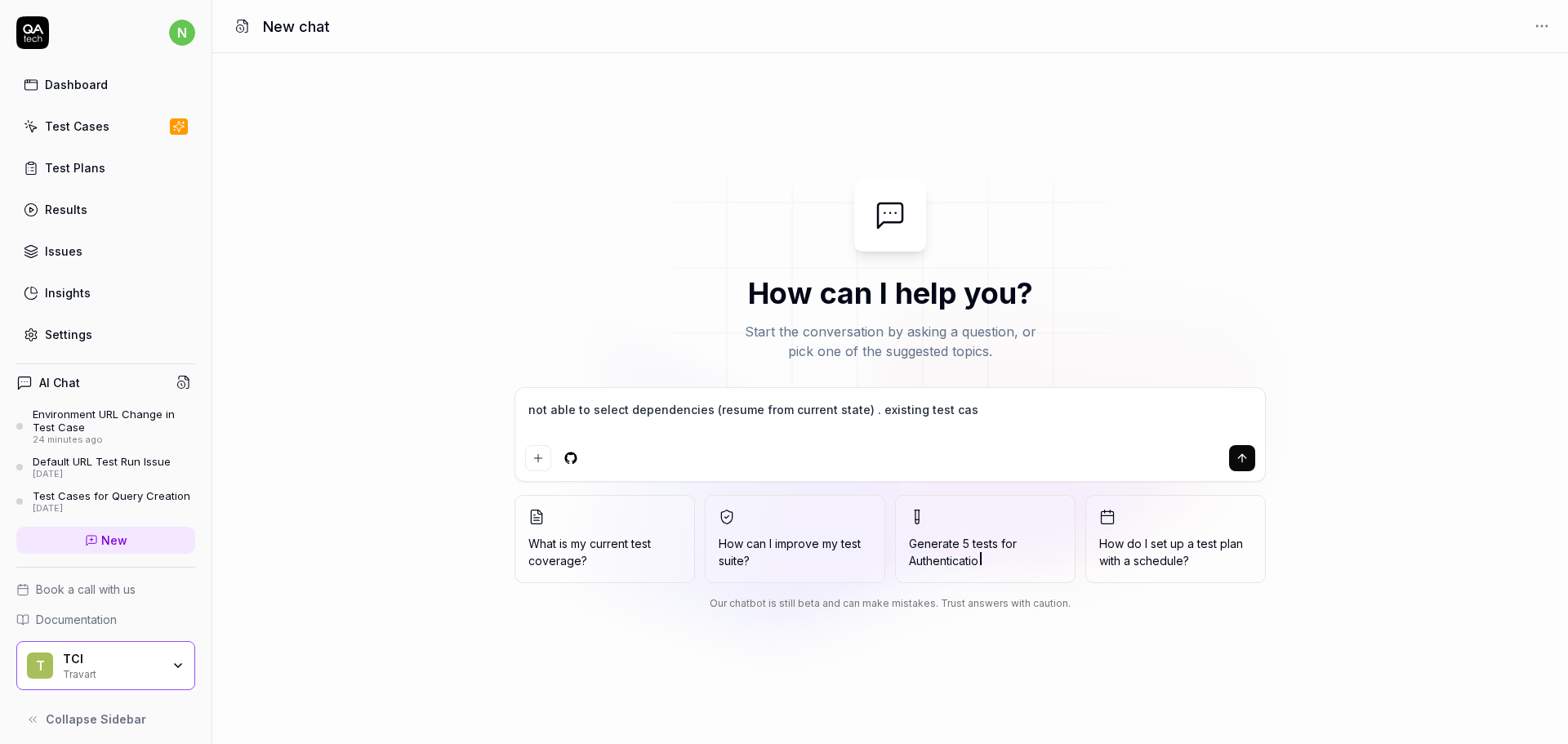
type textarea "not able to select dependencies (resume from current state) . existing test case"
type textarea "*"
type textarea "not able to select dependencies (resume from current state) . existing test cas…"
type textarea "*"
type textarea "not able to select dependencies (resume from current state) . existing test cas…"
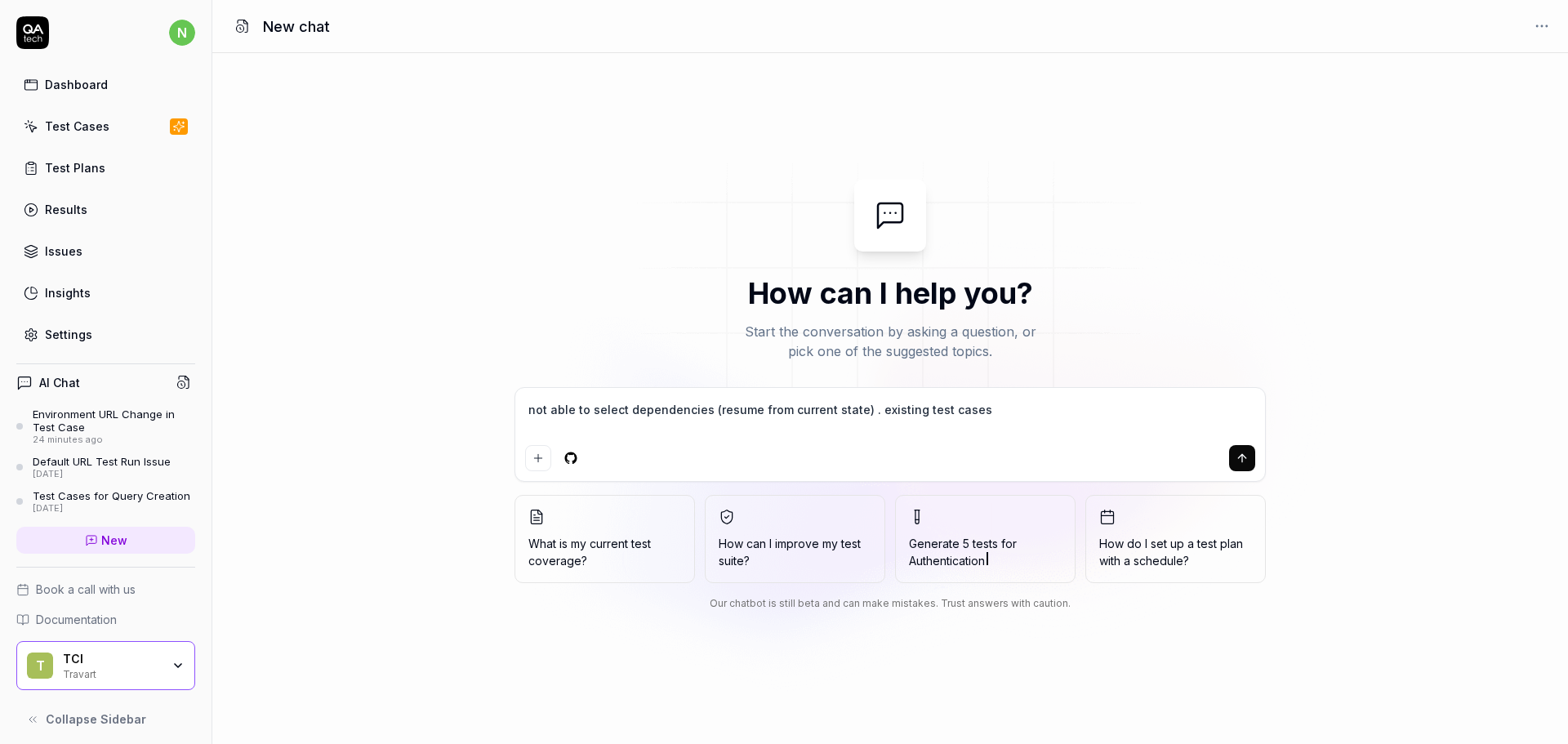
type textarea "*"
type textarea "not able to select dependencies (resume from current state) . existing test cas…"
type textarea "*"
type textarea "not able to select dependencies (resume from current state) . existing test cas…"
type textarea "*"
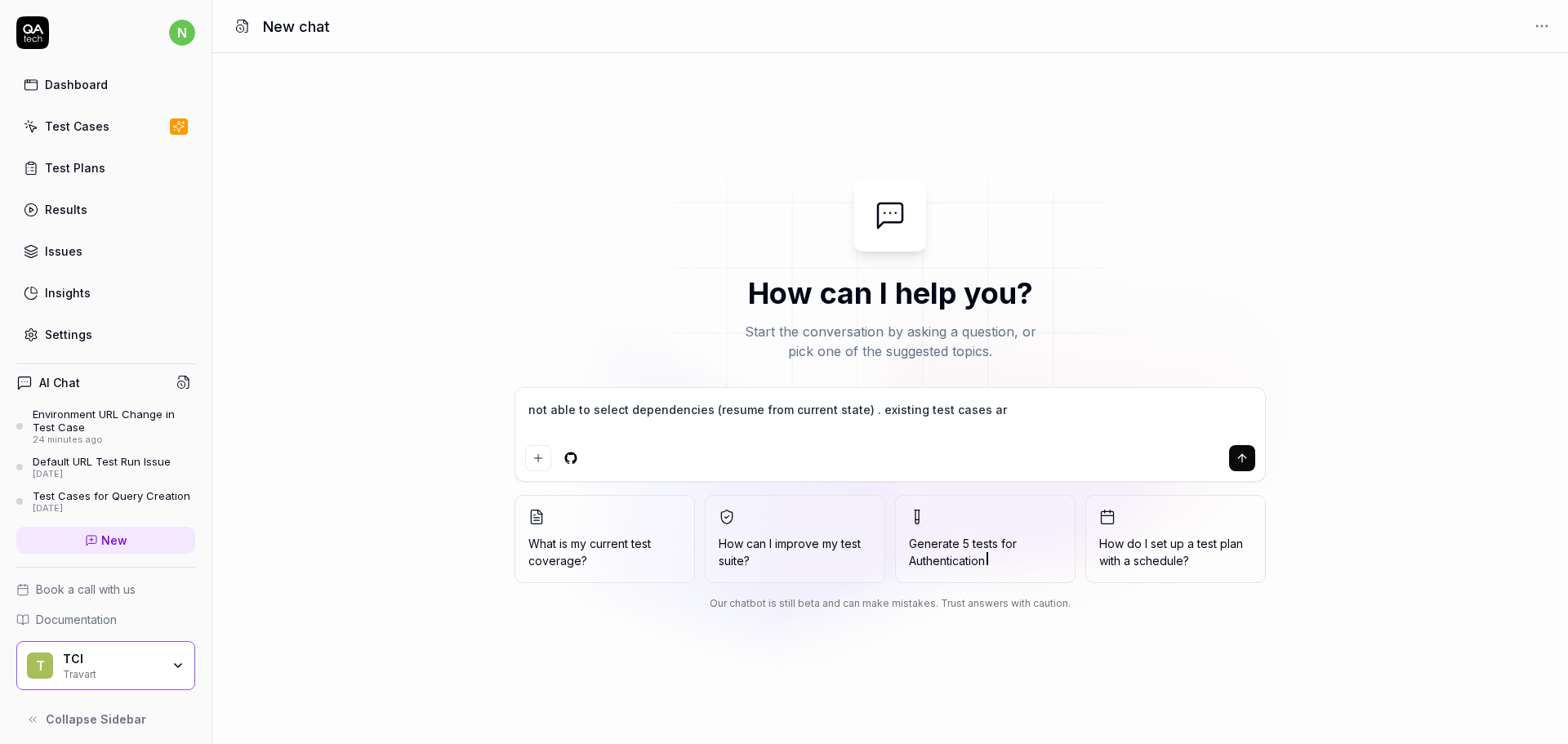
type textarea "not able to select dependencies (resume from current state) . existing test cas…"
type textarea "*"
type textarea "not able to select dependencies (resume from current state) . existing test cas…"
type textarea "*"
type textarea "not able to select dependencies (resume from current state) . existing test cas…"
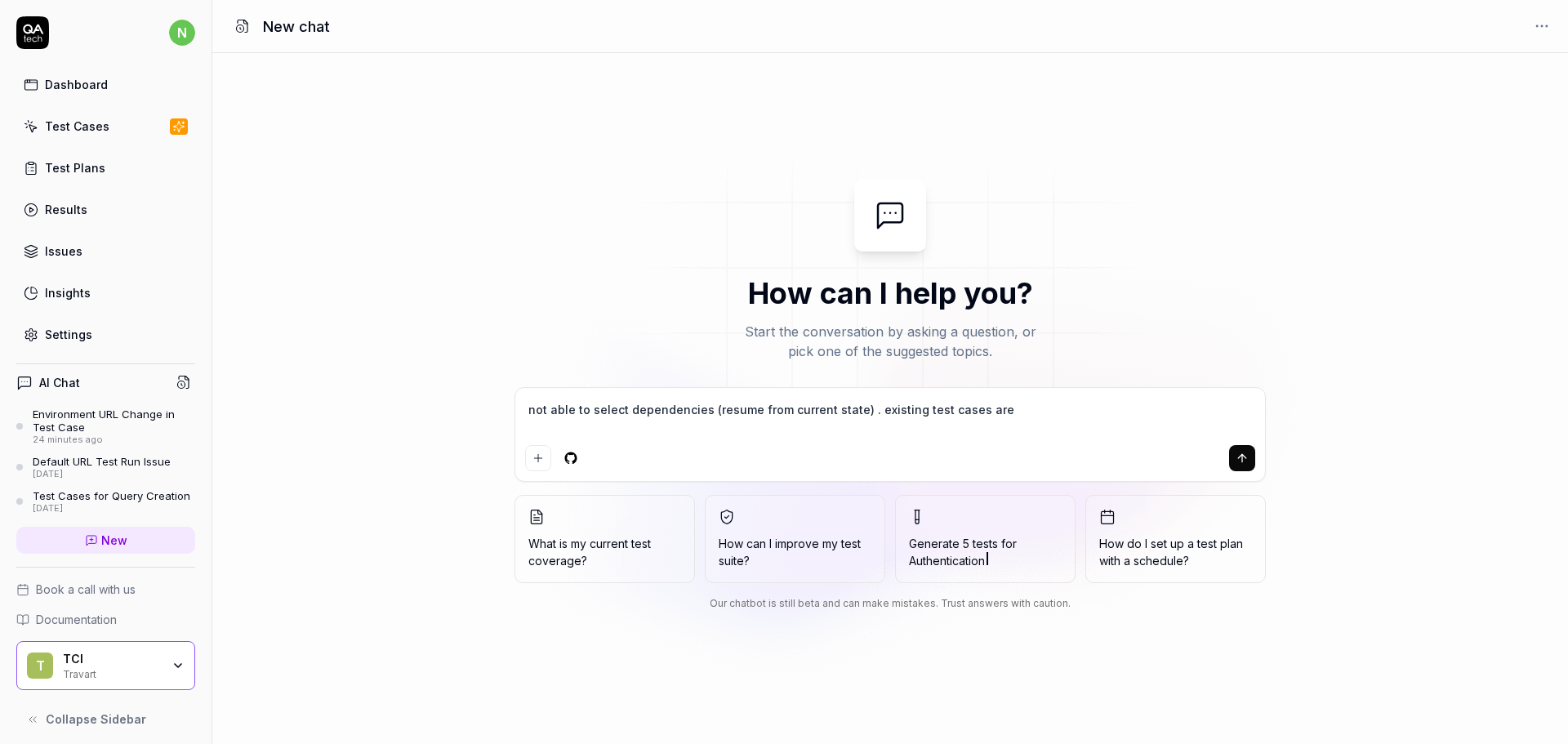
type textarea "*"
type textarea "not able to select dependencies (resume from current state) . existing test cas…"
type textarea "*"
type textarea "not able to select dependencies (resume from current state) . existing test cas…"
type textarea "*"
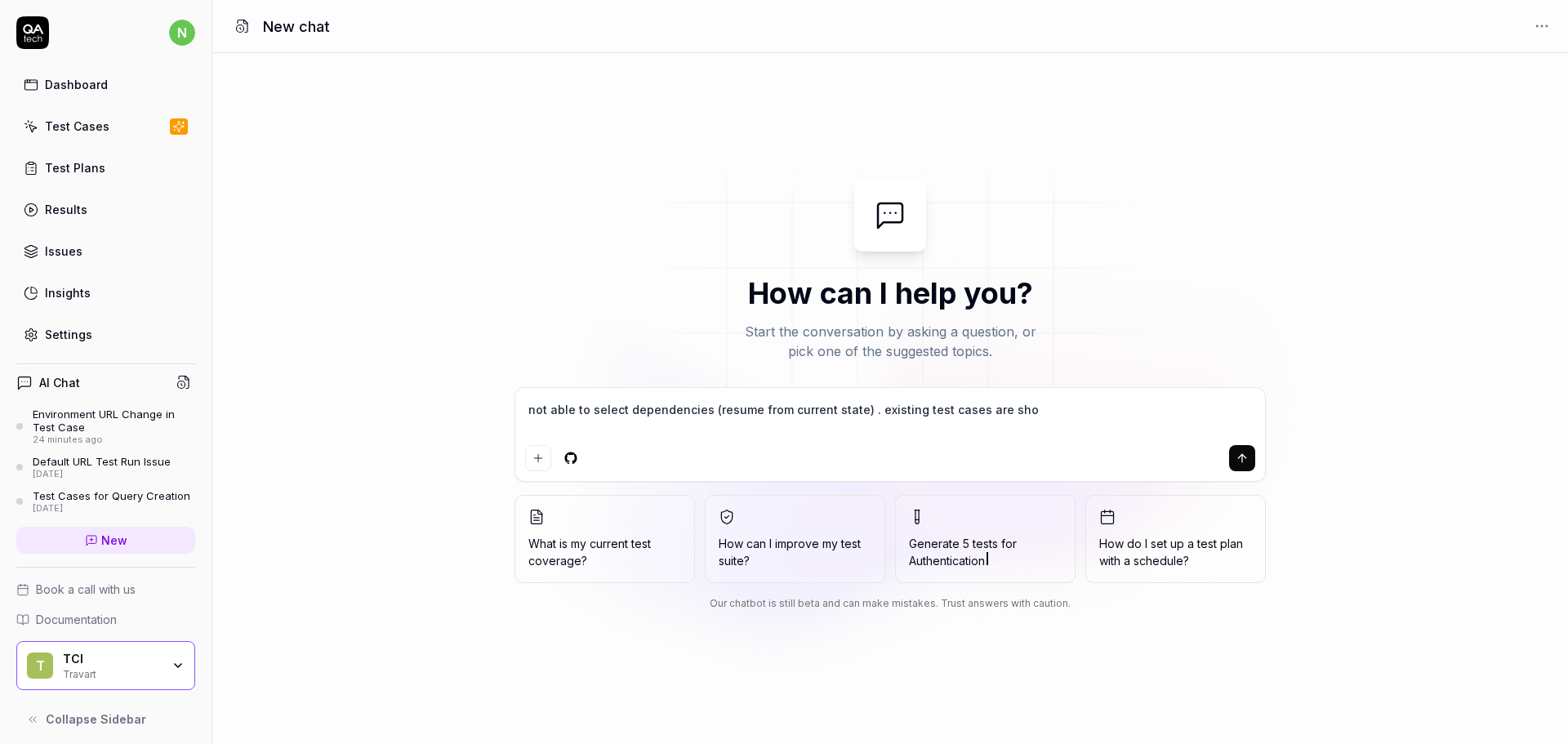
type textarea "not able to select dependencies (resume from current state) . existing test cas…"
type textarea "*"
type textarea "not able to select dependencies (resume from current state) . existing test cas…"
type textarea "*"
type textarea "not able to select dependencies (resume from current state) . existing test cas…"
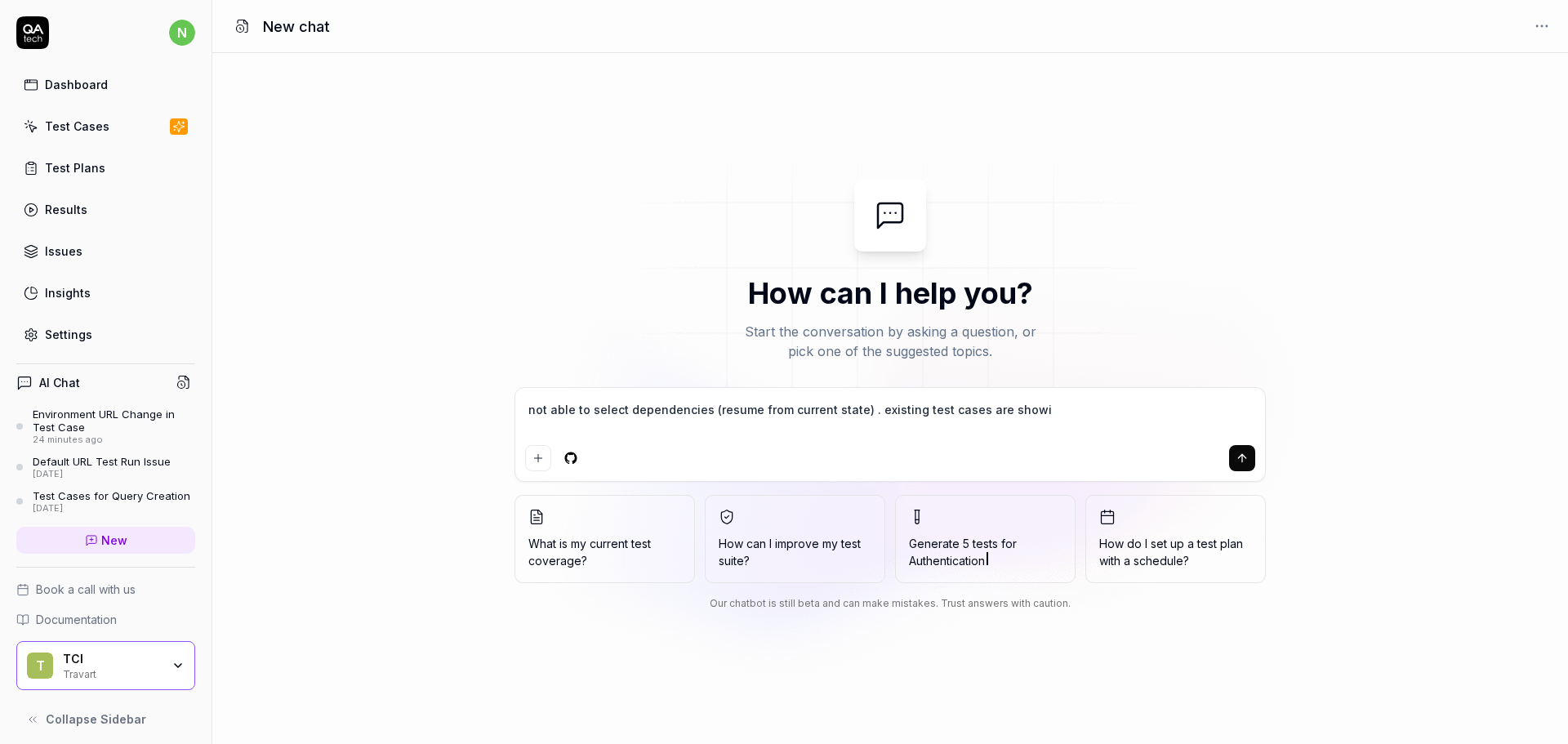
type textarea "*"
type textarea "not able to select dependencies (resume from current state) . existing test cas…"
type textarea "*"
type textarea "not able to select dependencies (resume from current state) . existing test cas…"
type textarea "*"
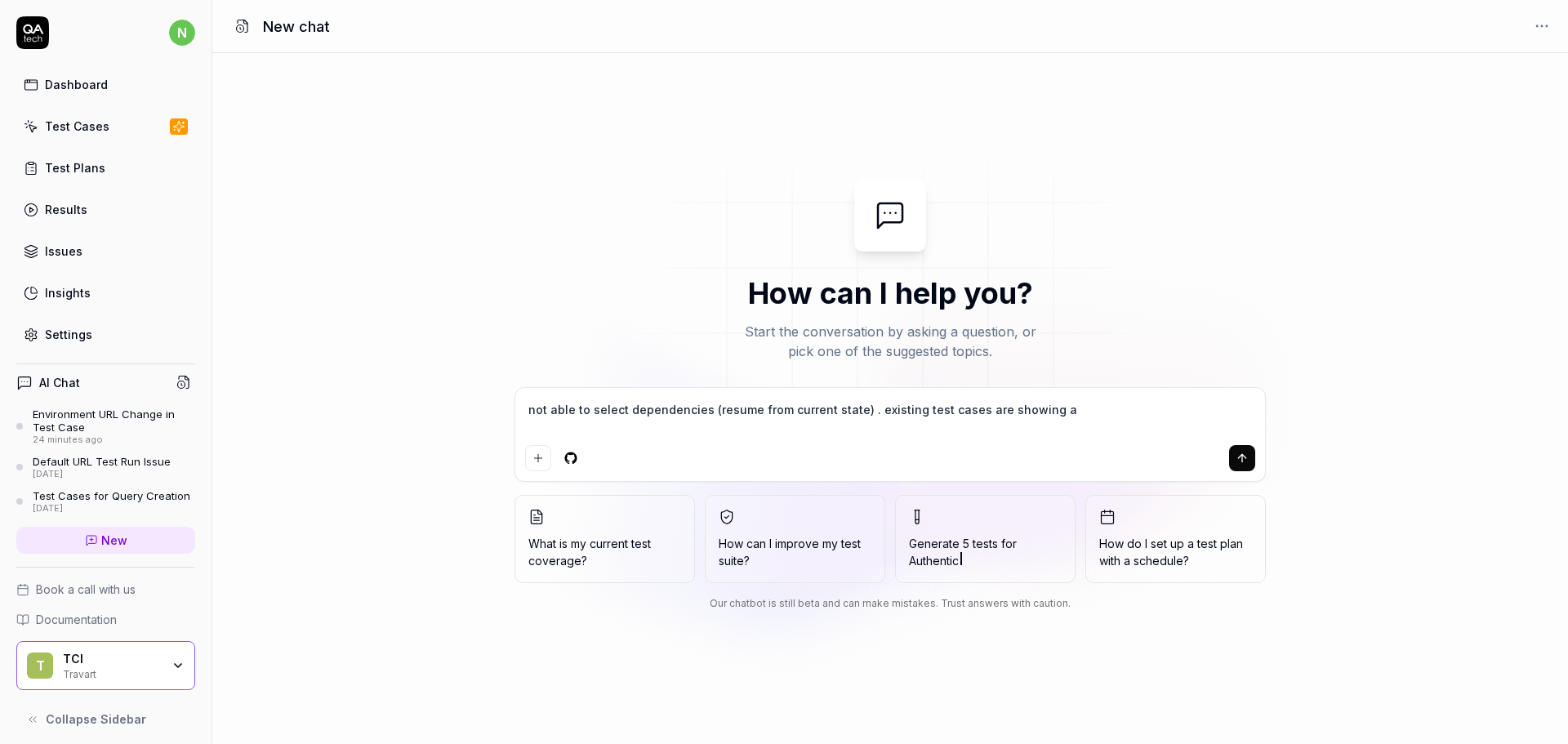
type textarea "not able to select dependencies (resume from current state) . existing test cas…"
type textarea "*"
type textarea "not able to select dependencies (resume from current state) . existing test cas…"
type textarea "*"
type textarea "not able to select dependencies (resume from current state) . existing test cas…"
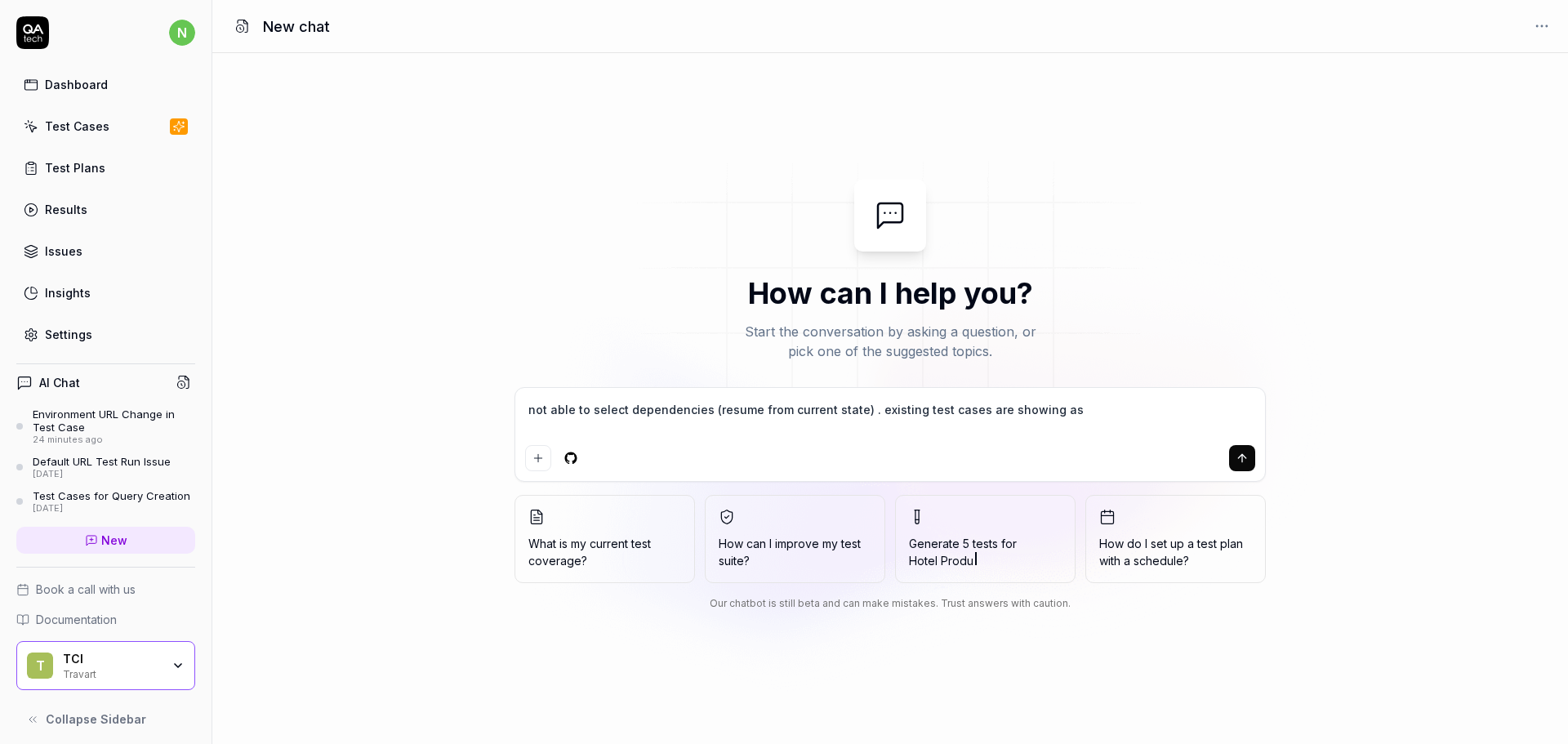
type textarea "*"
type textarea "not able to select dependencies (resume from current state) . existing test cas…"
type textarea "*"
type textarea "not able to select dependencies (resume from current state) . existing test cas…"
type textarea "*"
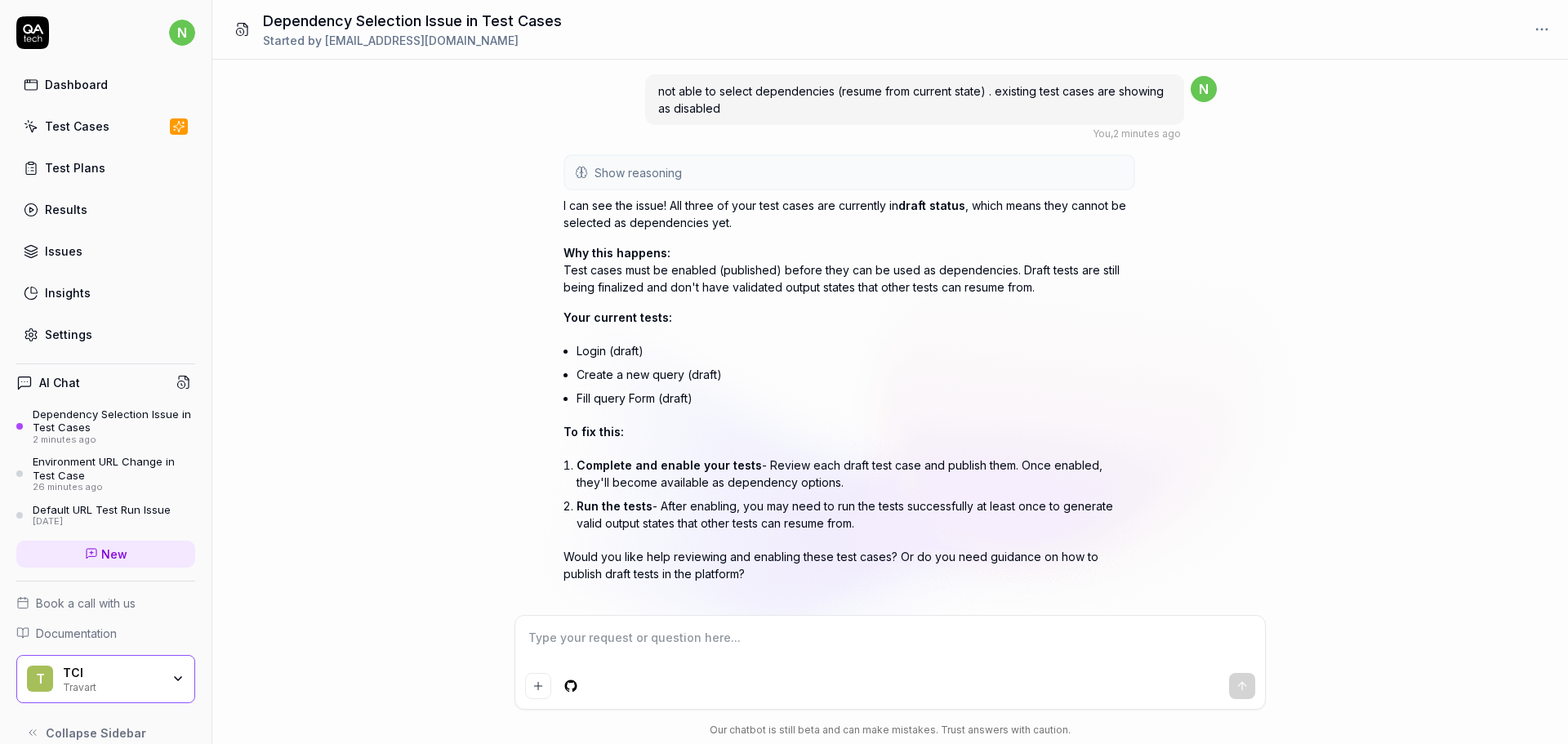
scroll to position [23, 0]
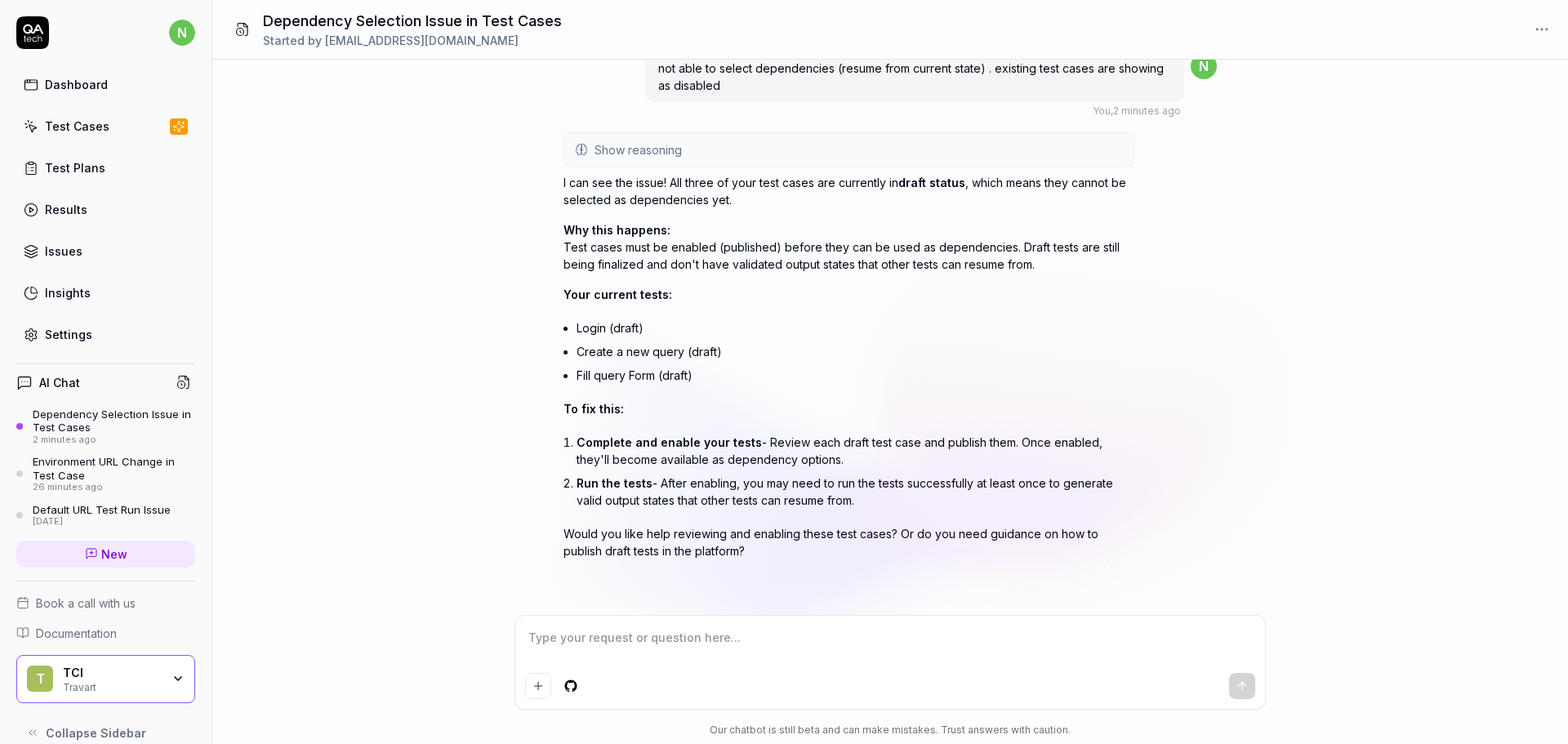
click at [97, 122] on div "Test Cases" at bounding box center [77, 126] width 64 height 17
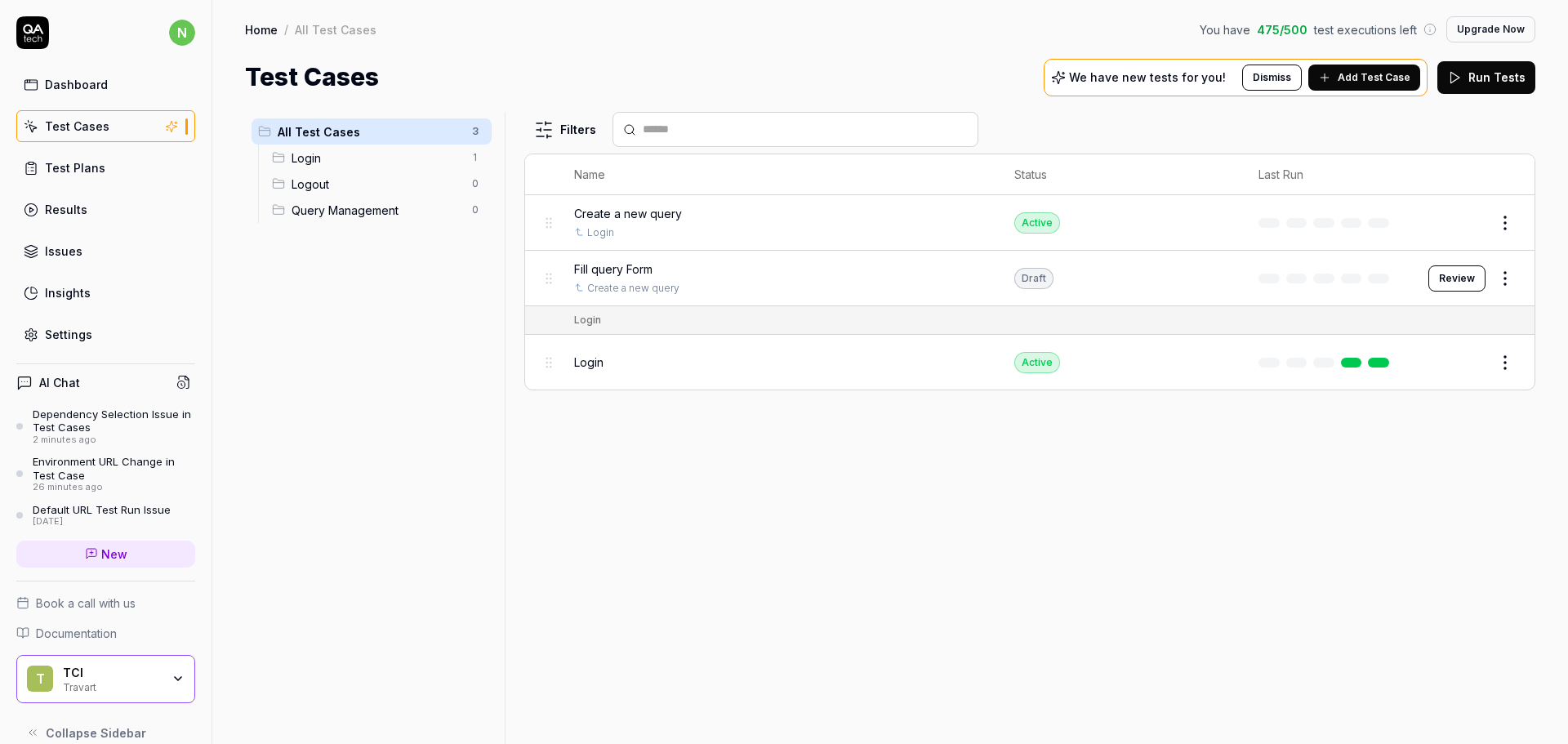
click at [1513, 222] on html "n Dashboard Test Cases Test Plans Results Issues Insights Settings AI Chat Depe…" at bounding box center [784, 372] width 1568 height 744
click at [1230, 523] on html "n Dashboard Test Cases Test Plans Results Issues Insights Settings AI Chat Depe…" at bounding box center [784, 372] width 1568 height 744
click at [1466, 219] on button "Edit" at bounding box center [1466, 223] width 40 height 26
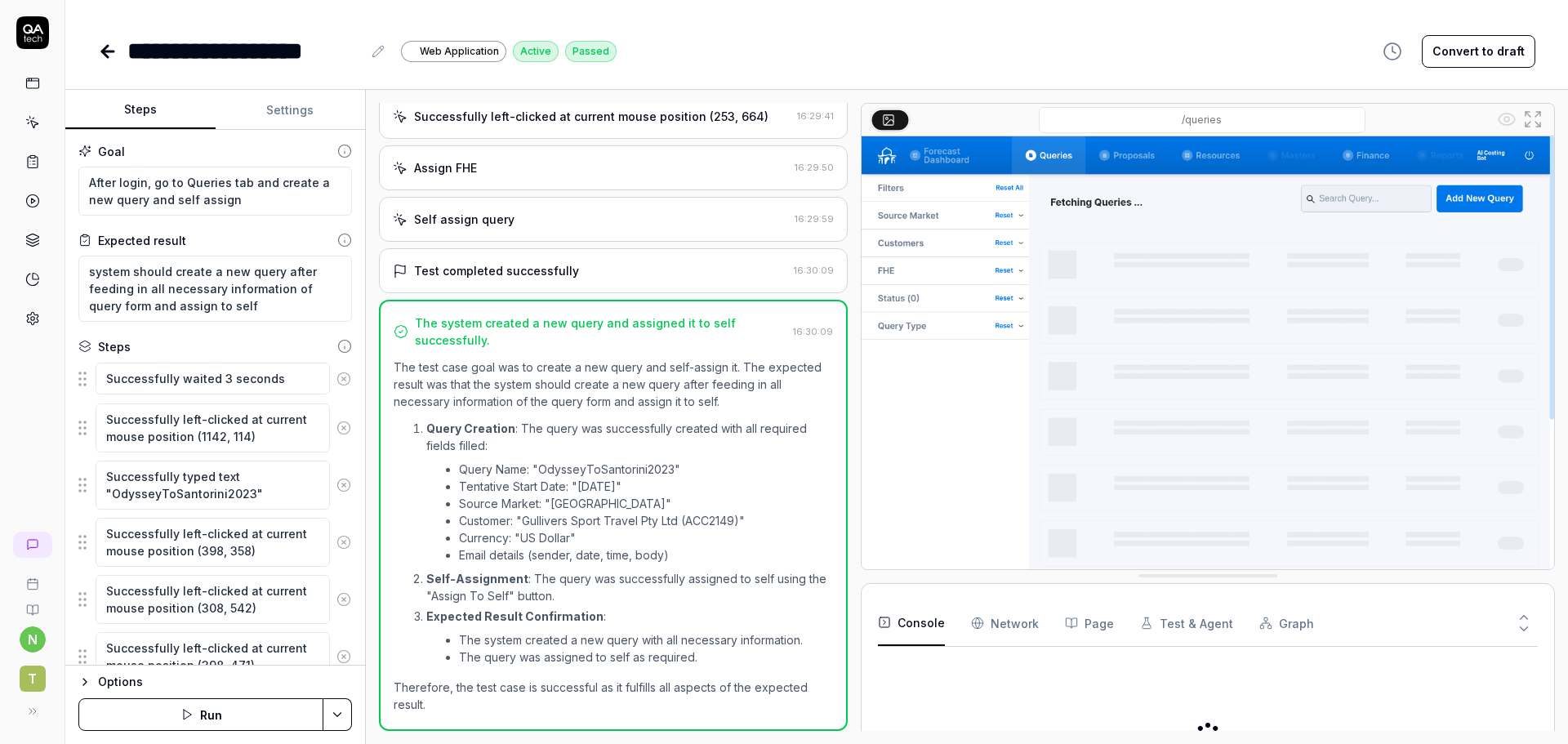
scroll to position [1261, 0]
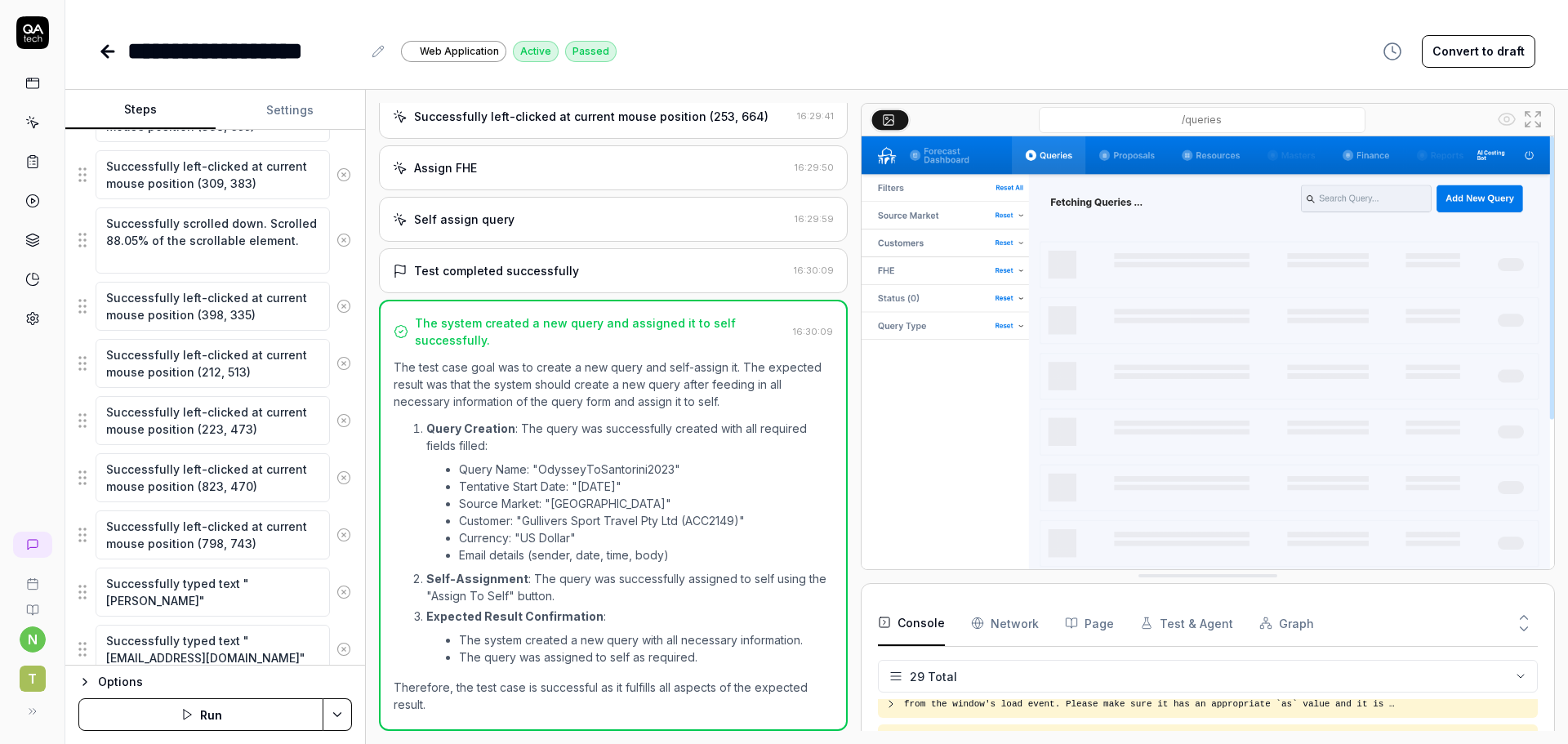
scroll to position [245, 0]
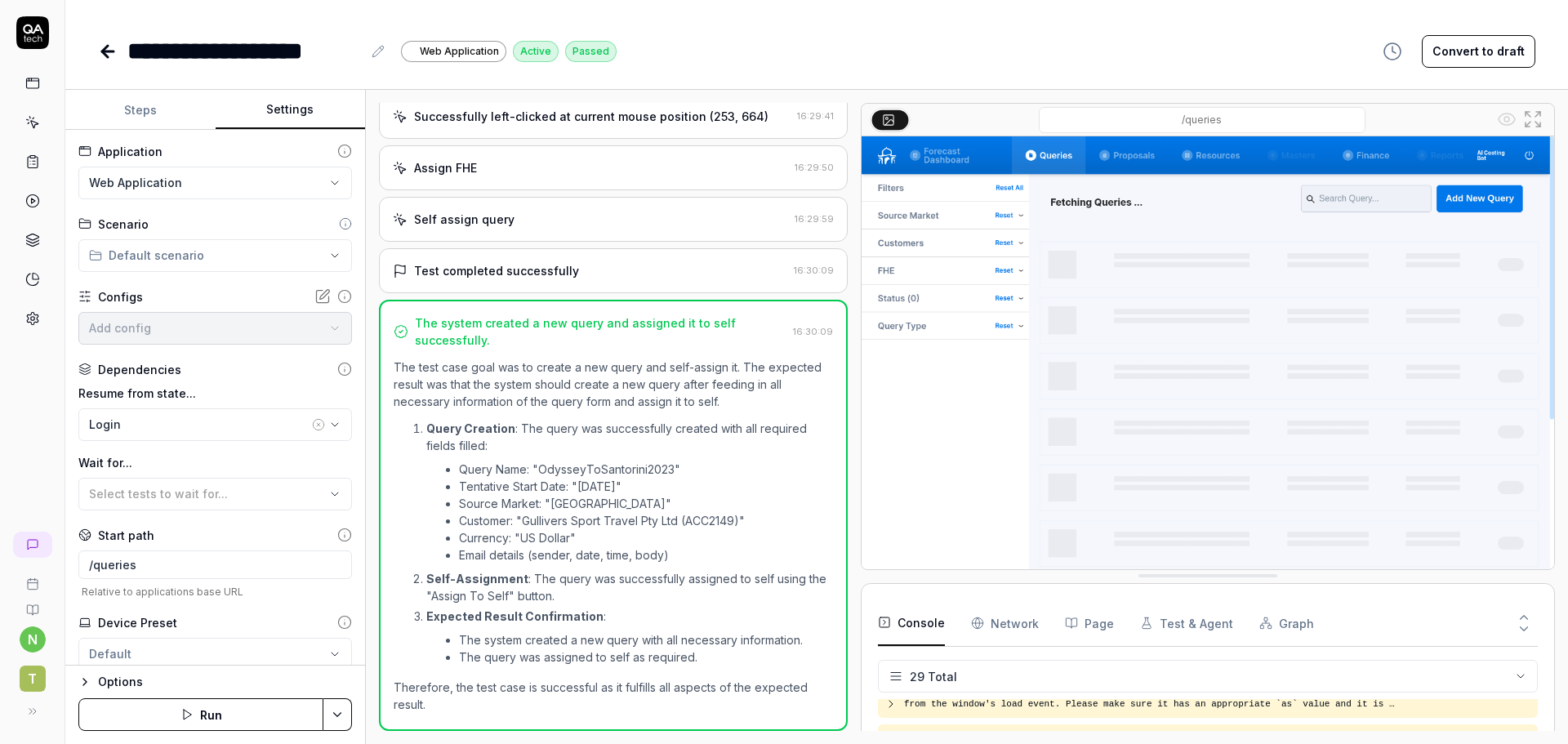
click at [313, 108] on button "Settings" at bounding box center [290, 110] width 150 height 40
click at [108, 47] on icon at bounding box center [105, 52] width 6 height 11
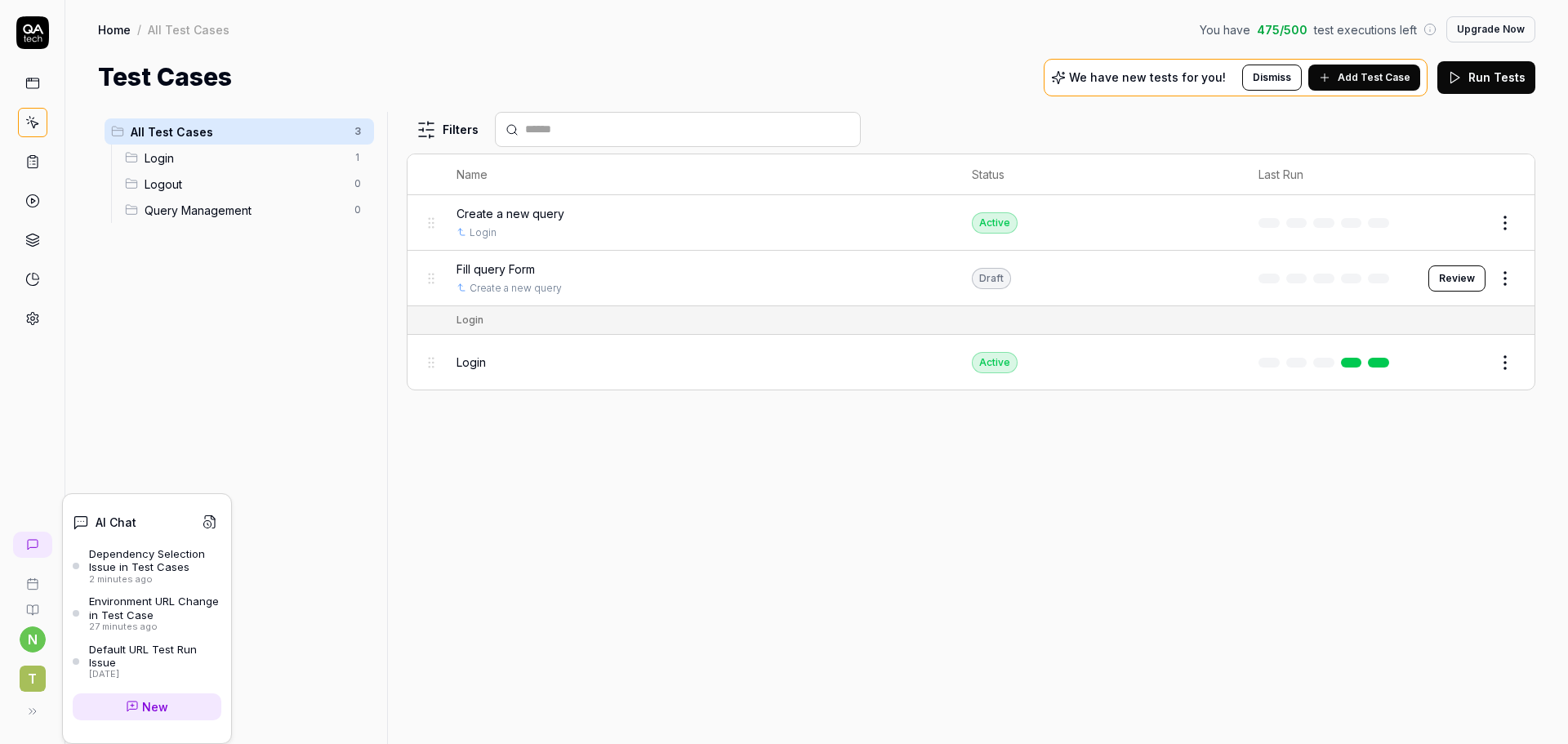
click at [20, 543] on icon at bounding box center [21, 543] width 10 height 10
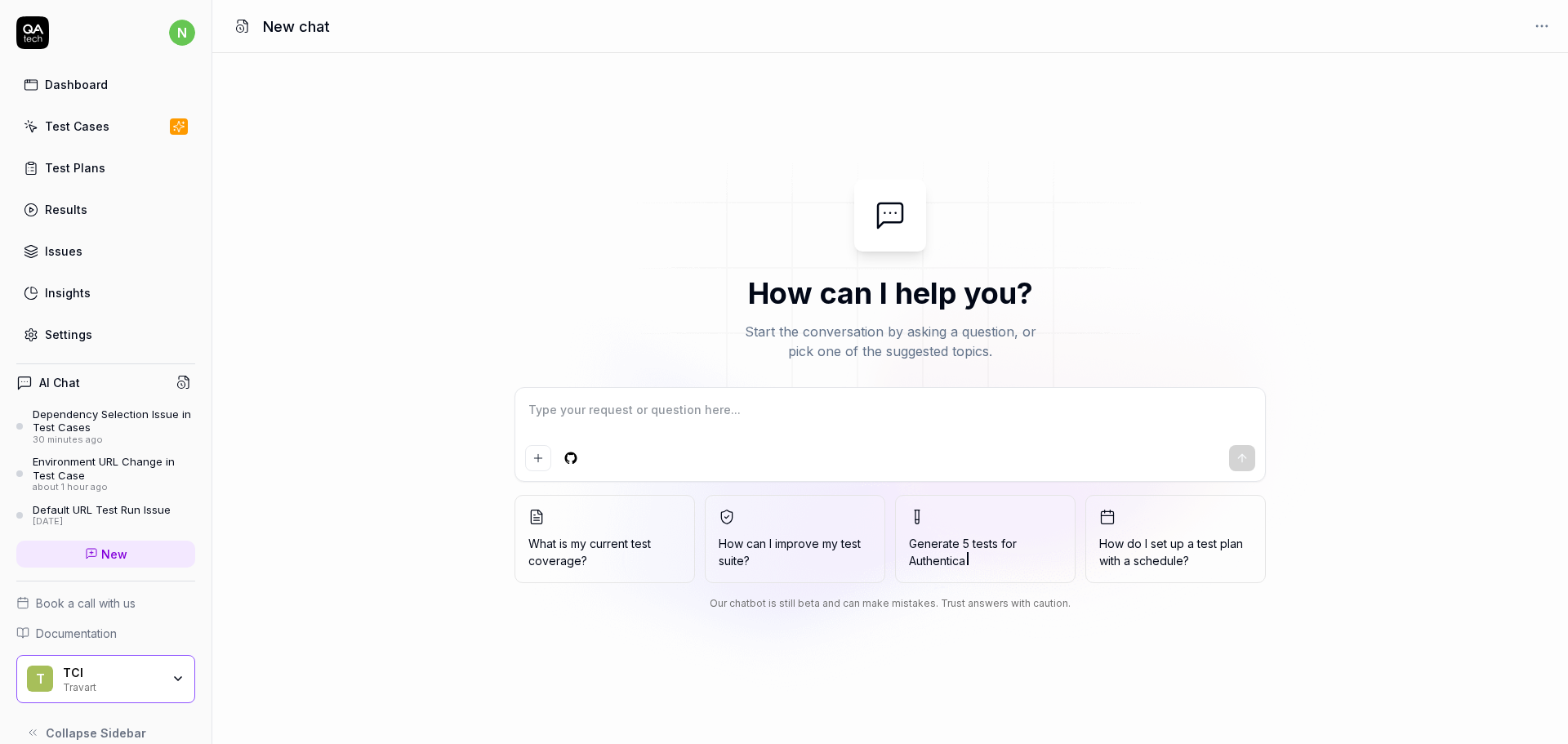
type textarea "*"
